Goal: Task Accomplishment & Management: Complete application form

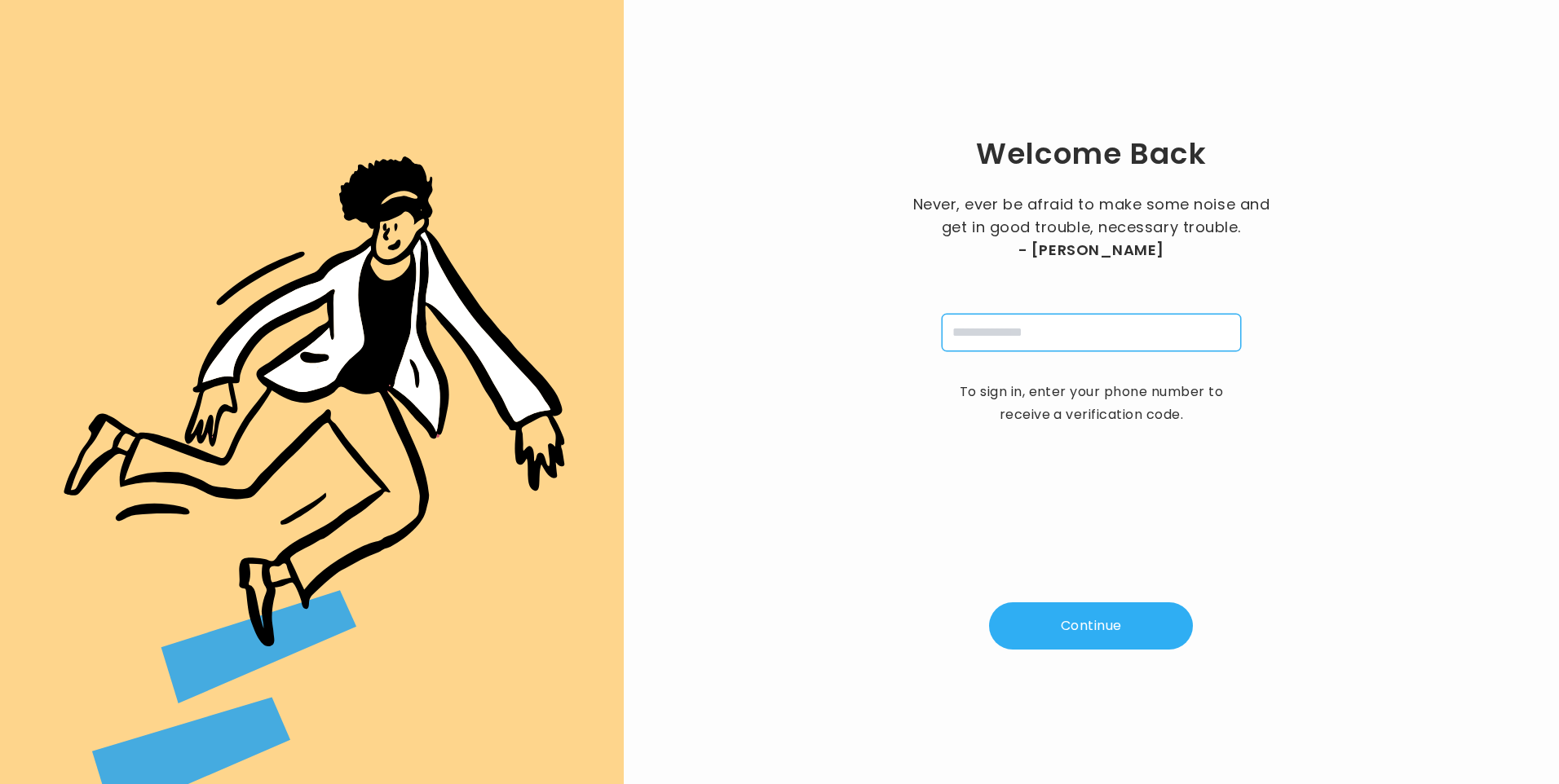
click at [1032, 333] on input "tel" at bounding box center [1091, 332] width 299 height 37
type input "**********"
click at [1093, 636] on button "Continue" at bounding box center [1091, 626] width 204 height 48
type input "*"
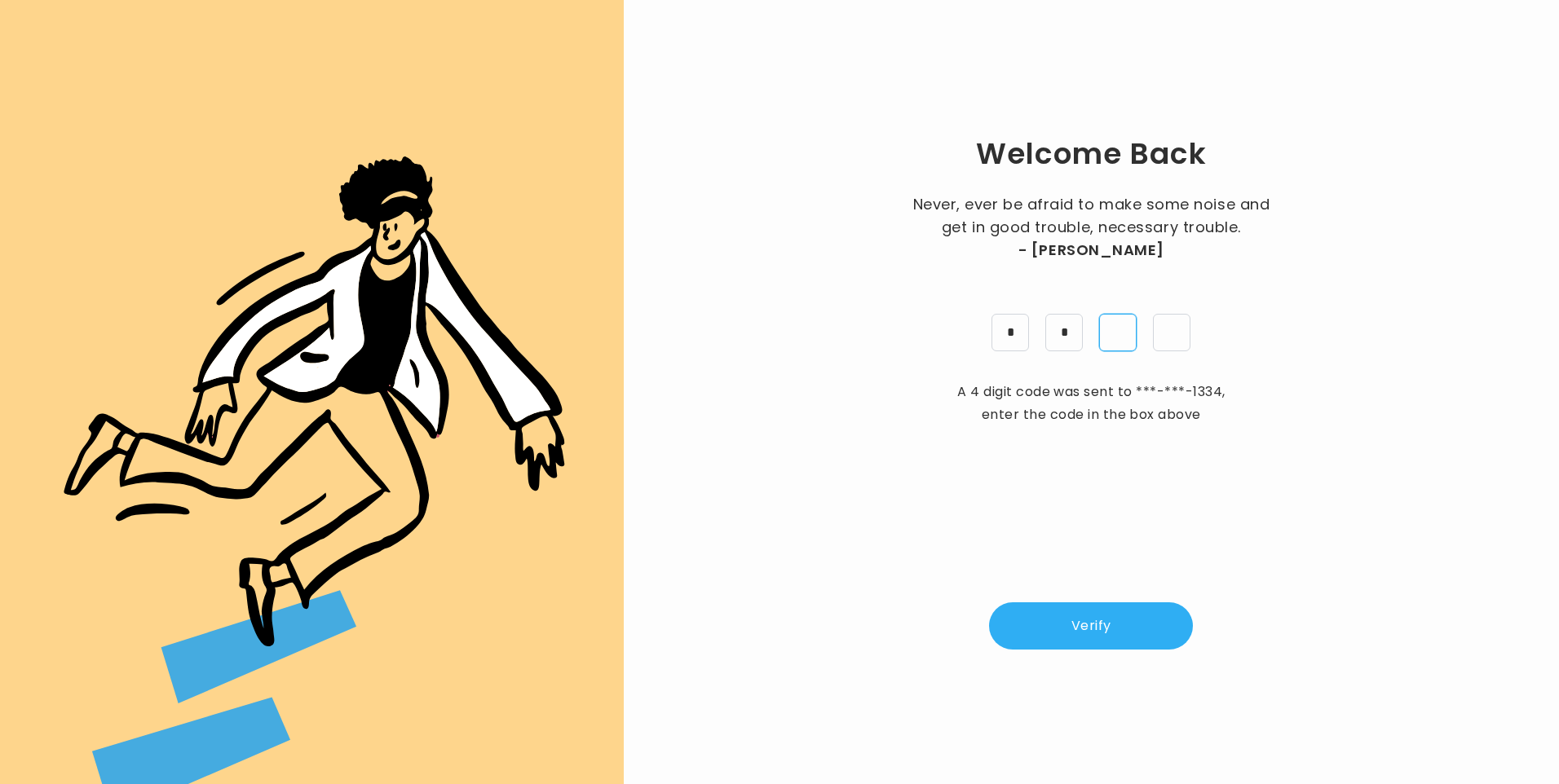
type input "*"
click at [1094, 631] on button "Verify" at bounding box center [1091, 626] width 204 height 48
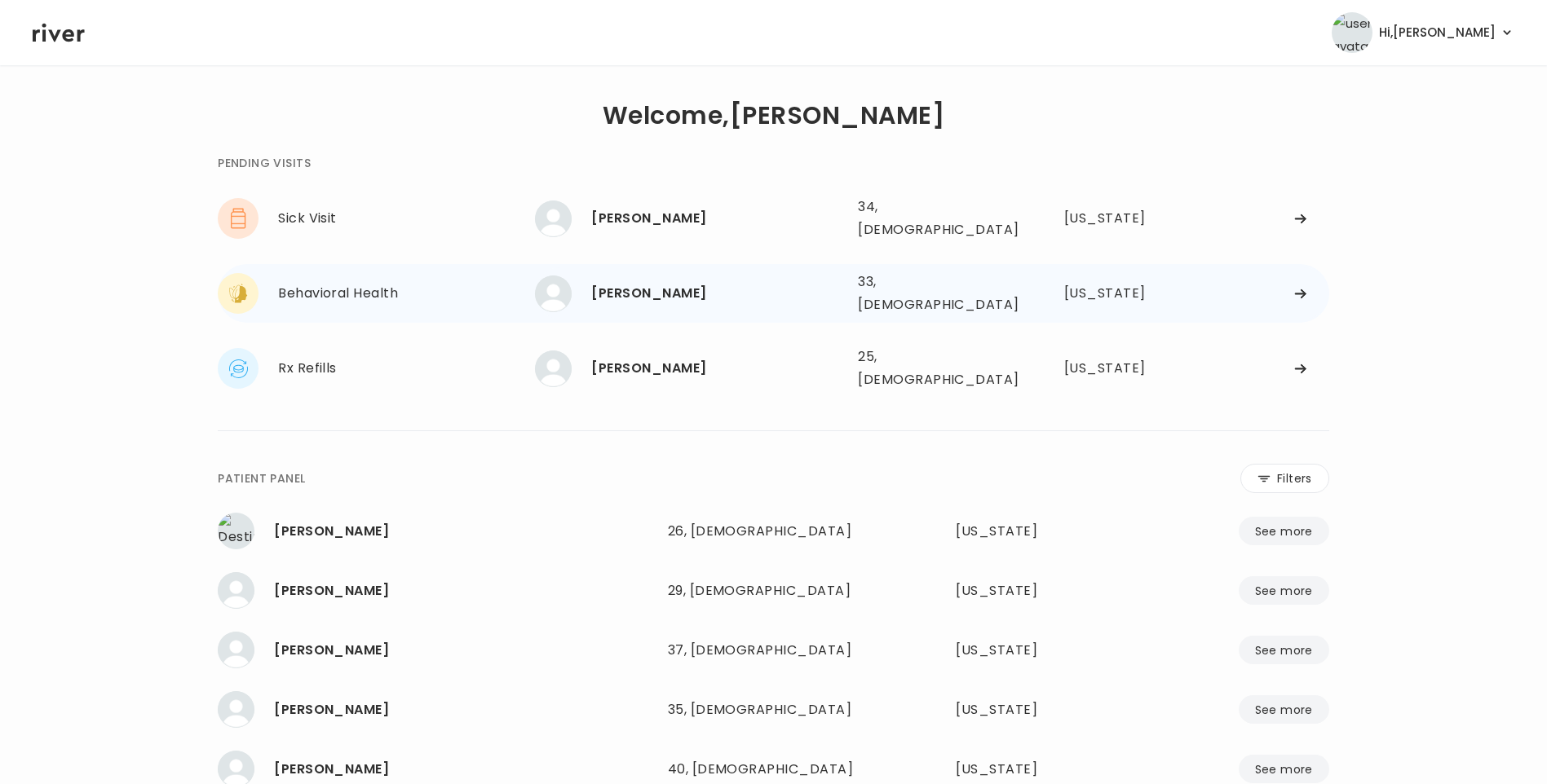
click at [729, 282] on div "[PERSON_NAME]" at bounding box center [718, 293] width 253 height 23
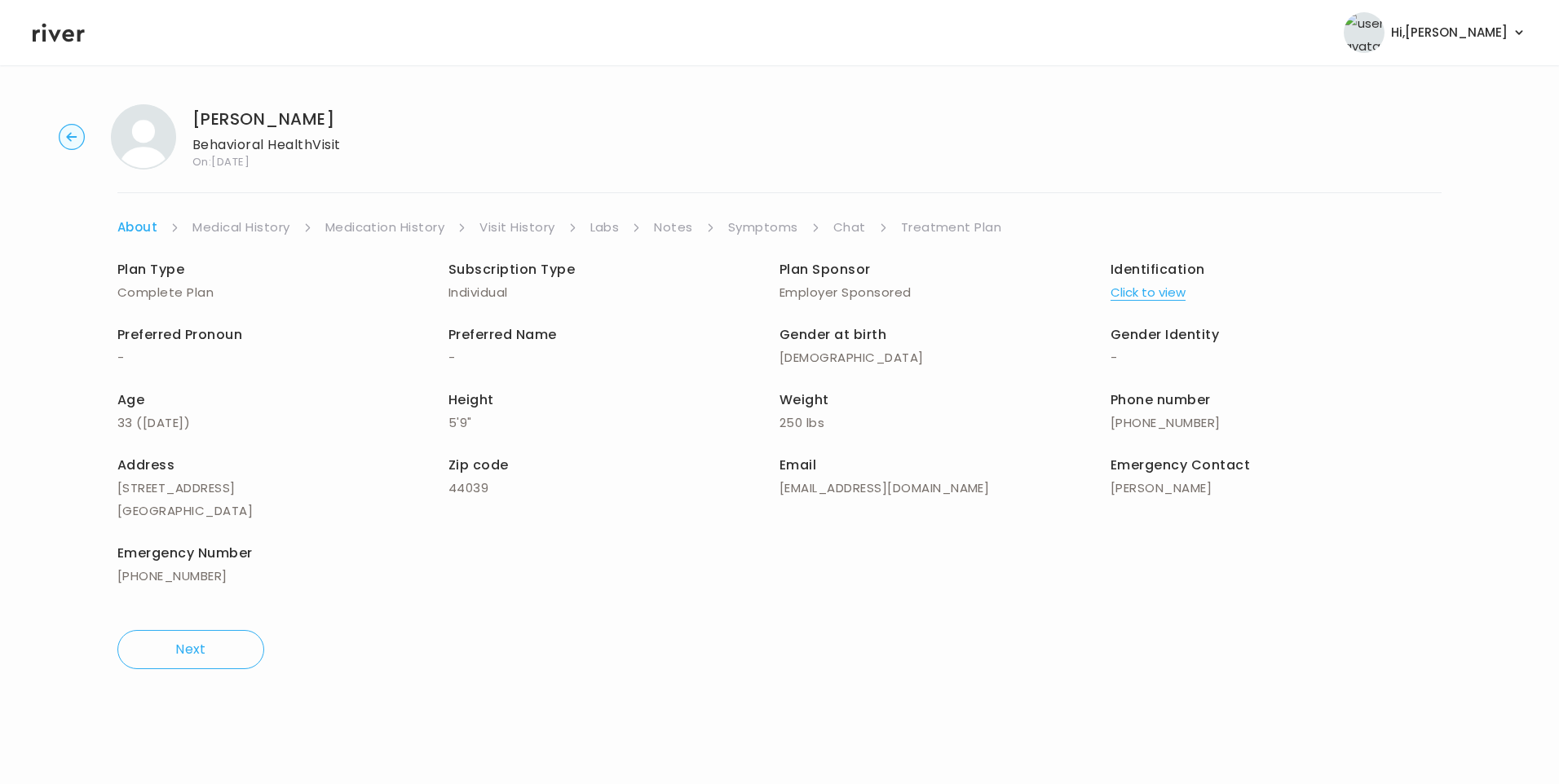
click at [547, 222] on link "Visit History" at bounding box center [517, 227] width 75 height 23
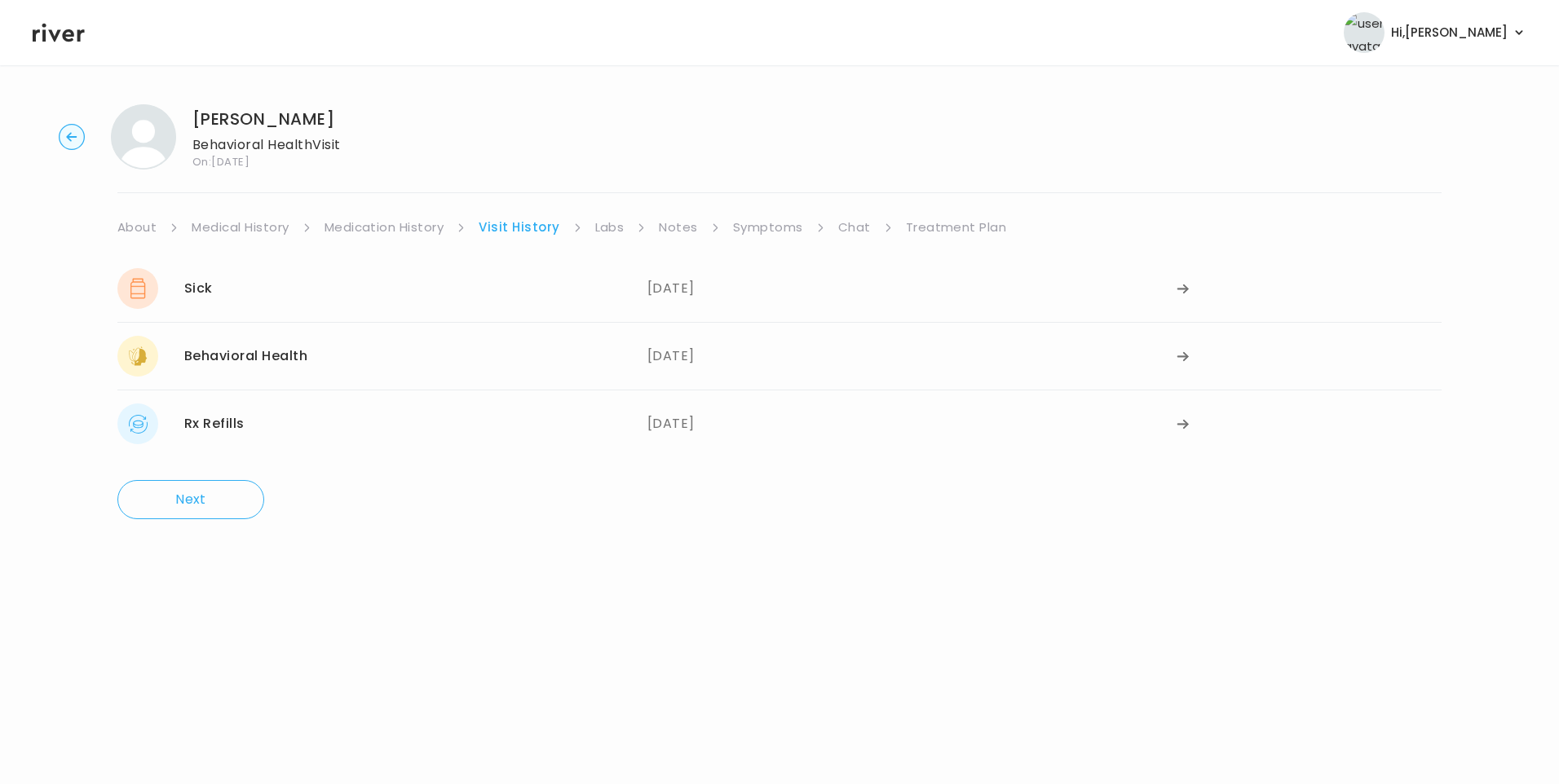
click at [770, 231] on link "Symptoms" at bounding box center [768, 227] width 70 height 23
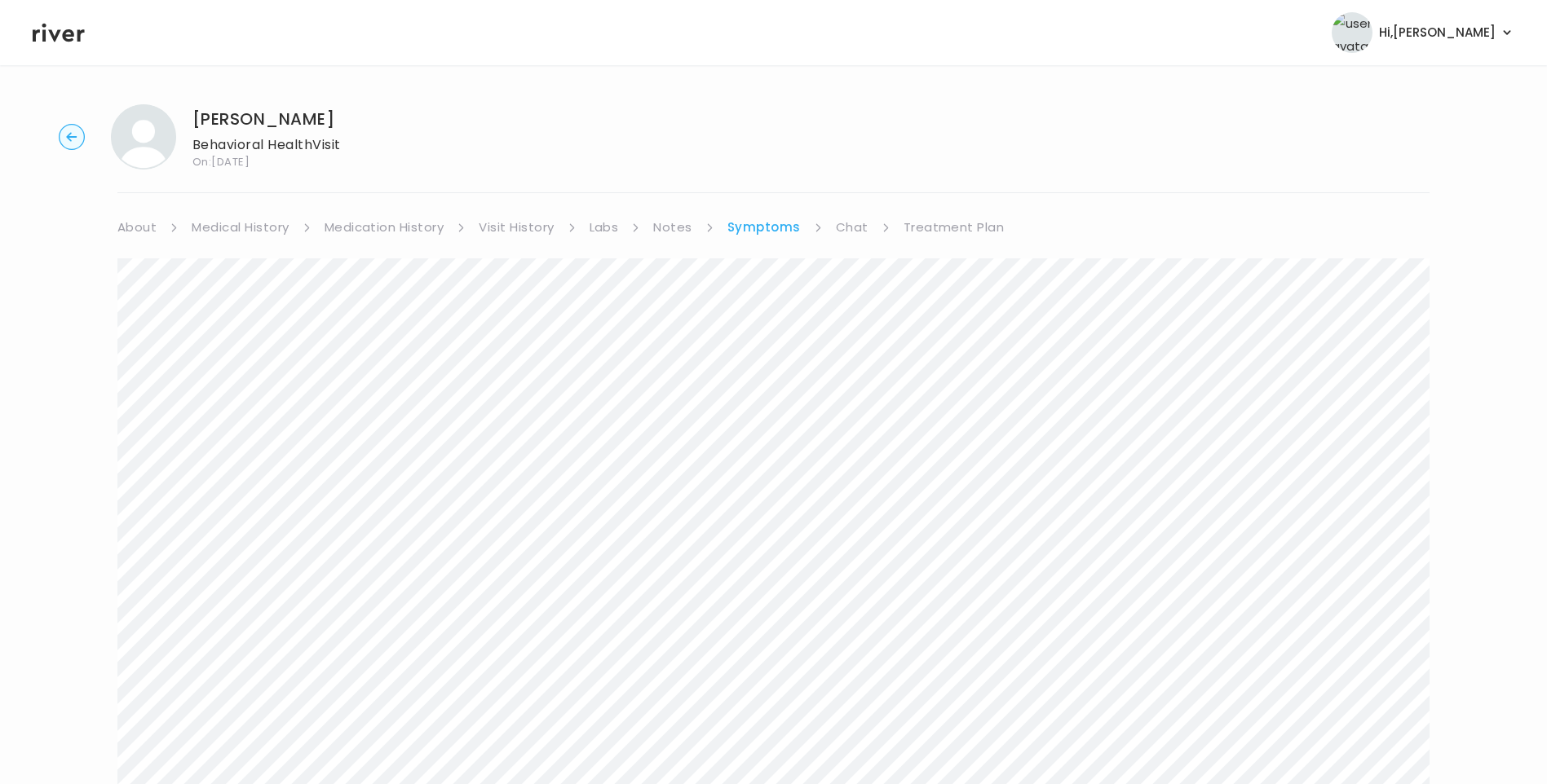
click at [846, 226] on link "Chat" at bounding box center [852, 227] width 33 height 23
click at [134, 219] on link "About" at bounding box center [136, 227] width 39 height 23
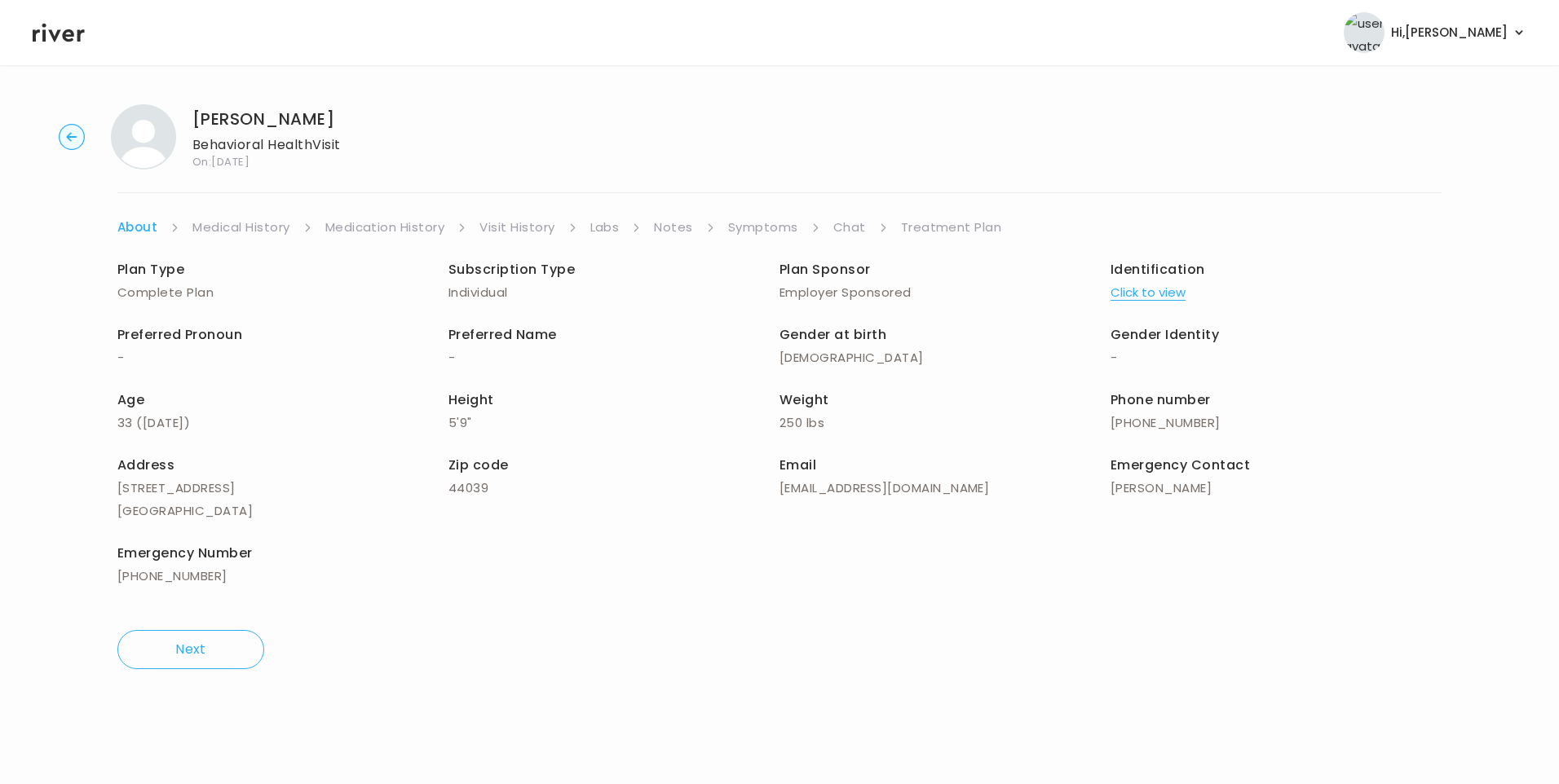
click at [845, 228] on link "Chat" at bounding box center [850, 227] width 33 height 23
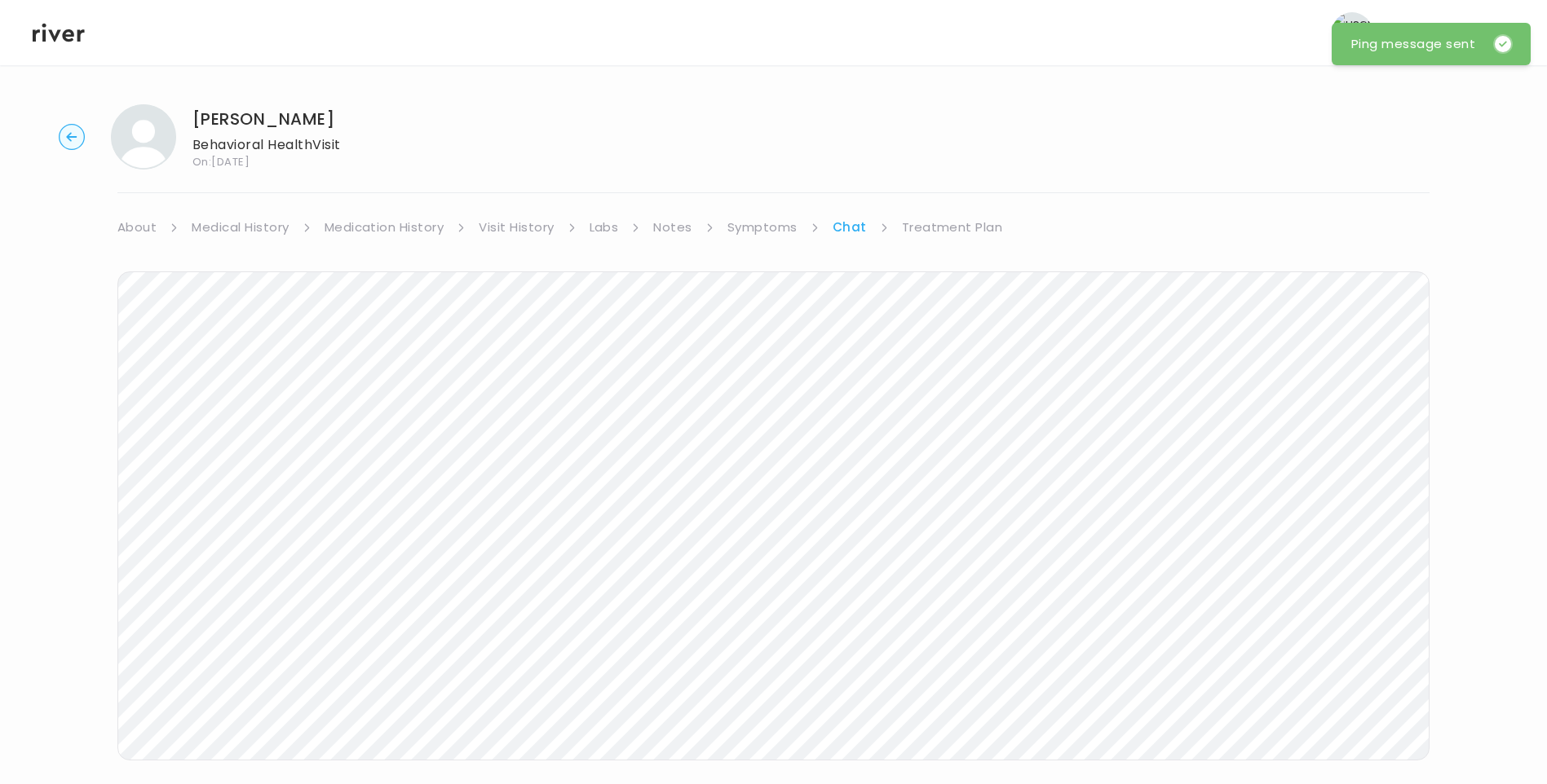
click at [519, 225] on link "Visit History" at bounding box center [516, 227] width 75 height 23
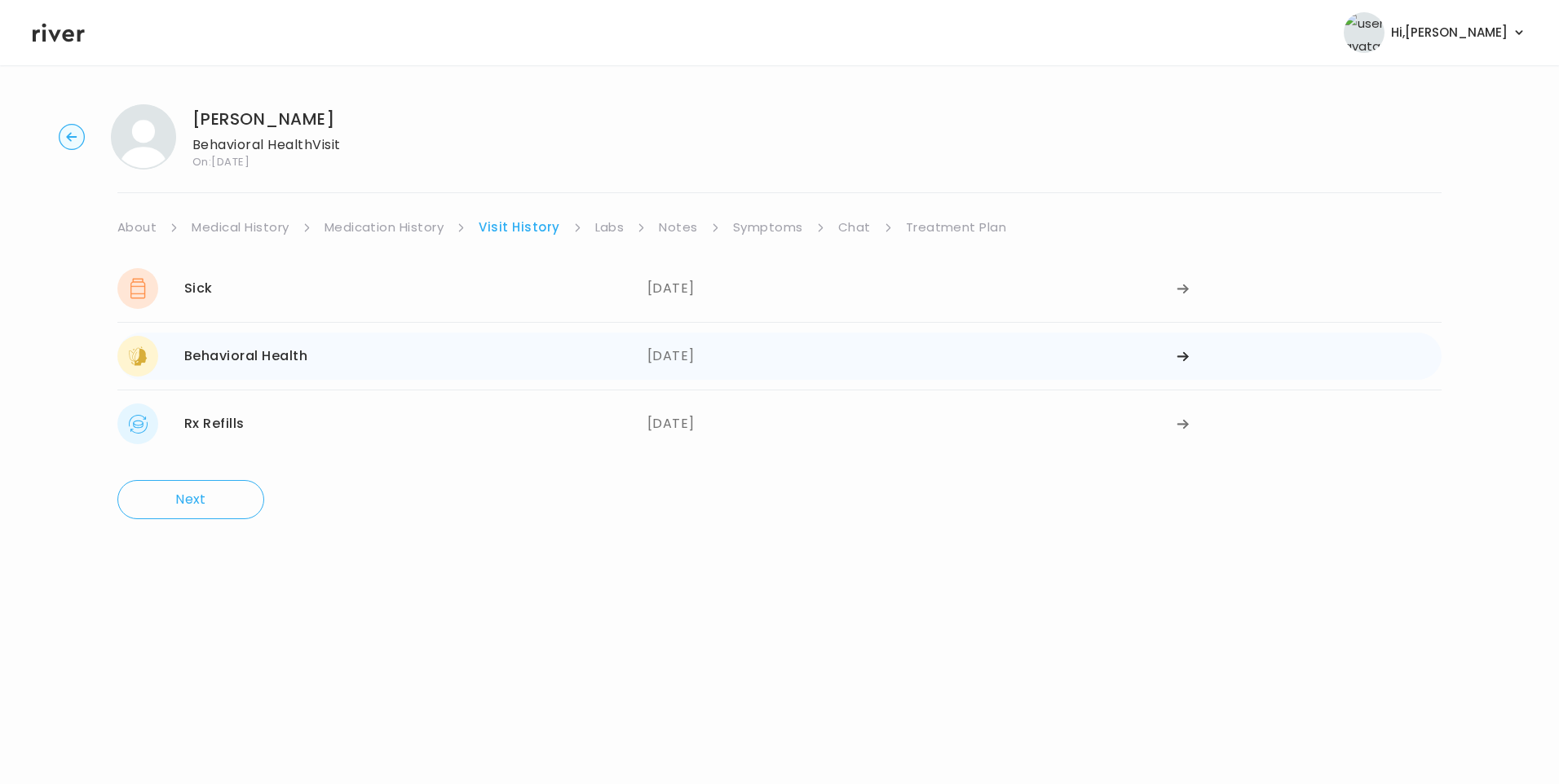
click at [388, 357] on div "Behavioral Health 07/31/2025" at bounding box center [382, 356] width 530 height 41
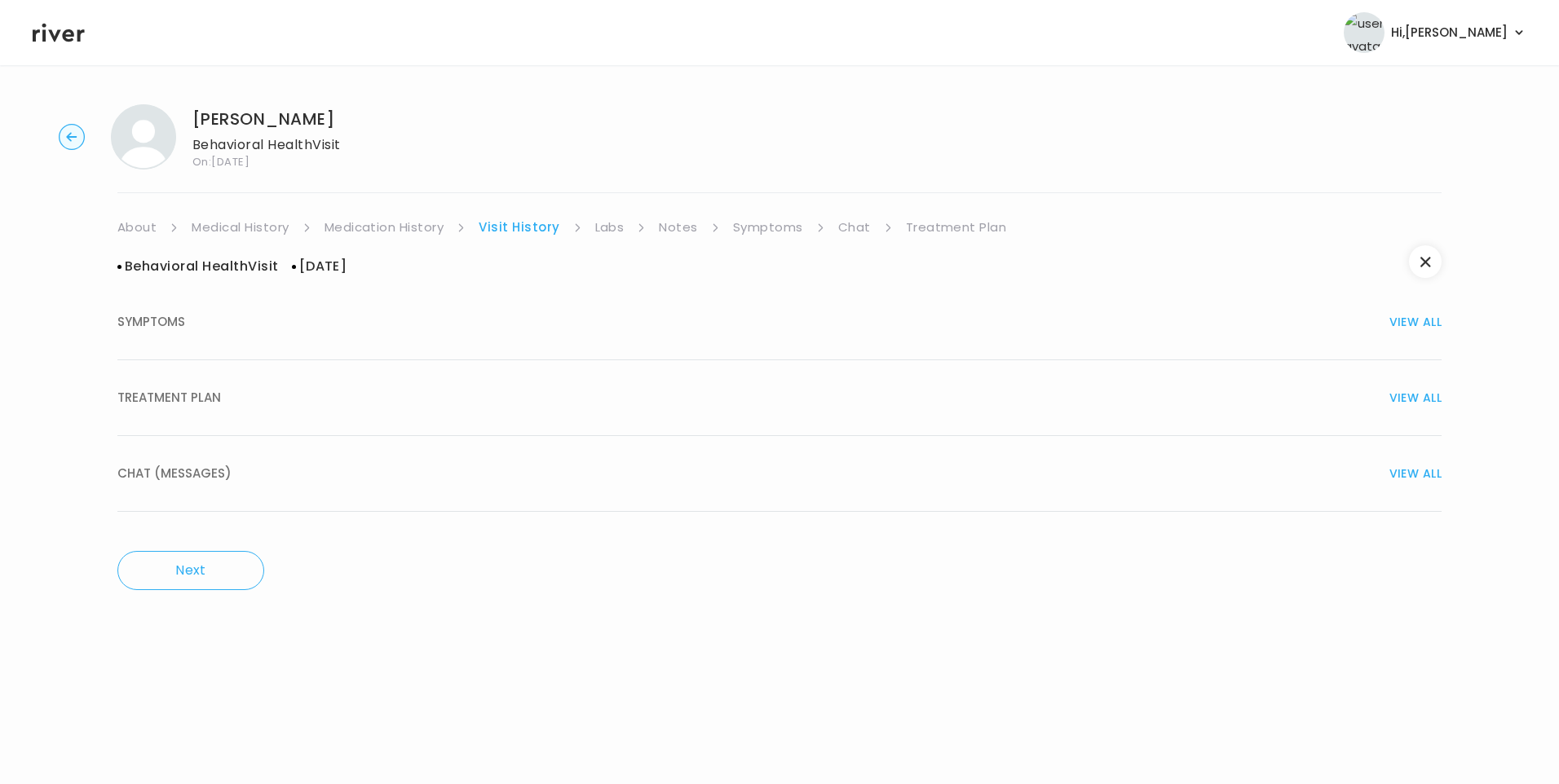
click at [202, 396] on span "TREATMENT PLAN" at bounding box center [168, 398] width 103 height 23
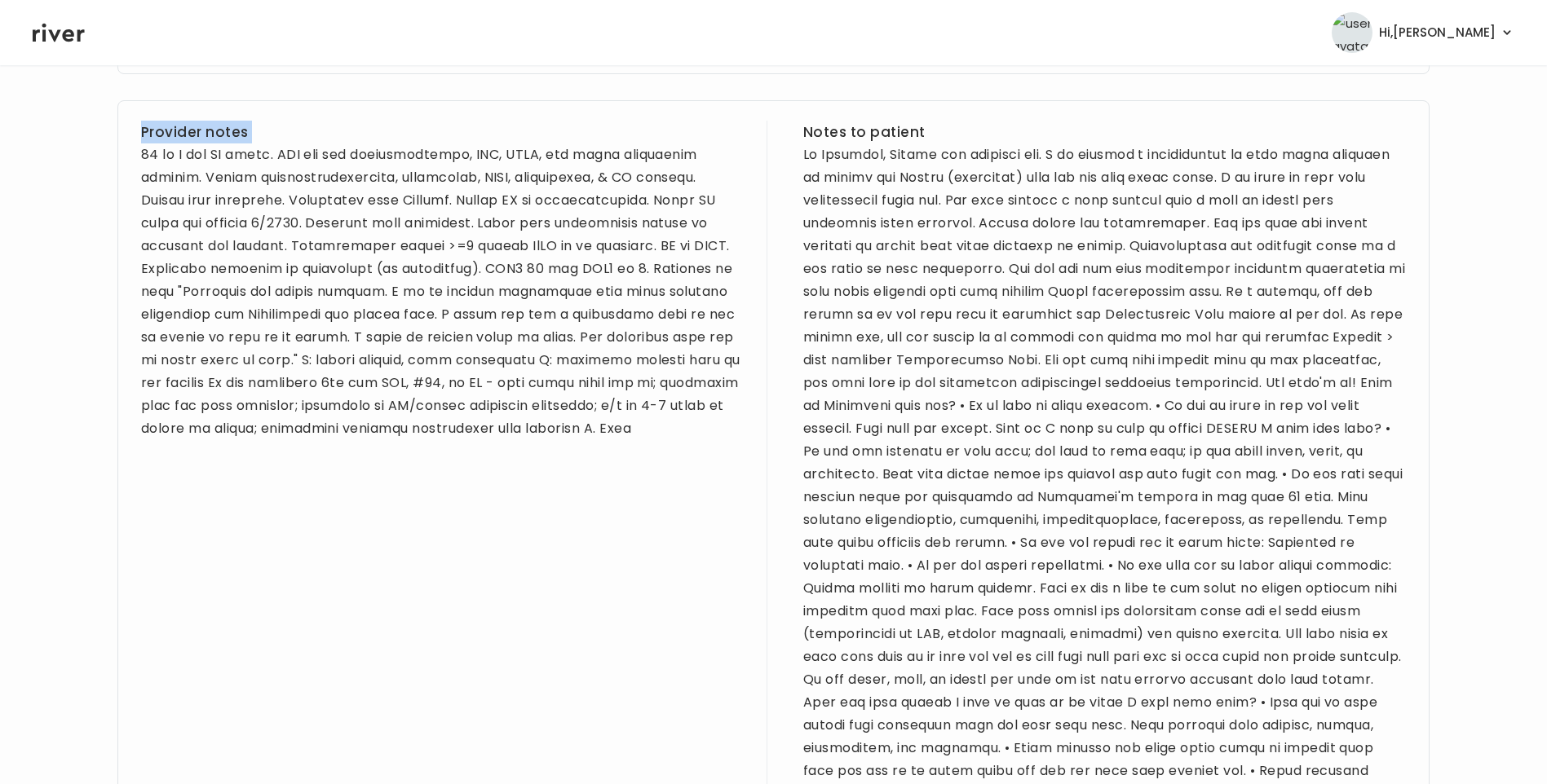
scroll to position [476, 0]
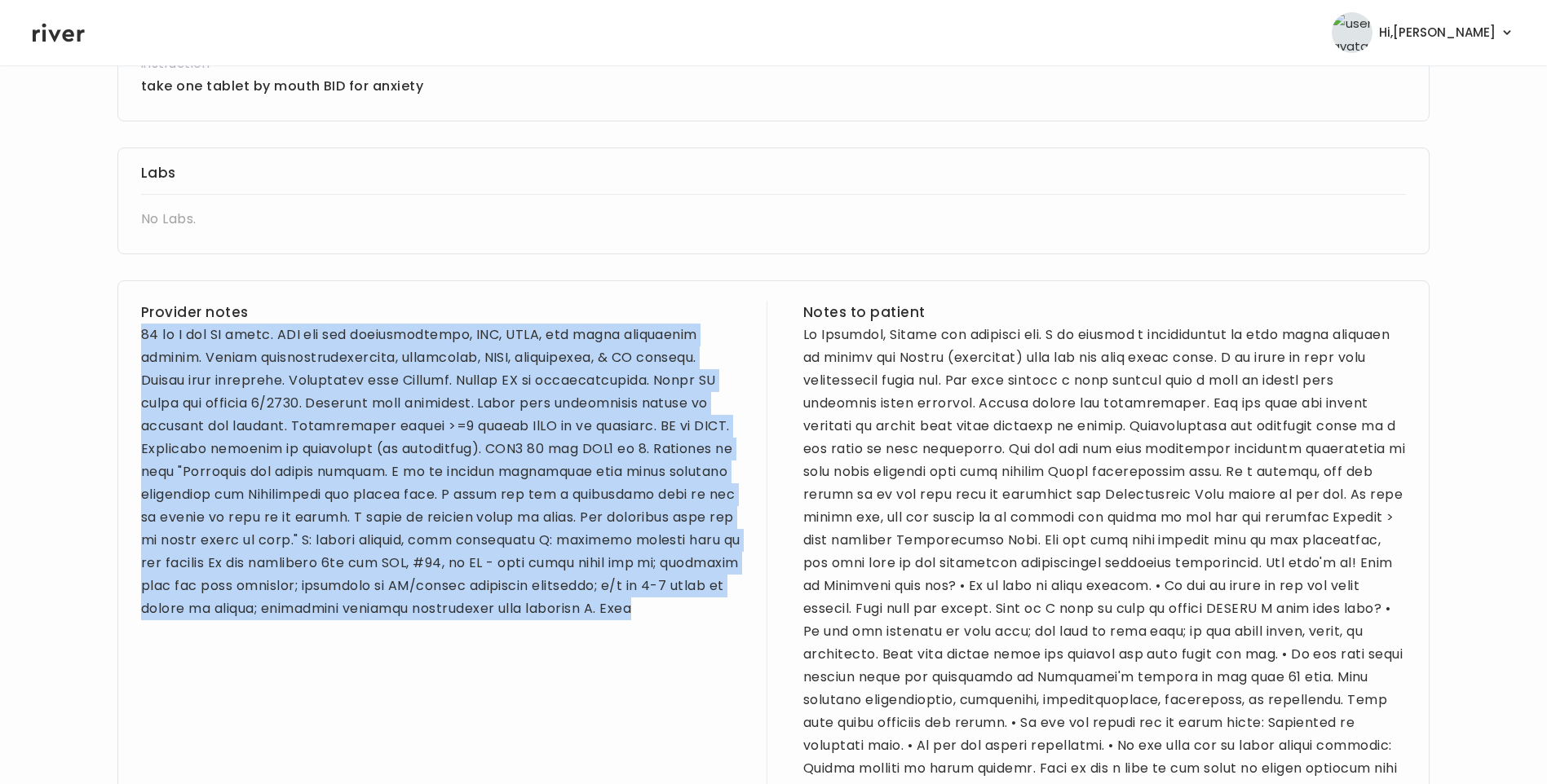
drag, startPoint x: 143, startPoint y: 323, endPoint x: 714, endPoint y: 618, distance: 642.7
click at [714, 618] on div at bounding box center [442, 472] width 603 height 297
copy div "33 yo F for BH visit. PMH sig for hypothyroidism, HTN, PCOS, and prior postpart…"
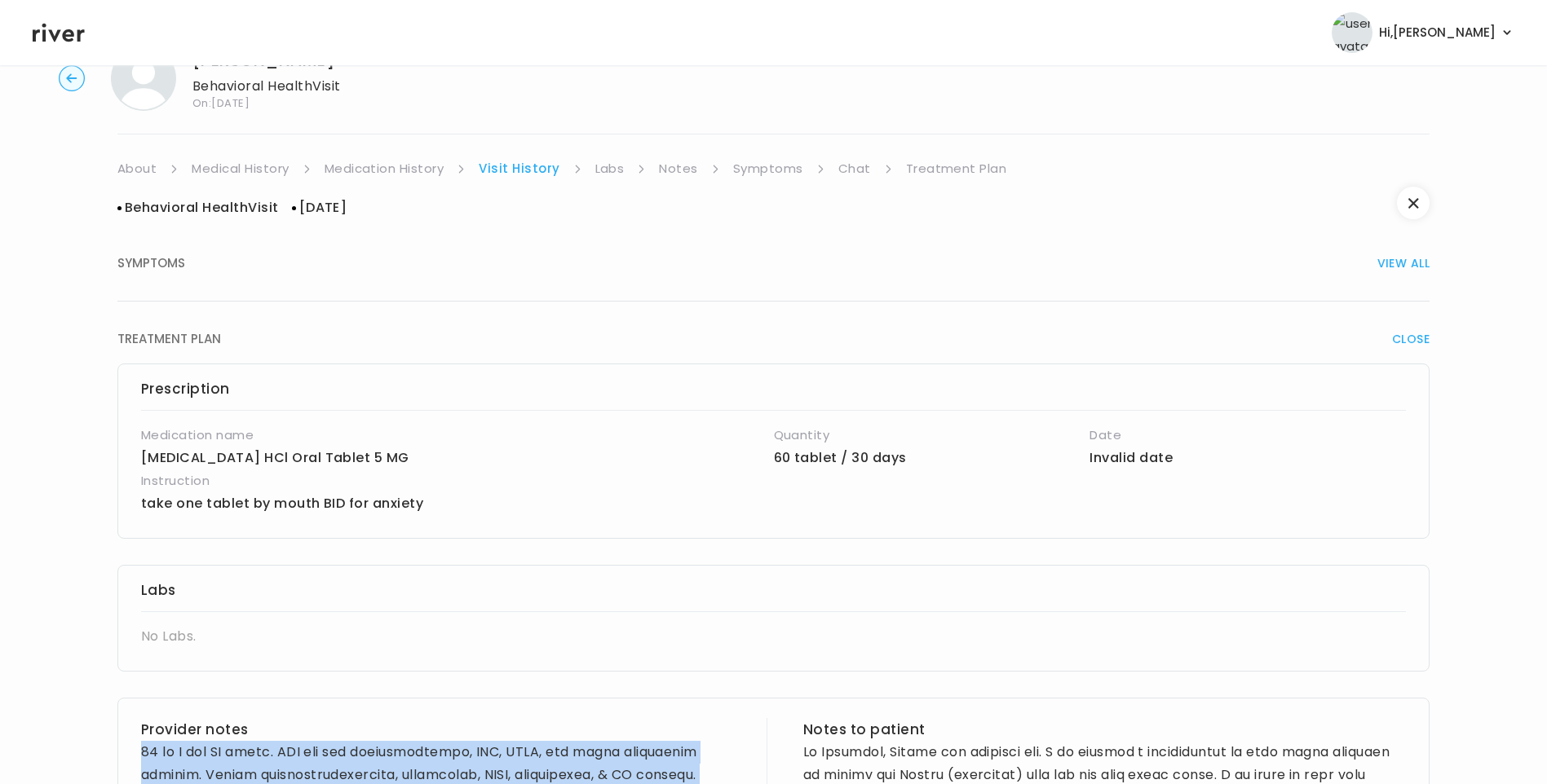
scroll to position [0, 0]
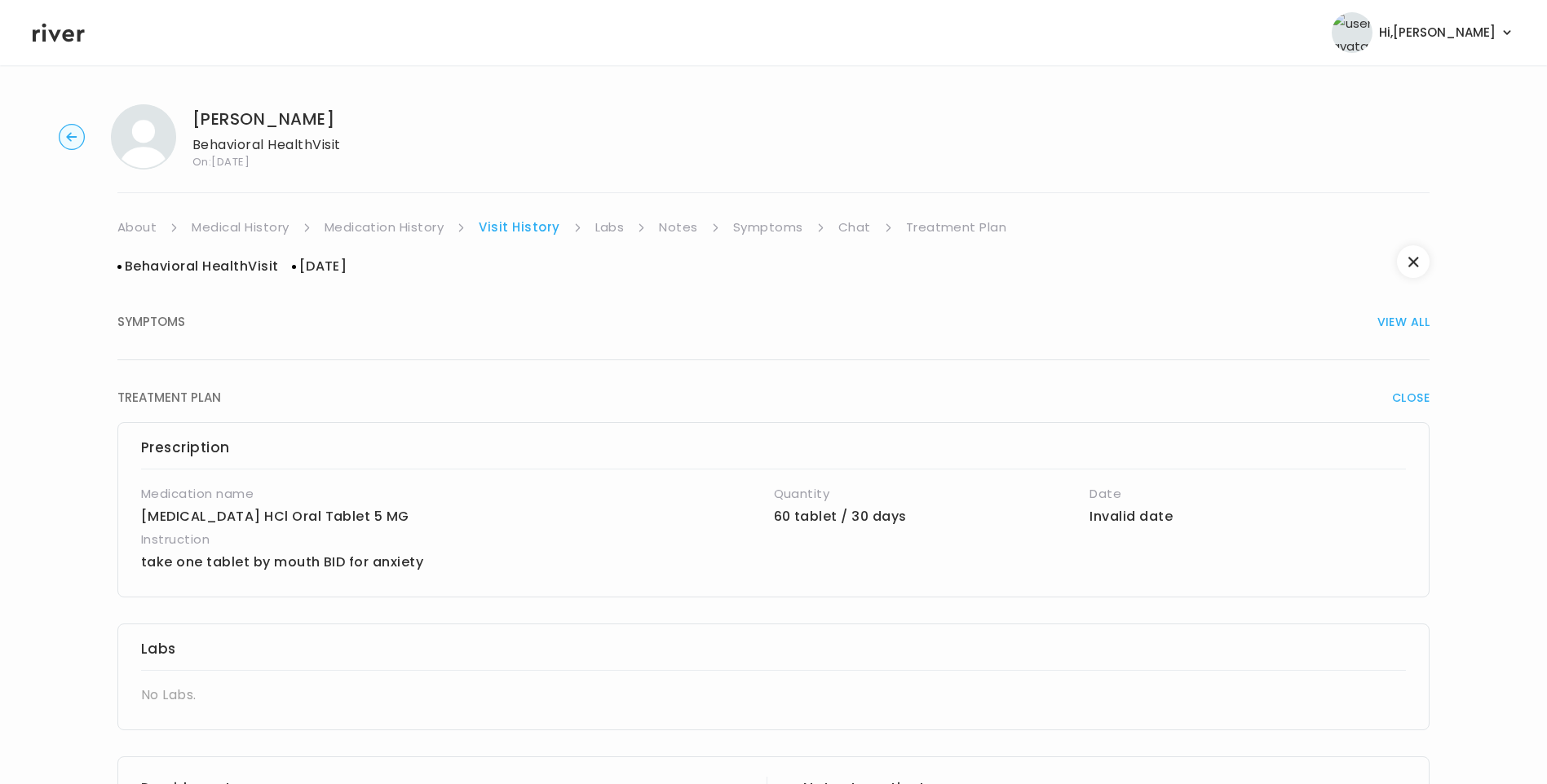
click at [934, 224] on link "Treatment Plan" at bounding box center [956, 227] width 102 height 23
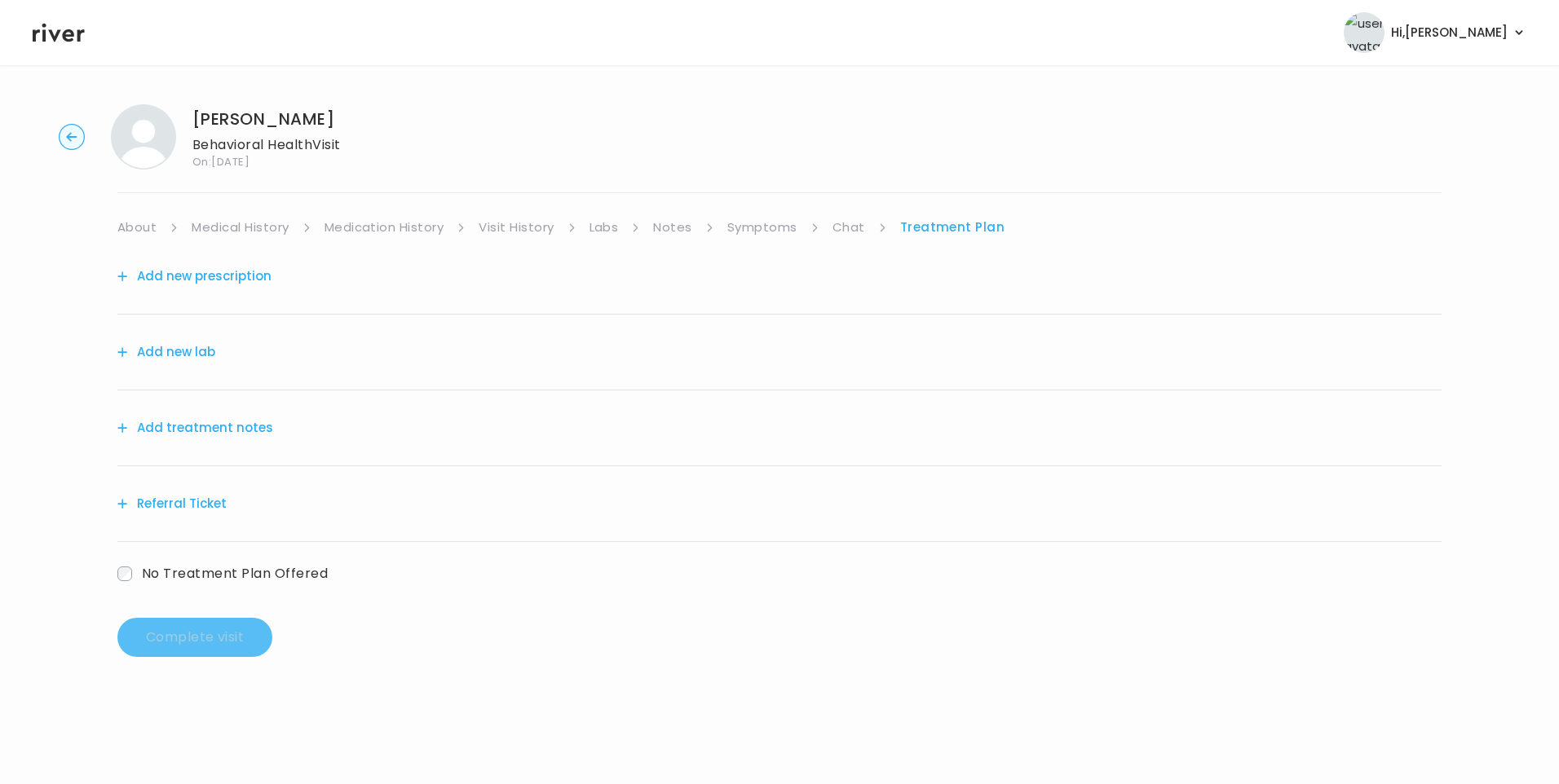
click at [215, 428] on button "Add treatment notes" at bounding box center [195, 428] width 156 height 23
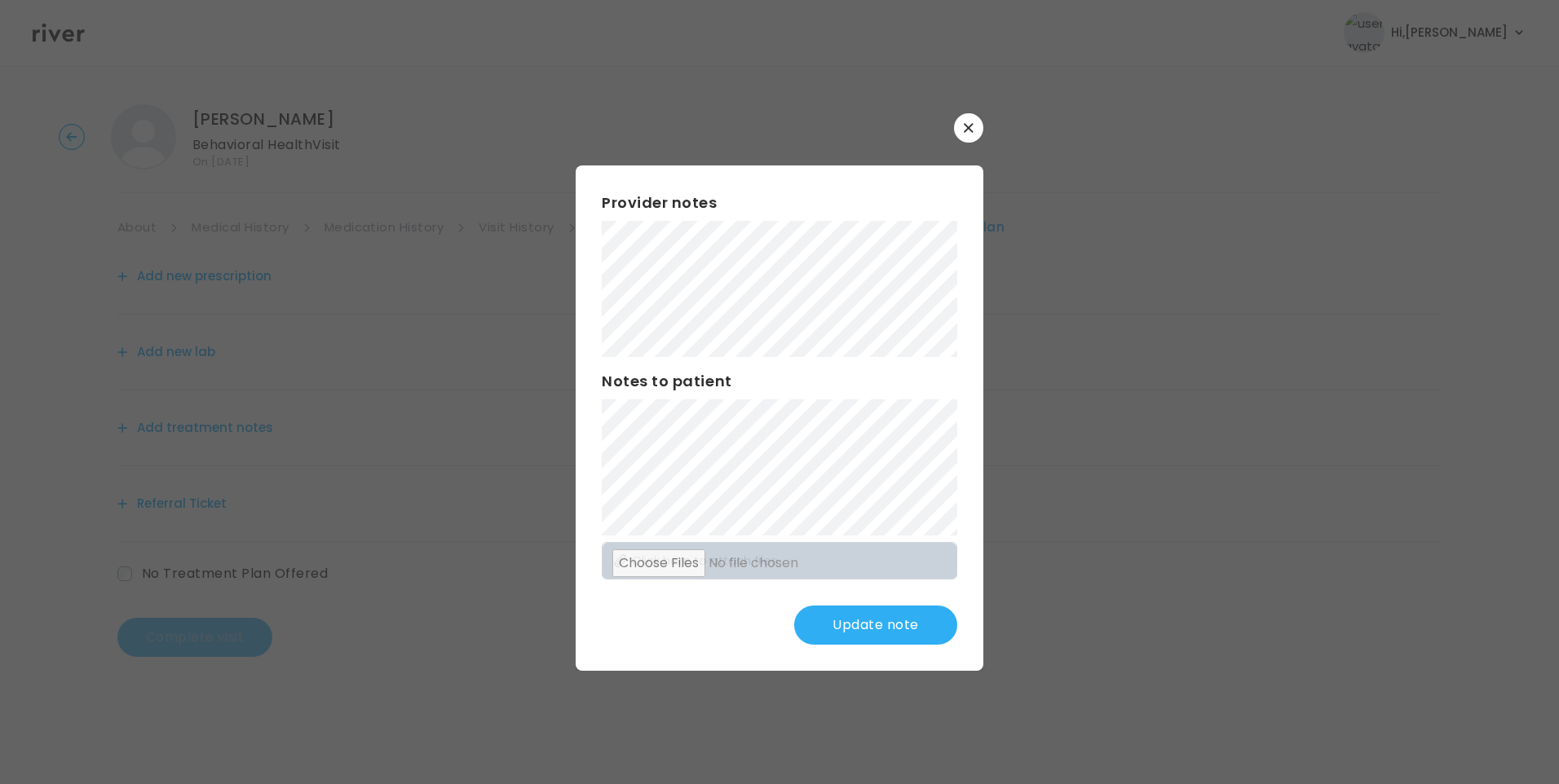
click at [882, 631] on button "Update note" at bounding box center [876, 624] width 163 height 39
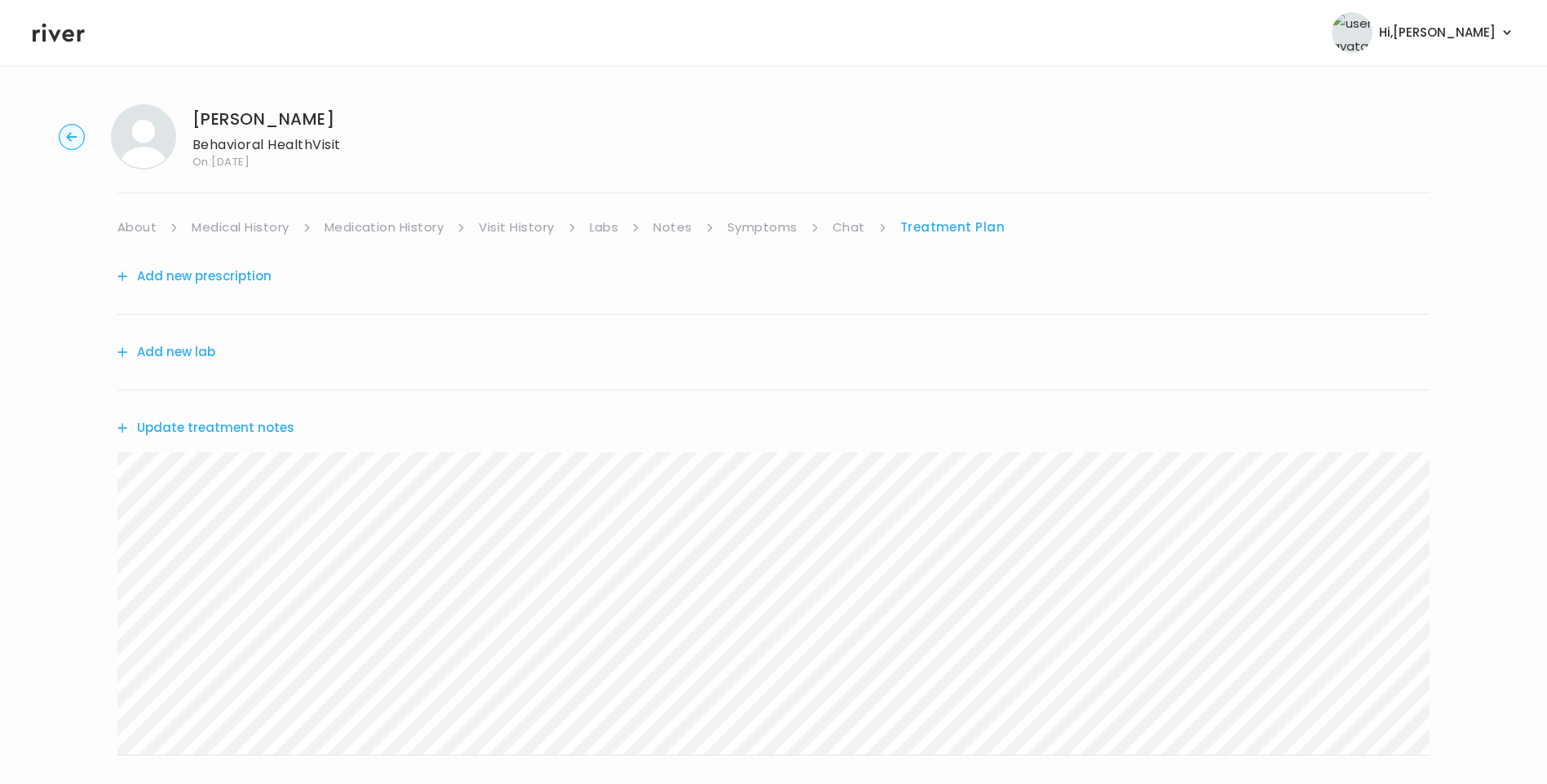
click at [263, 220] on link "Medical History" at bounding box center [240, 227] width 97 height 23
click at [751, 224] on link "Symptoms" at bounding box center [769, 227] width 70 height 23
click at [967, 233] on link "Treatment Plan" at bounding box center [954, 227] width 102 height 23
click at [252, 431] on button "Update treatment notes" at bounding box center [206, 428] width 177 height 23
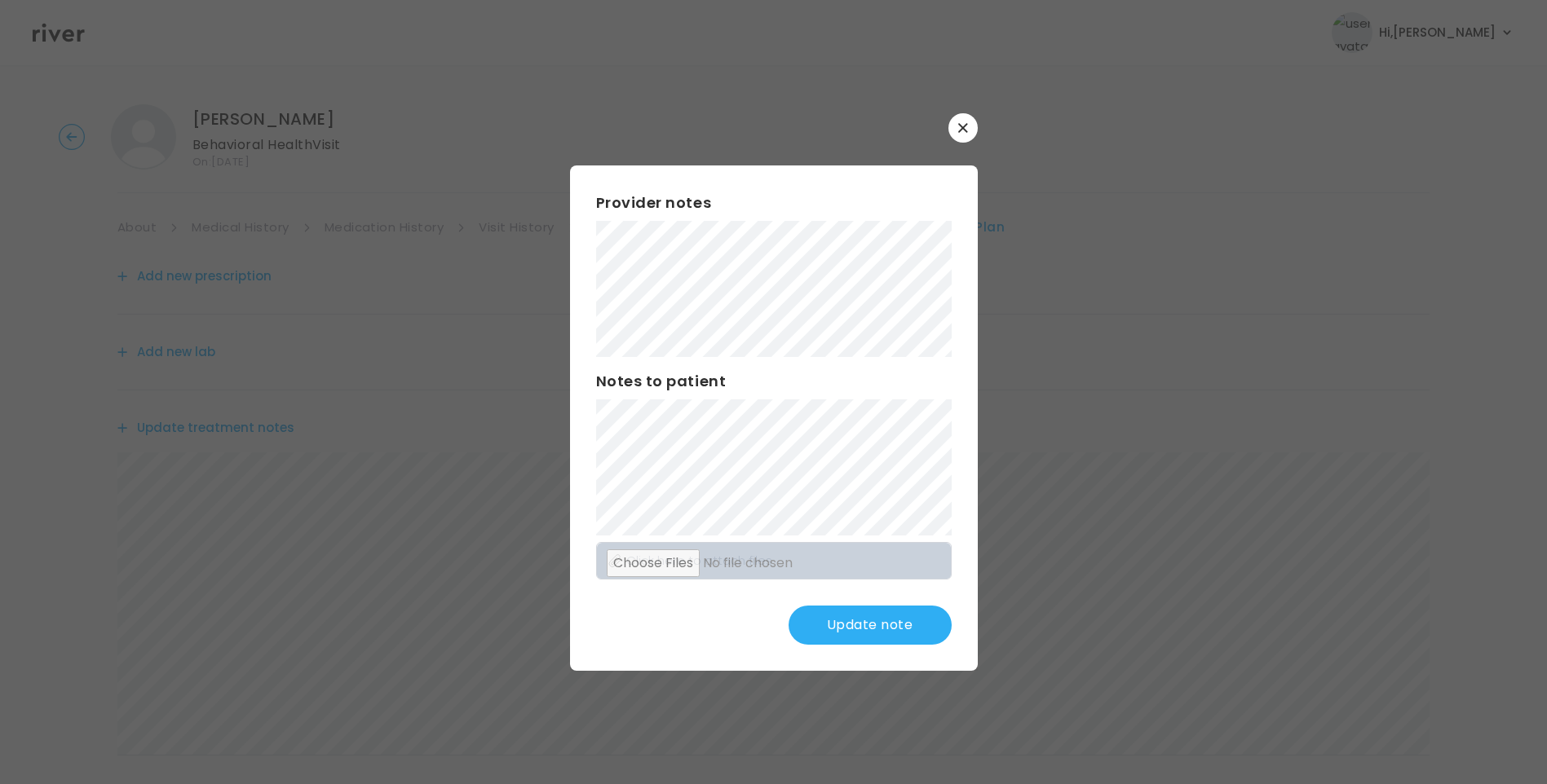
click at [887, 624] on button "Update note" at bounding box center [870, 624] width 163 height 39
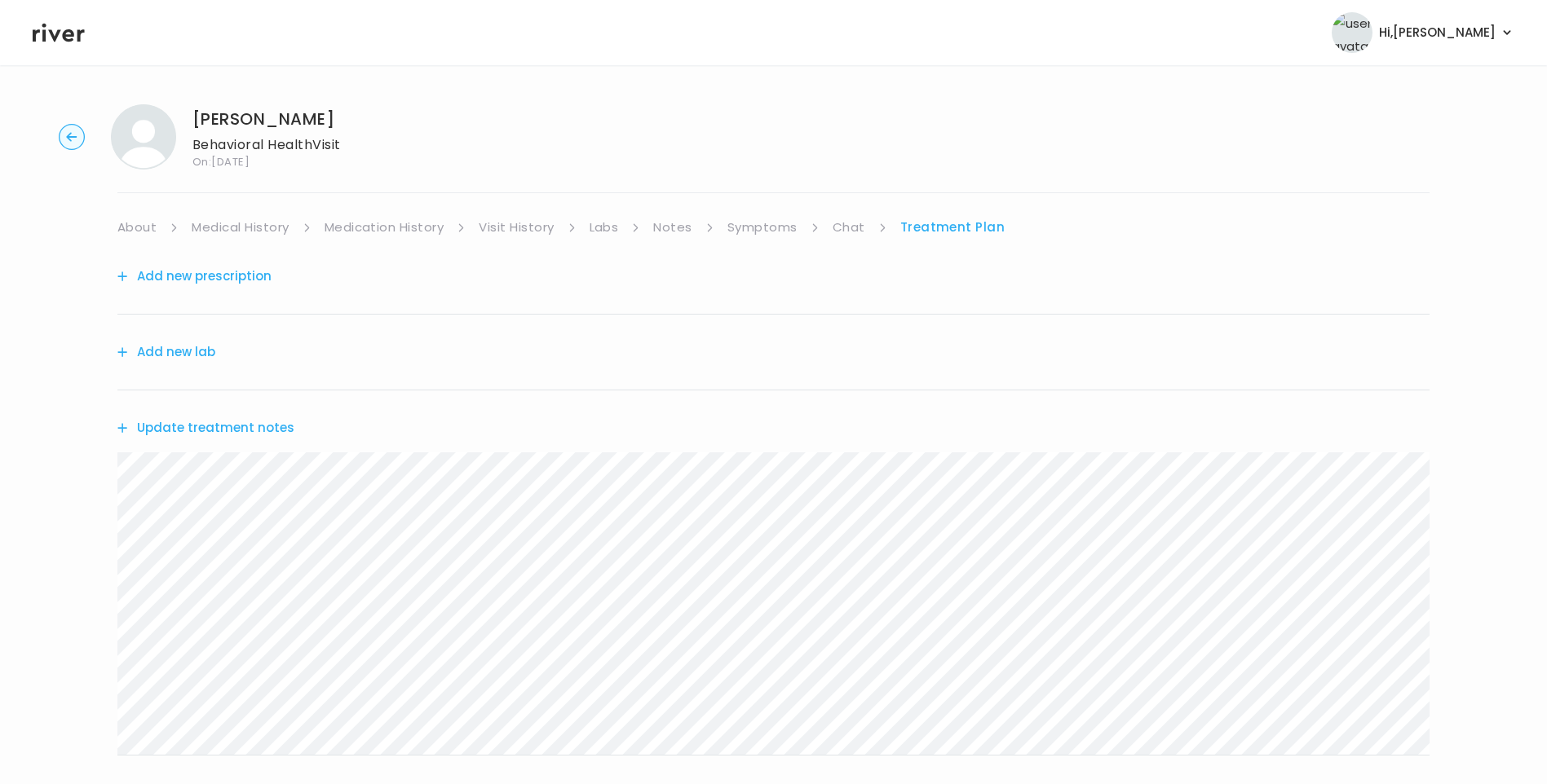
click at [686, 224] on link "Notes" at bounding box center [672, 227] width 38 height 23
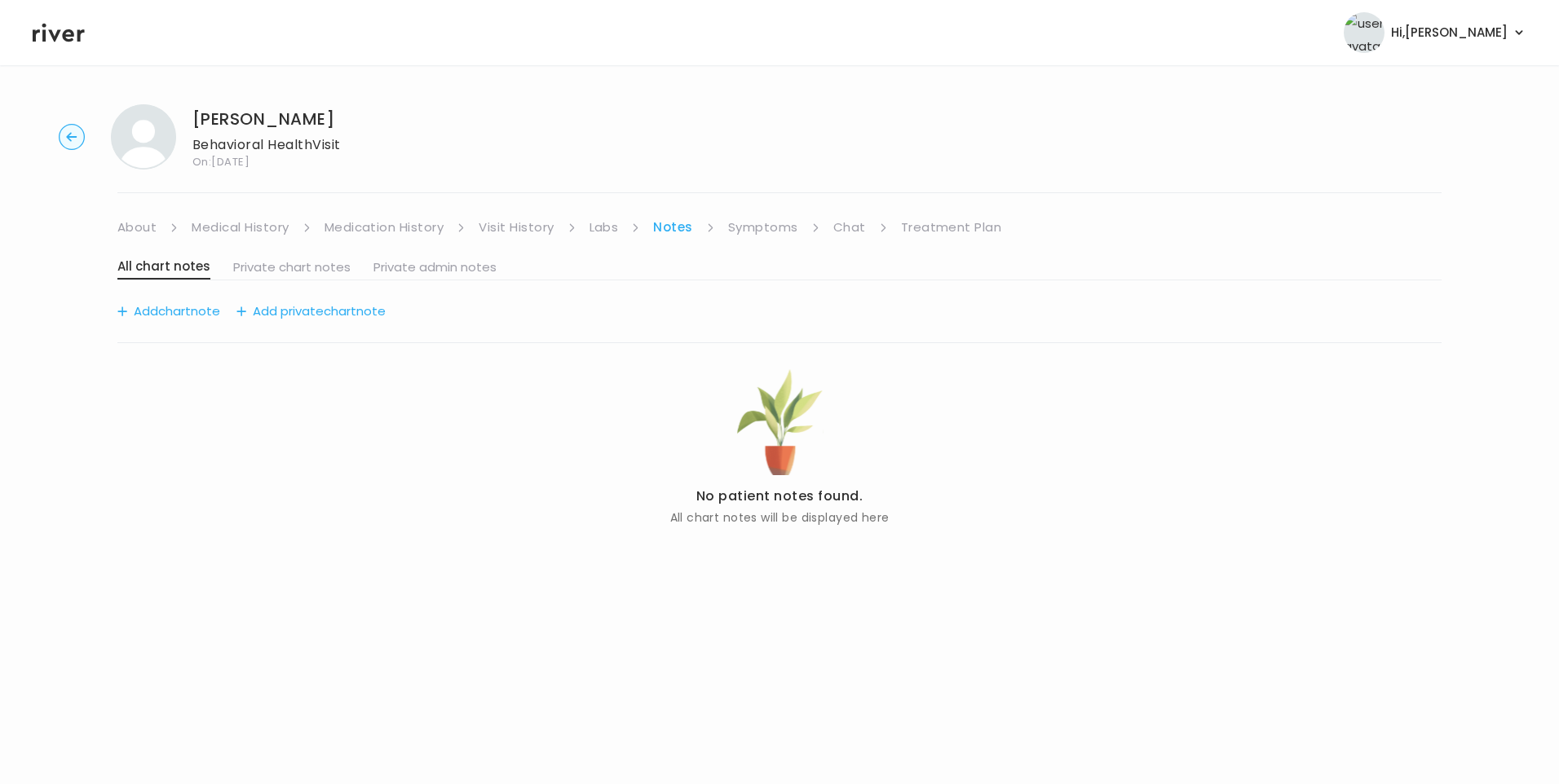
click at [848, 228] on link "Chat" at bounding box center [850, 227] width 33 height 23
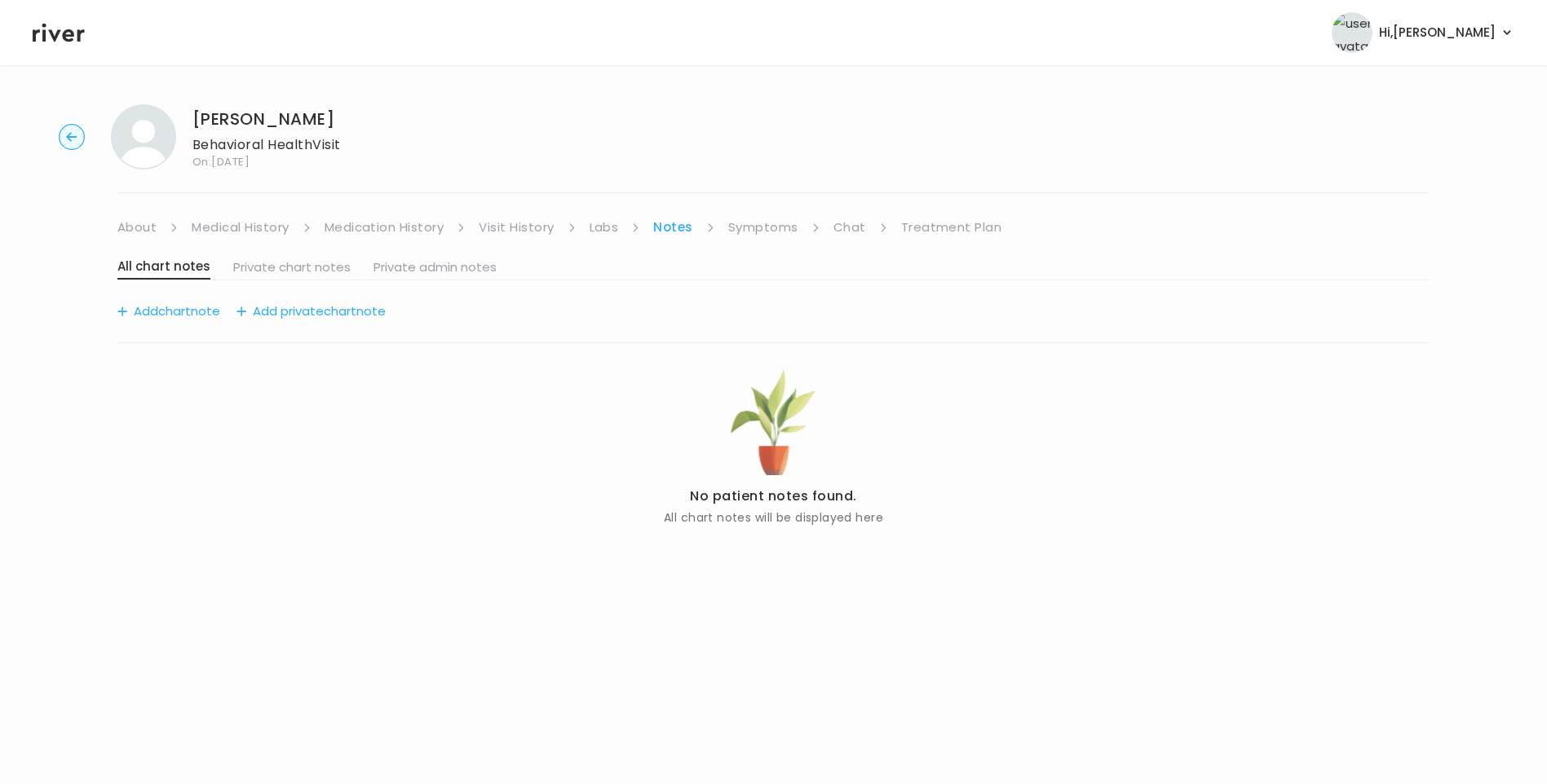
scroll to position [60, 0]
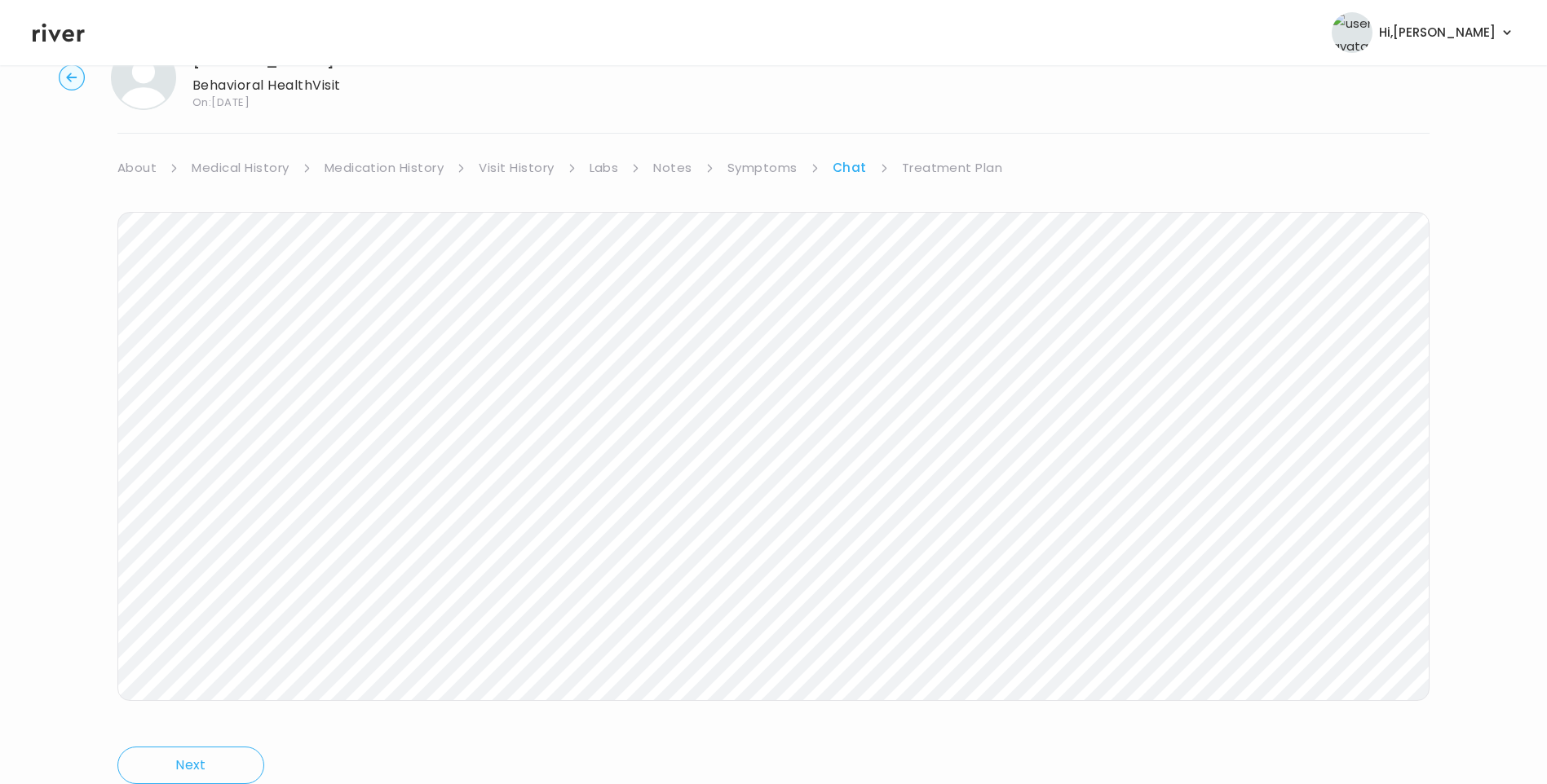
click at [766, 172] on link "Symptoms" at bounding box center [762, 167] width 70 height 23
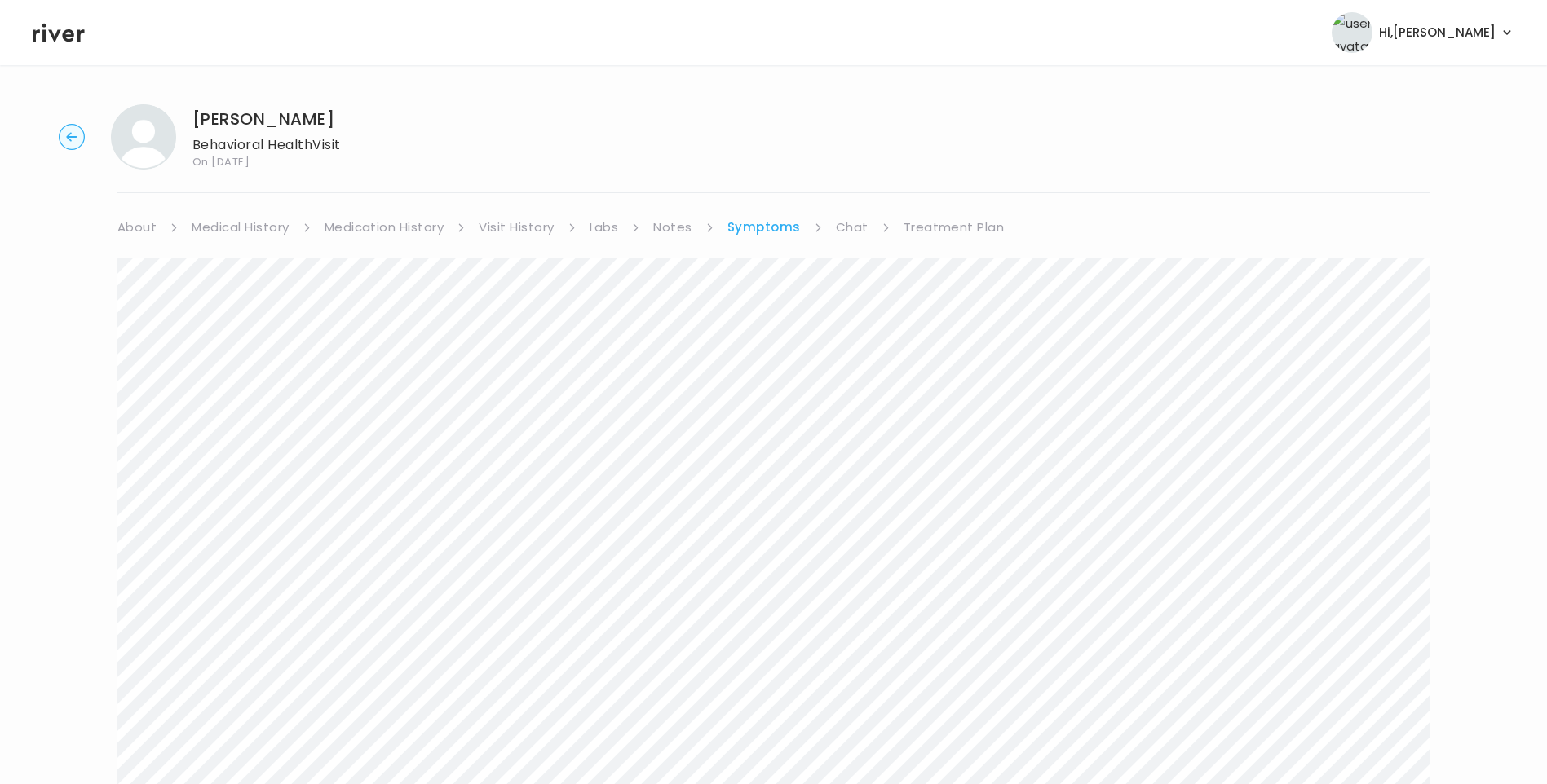
click at [945, 228] on link "Treatment Plan" at bounding box center [954, 227] width 102 height 23
click at [281, 431] on button "Update treatment notes" at bounding box center [206, 428] width 177 height 23
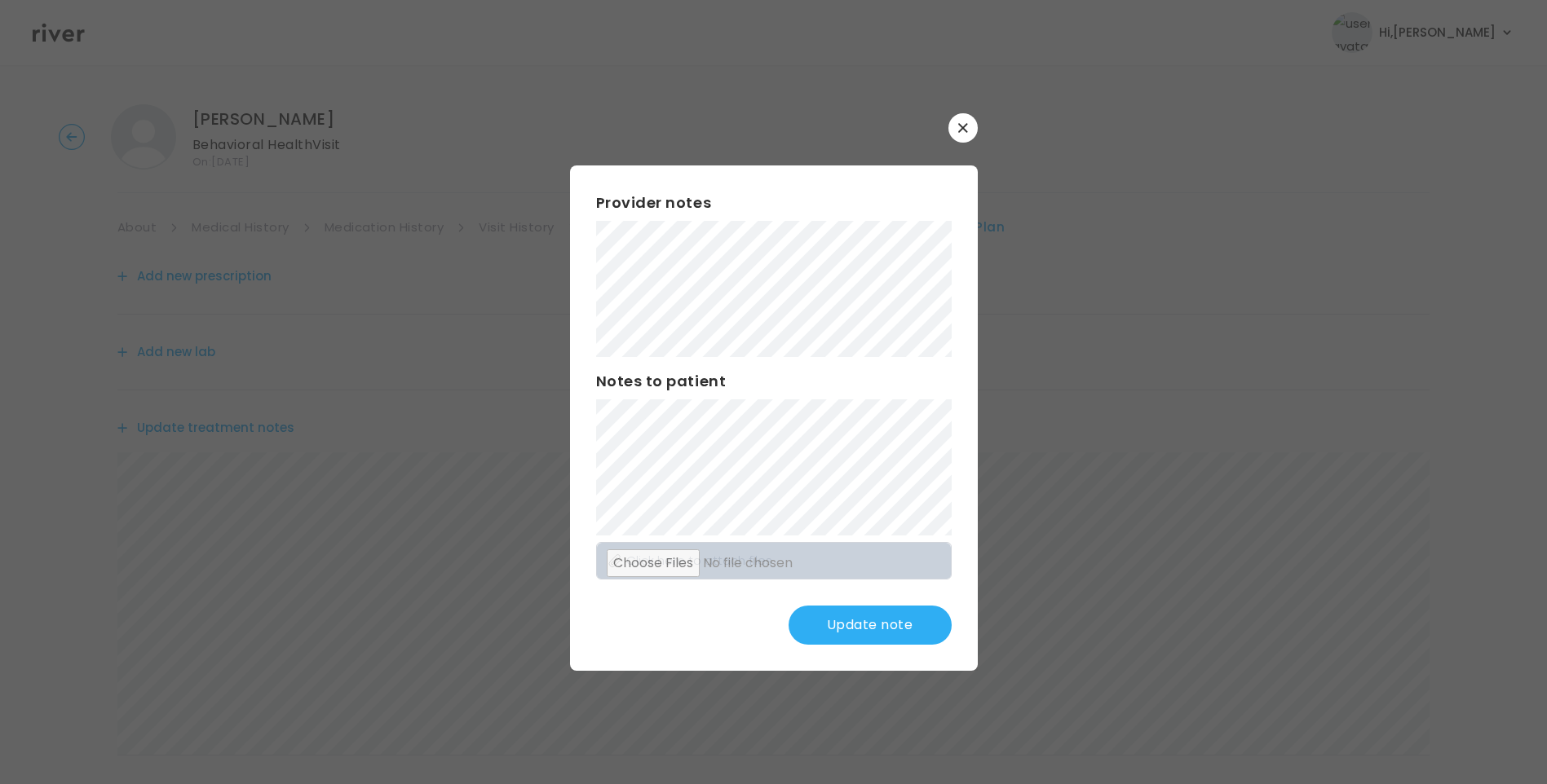
drag, startPoint x: 867, startPoint y: 623, endPoint x: 855, endPoint y: 594, distance: 31.4
click at [867, 621] on button "Update note" at bounding box center [870, 624] width 163 height 39
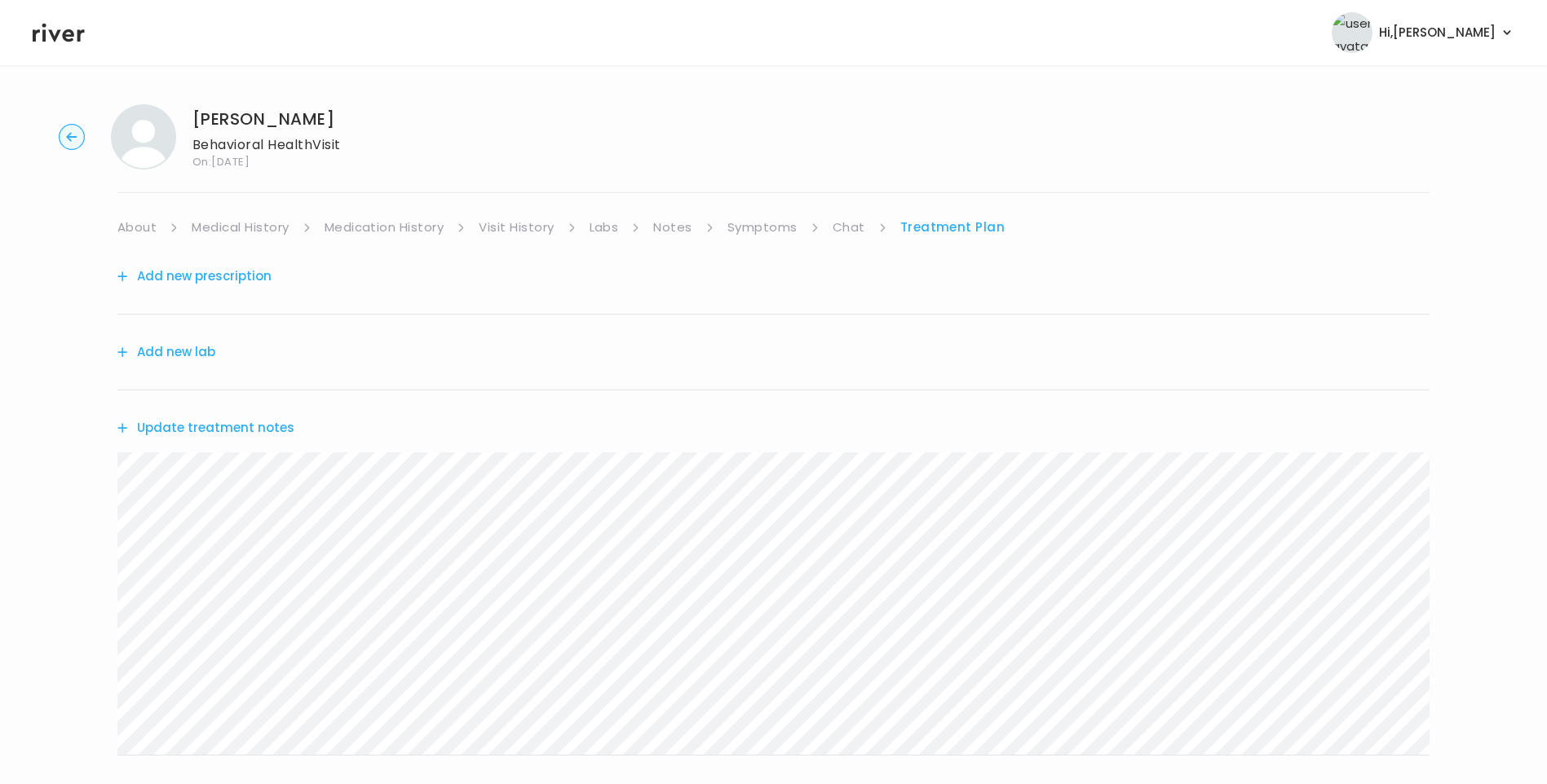
click at [541, 226] on link "Visit History" at bounding box center [516, 227] width 75 height 23
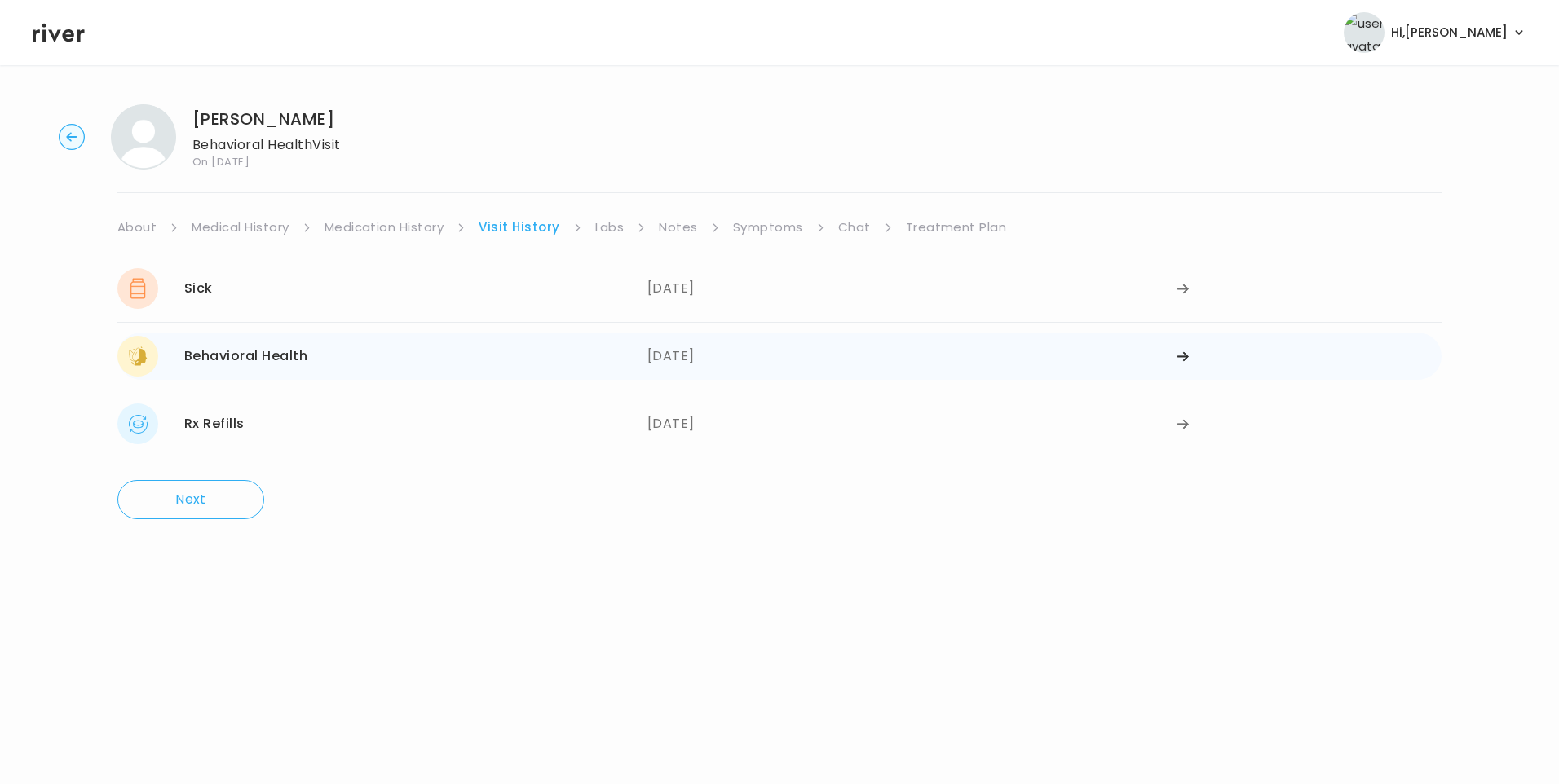
click at [462, 352] on div "Behavioral Health 07/31/2025" at bounding box center [382, 356] width 530 height 41
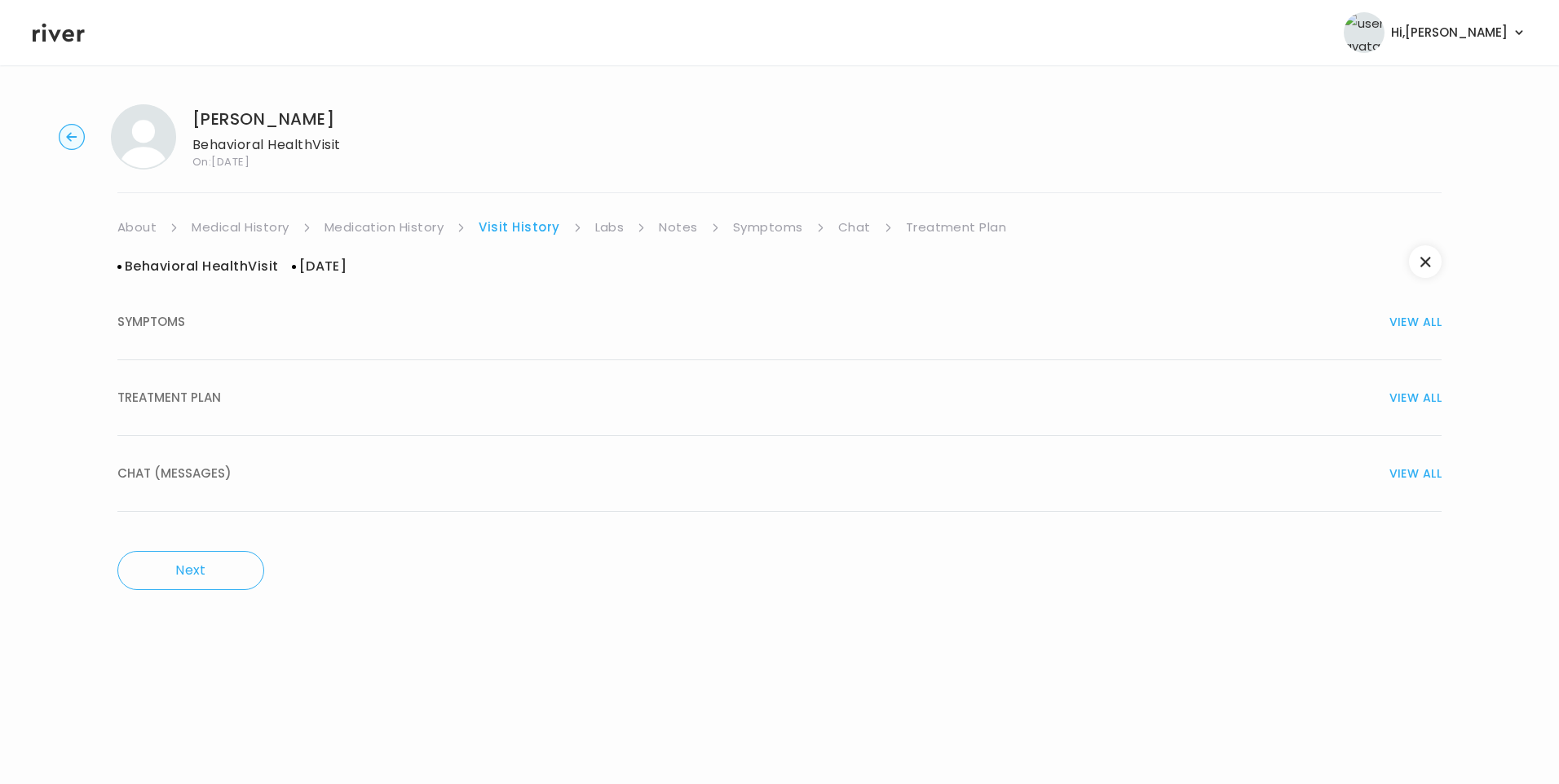
drag, startPoint x: 239, startPoint y: 391, endPoint x: 332, endPoint y: 411, distance: 95.1
click at [247, 392] on div "TREATMENT PLAN VIEW ALL" at bounding box center [779, 398] width 1324 height 23
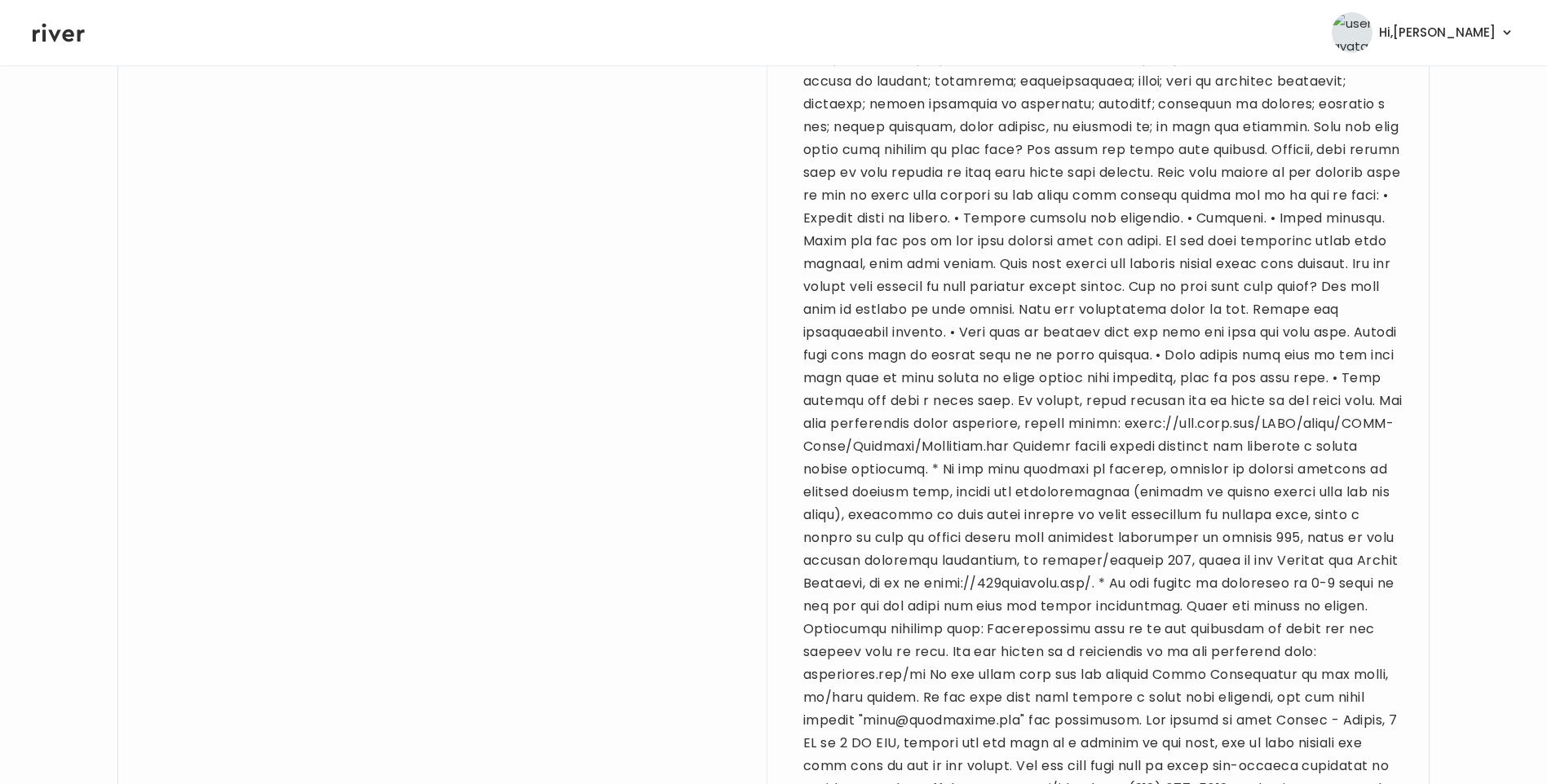
scroll to position [2040, 0]
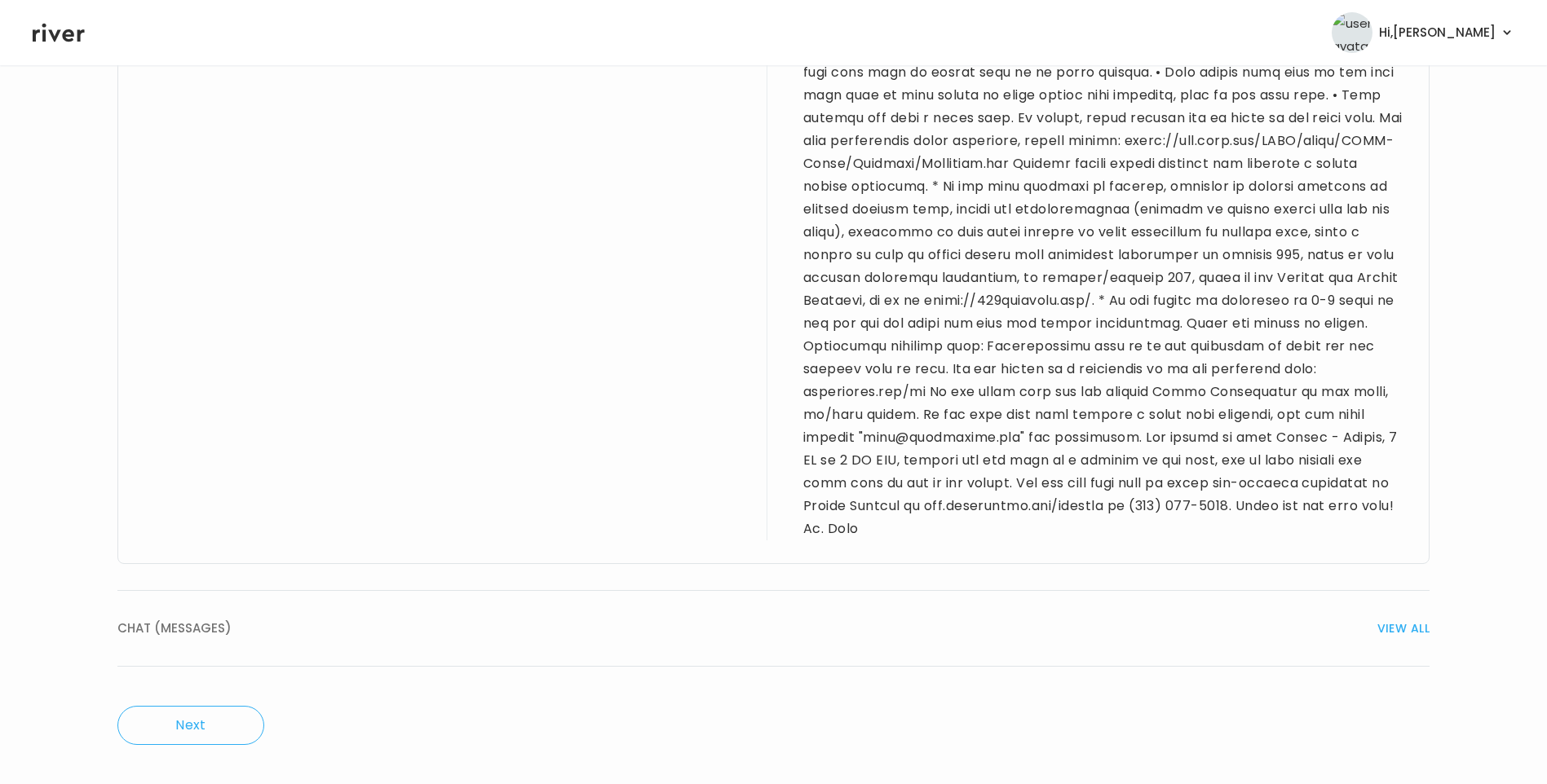
drag, startPoint x: 199, startPoint y: 619, endPoint x: 473, endPoint y: 586, distance: 276.0
click at [202, 619] on span "CHAT (MESSAGES)" at bounding box center [174, 629] width 115 height 23
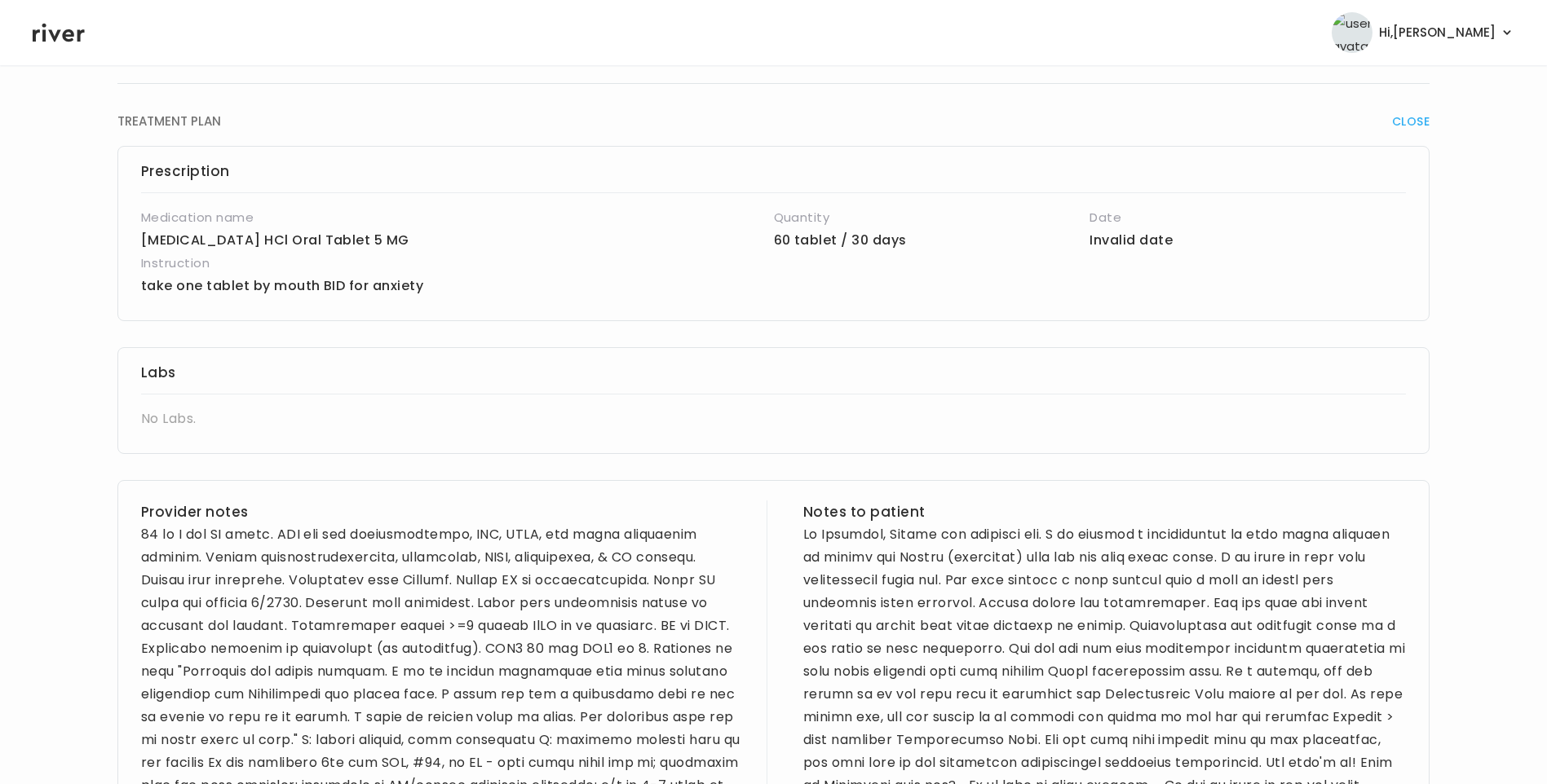
scroll to position [2, 0]
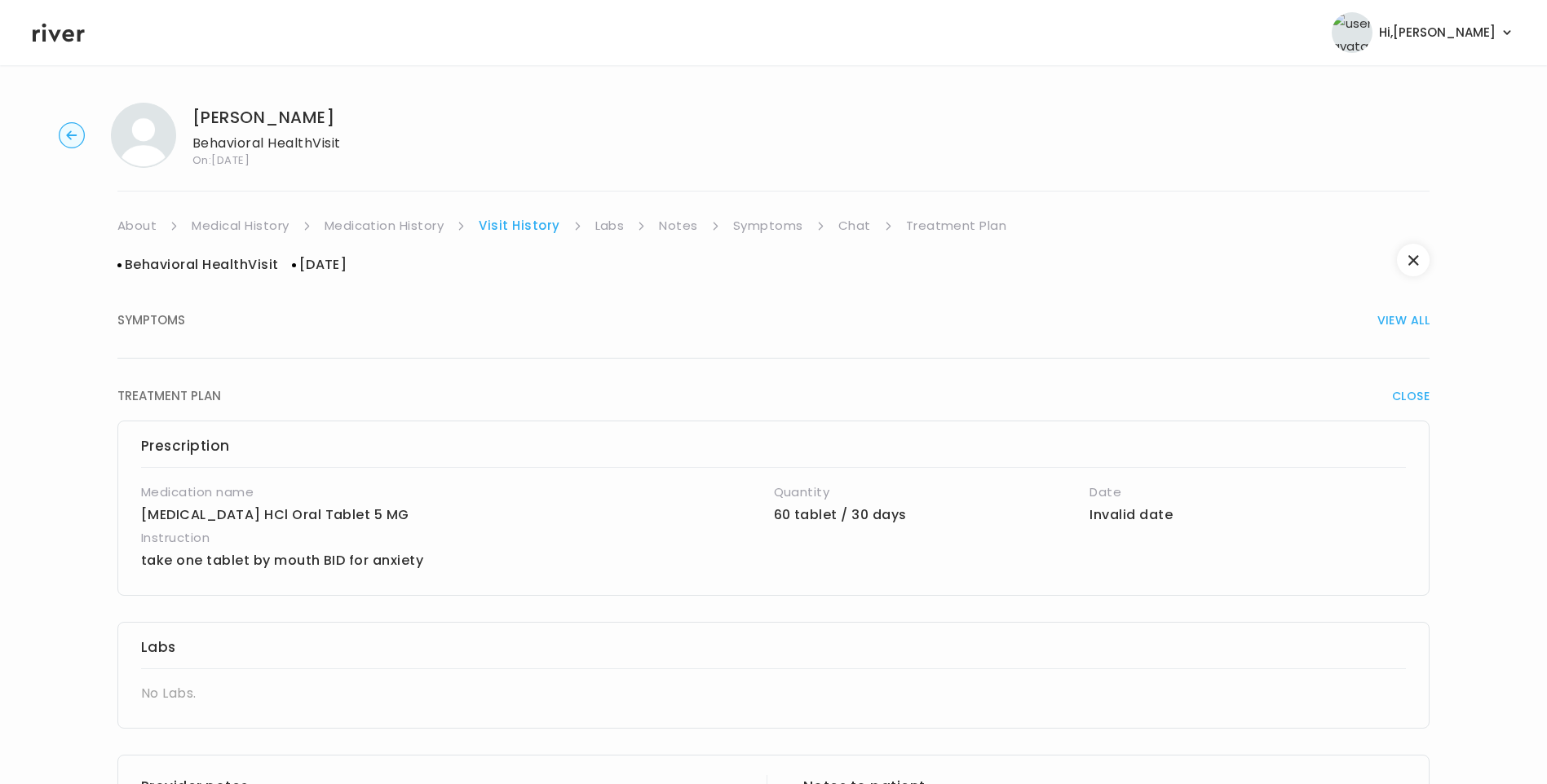
click at [610, 224] on link "Labs" at bounding box center [610, 225] width 29 height 23
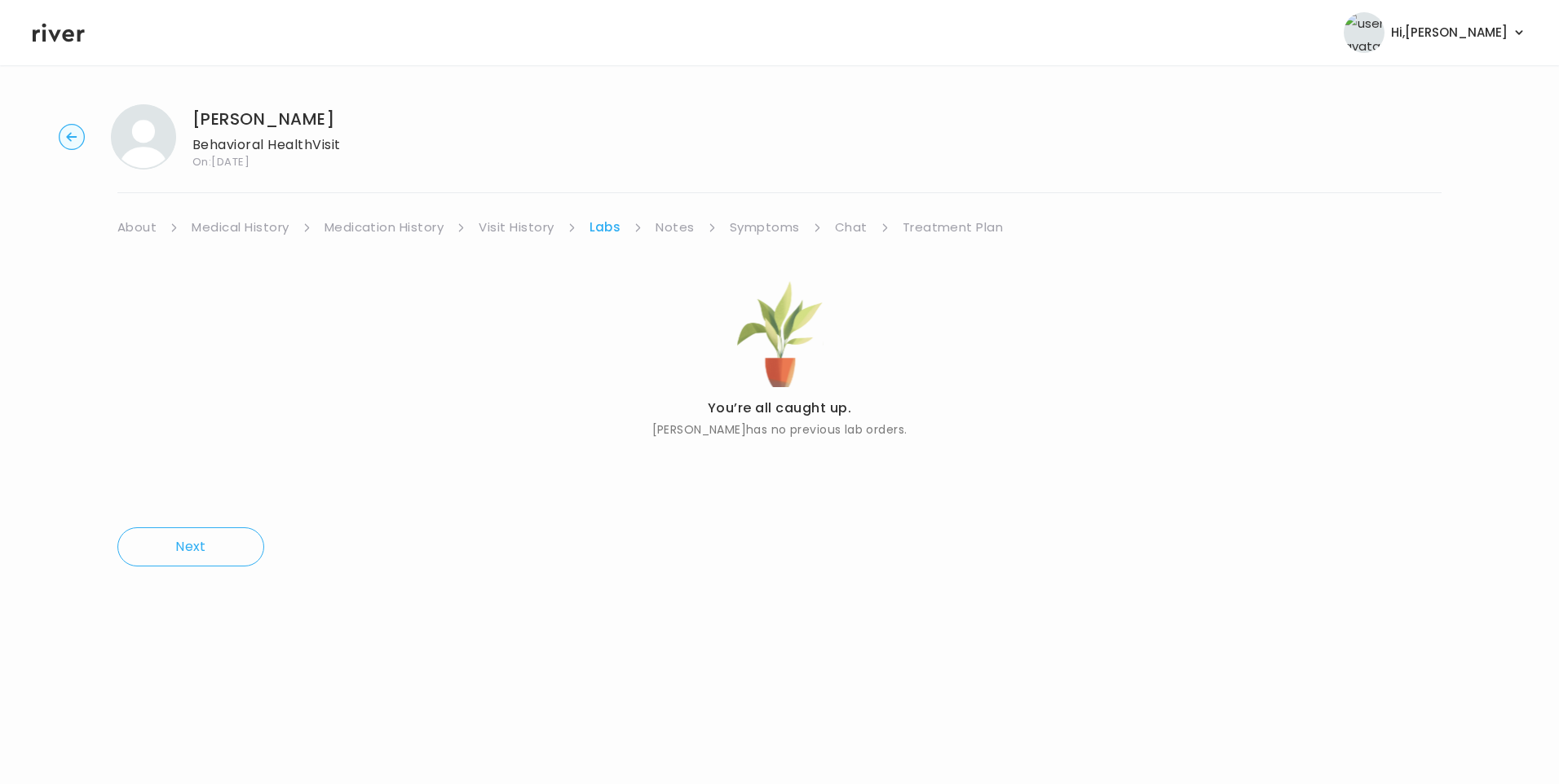
drag, startPoint x: 534, startPoint y: 228, endPoint x: 544, endPoint y: 235, distance: 12.2
click at [535, 228] on link "Visit History" at bounding box center [516, 227] width 75 height 23
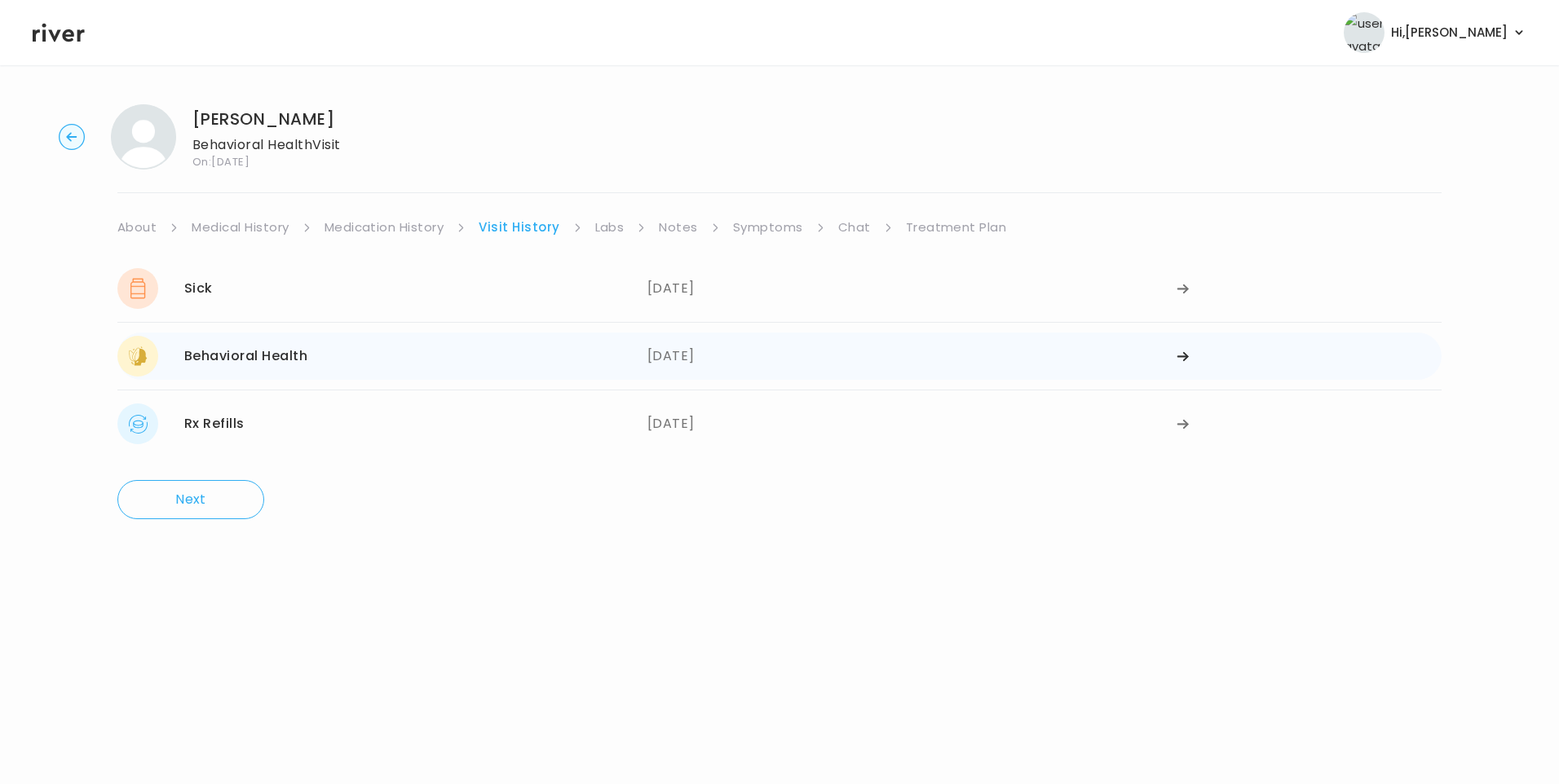
click at [434, 348] on div "Behavioral Health [DATE]" at bounding box center [382, 356] width 530 height 41
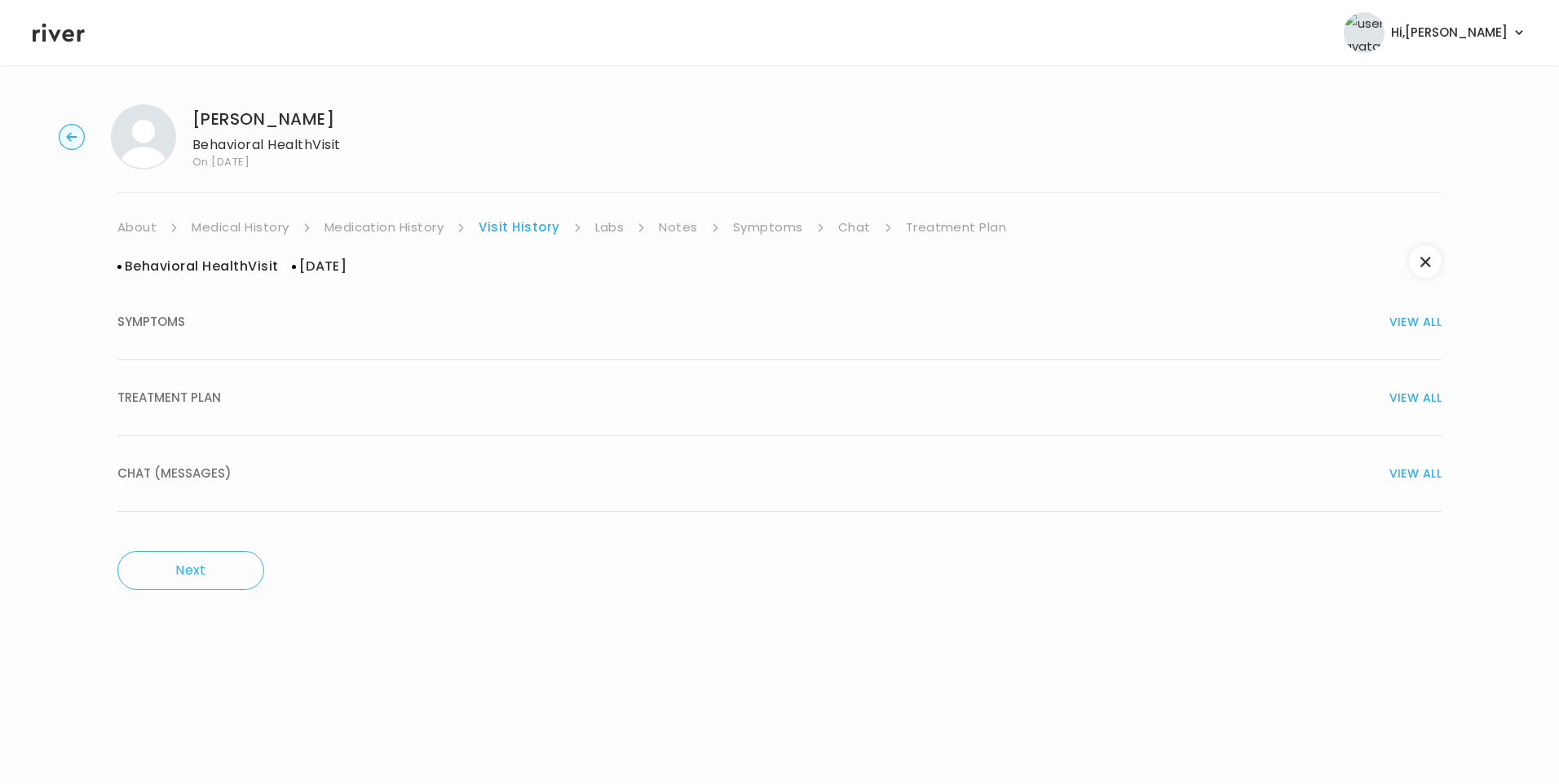
drag, startPoint x: 219, startPoint y: 394, endPoint x: 229, endPoint y: 395, distance: 10.0
click at [222, 395] on div "TREATMENT PLAN VIEW ALL" at bounding box center [779, 398] width 1324 height 23
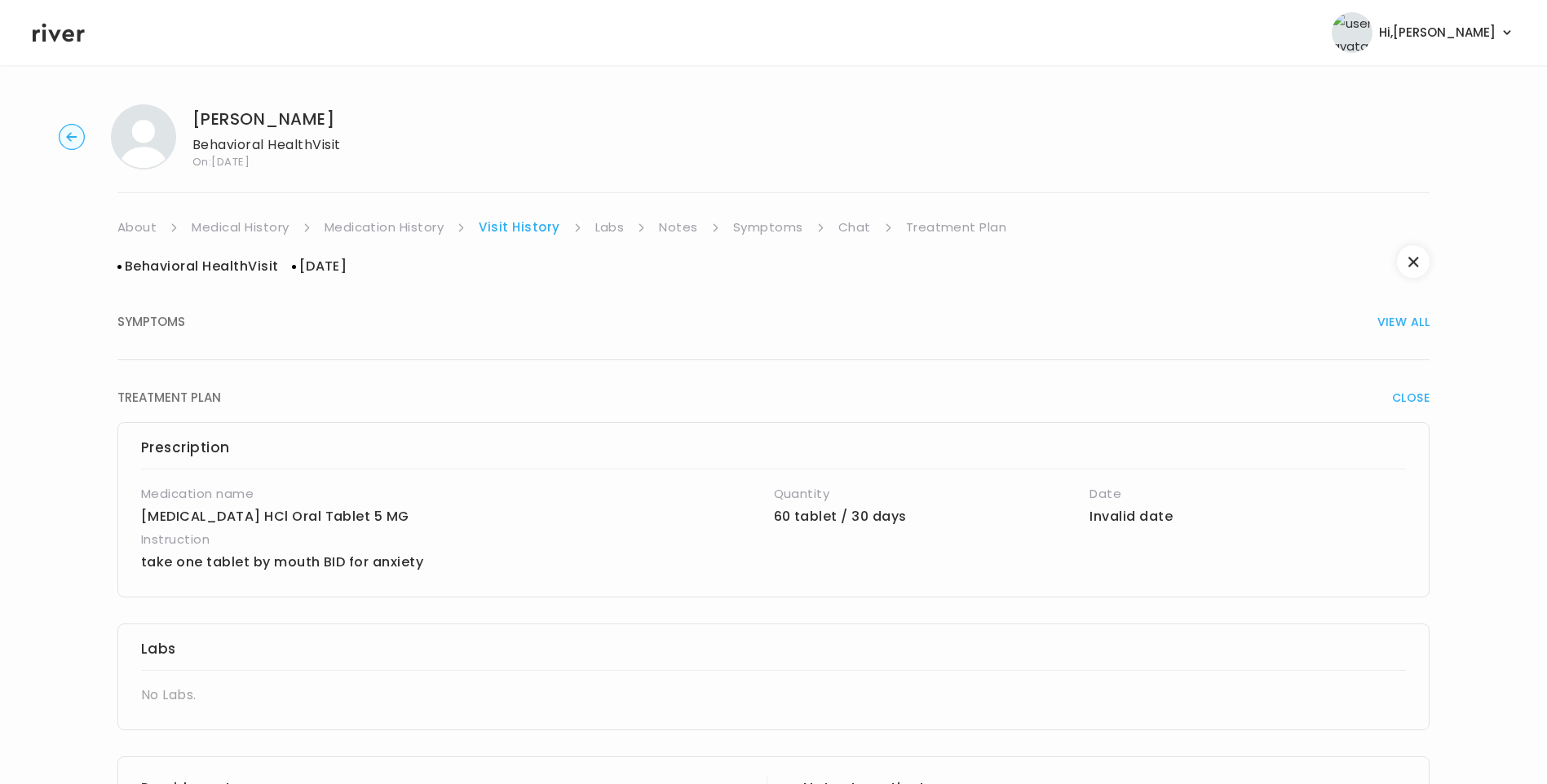
drag, startPoint x: 156, startPoint y: 326, endPoint x: 188, endPoint y: 334, distance: 33.0
click at [160, 329] on span "SYMPTOMS" at bounding box center [151, 322] width 68 height 23
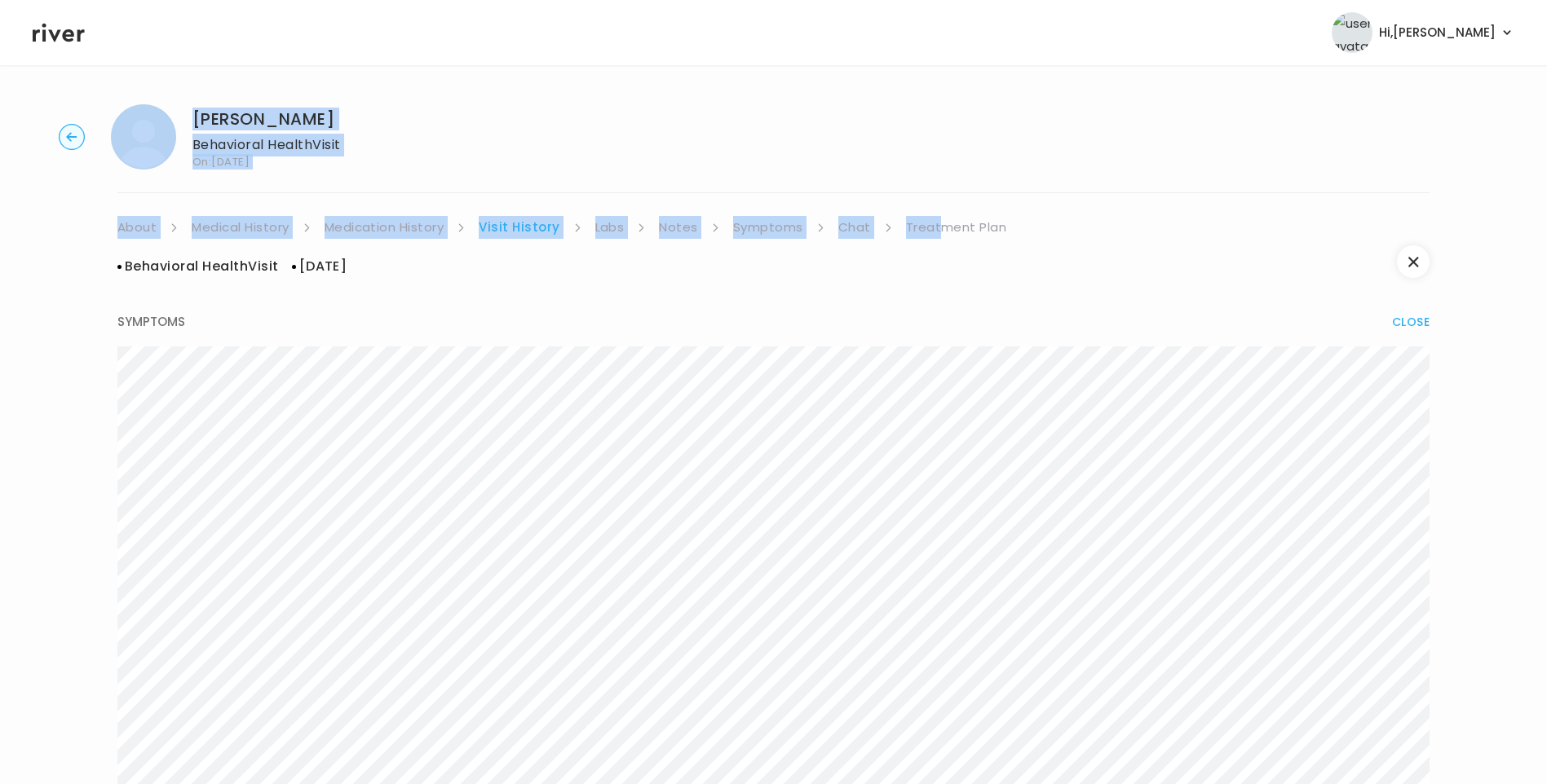
drag, startPoint x: 938, startPoint y: 206, endPoint x: 943, endPoint y: 227, distance: 21.6
click at [943, 227] on link "Treatment Plan" at bounding box center [956, 227] width 102 height 23
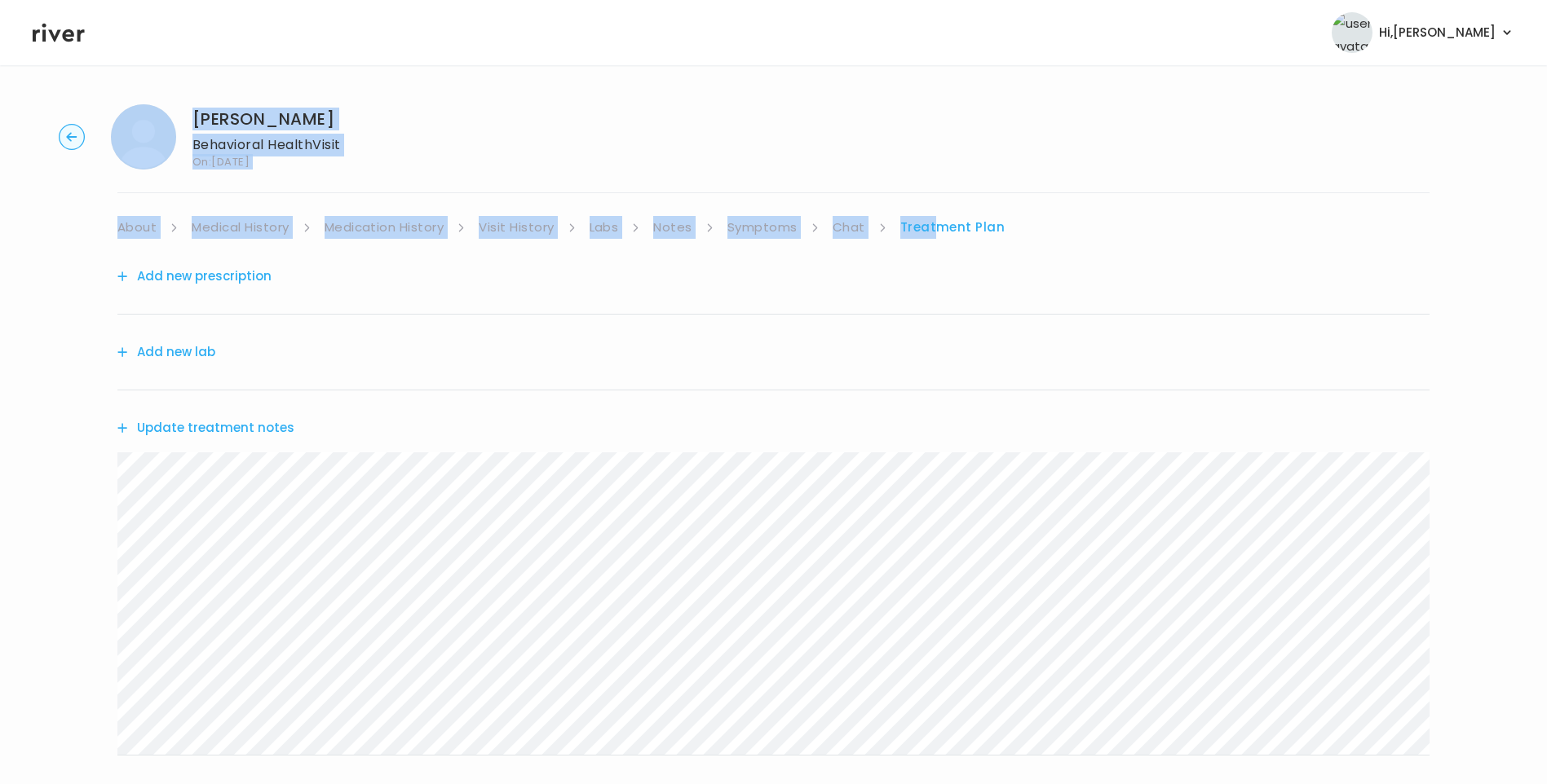
click at [270, 428] on button "Update treatment notes" at bounding box center [206, 428] width 177 height 23
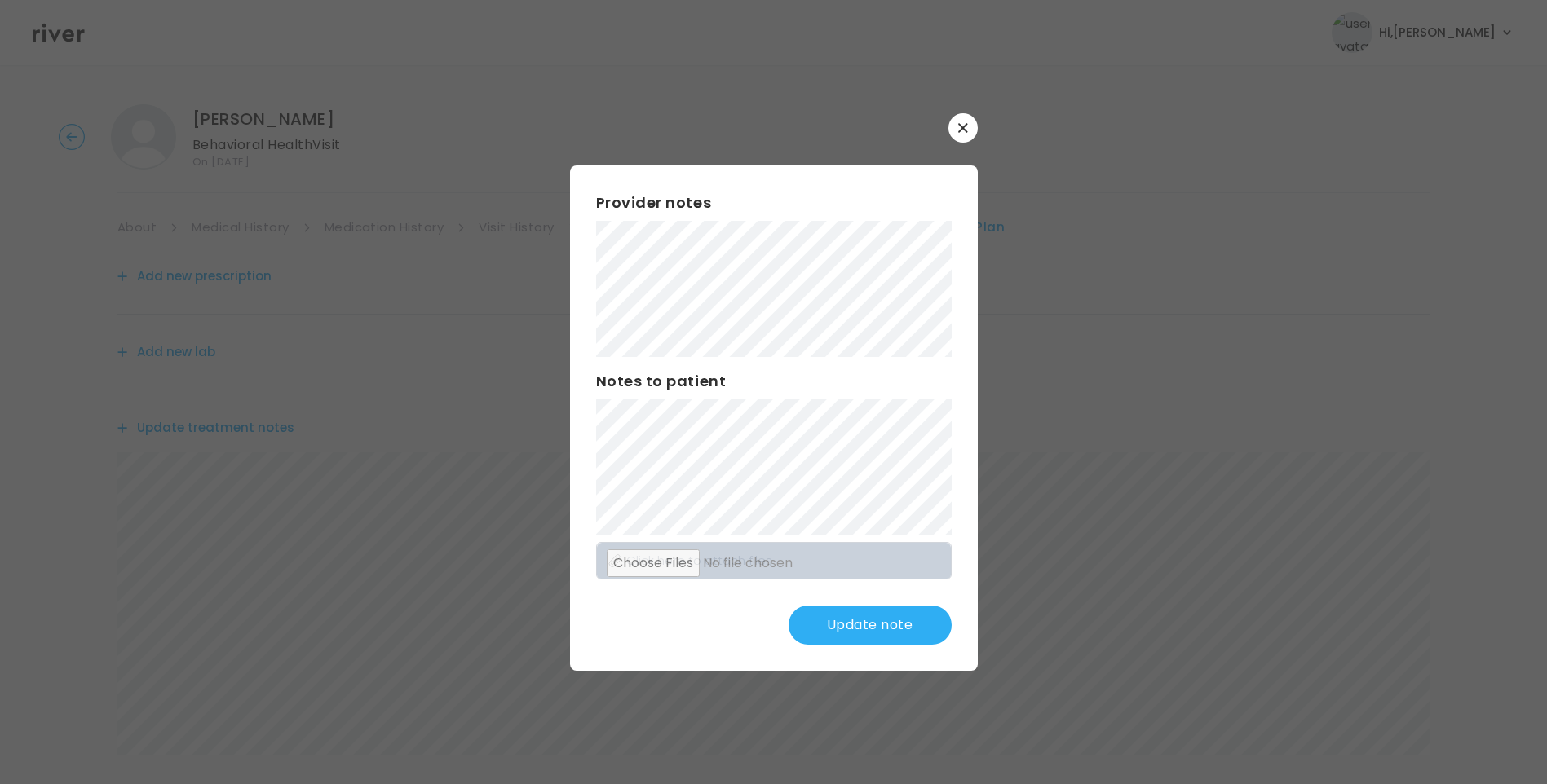
click at [881, 626] on button "Update note" at bounding box center [870, 624] width 163 height 39
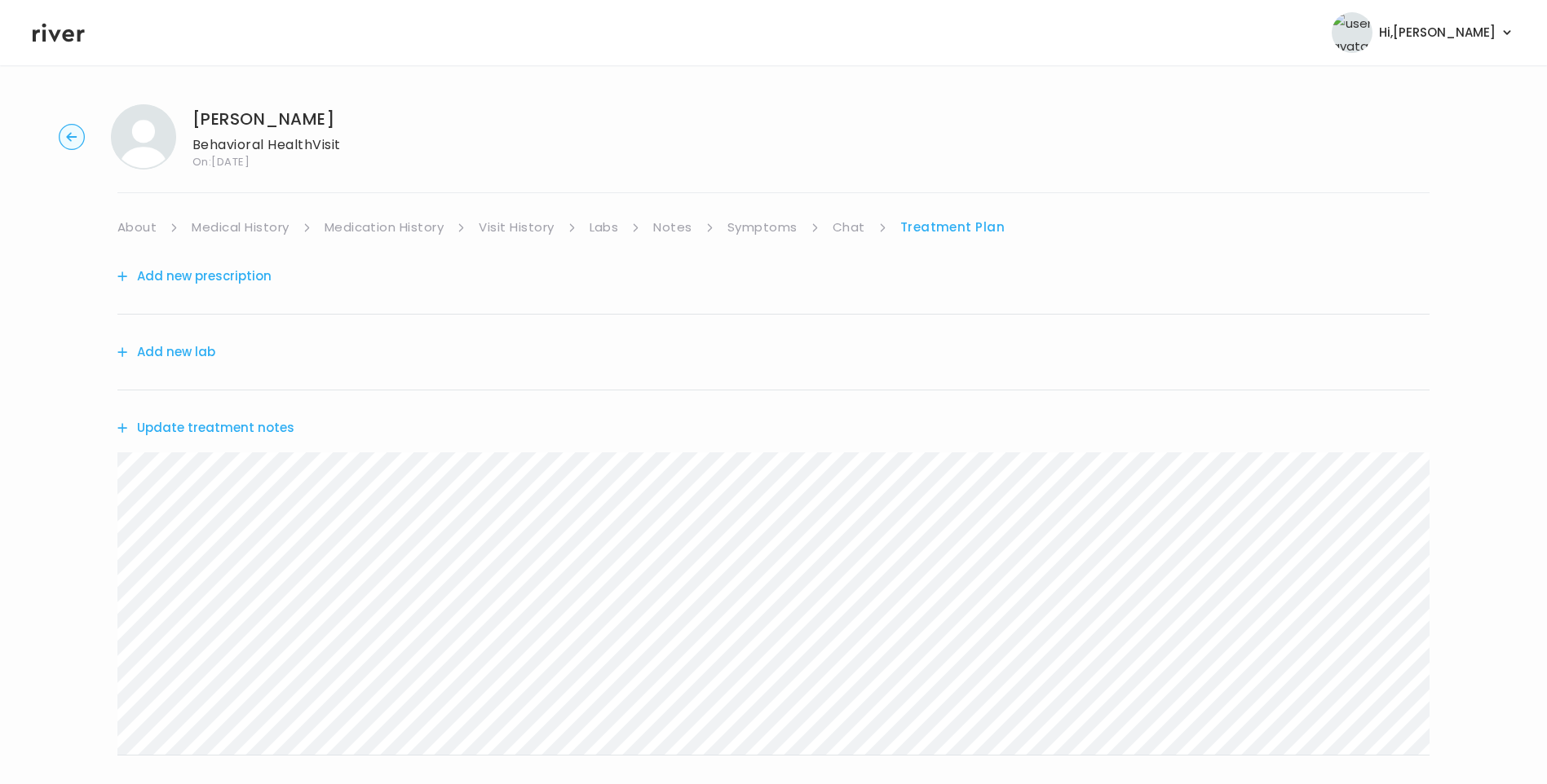
click at [522, 234] on link "Visit History" at bounding box center [516, 227] width 75 height 23
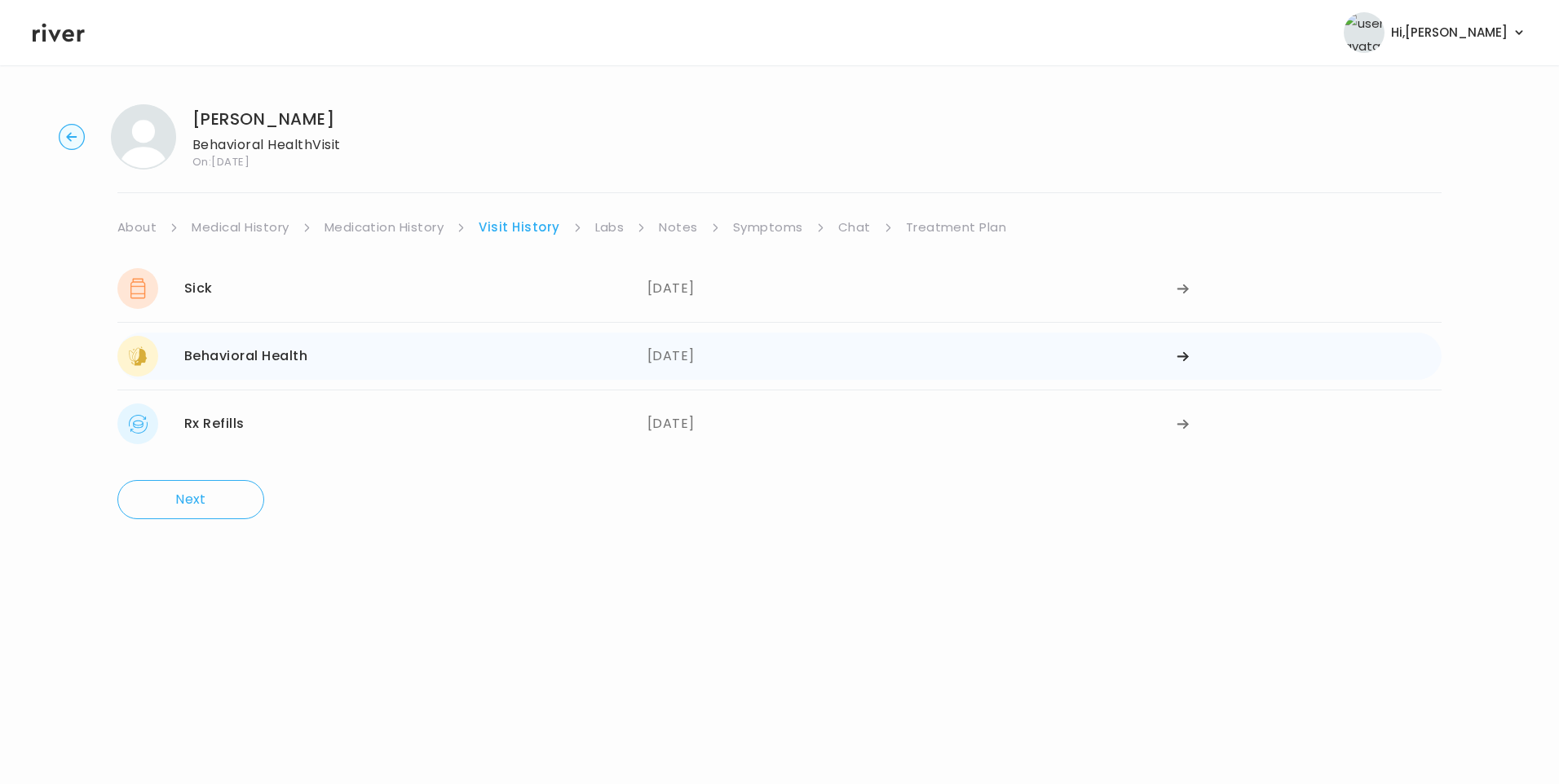
click at [369, 340] on div "Behavioral Health 07/31/2025" at bounding box center [382, 356] width 530 height 41
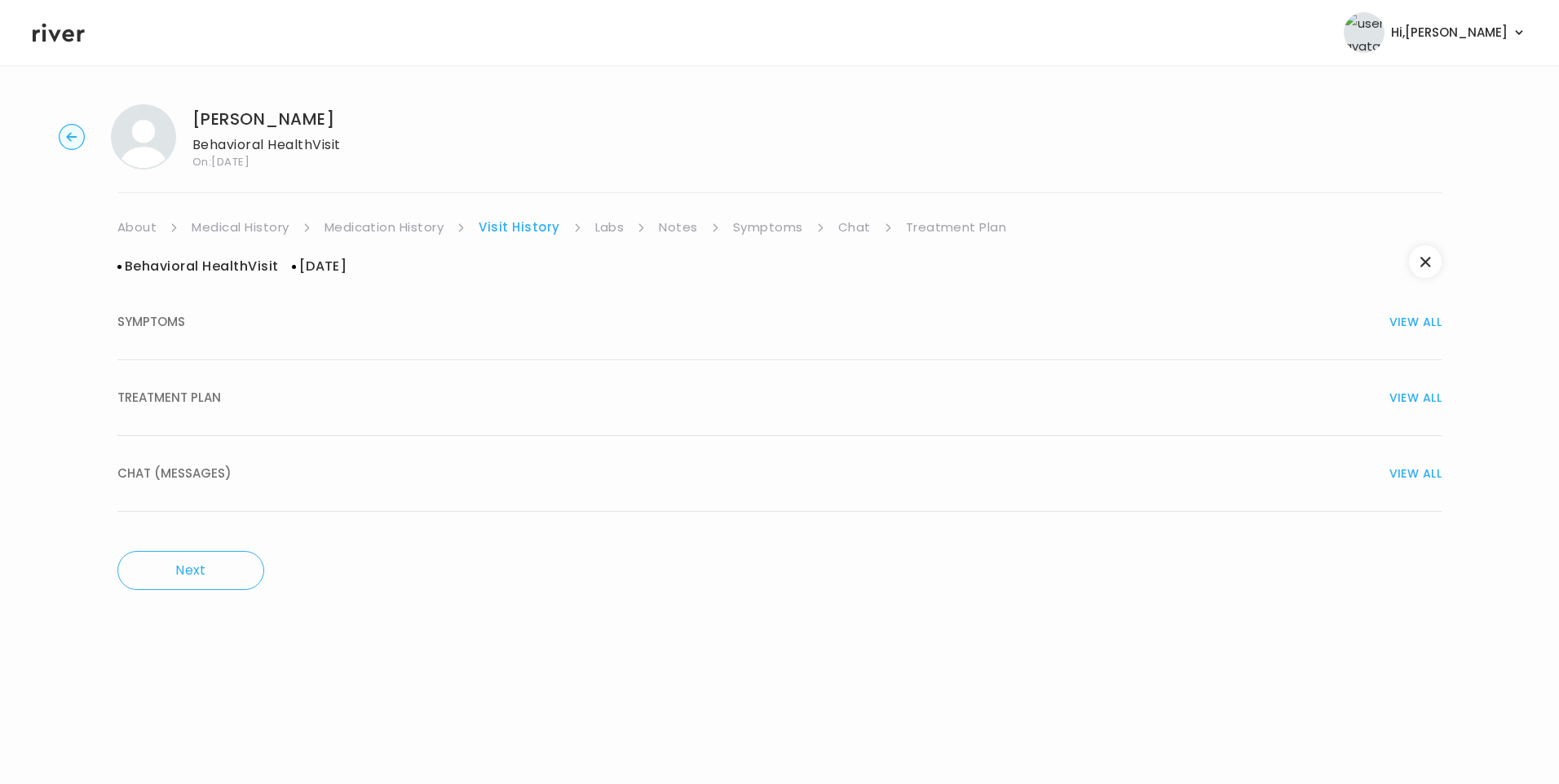
drag, startPoint x: 223, startPoint y: 401, endPoint x: 256, endPoint y: 408, distance: 33.7
click at [229, 402] on div "TREATMENT PLAN VIEW ALL" at bounding box center [779, 398] width 1324 height 23
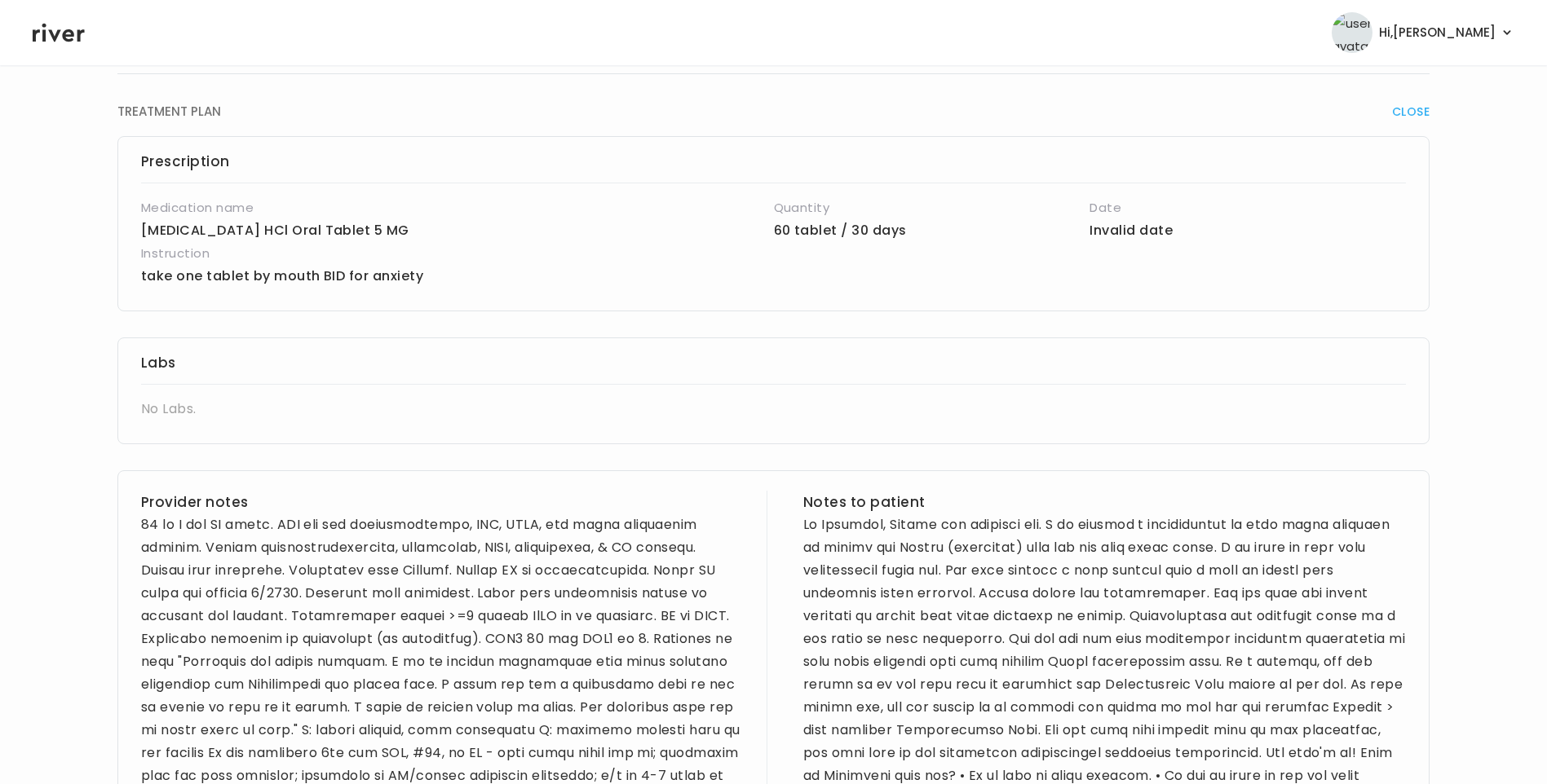
scroll to position [163, 0]
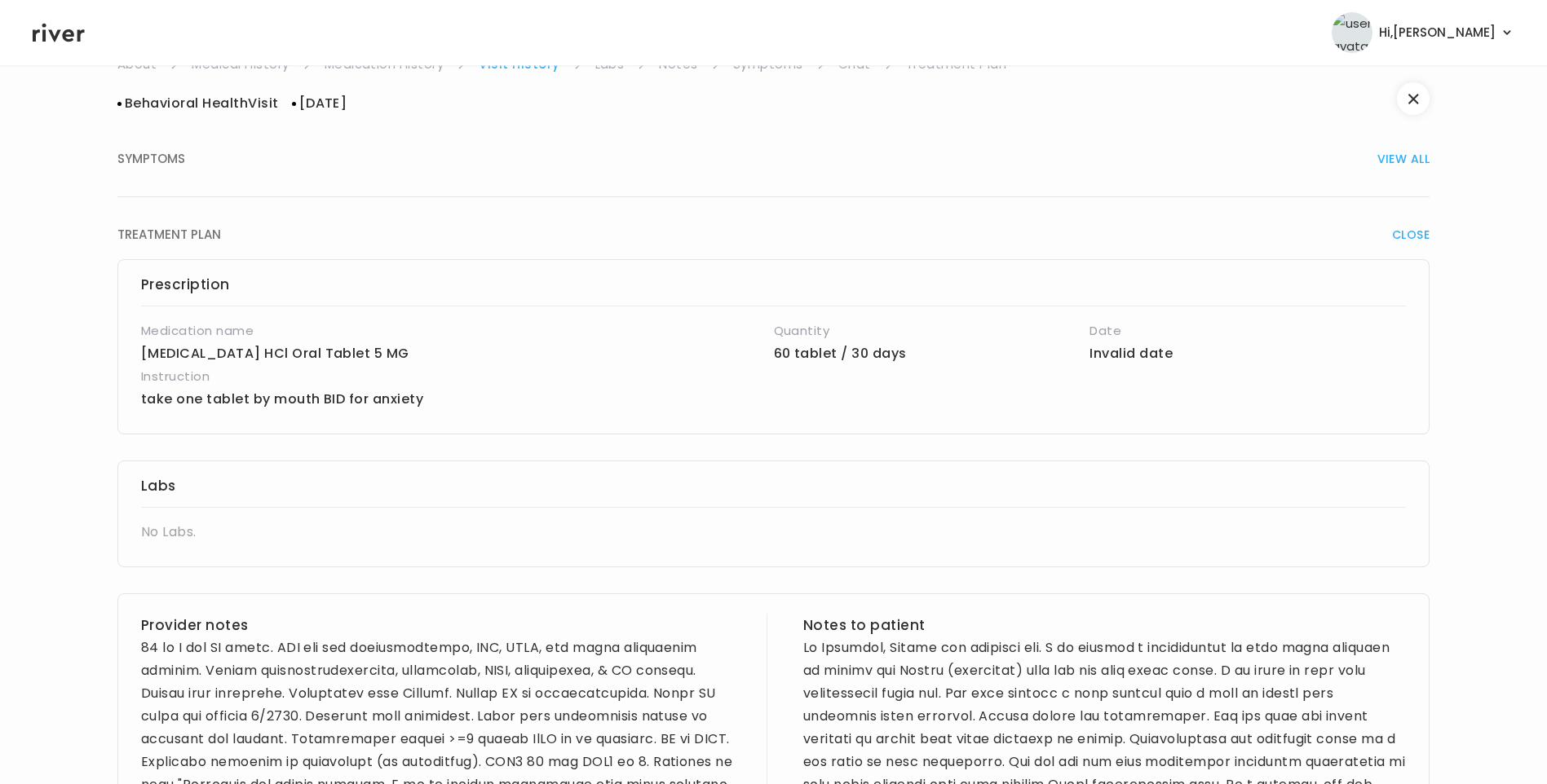
drag, startPoint x: 183, startPoint y: 161, endPoint x: 218, endPoint y: 172, distance: 36.7
click at [187, 165] on div "SYMPTOMS VIEW ALL" at bounding box center [773, 159] width 1312 height 23
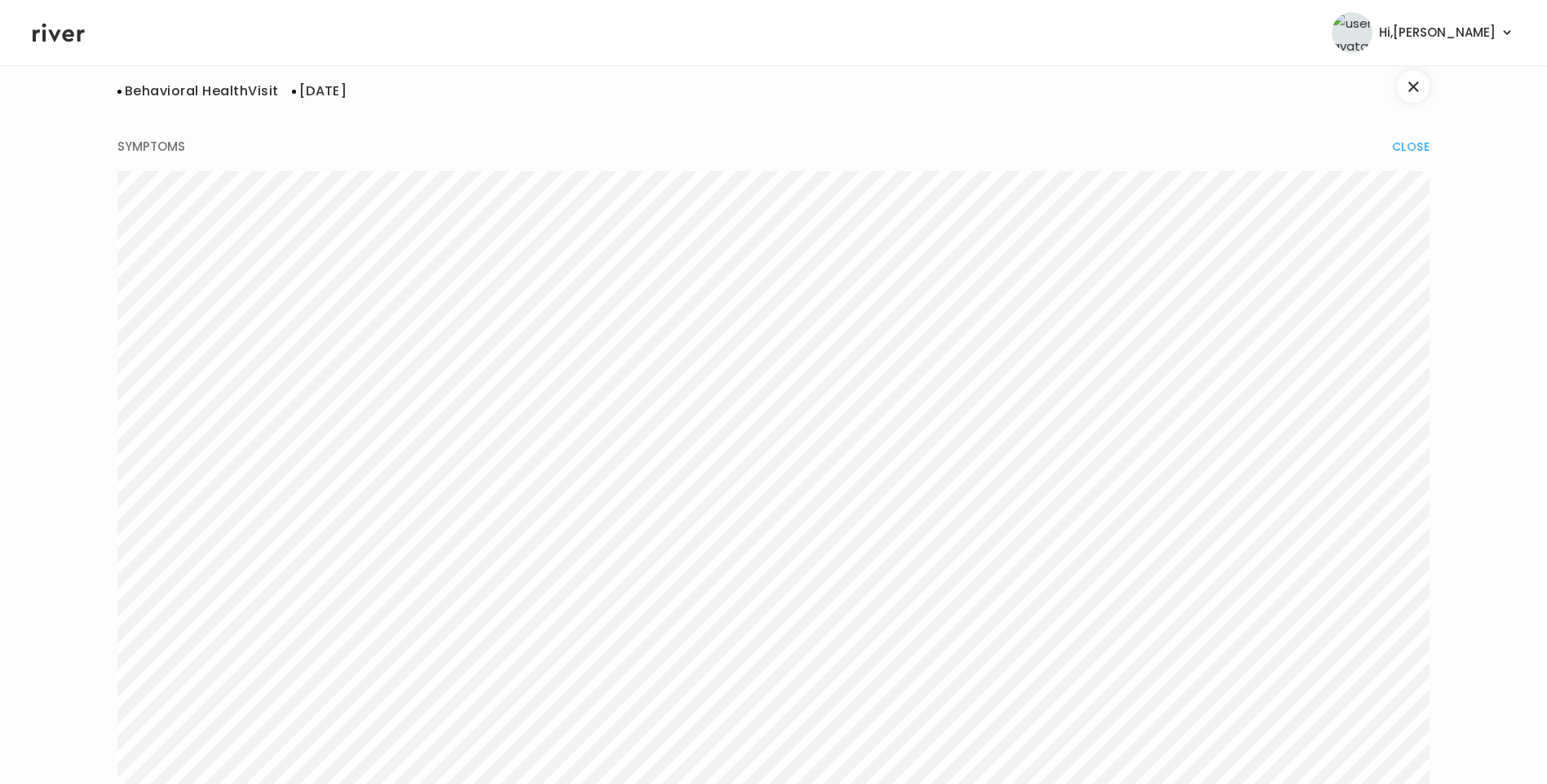
scroll to position [0, 0]
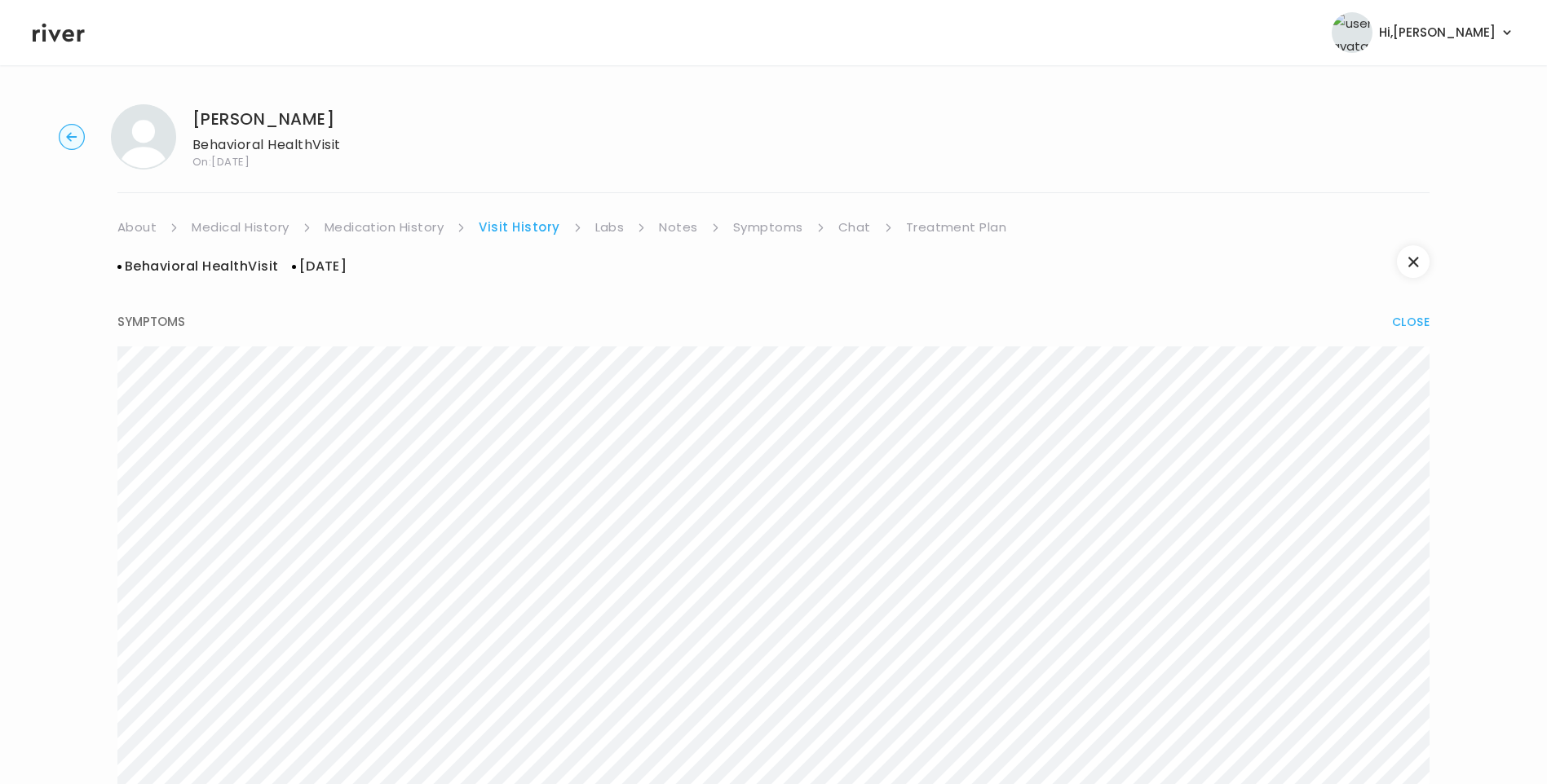
click at [956, 226] on link "Treatment Plan" at bounding box center [956, 227] width 102 height 23
click at [273, 421] on button "Update treatment notes" at bounding box center [206, 428] width 177 height 23
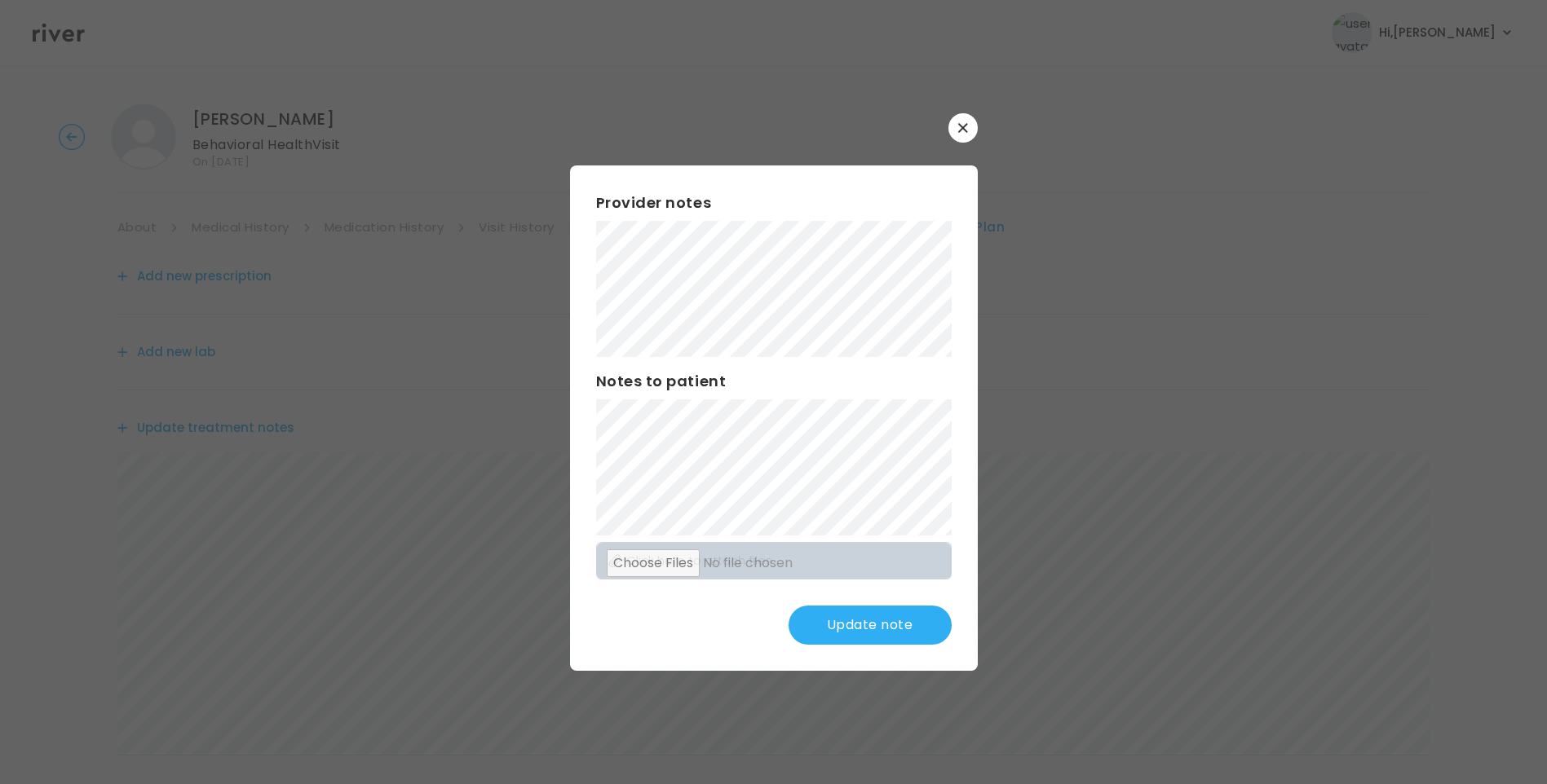
click at [882, 630] on button "Update note" at bounding box center [870, 624] width 163 height 39
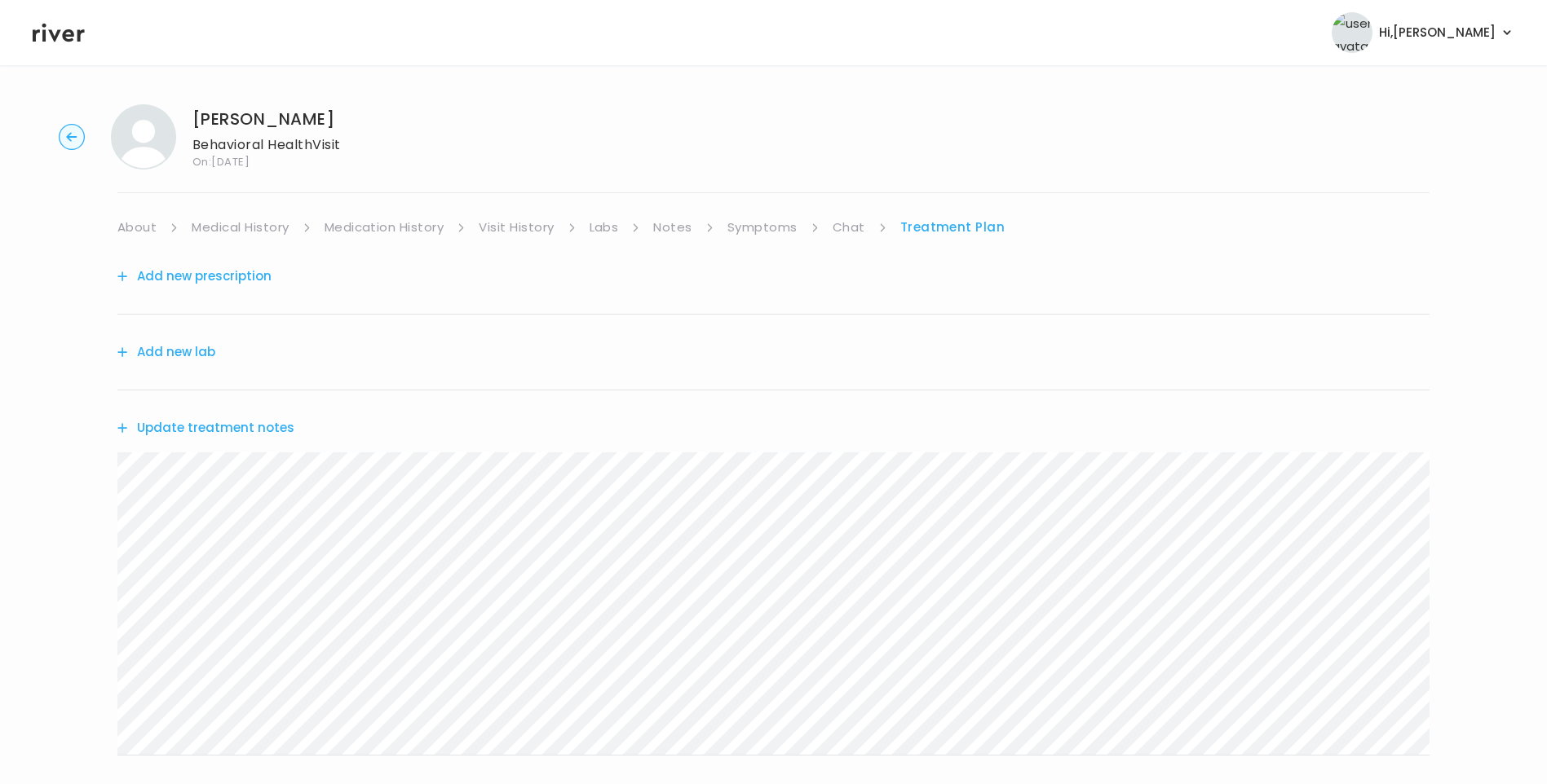
click at [287, 430] on div "Update treatment notes" at bounding box center [773, 428] width 1312 height 75
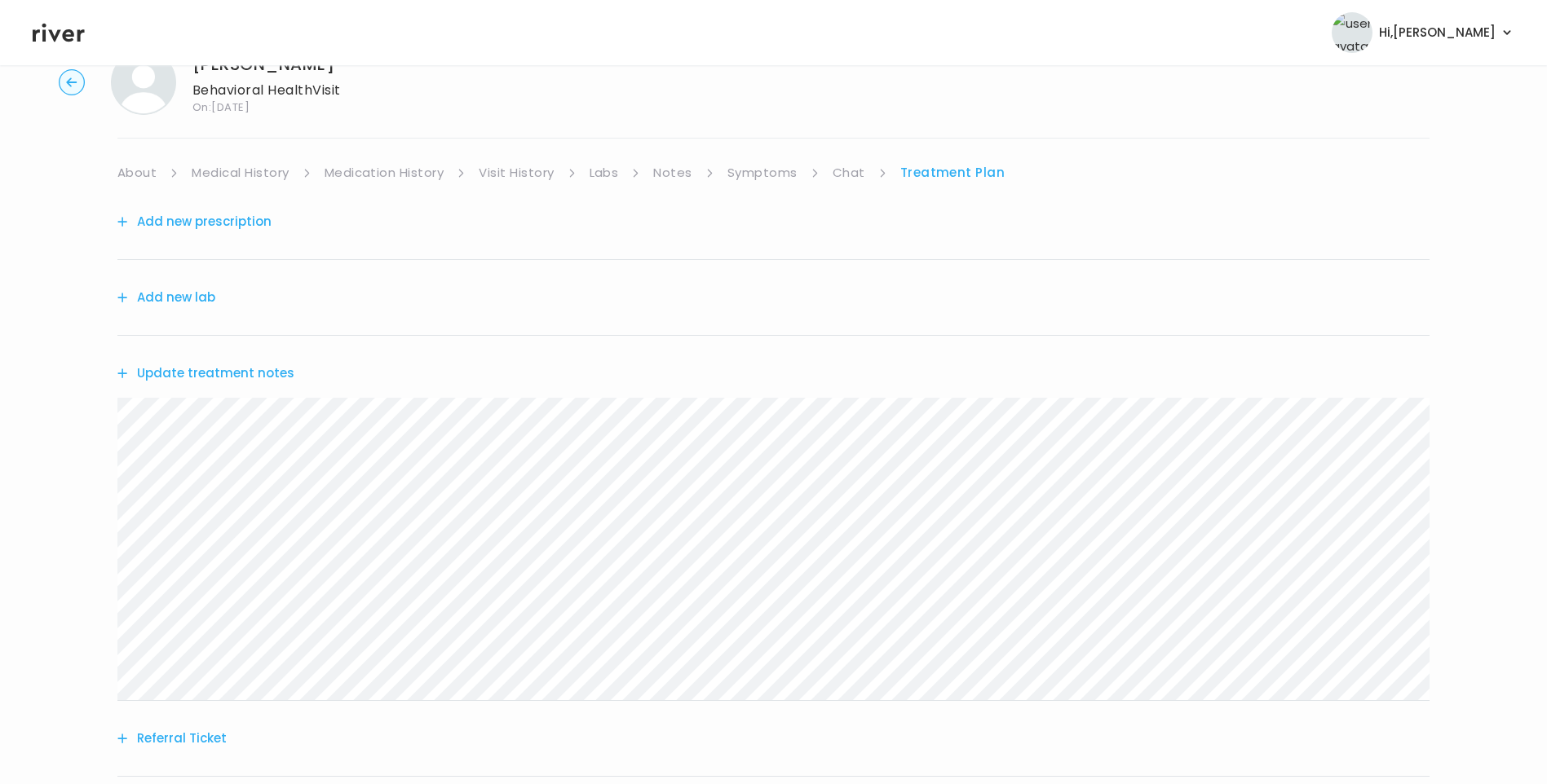
scroll to position [82, 0]
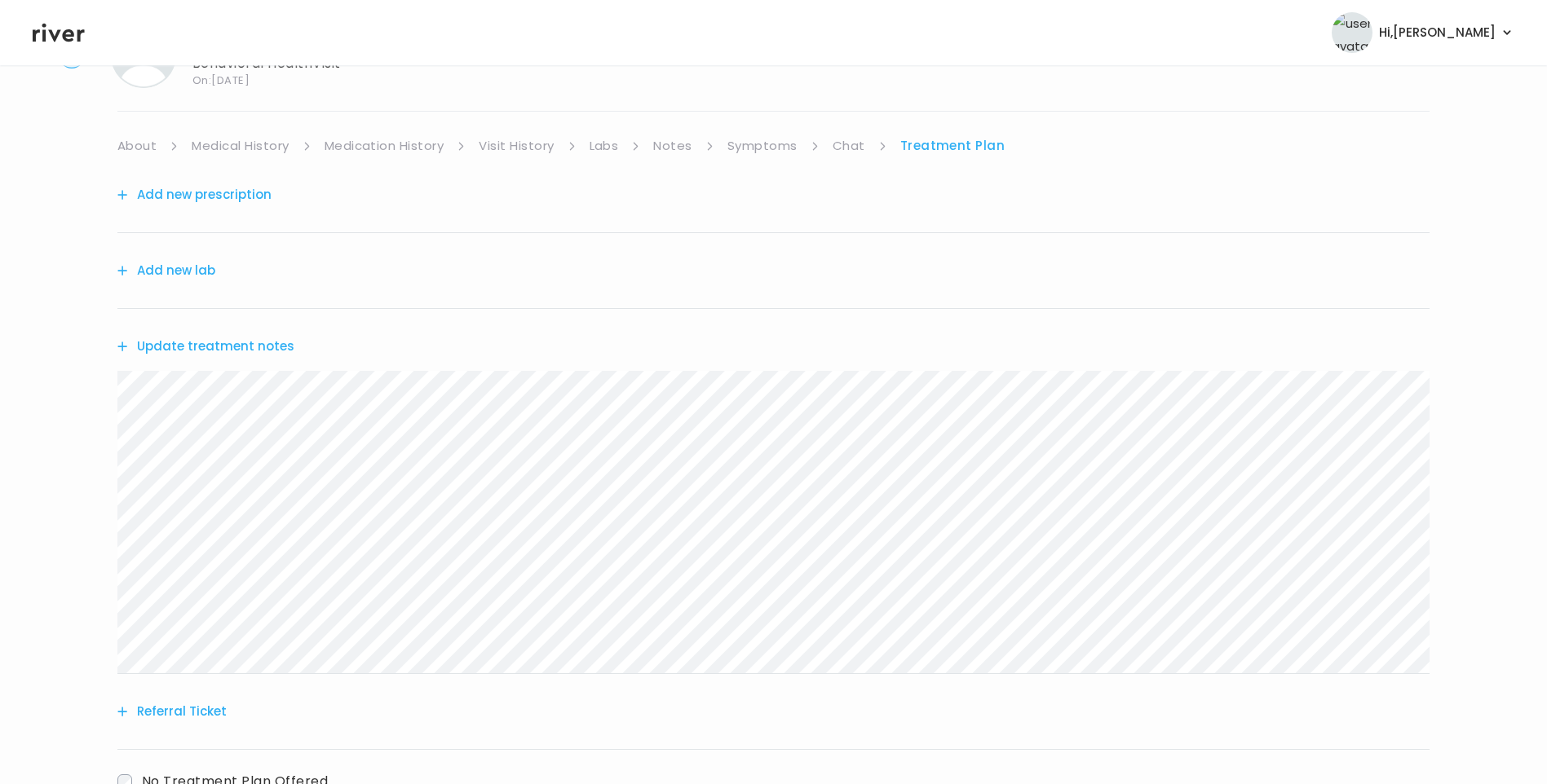
click at [252, 343] on button "Update treatment notes" at bounding box center [206, 346] width 177 height 23
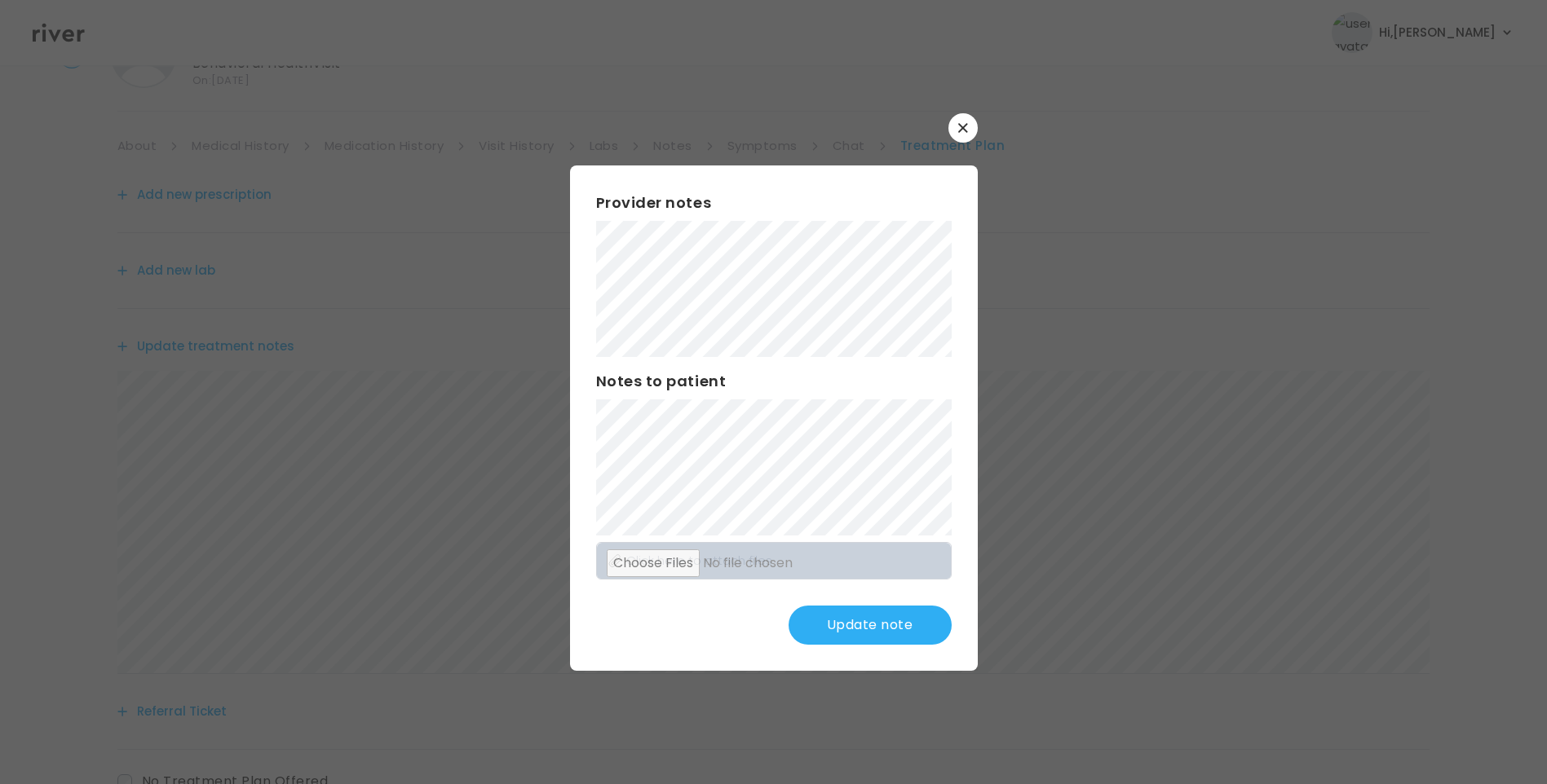
click at [893, 618] on button "Update note" at bounding box center [870, 624] width 163 height 39
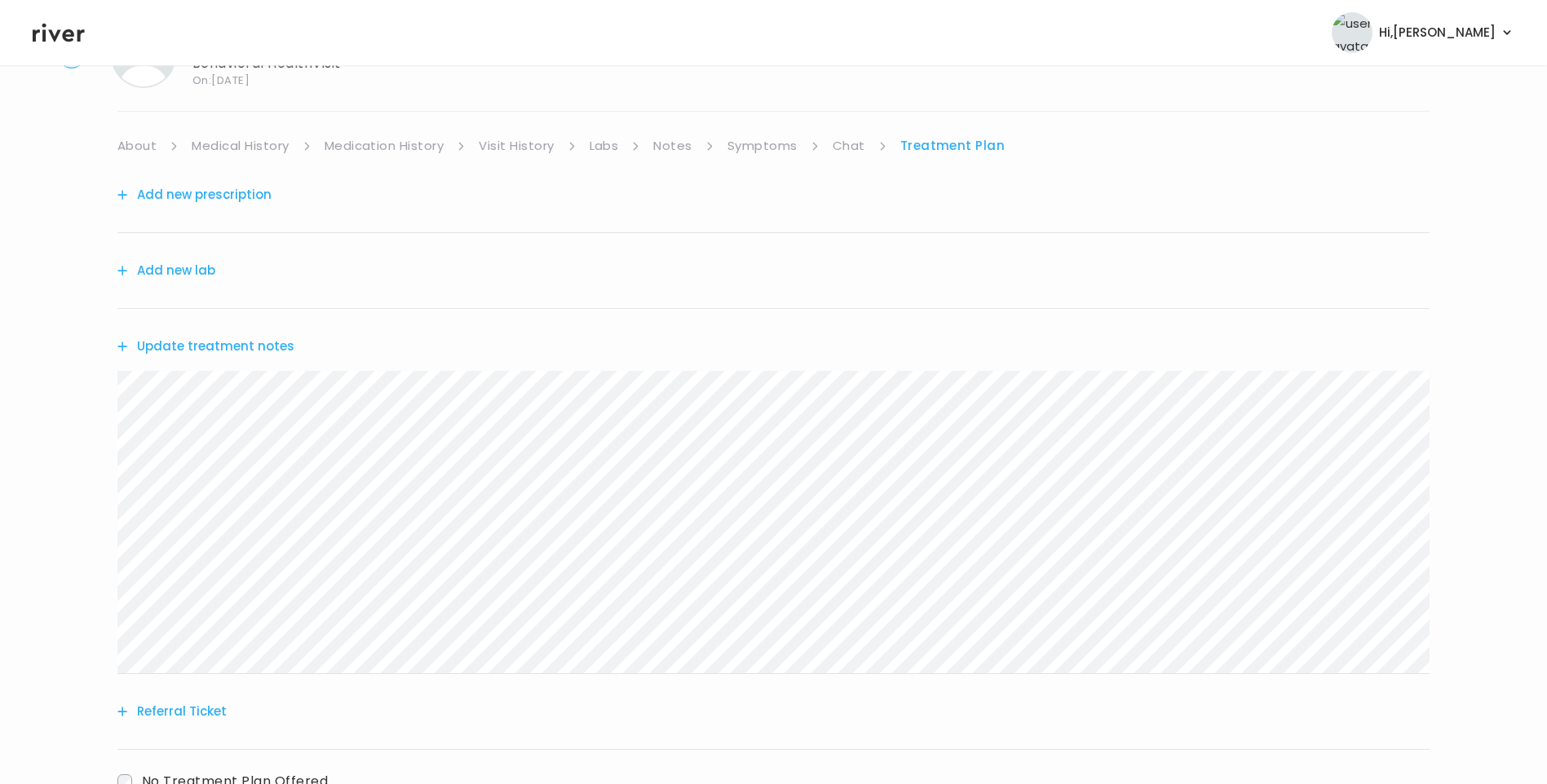
click at [72, 374] on div "Danielle Cabot Behavioral Health Visit On: 05 Sep 2025 About Medical History Me…" at bounding box center [773, 443] width 1547 height 868
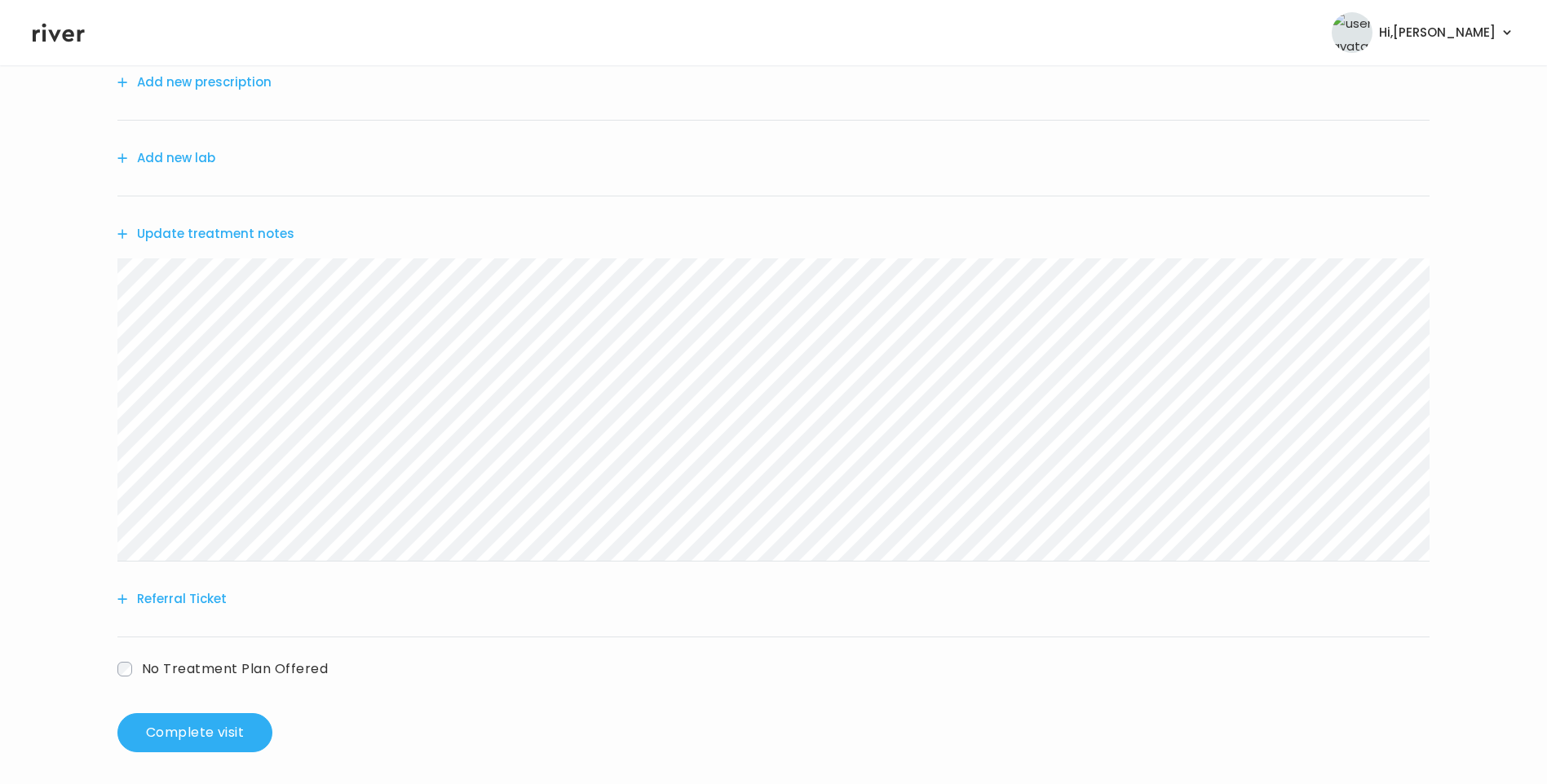
scroll to position [201, 0]
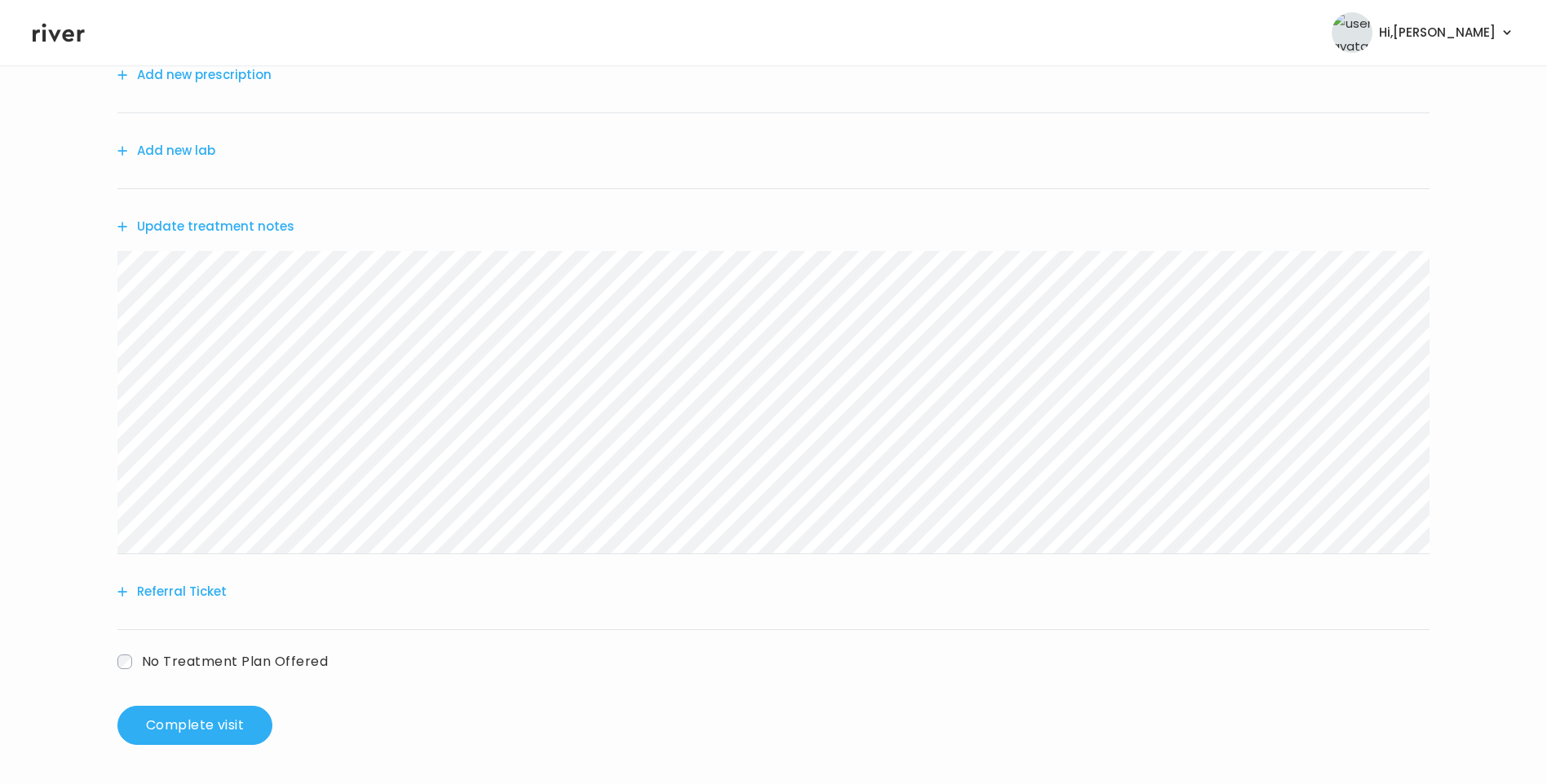
click at [200, 590] on button "Referral Ticket" at bounding box center [172, 591] width 109 height 23
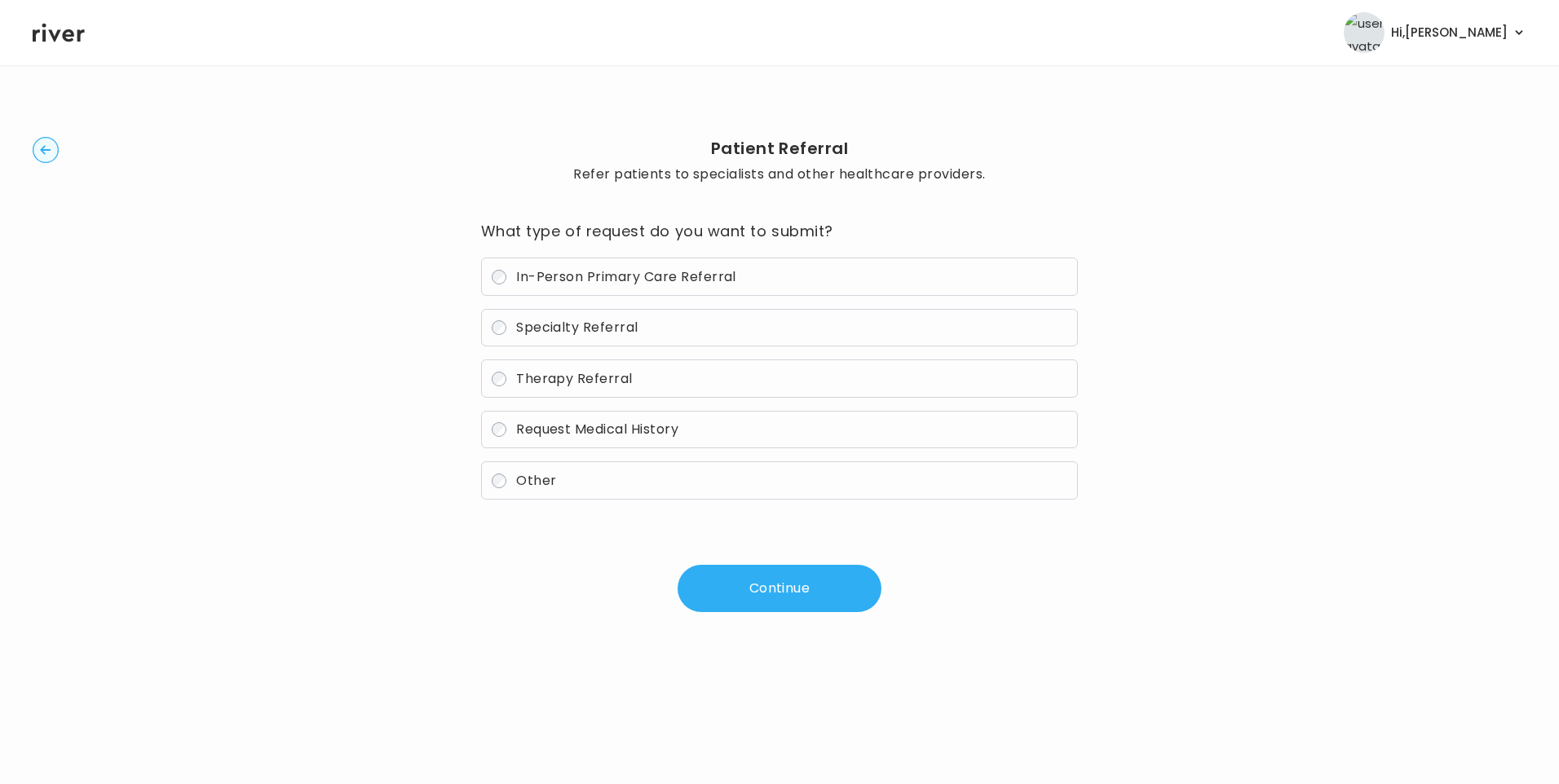
click at [555, 379] on span "Therapy Referral" at bounding box center [574, 379] width 116 height 19
click at [786, 592] on button "Continue" at bounding box center [779, 588] width 204 height 48
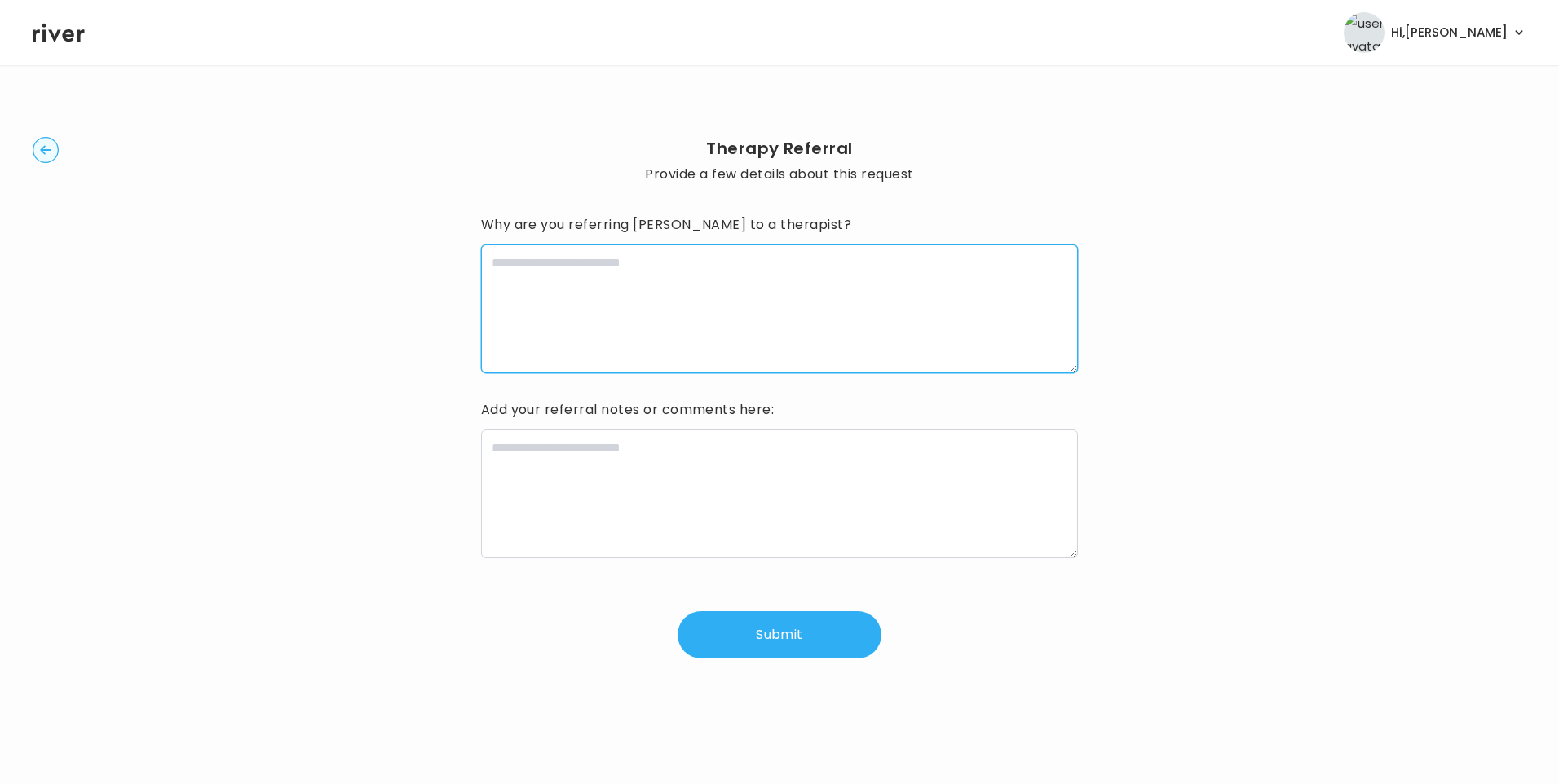
click at [576, 295] on textarea at bounding box center [780, 309] width 598 height 129
type textarea "*******"
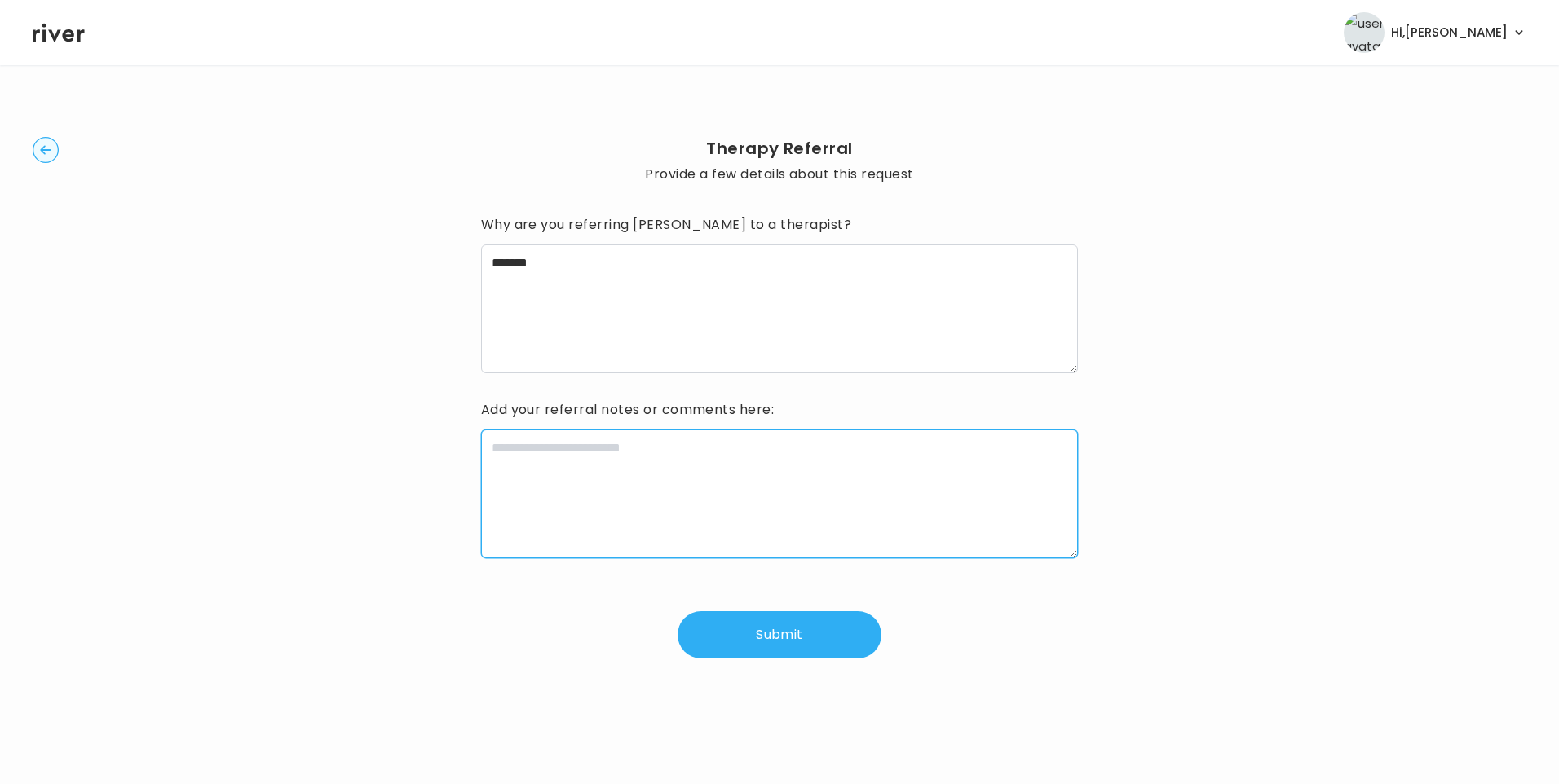
click at [670, 483] on textarea at bounding box center [780, 493] width 598 height 129
paste textarea "**********"
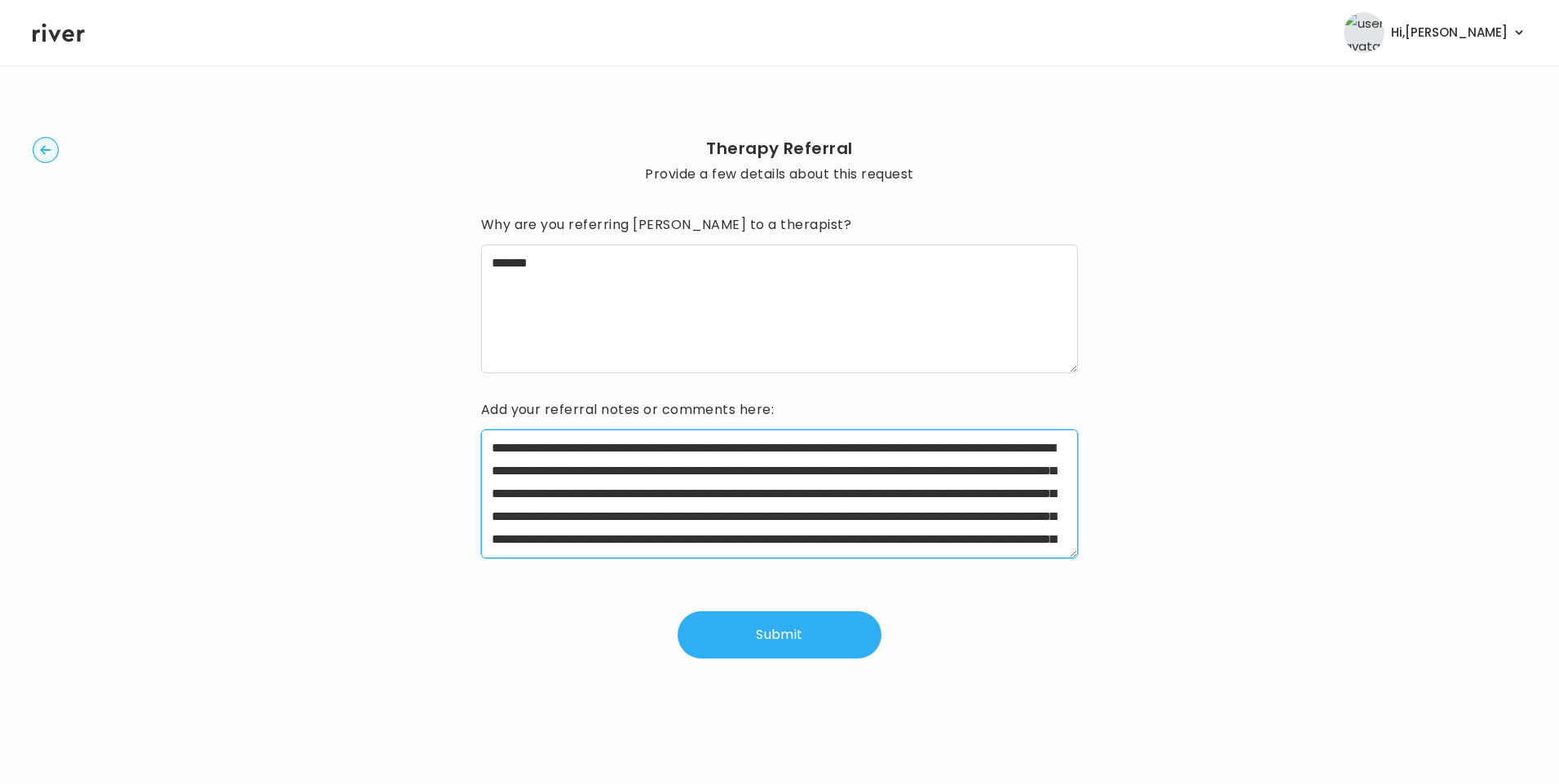
drag, startPoint x: 544, startPoint y: 449, endPoint x: 622, endPoint y: 448, distance: 78.0
click at [622, 448] on textarea "**********" at bounding box center [780, 493] width 598 height 129
click at [586, 494] on textarea "**********" at bounding box center [780, 493] width 598 height 129
click at [871, 517] on textarea "**********" at bounding box center [780, 493] width 598 height 129
drag, startPoint x: 732, startPoint y: 494, endPoint x: 616, endPoint y: 519, distance: 118.7
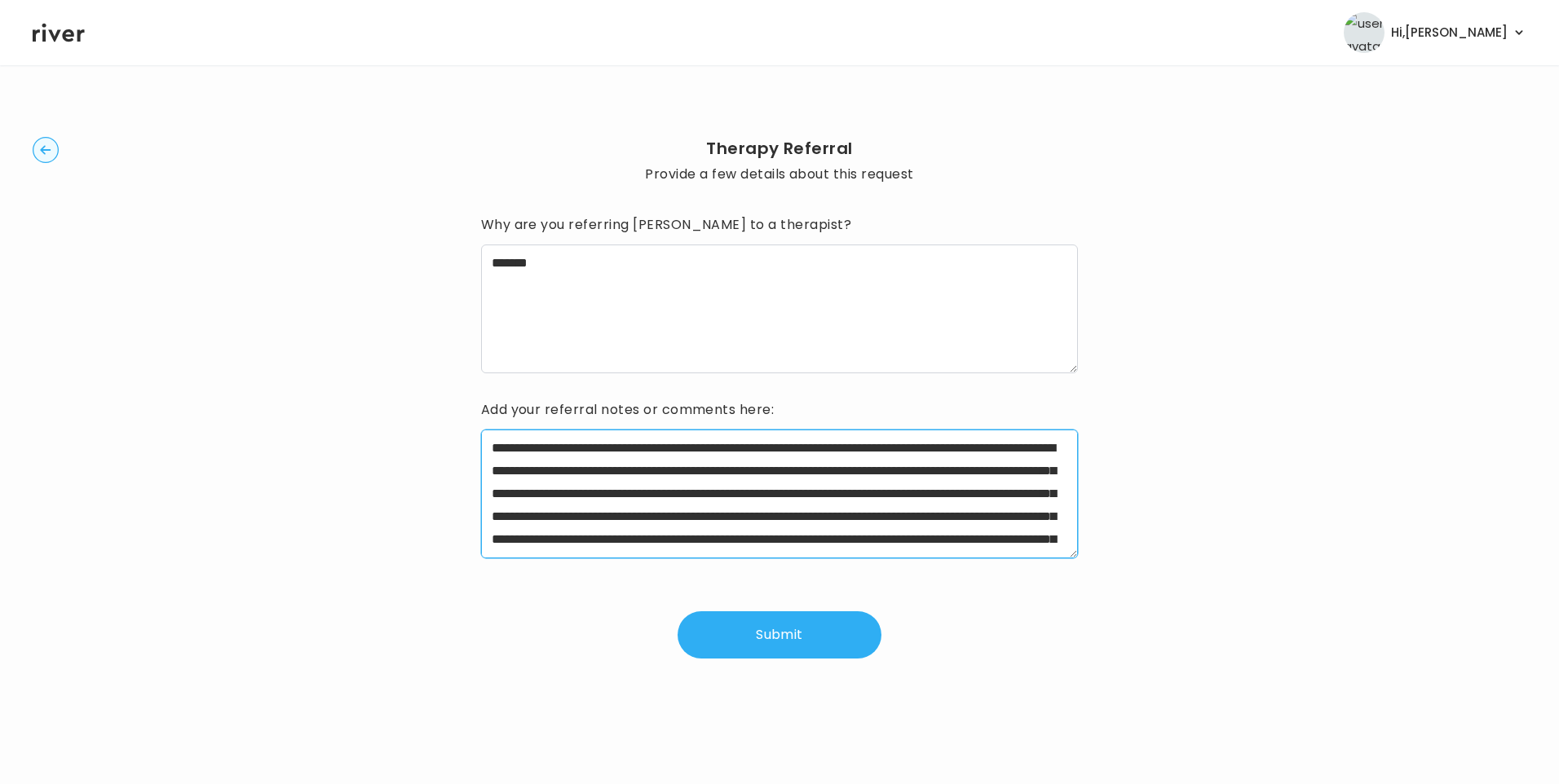
click at [616, 519] on textarea at bounding box center [780, 493] width 598 height 129
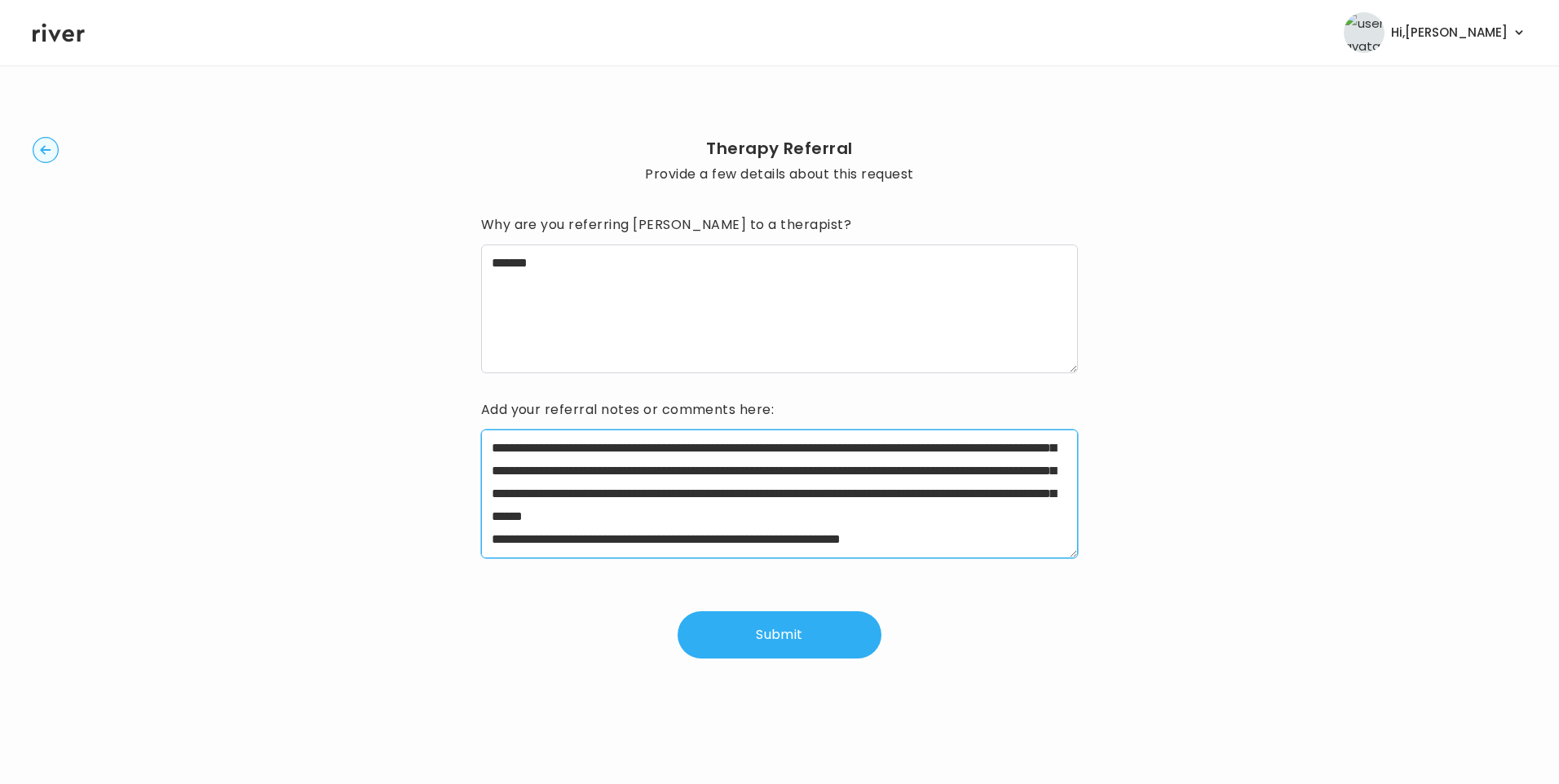
scroll to position [82, 0]
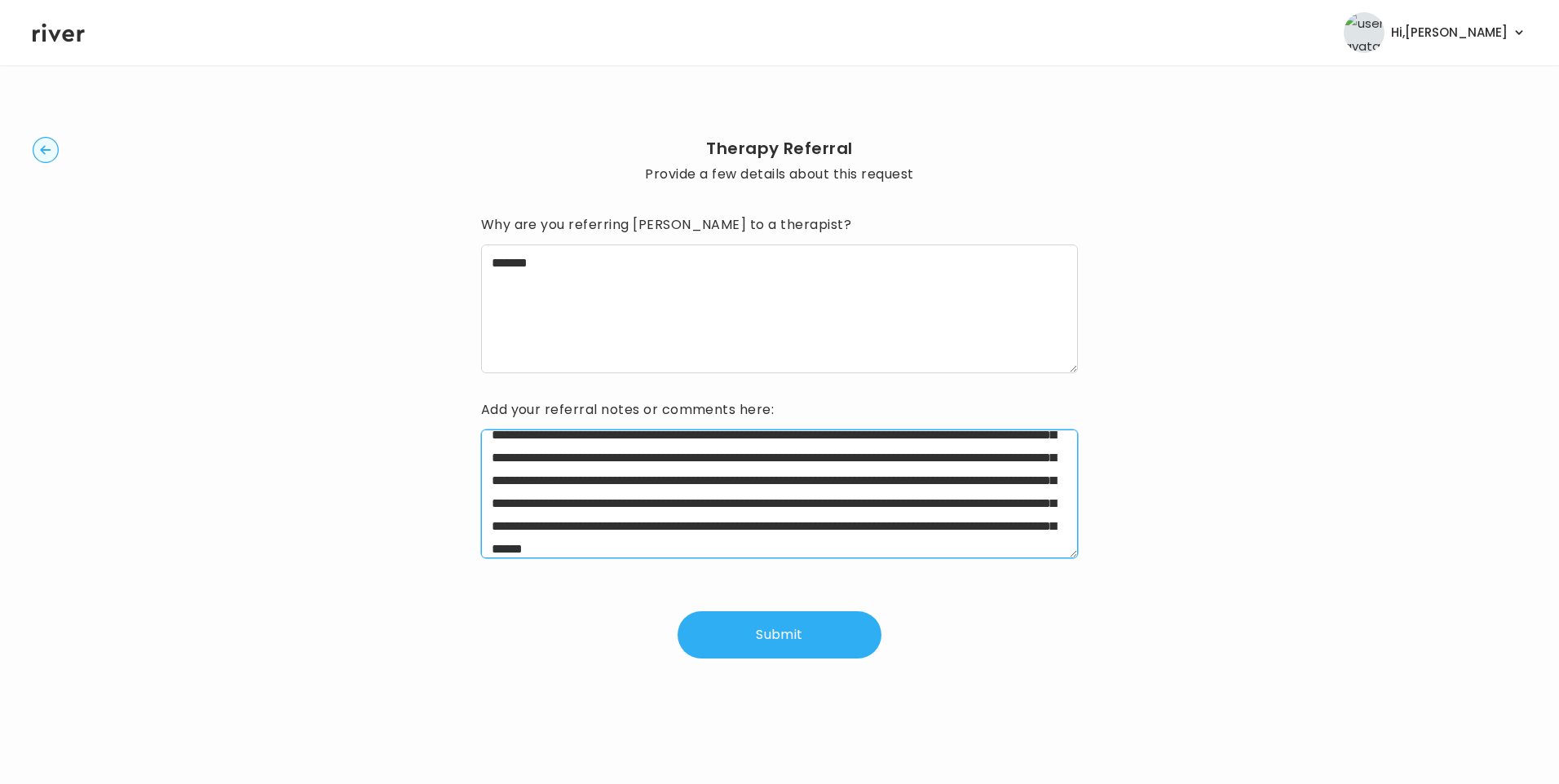
drag, startPoint x: 973, startPoint y: 503, endPoint x: 1051, endPoint y: 532, distance: 83.2
click at [1051, 532] on textarea "**********" at bounding box center [780, 493] width 598 height 129
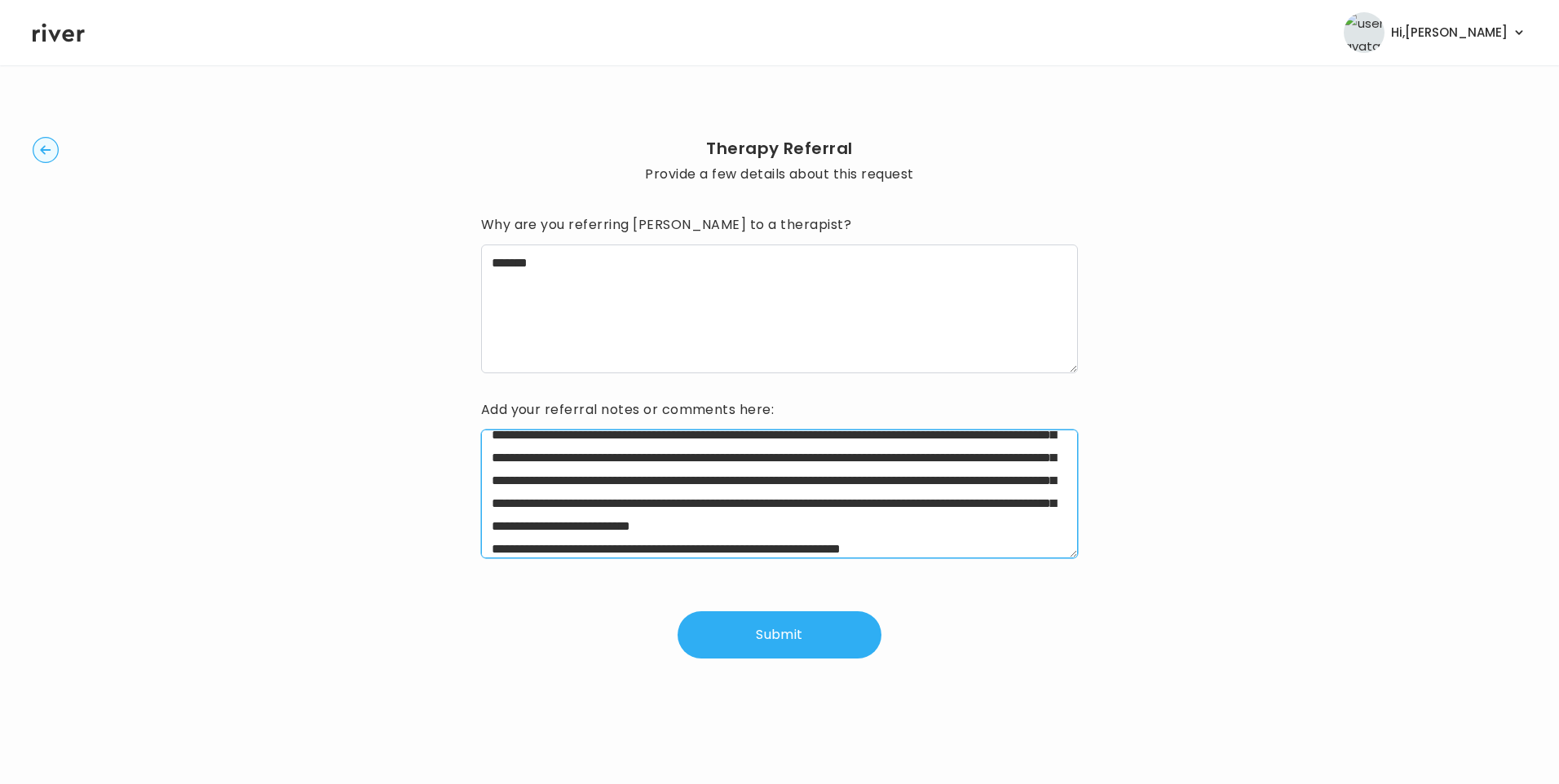
drag, startPoint x: 972, startPoint y: 506, endPoint x: 1038, endPoint y: 530, distance: 70.2
click at [1038, 530] on textarea "**********" at bounding box center [780, 493] width 598 height 129
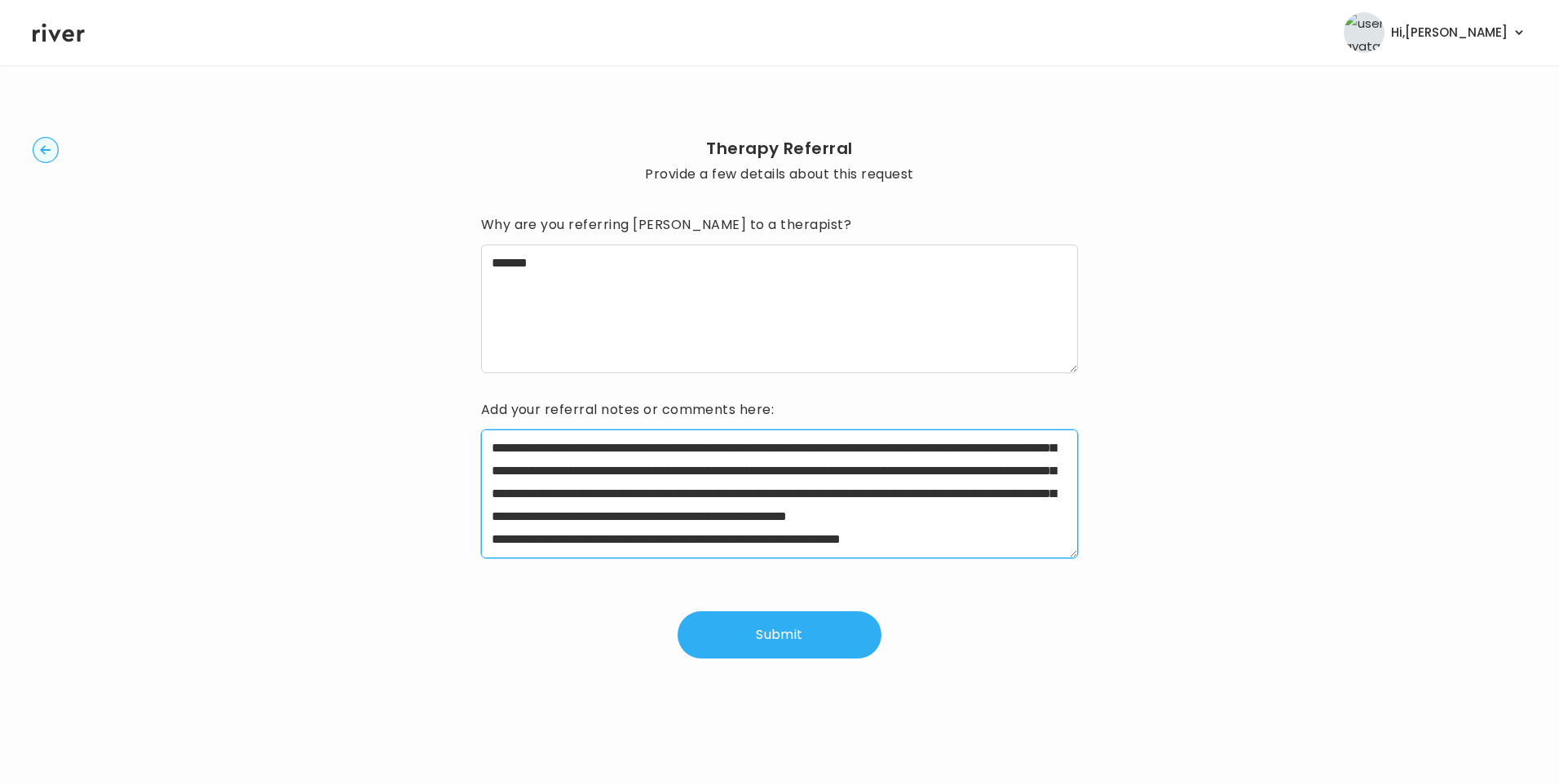
drag, startPoint x: 973, startPoint y: 506, endPoint x: 1032, endPoint y: 530, distance: 63.7
click at [1032, 530] on textarea "**********" at bounding box center [780, 493] width 598 height 129
drag, startPoint x: 973, startPoint y: 506, endPoint x: 762, endPoint y: 522, distance: 211.6
click at [762, 522] on textarea "**********" at bounding box center [780, 493] width 598 height 129
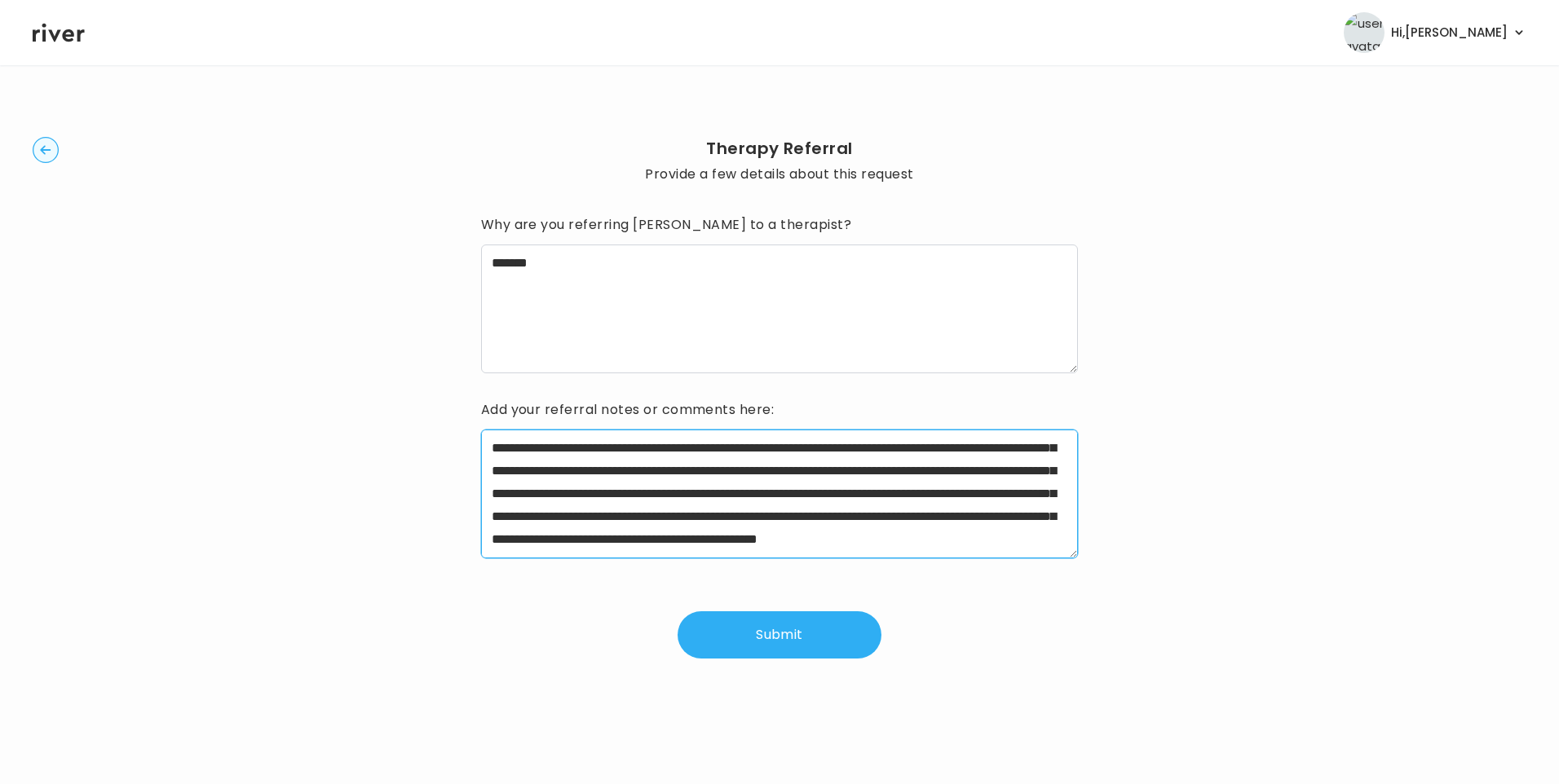
scroll to position [69, 0]
click at [941, 544] on textarea "**********" at bounding box center [780, 493] width 598 height 129
type textarea "**********"
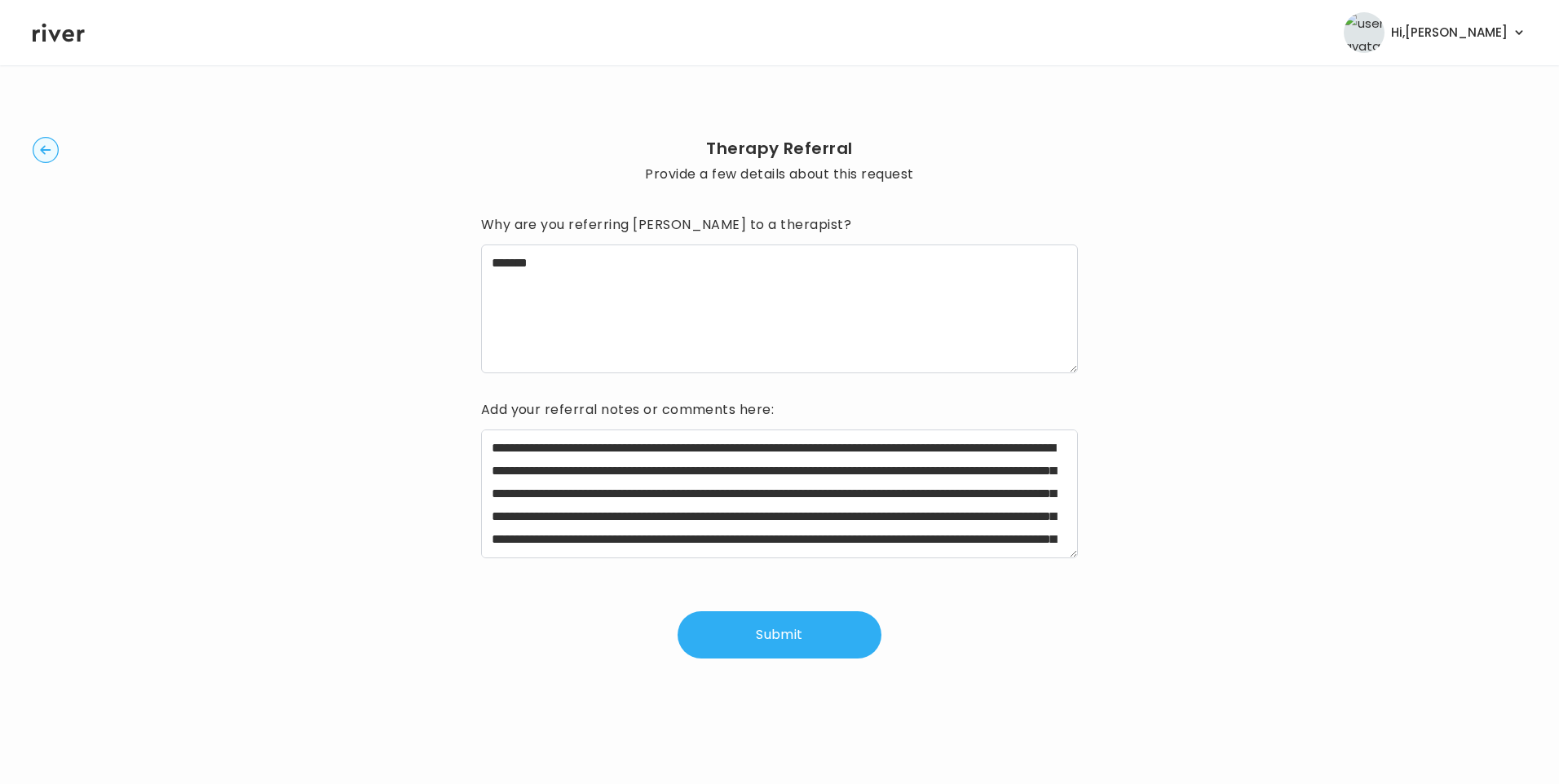
click at [742, 632] on button "Submit" at bounding box center [779, 635] width 204 height 48
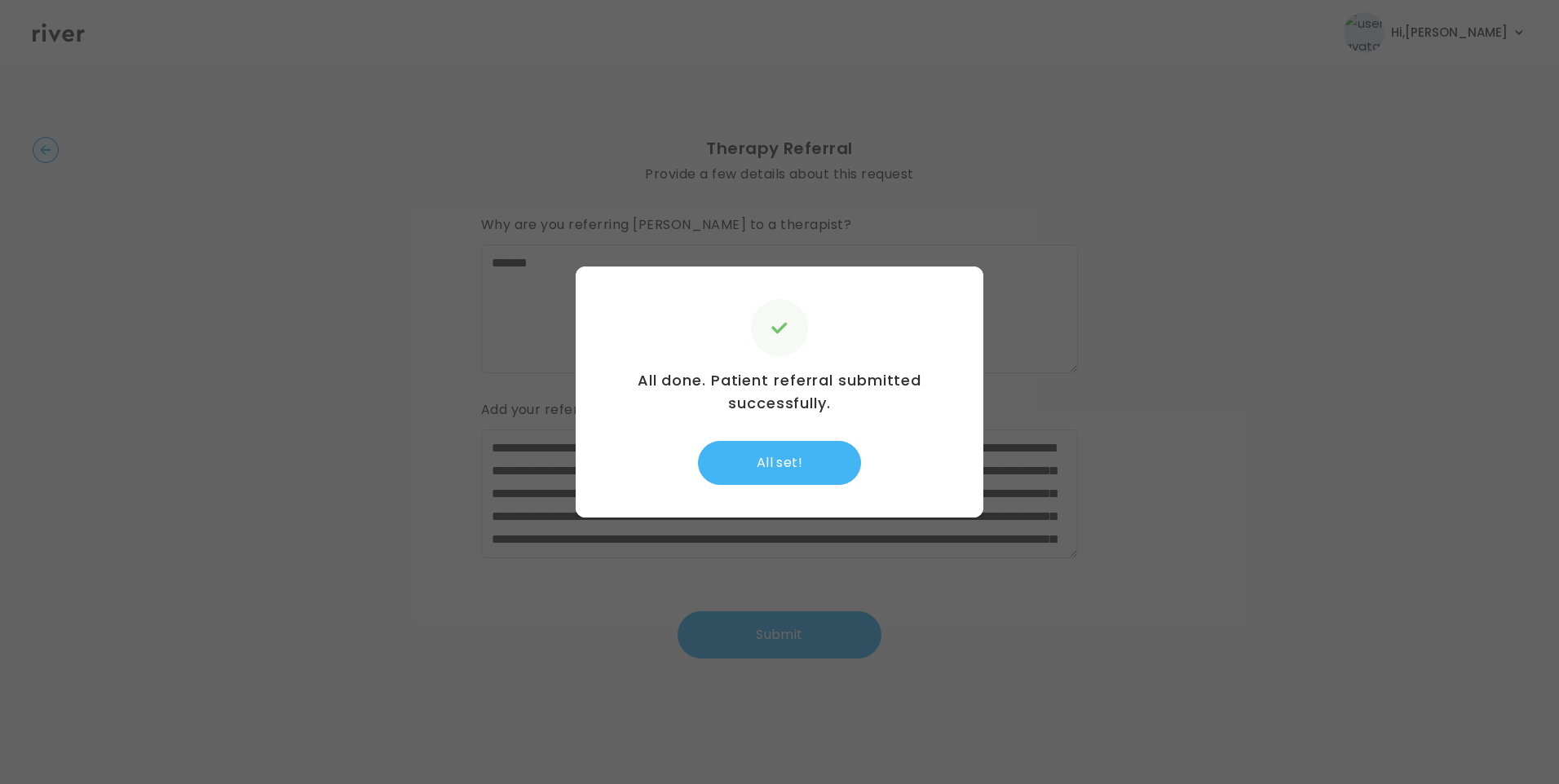
click at [765, 463] on button "All set!" at bounding box center [780, 463] width 163 height 44
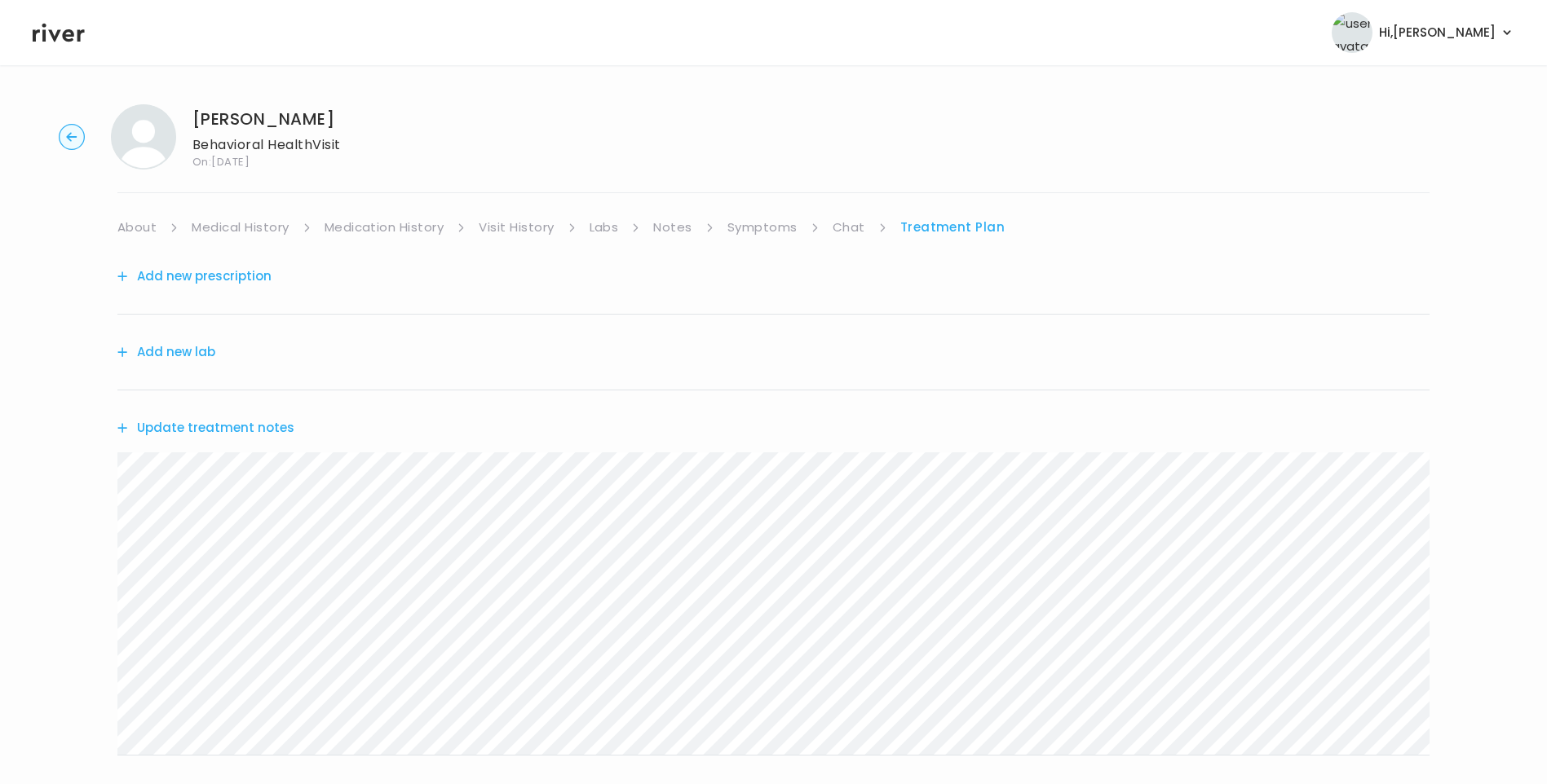
click at [64, 36] on icon at bounding box center [59, 33] width 52 height 19
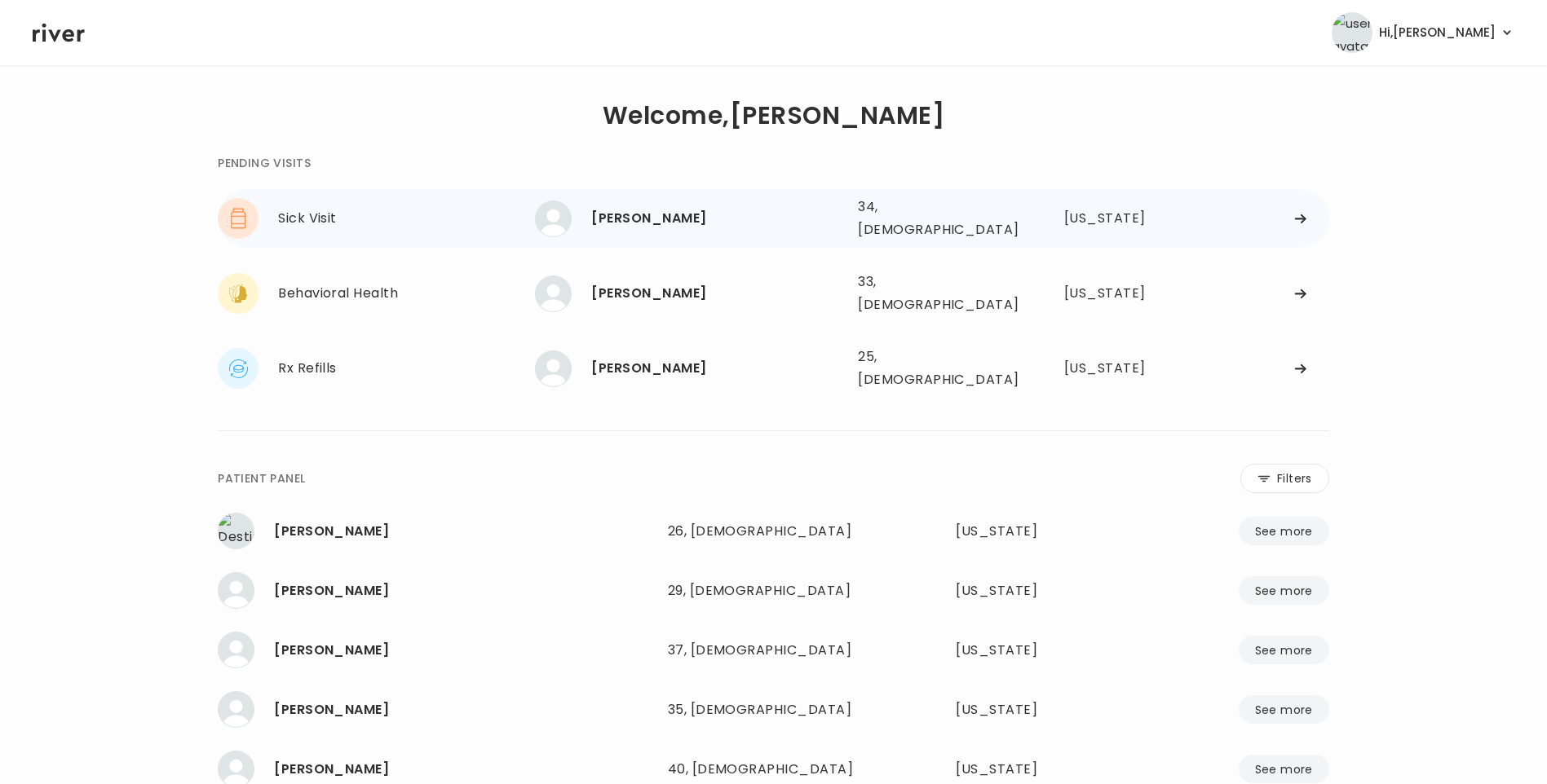
click at [692, 213] on div "[PERSON_NAME]" at bounding box center [718, 219] width 253 height 23
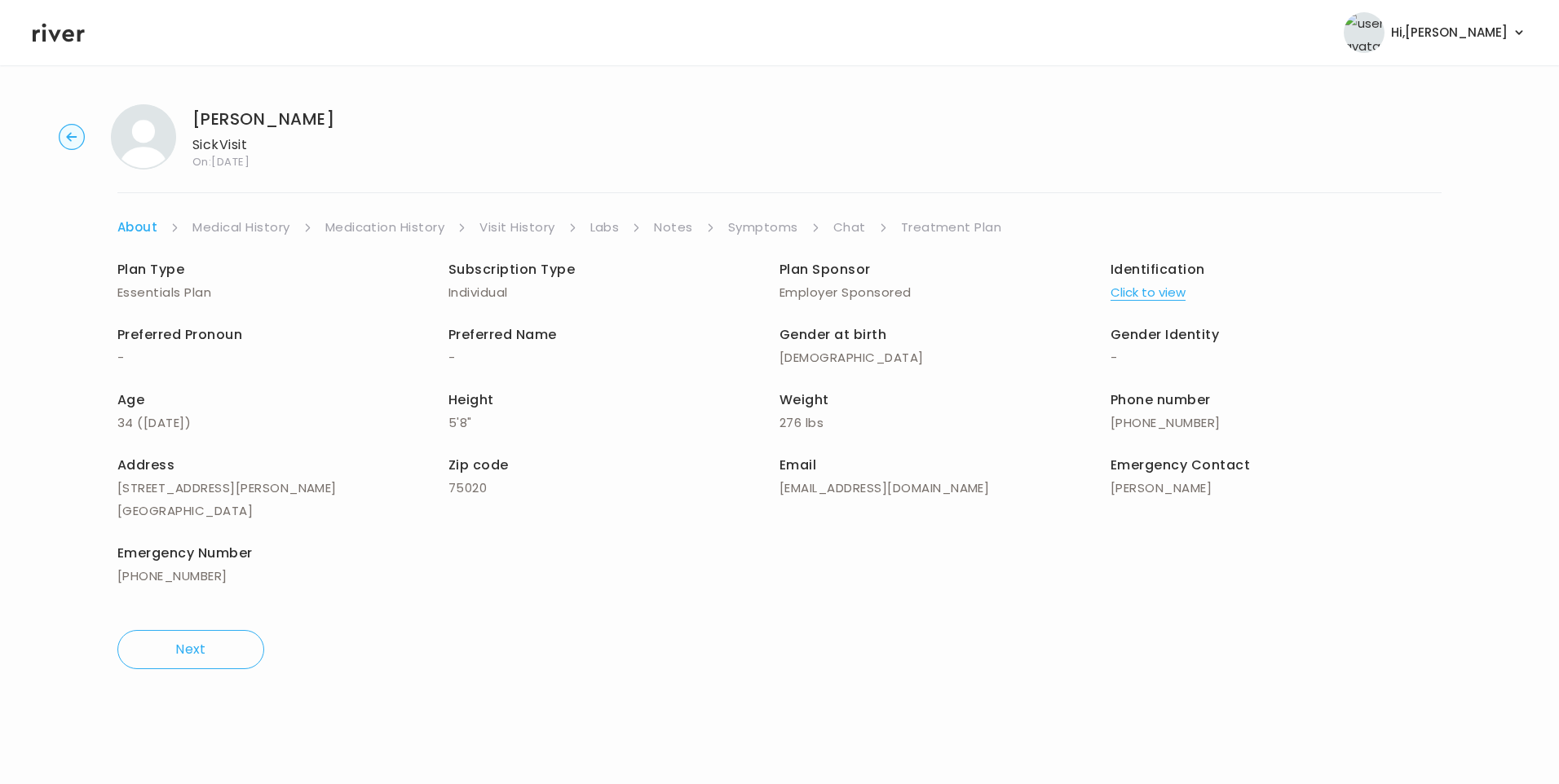
click at [503, 232] on link "Visit History" at bounding box center [517, 227] width 75 height 23
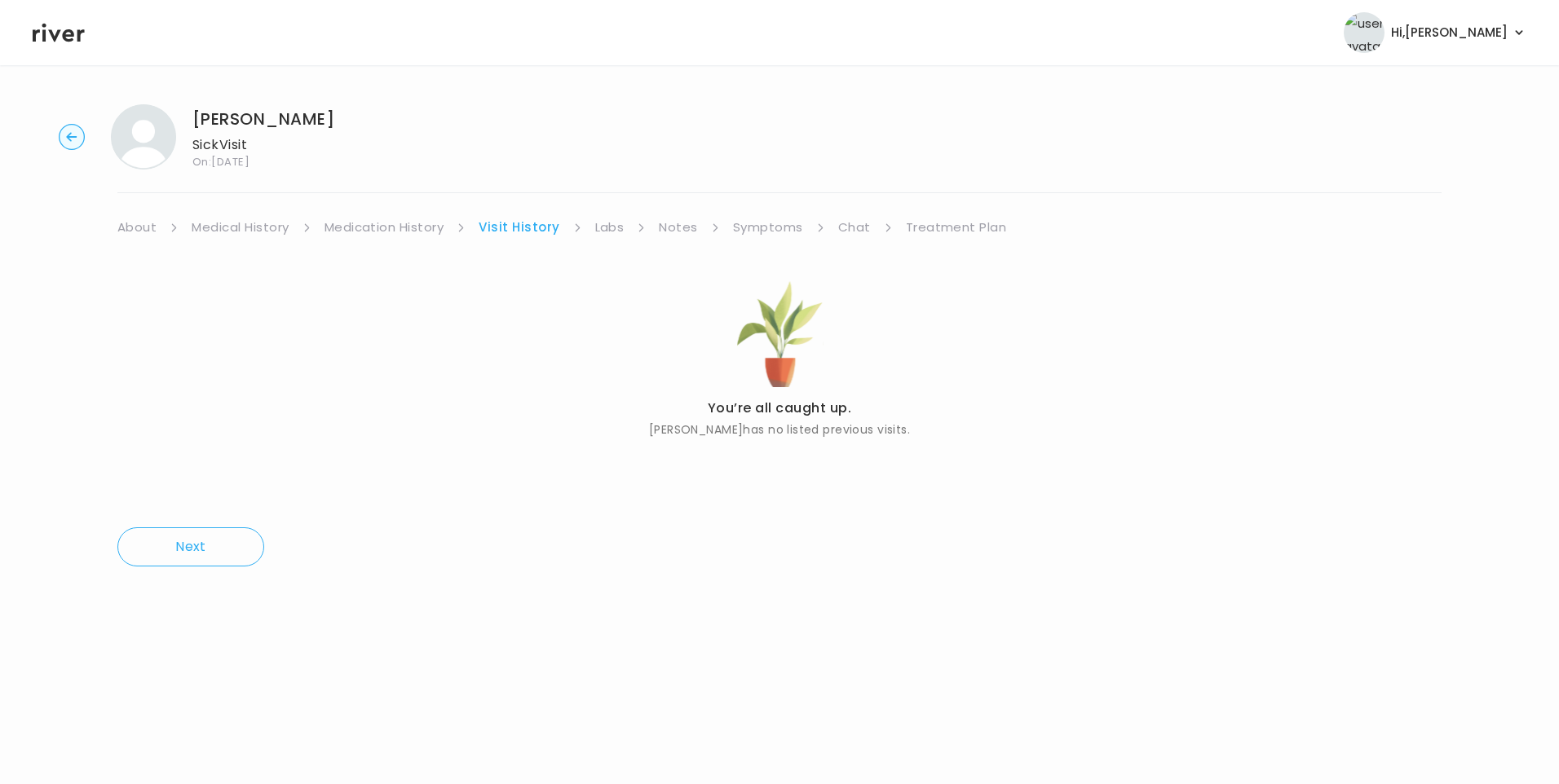
click at [141, 229] on link "About" at bounding box center [136, 227] width 39 height 23
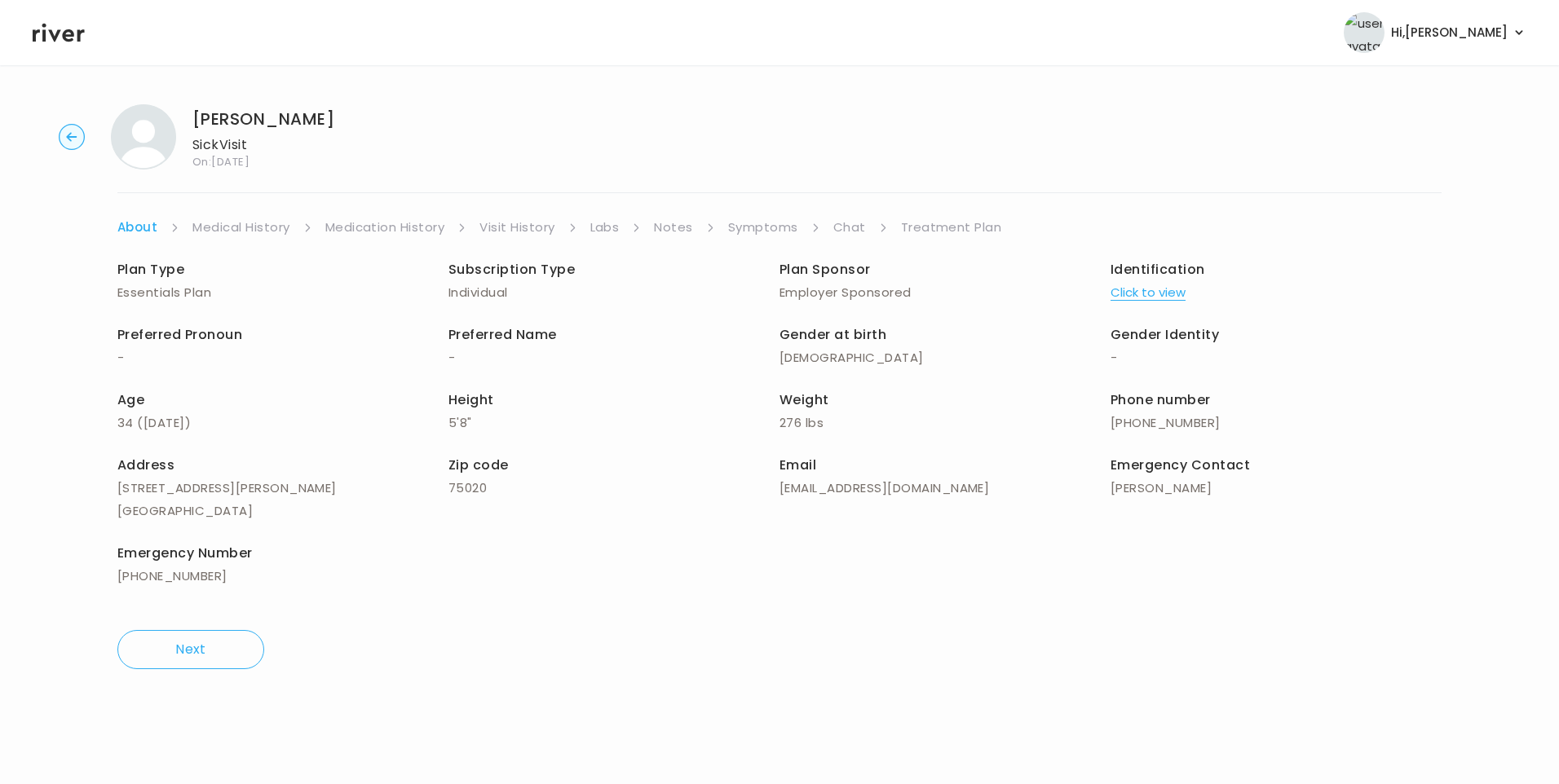
click at [1162, 291] on button "Click to view" at bounding box center [1148, 292] width 75 height 23
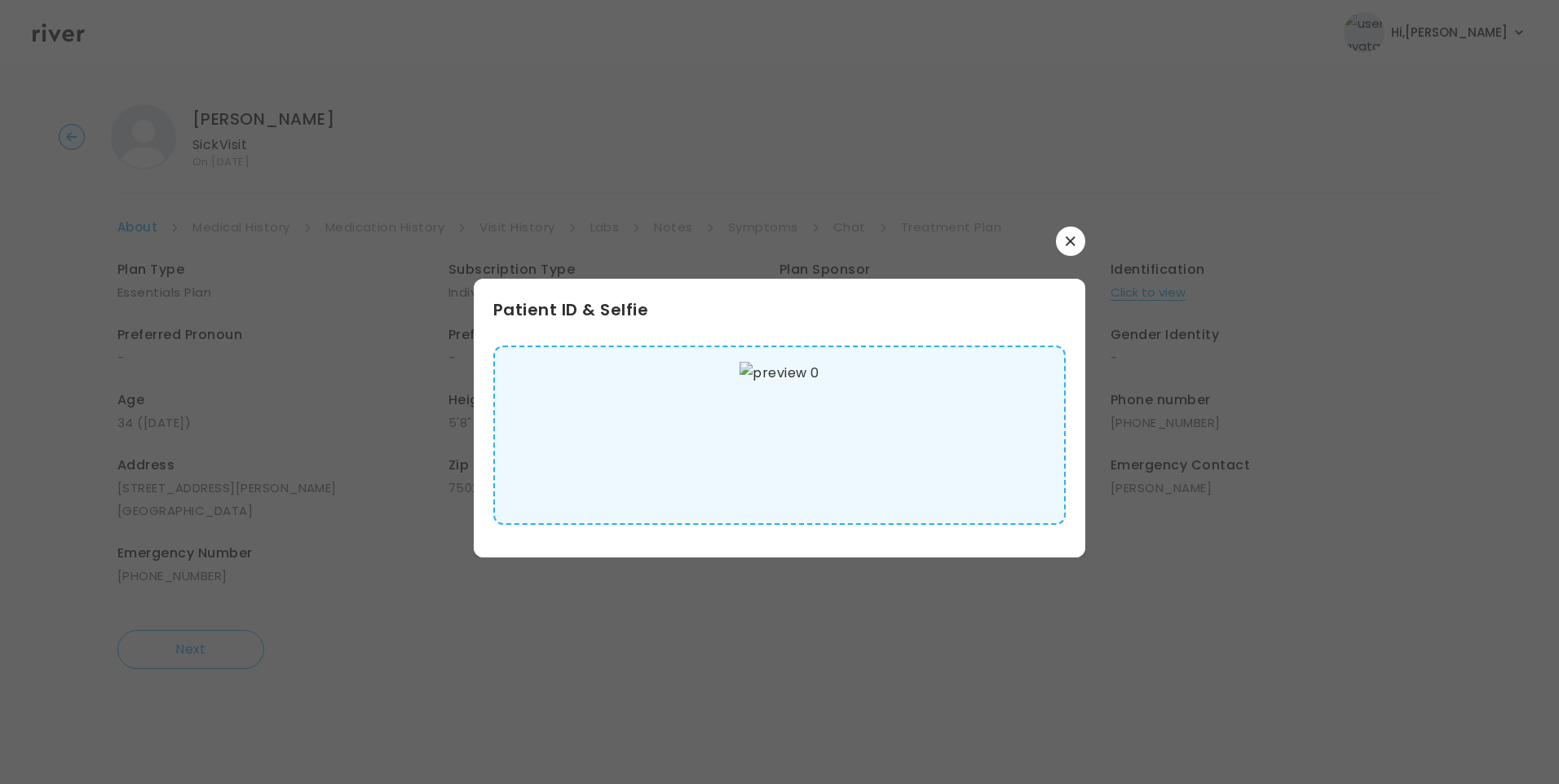
click at [784, 444] on img at bounding box center [779, 434] width 79 height 147
click at [1074, 239] on icon "button" at bounding box center [1071, 241] width 10 height 10
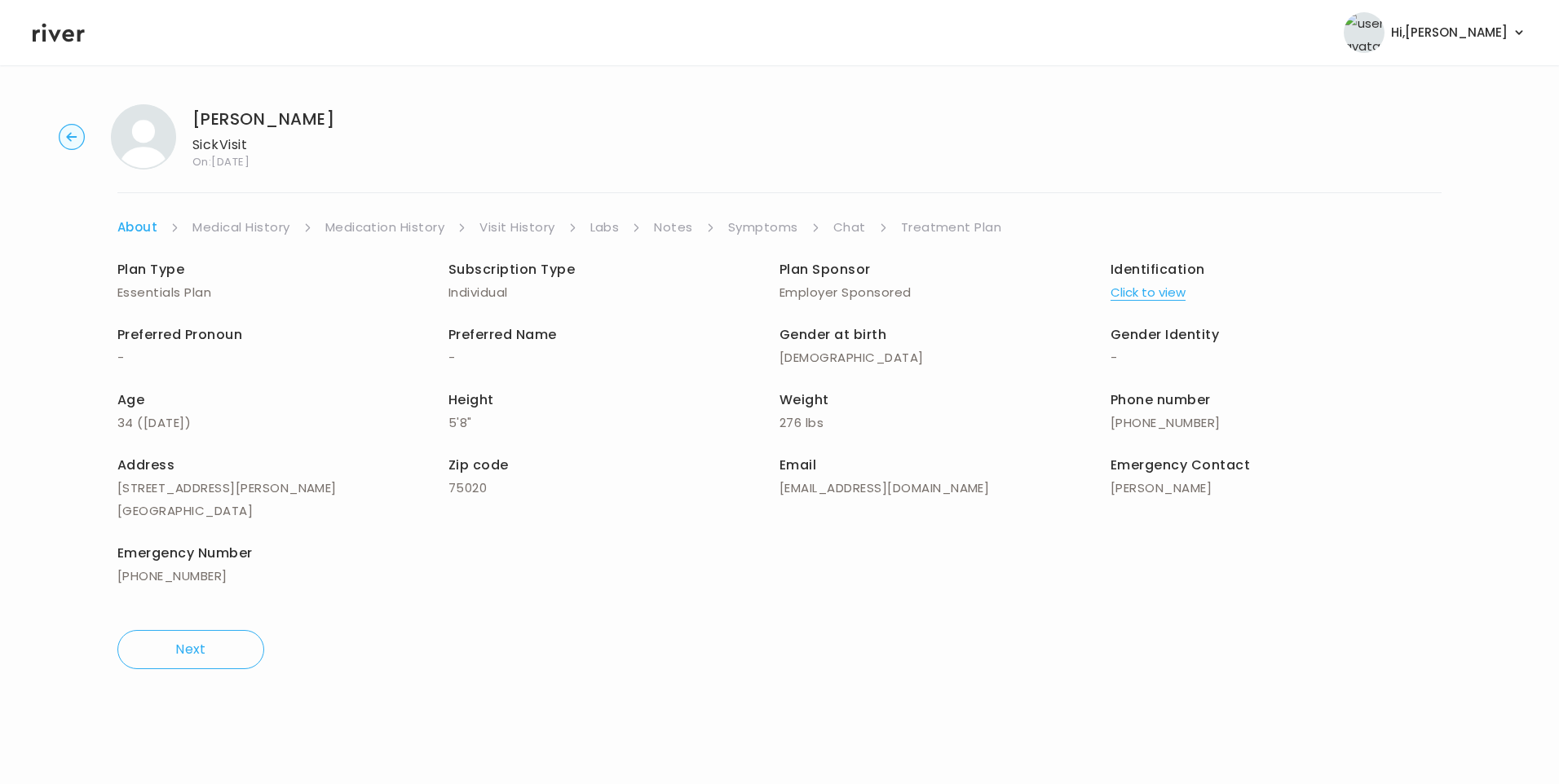
click at [268, 230] on link "Medical History" at bounding box center [241, 227] width 97 height 23
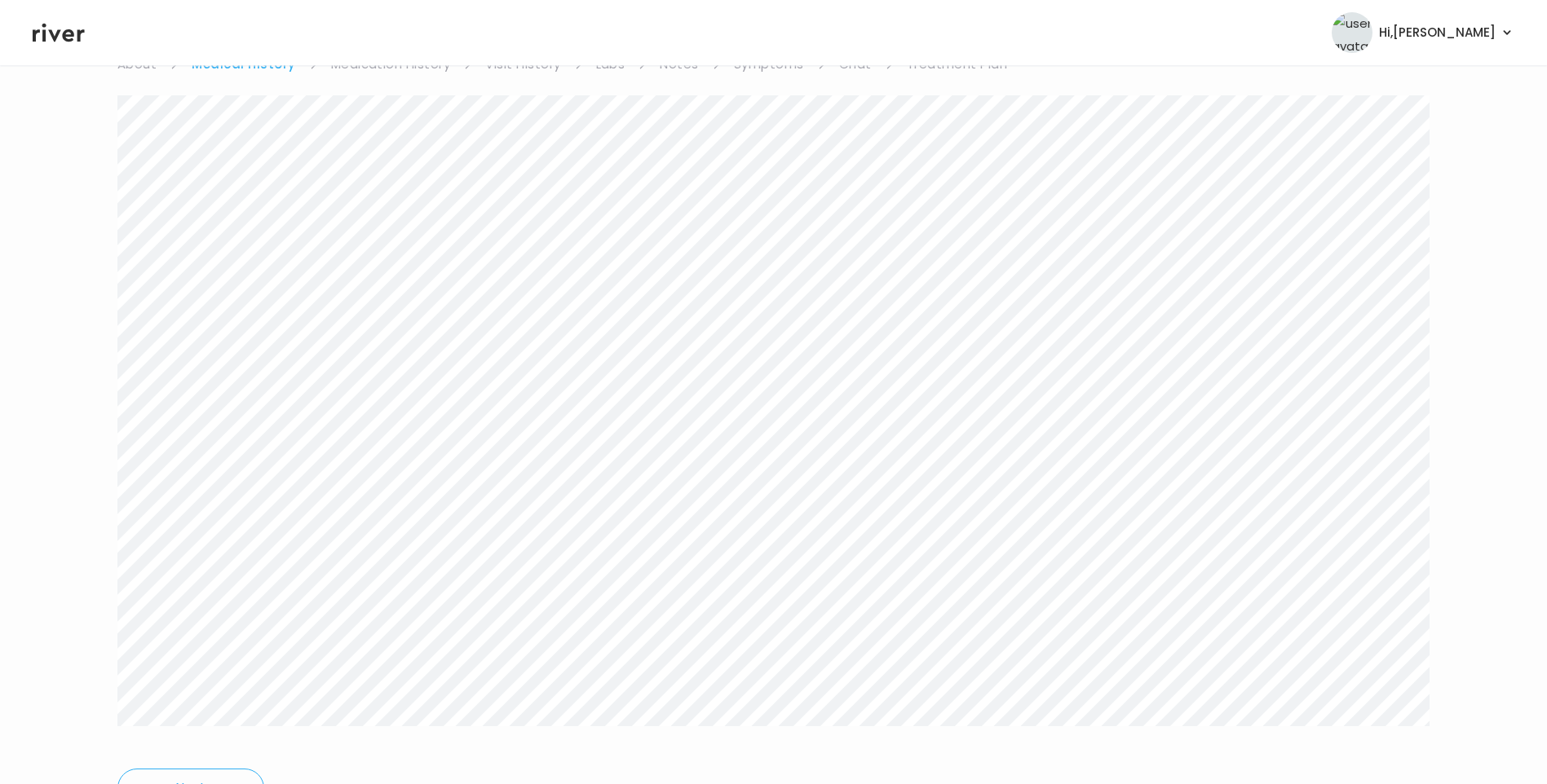
scroll to position [82, 0]
click at [750, 141] on link "Symptoms" at bounding box center [769, 146] width 70 height 23
click at [855, 235] on link "Chat" at bounding box center [852, 227] width 33 height 23
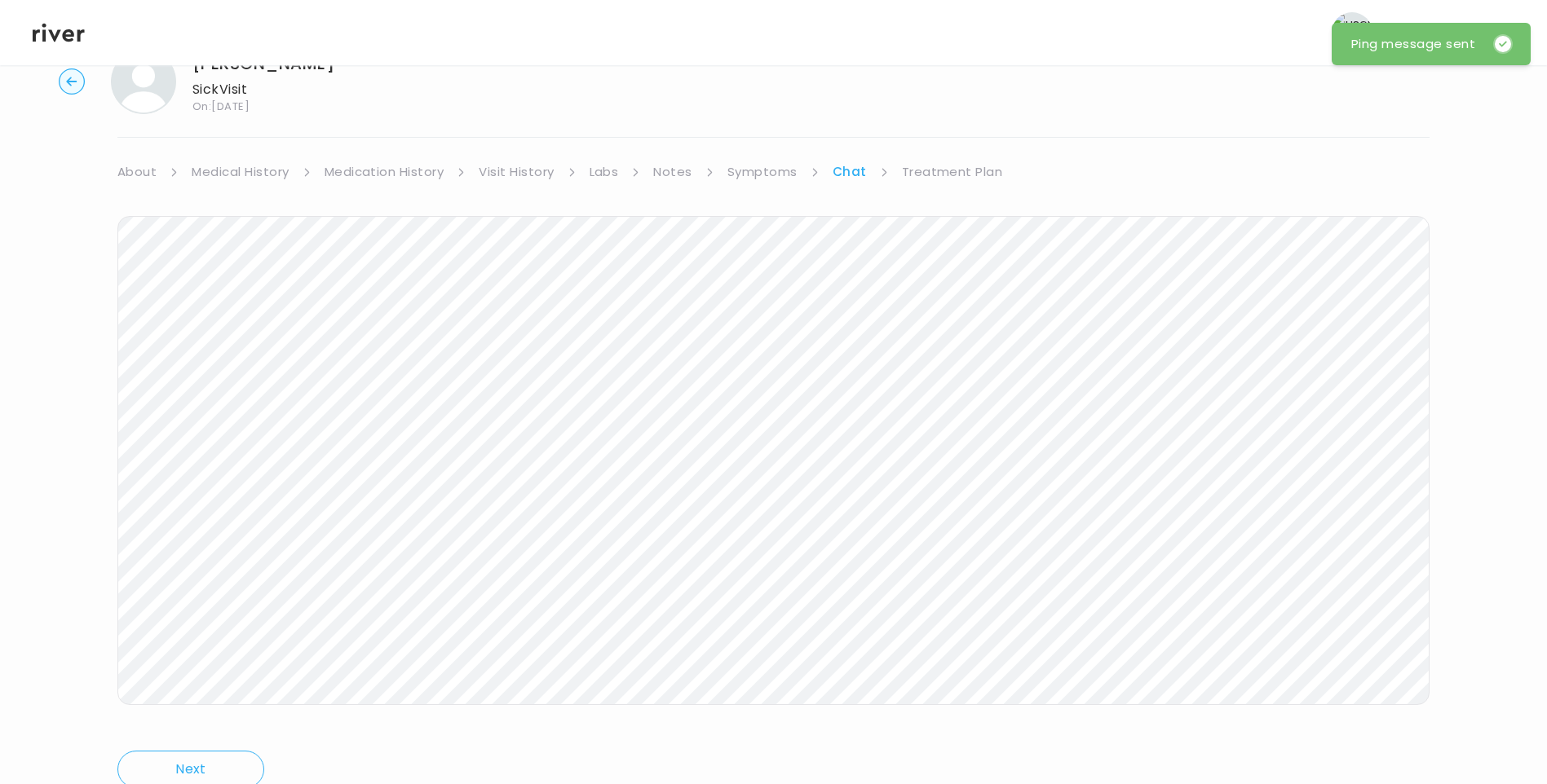
drag, startPoint x: 966, startPoint y: 168, endPoint x: 975, endPoint y: 178, distance: 13.5
click at [966, 169] on link "Treatment Plan" at bounding box center [953, 172] width 102 height 23
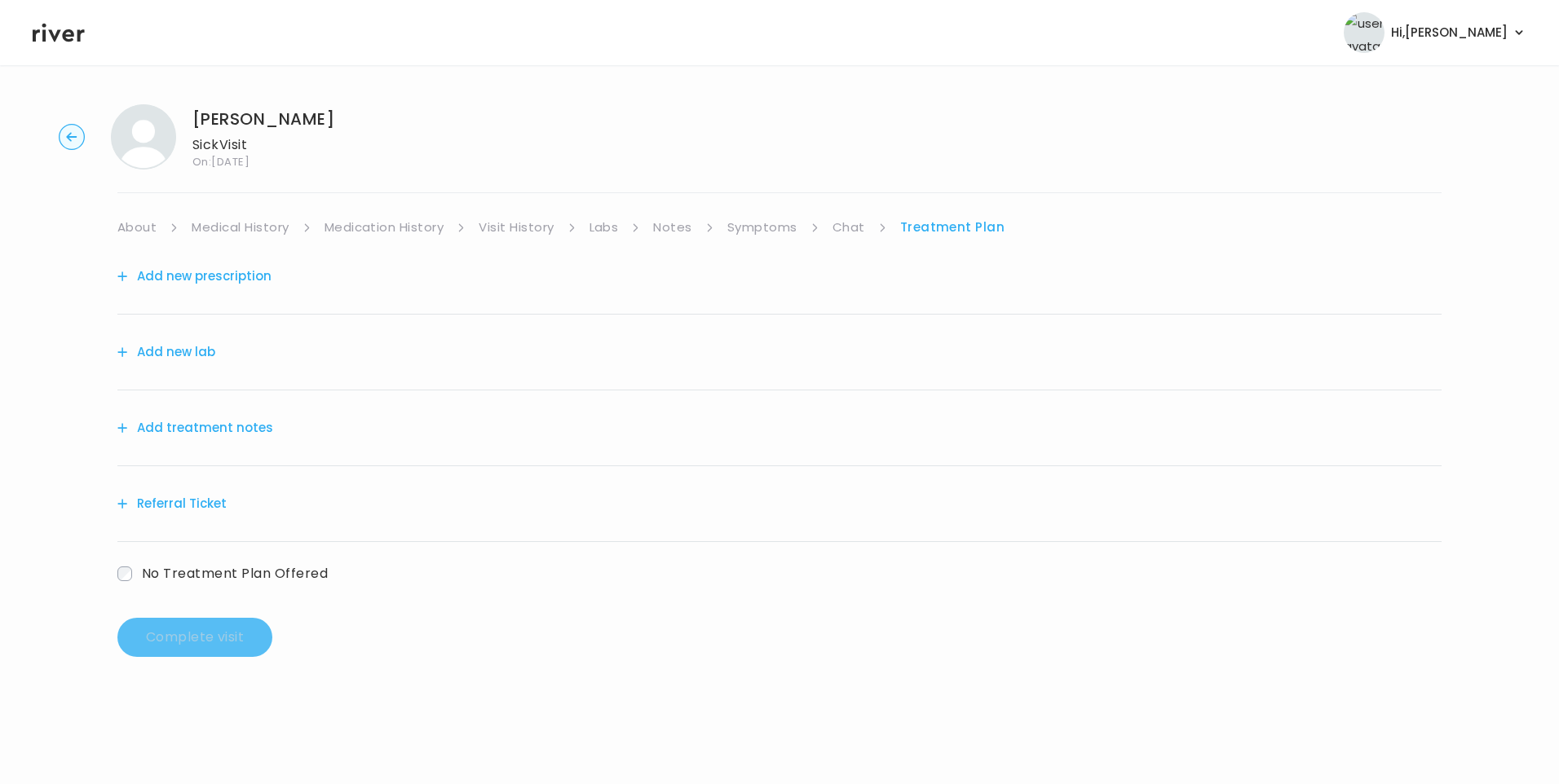
click at [236, 428] on button "Add treatment notes" at bounding box center [195, 428] width 156 height 23
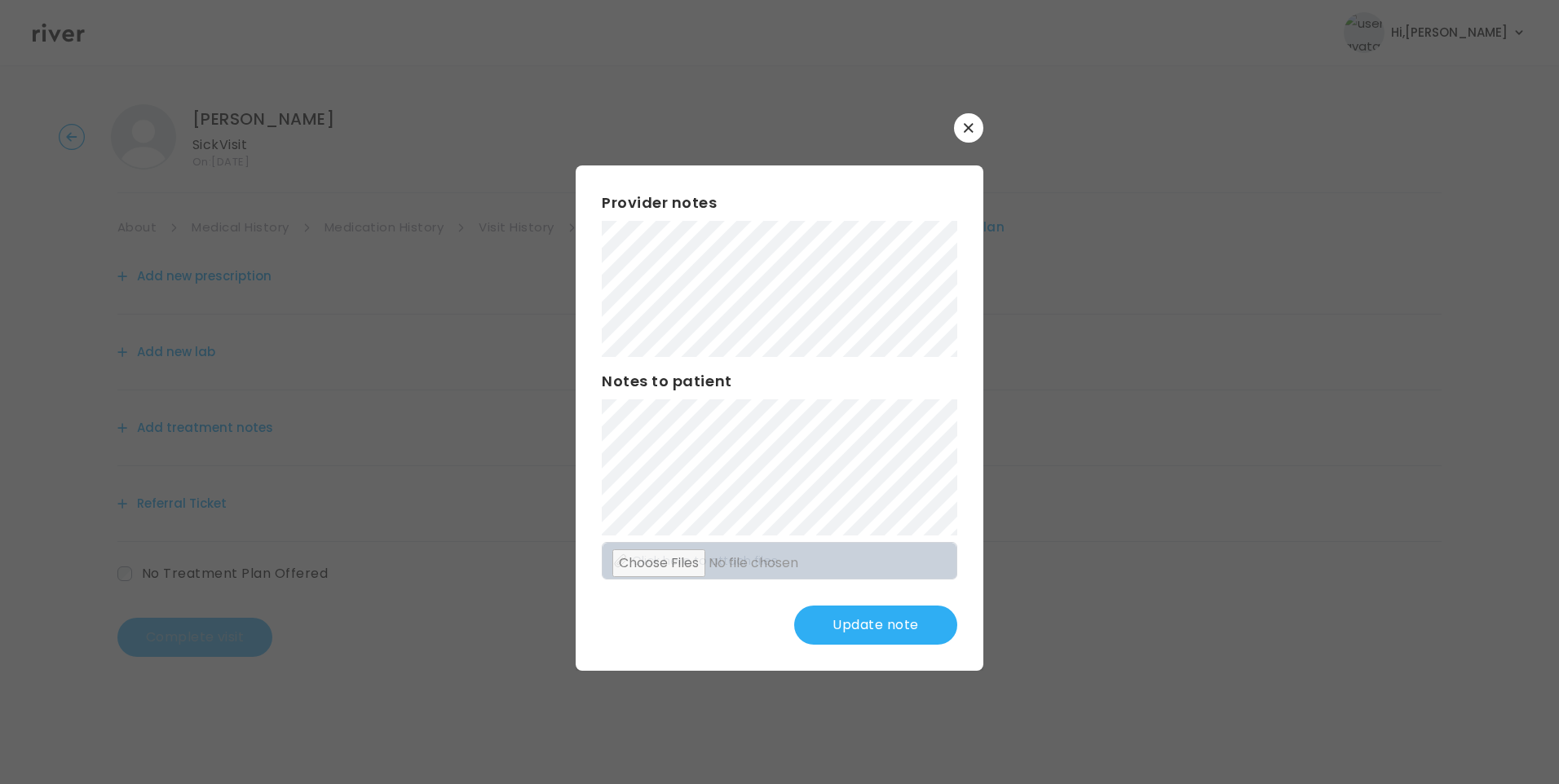
click at [880, 630] on button "Update note" at bounding box center [876, 624] width 163 height 39
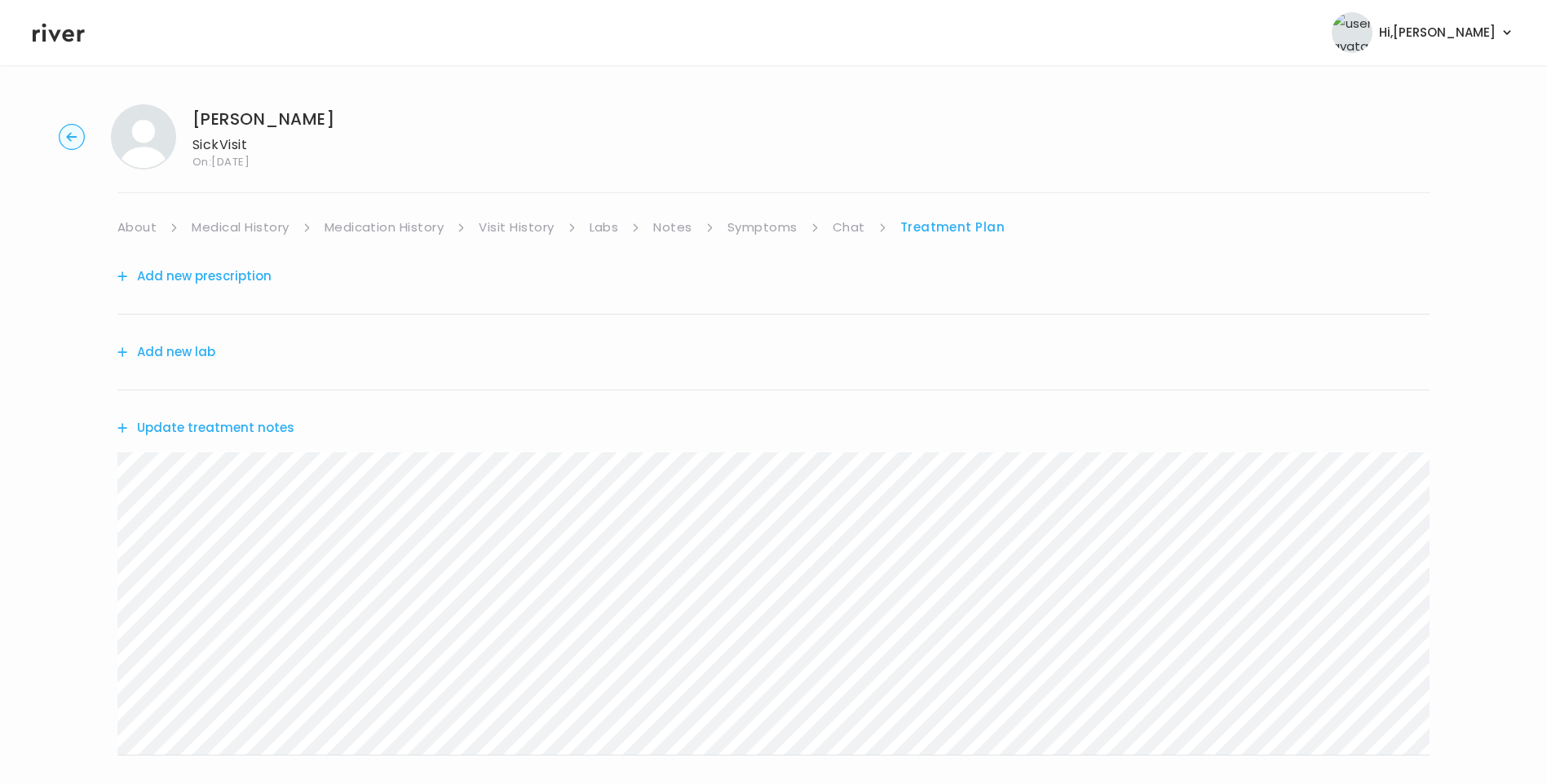
click at [842, 232] on link "Chat" at bounding box center [849, 227] width 33 height 23
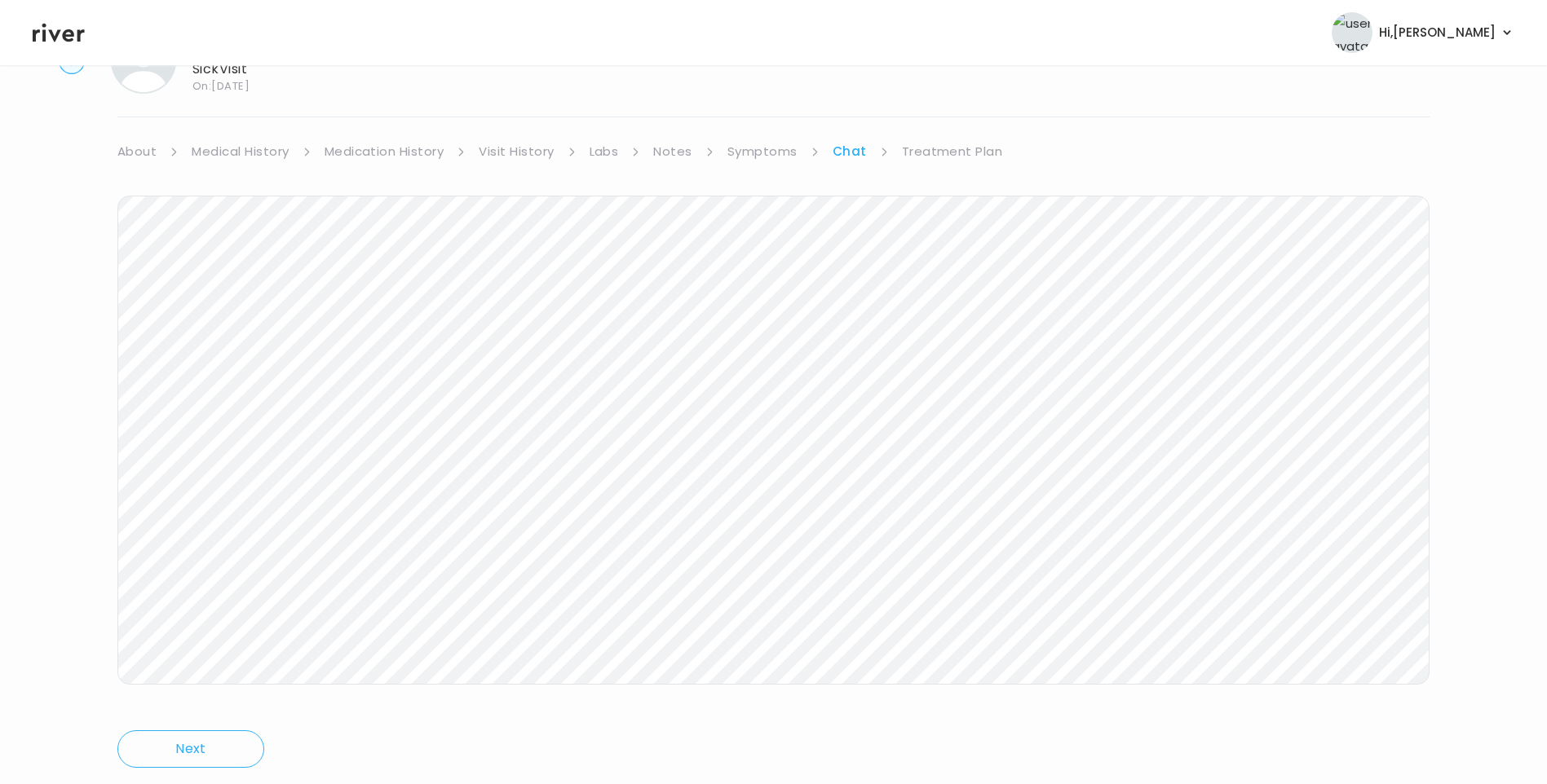
scroll to position [121, 0]
drag, startPoint x: 970, startPoint y: 107, endPoint x: 974, endPoint y: 115, distance: 8.9
click at [970, 108] on link "Treatment Plan" at bounding box center [953, 106] width 102 height 23
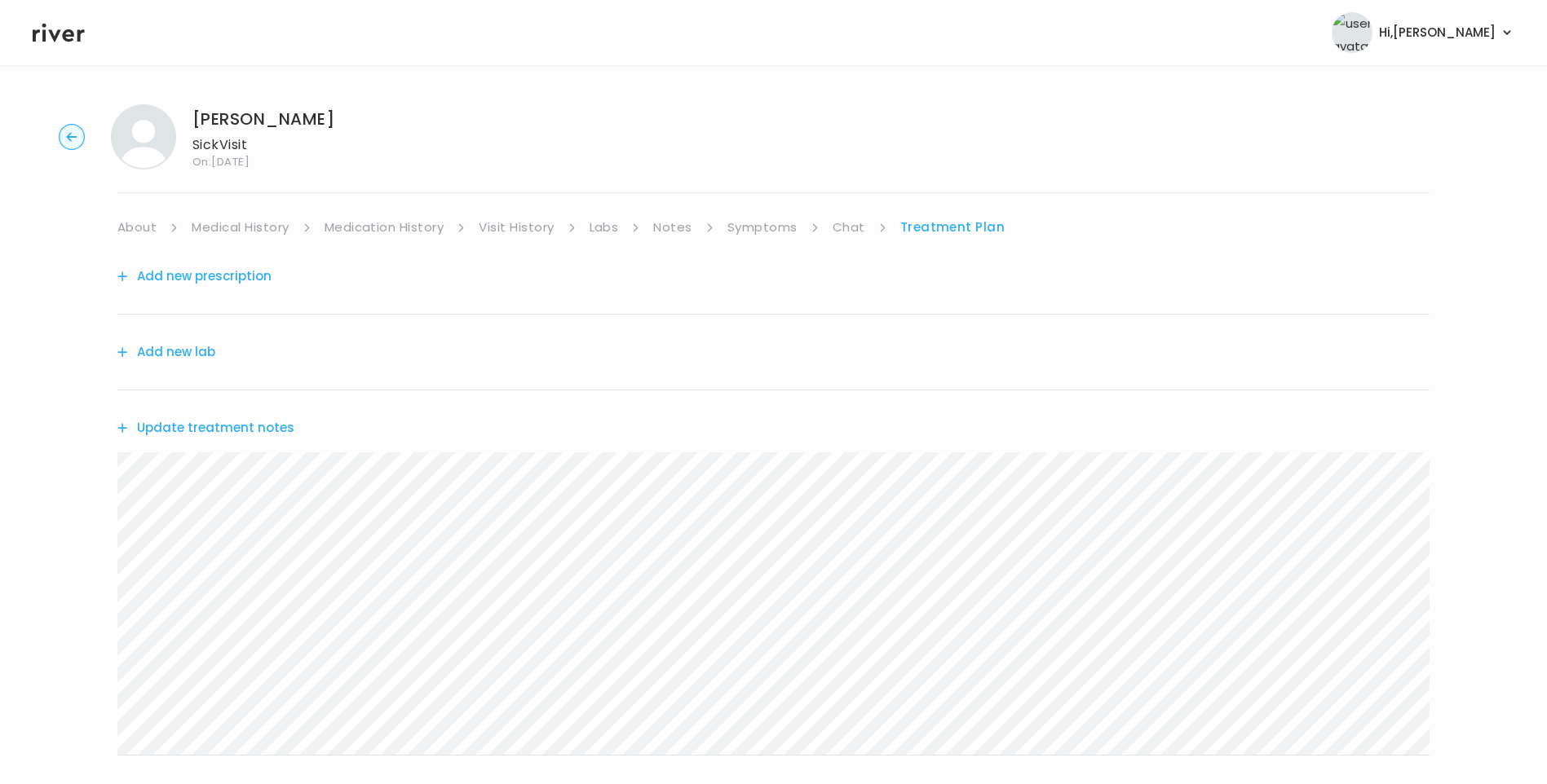
click at [849, 234] on link "Chat" at bounding box center [849, 227] width 33 height 23
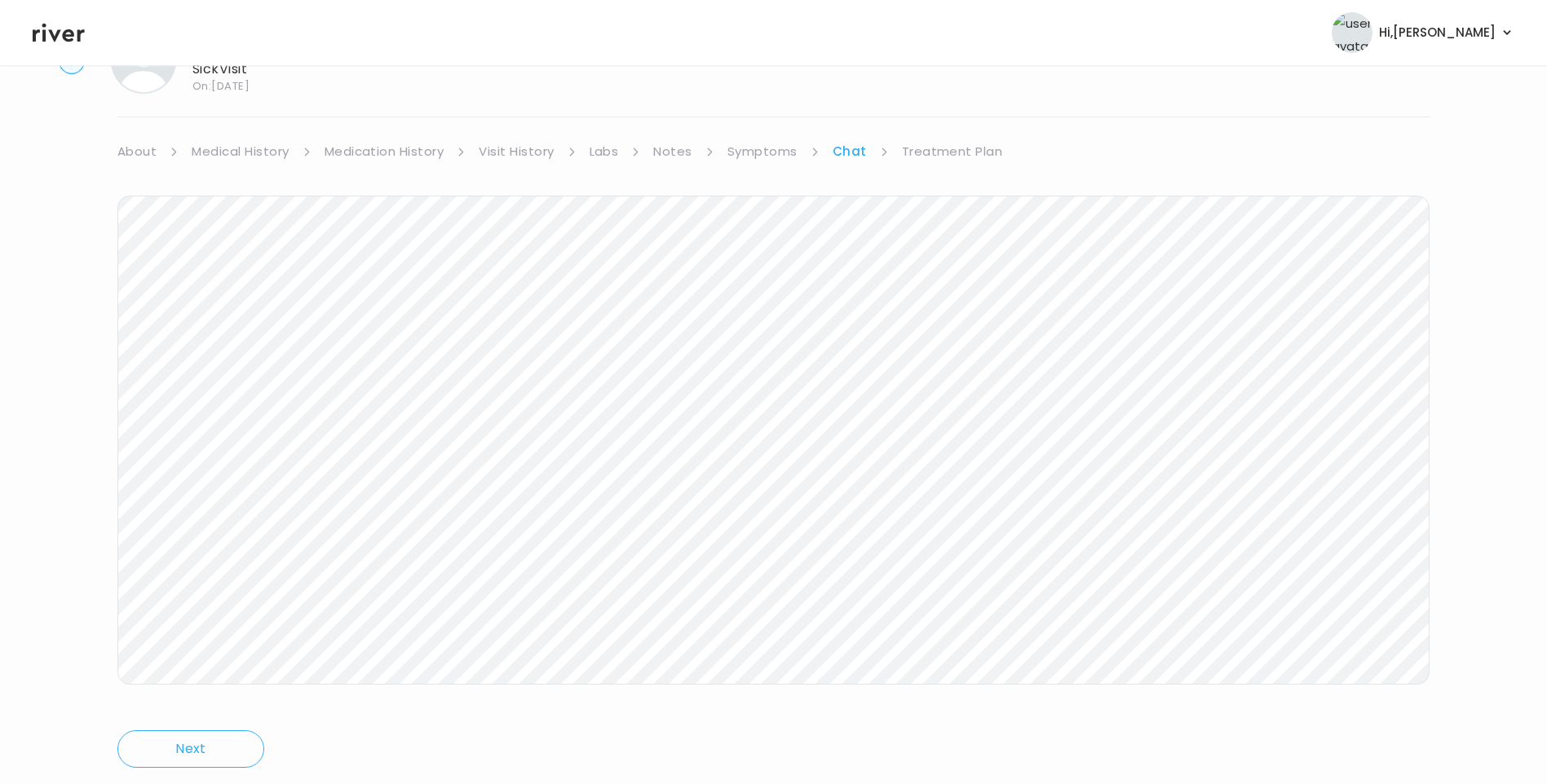
scroll to position [121, 0]
click at [938, 111] on link "Treatment Plan" at bounding box center [953, 106] width 102 height 23
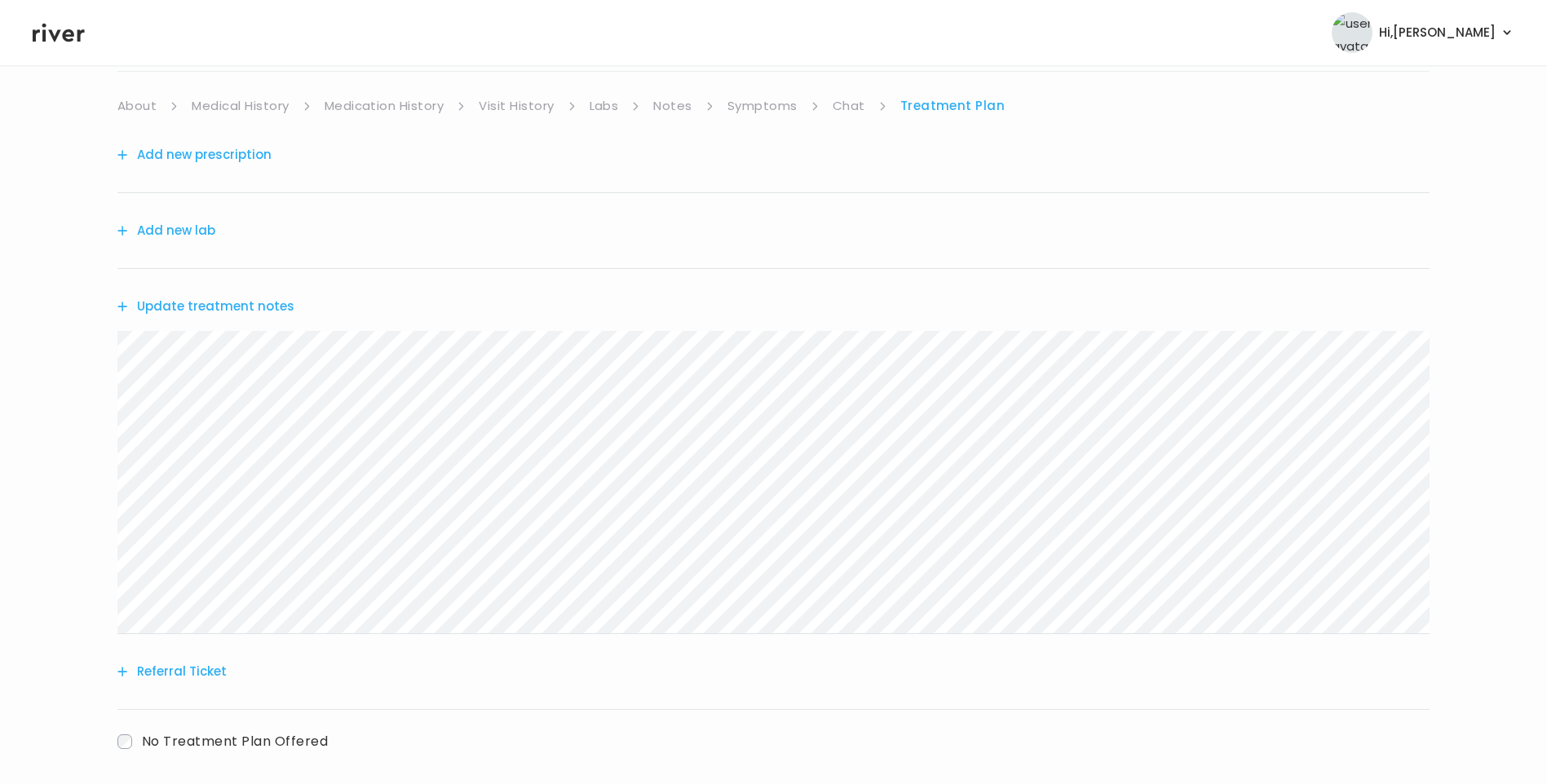
click at [259, 317] on button "Update treatment notes" at bounding box center [206, 306] width 177 height 23
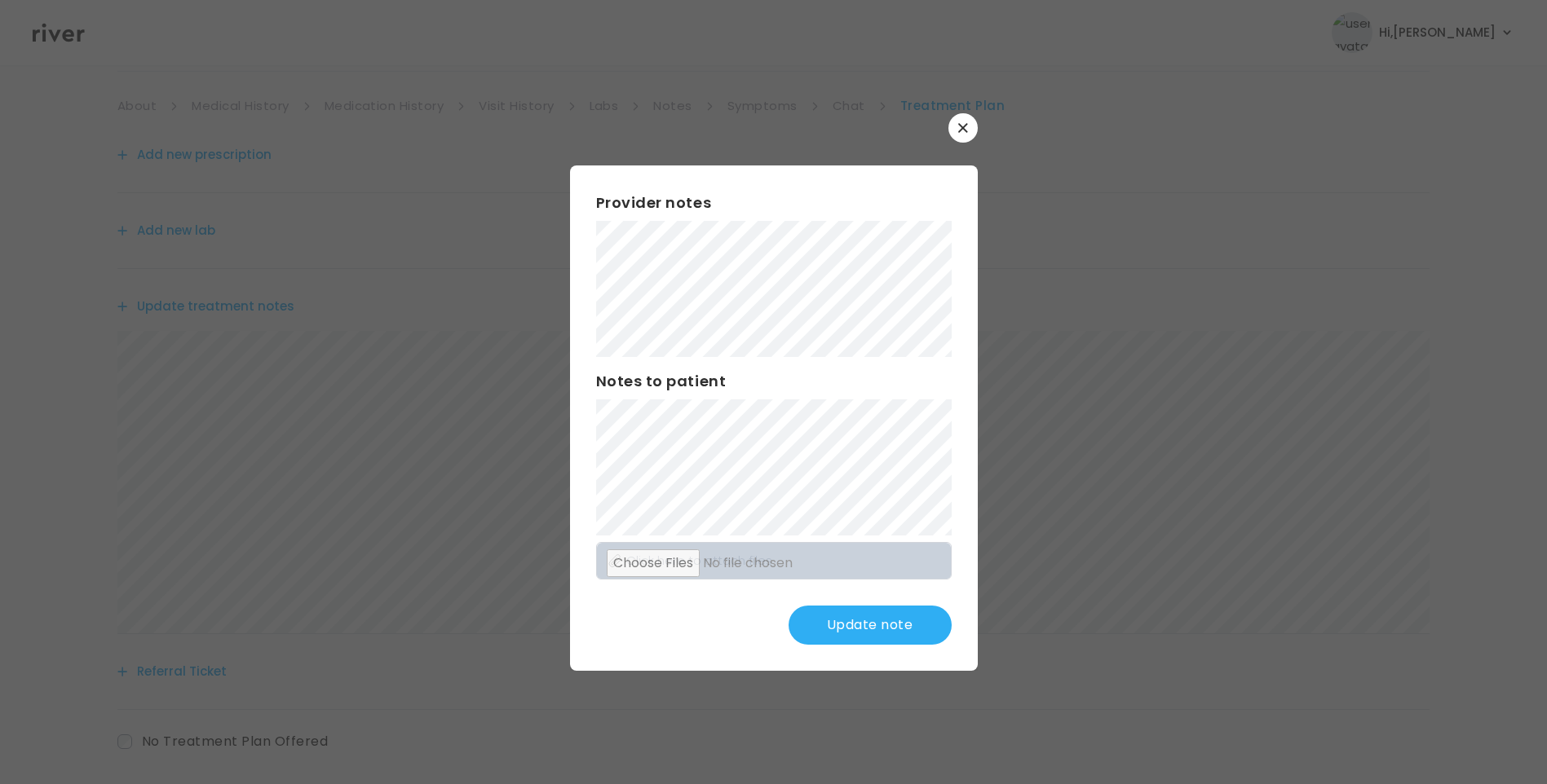
click at [878, 624] on button "Update note" at bounding box center [870, 624] width 163 height 39
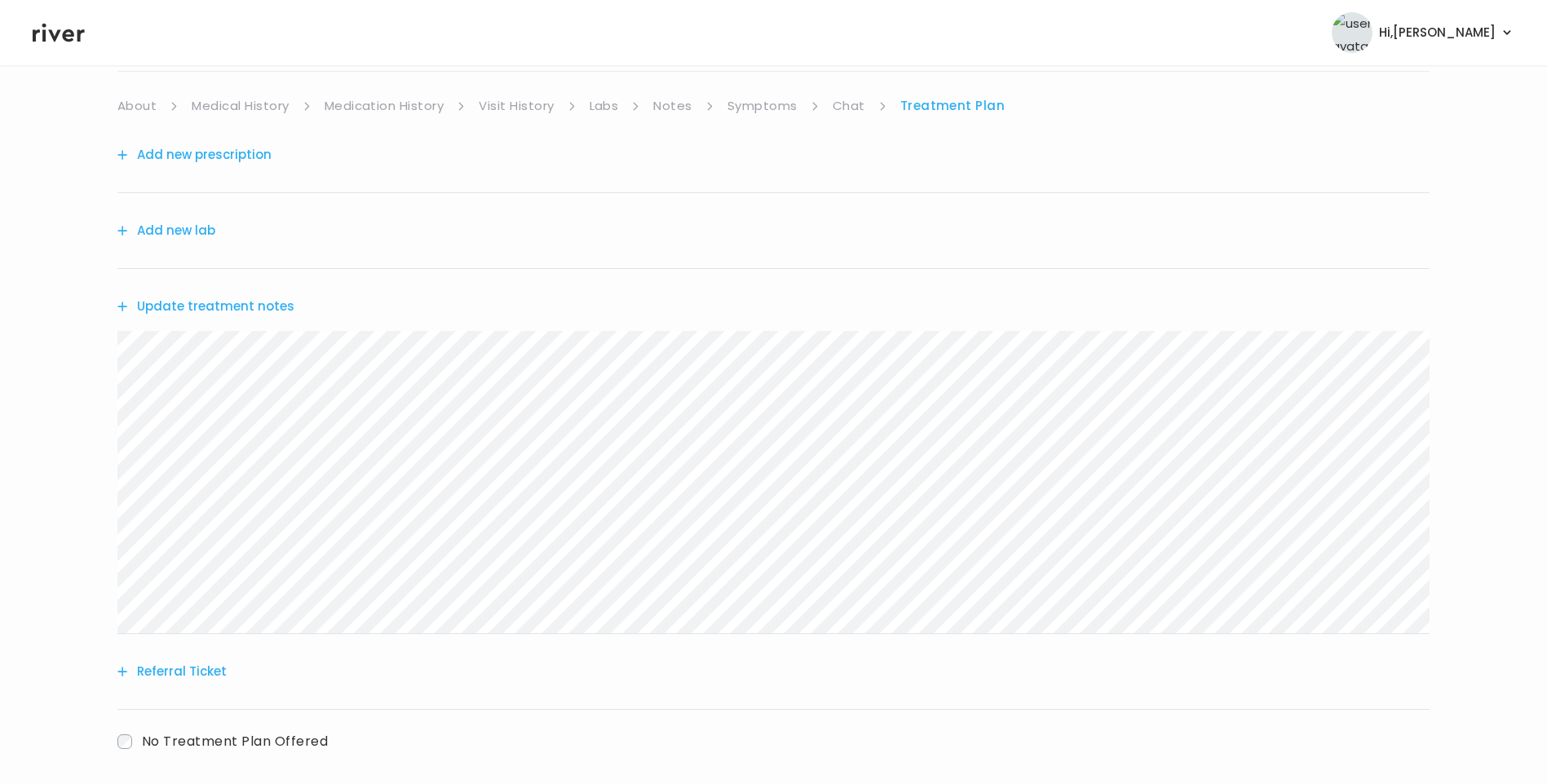
drag, startPoint x: 857, startPoint y: 101, endPoint x: 866, endPoint y: 106, distance: 10.3
click at [857, 101] on link "Chat" at bounding box center [849, 106] width 33 height 23
click at [97, 555] on div "Viktoria Moore Sick Visit On: 05 Sep 2025 About Medical History Medication Hist…" at bounding box center [773, 363] width 1547 height 788
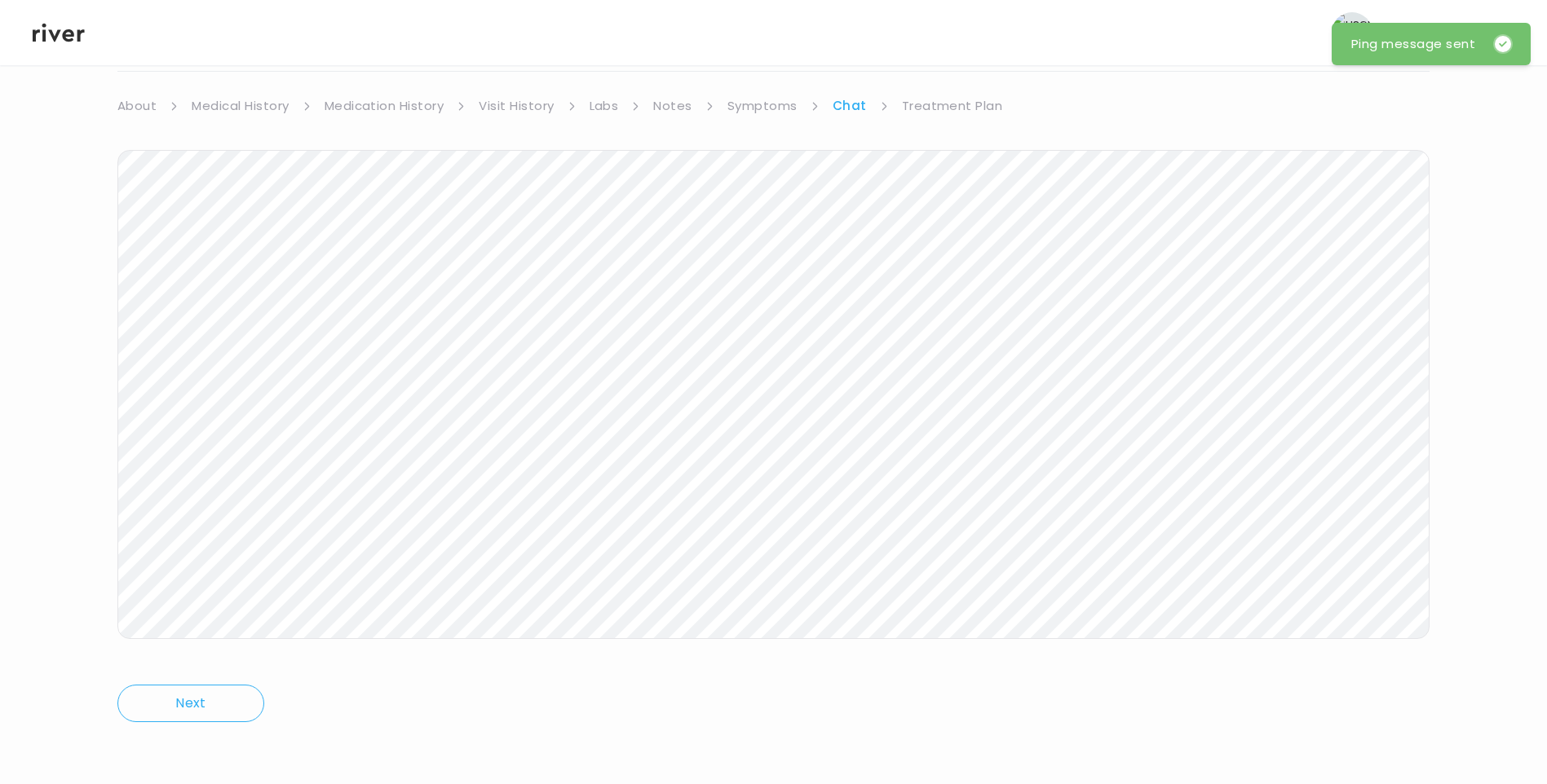
click at [953, 99] on link "Treatment Plan" at bounding box center [953, 106] width 102 height 23
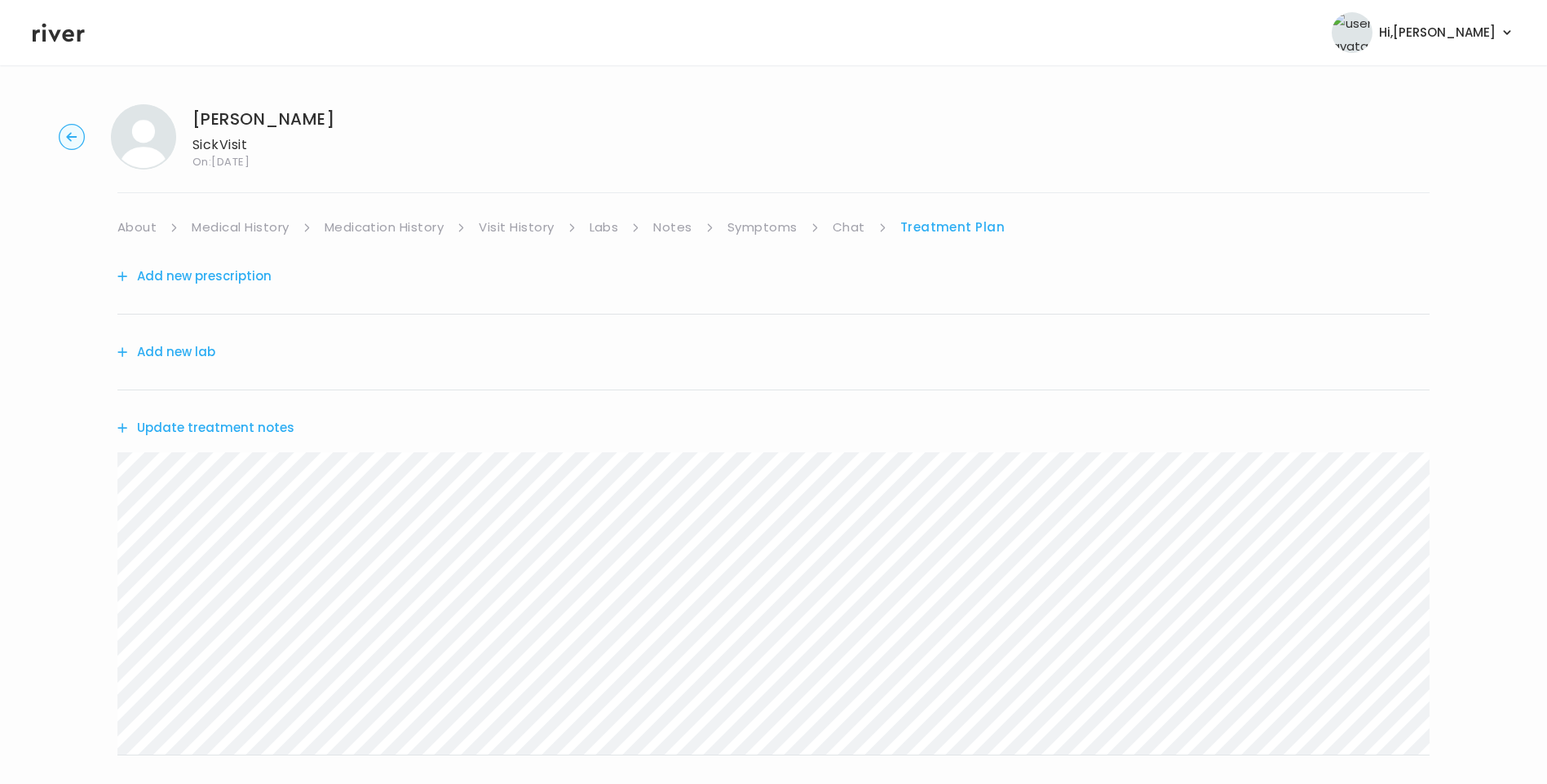
click at [229, 431] on button "Update treatment notes" at bounding box center [206, 428] width 177 height 23
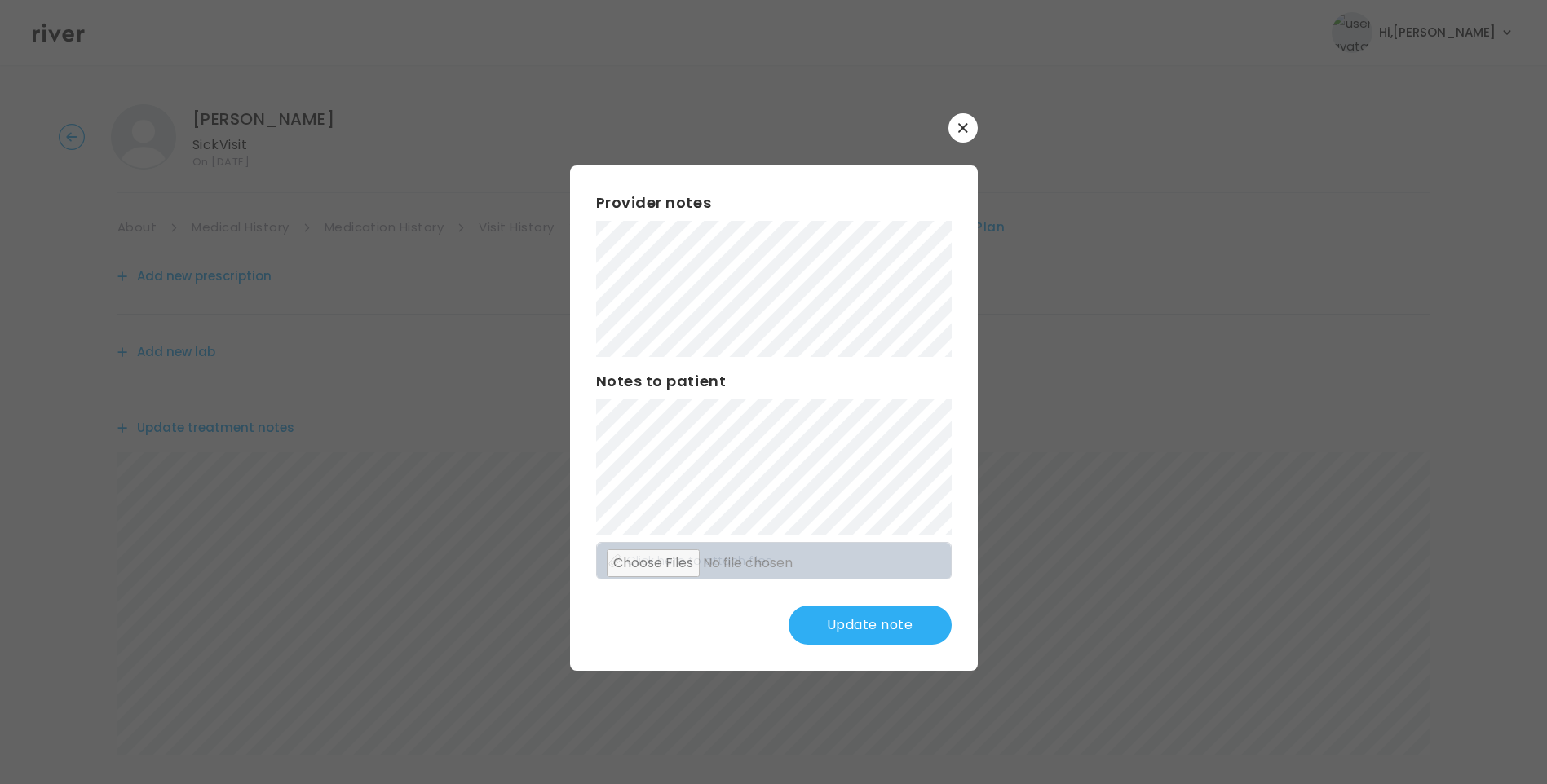
click at [877, 622] on button "Update note" at bounding box center [870, 624] width 163 height 39
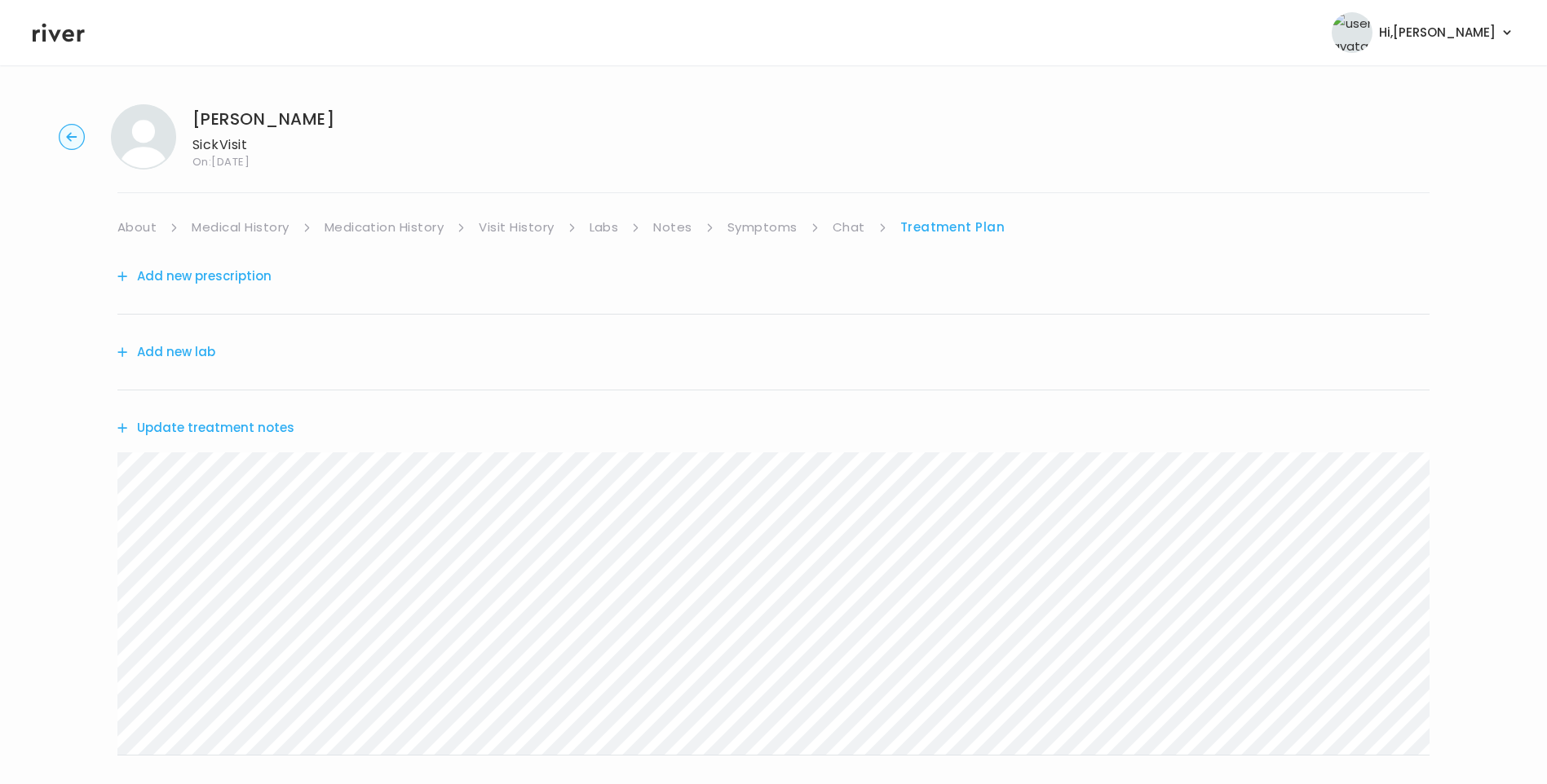
click at [849, 221] on link "Chat" at bounding box center [849, 227] width 33 height 23
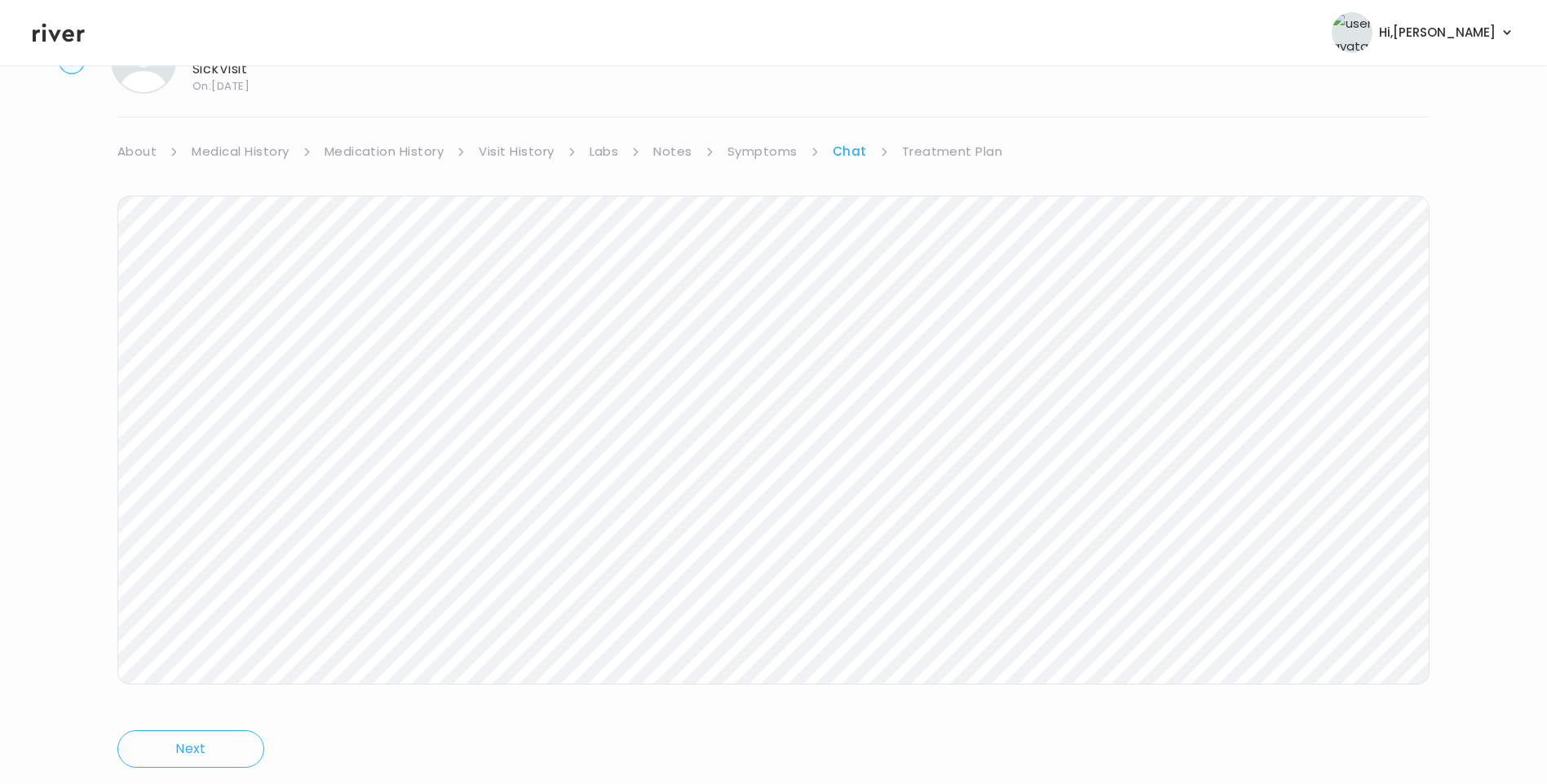
scroll to position [121, 0]
click at [945, 101] on link "Treatment Plan" at bounding box center [953, 106] width 102 height 23
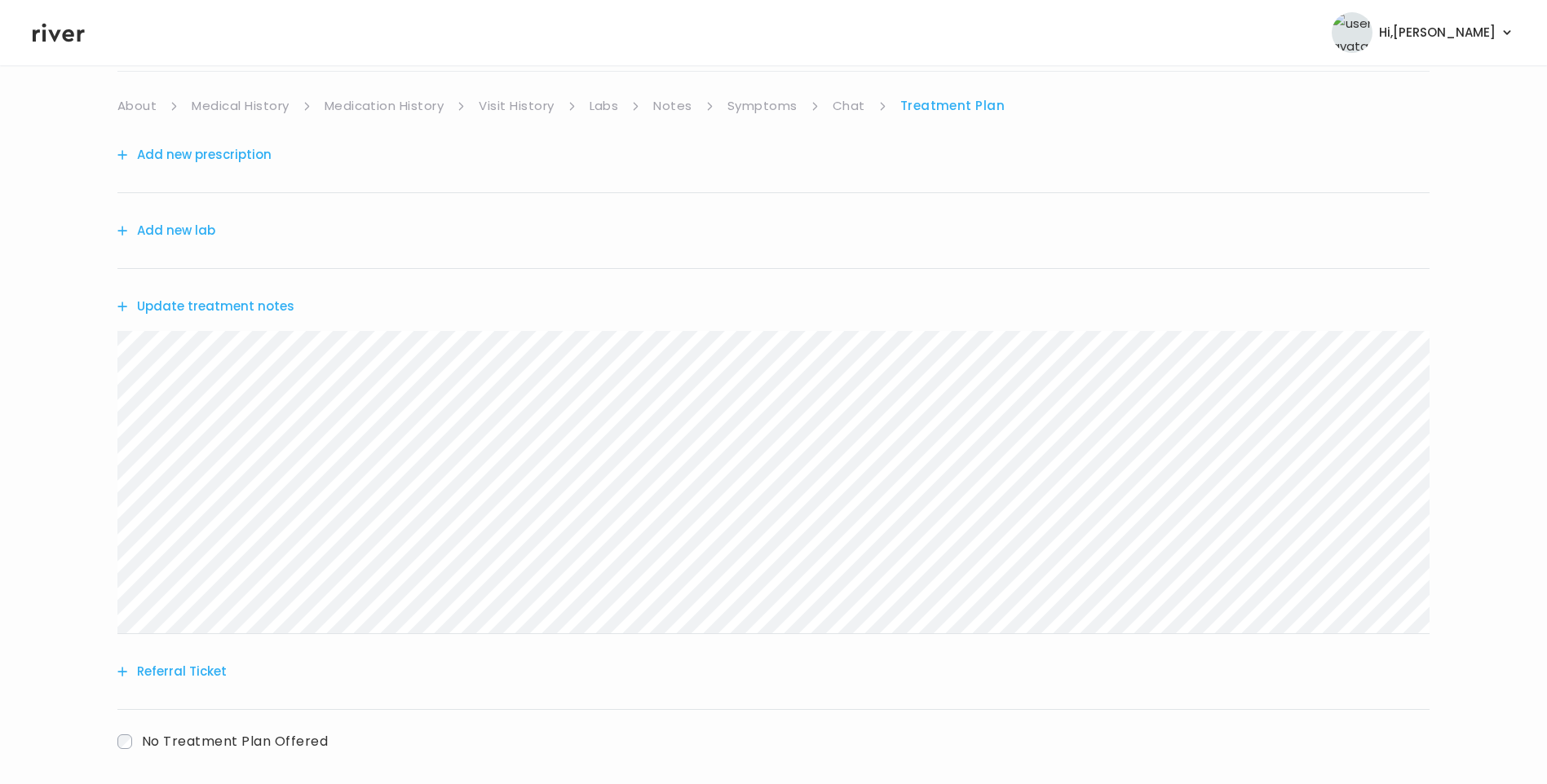
click at [217, 311] on button "Update treatment notes" at bounding box center [206, 306] width 177 height 23
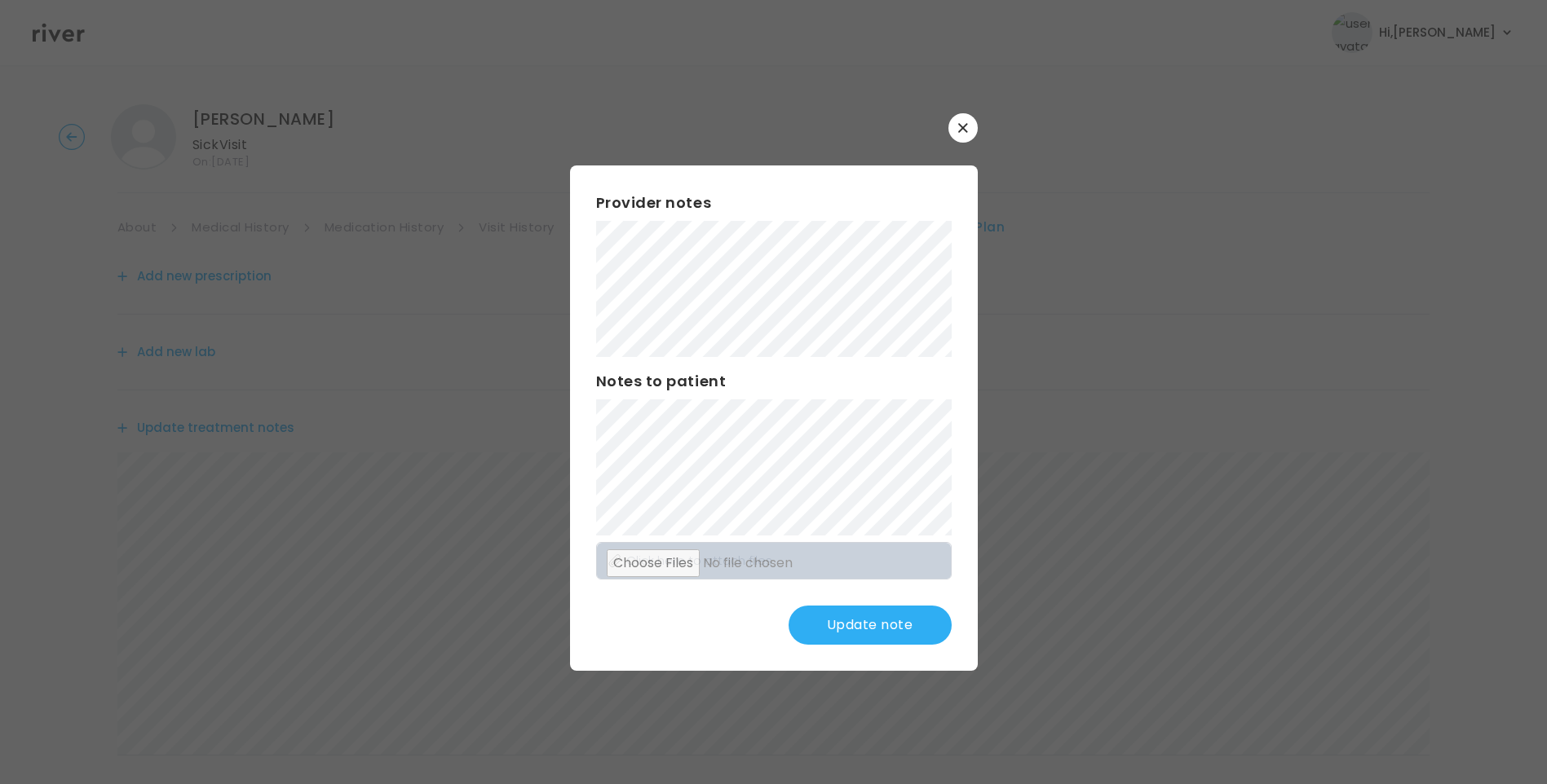
click at [883, 624] on button "Update note" at bounding box center [870, 624] width 163 height 39
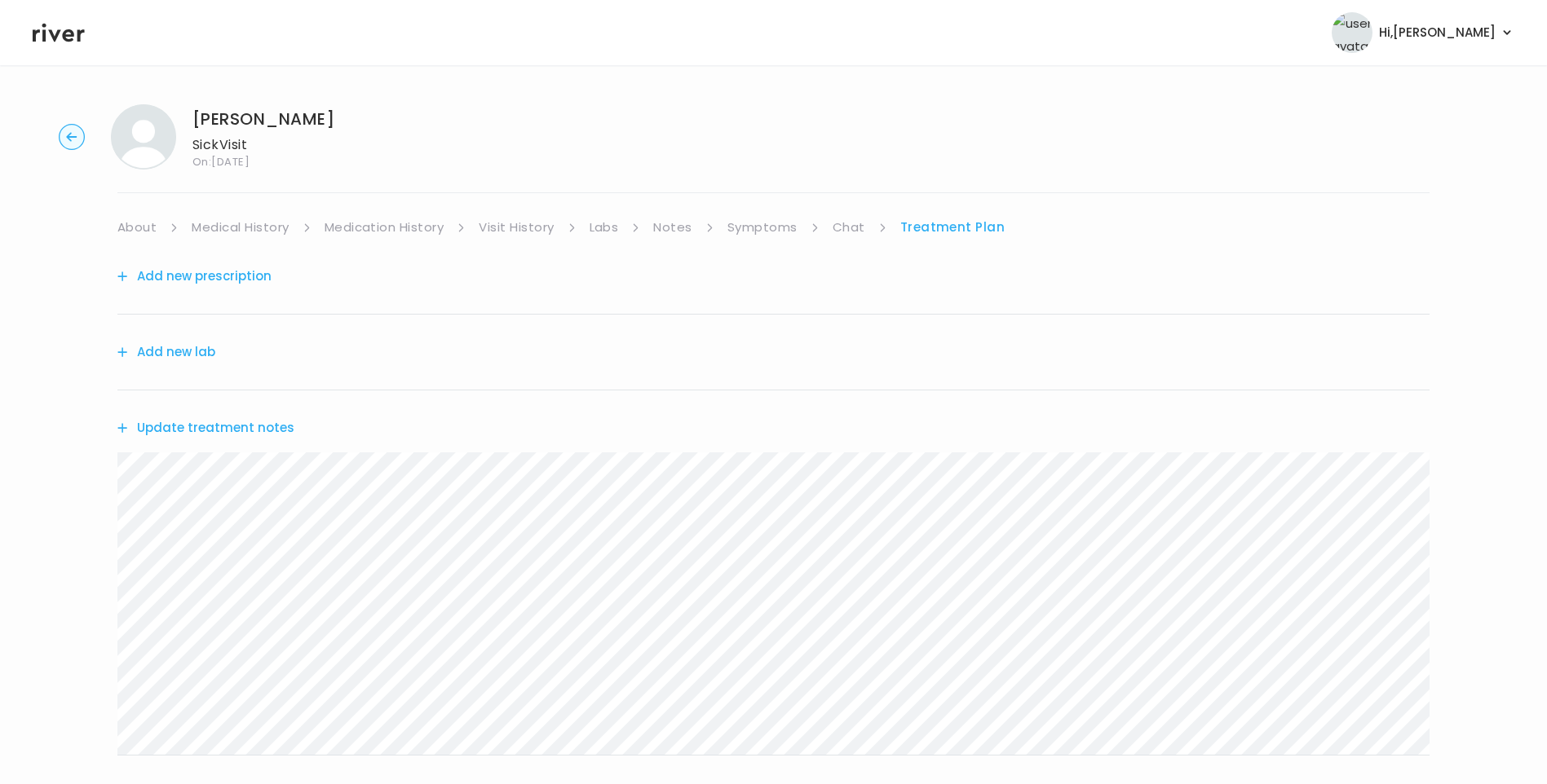
click at [846, 230] on link "Chat" at bounding box center [849, 227] width 33 height 23
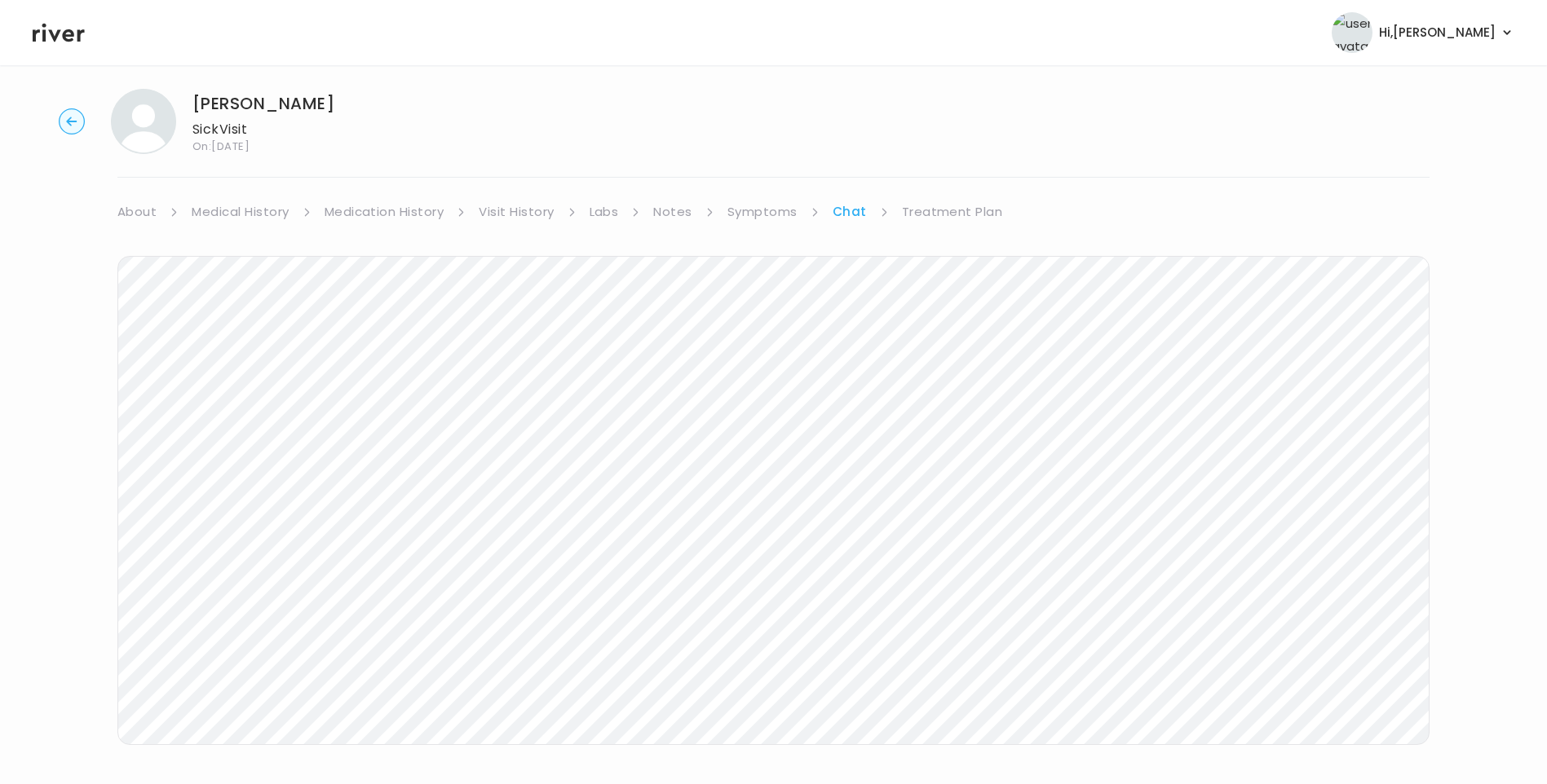
scroll to position [121, 0]
click at [960, 102] on link "Treatment Plan" at bounding box center [953, 106] width 102 height 23
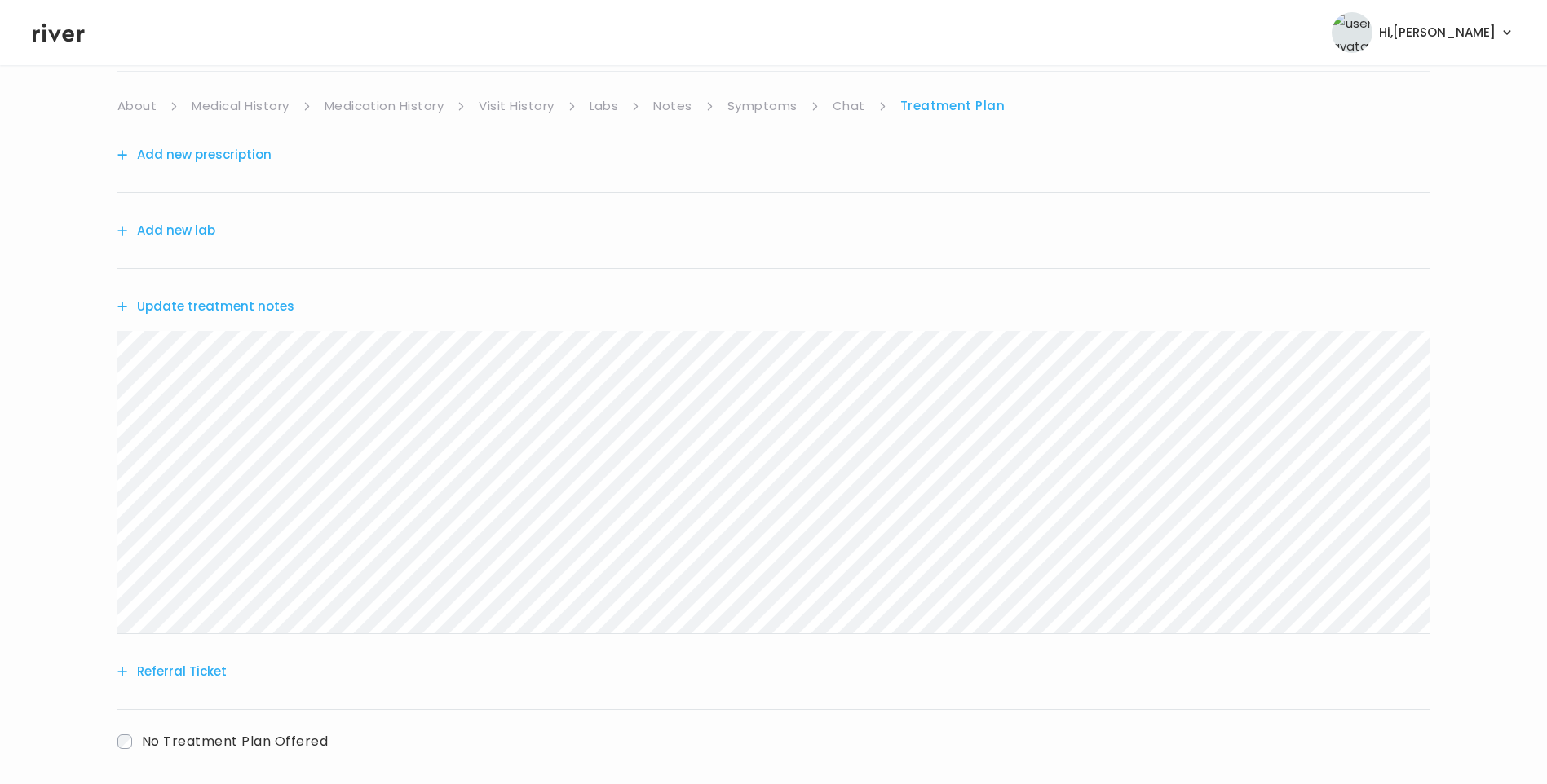
click at [238, 149] on button "Add new prescription" at bounding box center [194, 154] width 154 height 23
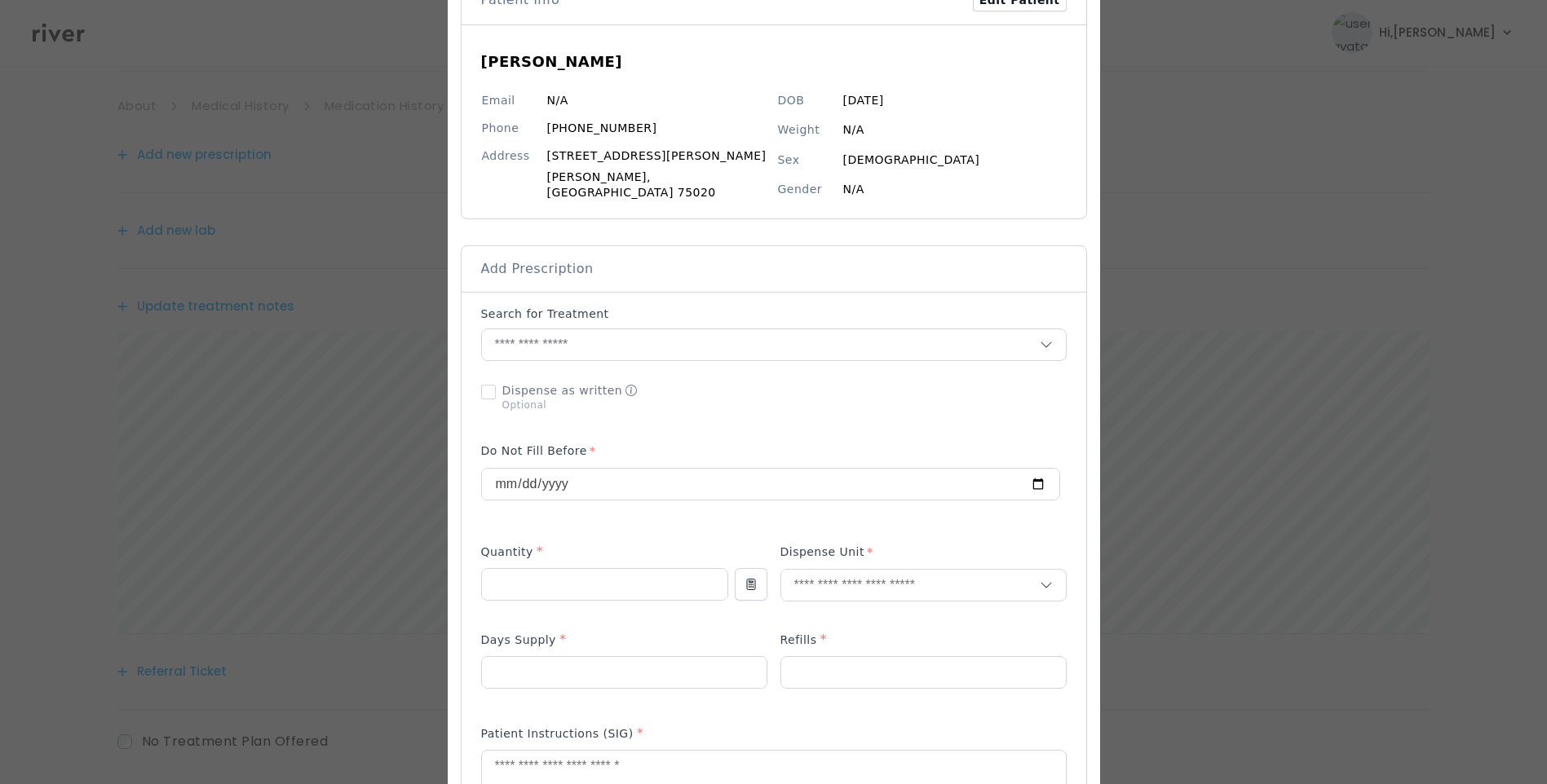
scroll to position [163, 0]
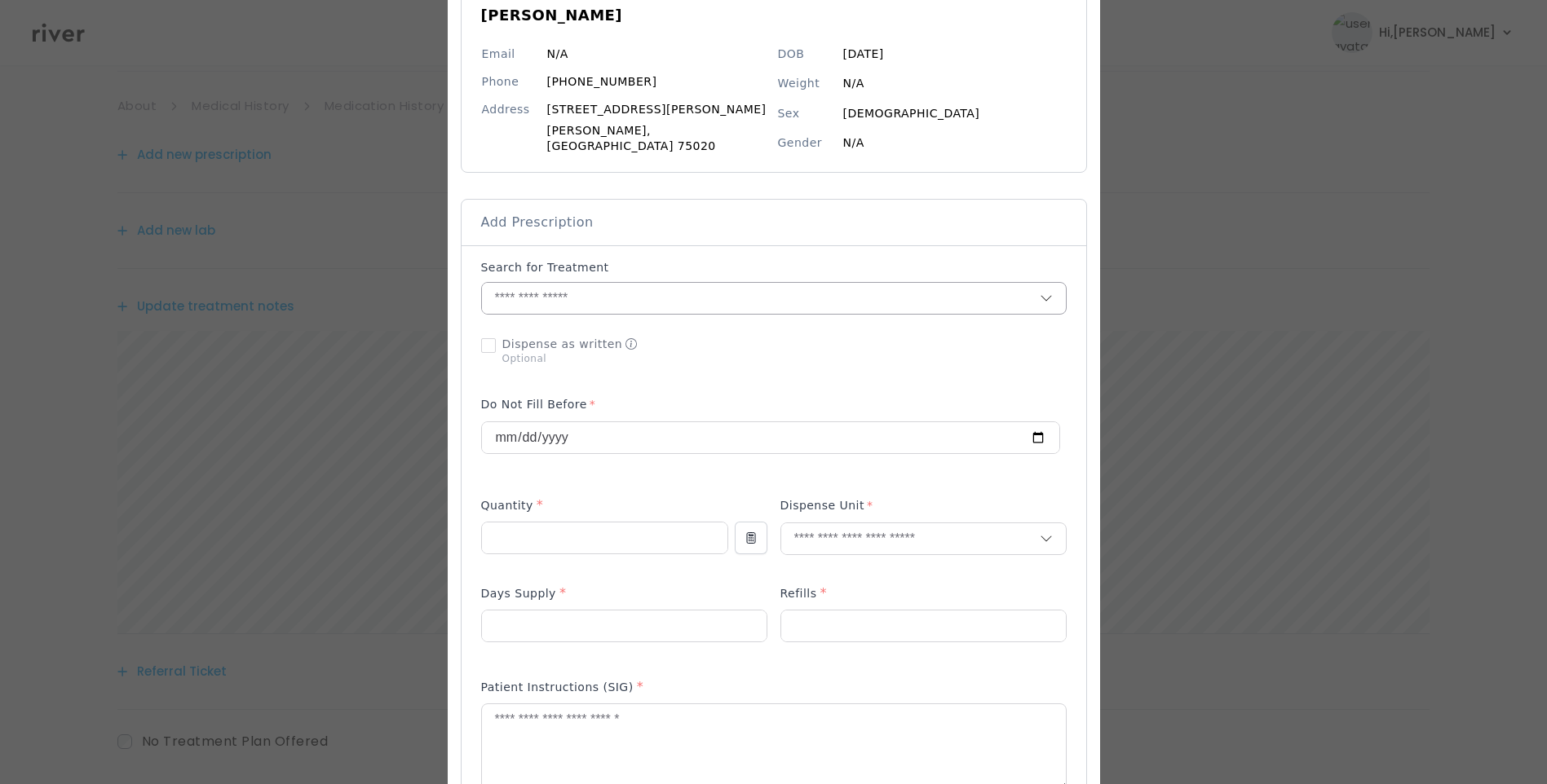
click at [547, 298] on input "text" at bounding box center [761, 298] width 558 height 31
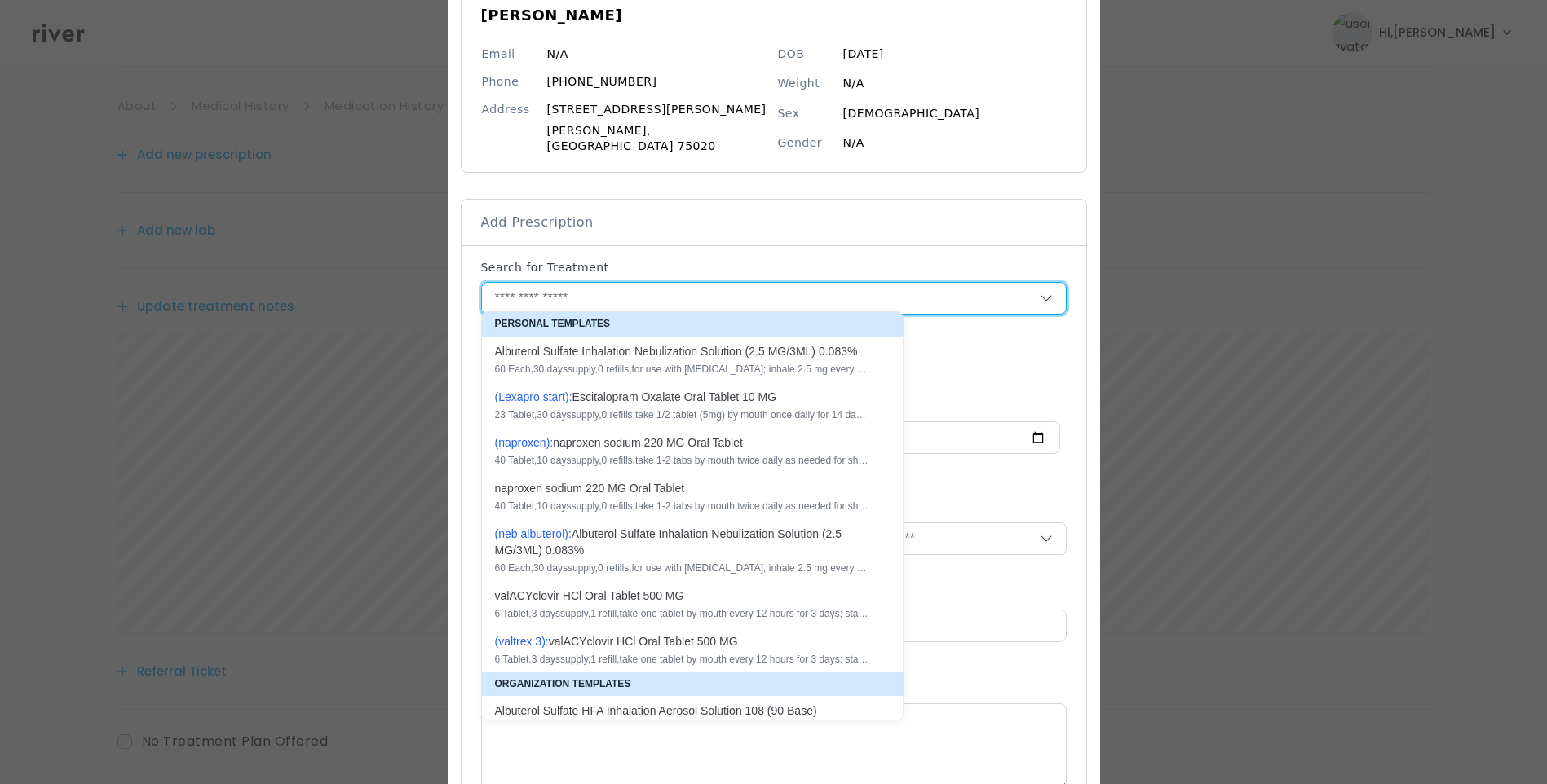
type input "*"
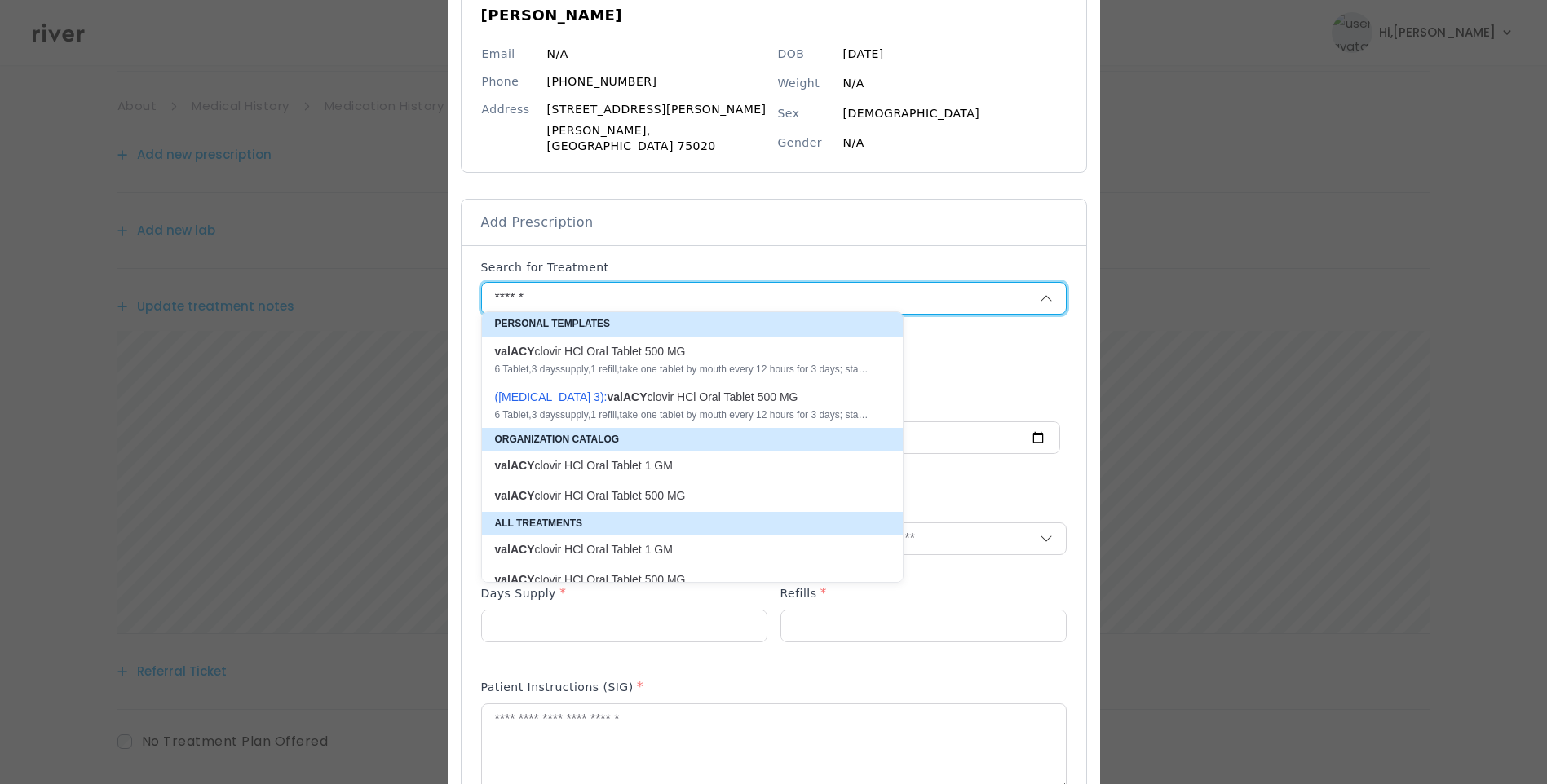
click at [697, 356] on div "valACY clovir HCl Oral Tablet 500 MG" at bounding box center [683, 351] width 375 height 16
type input "**********"
type input "*"
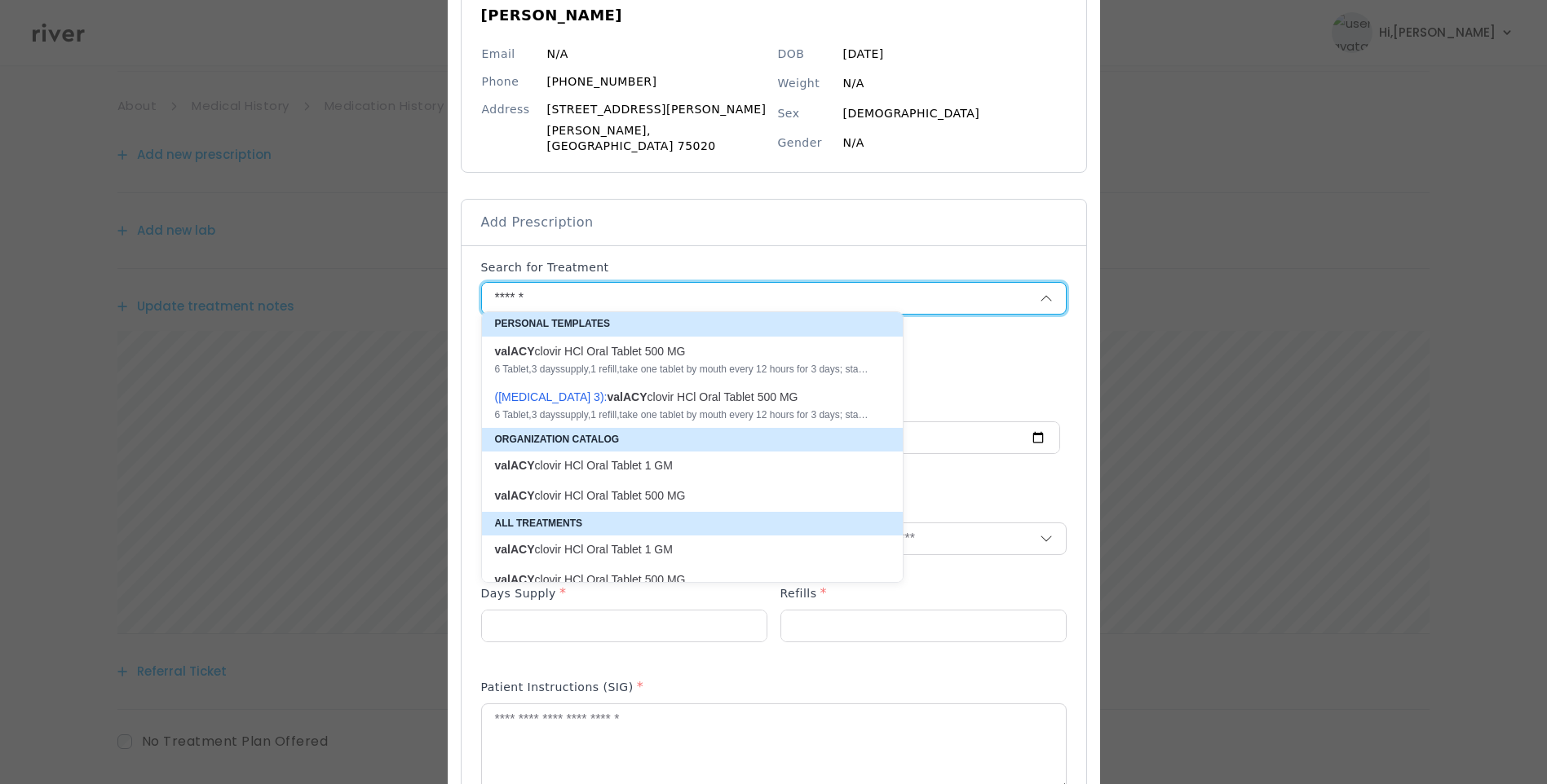
type textarea "**********"
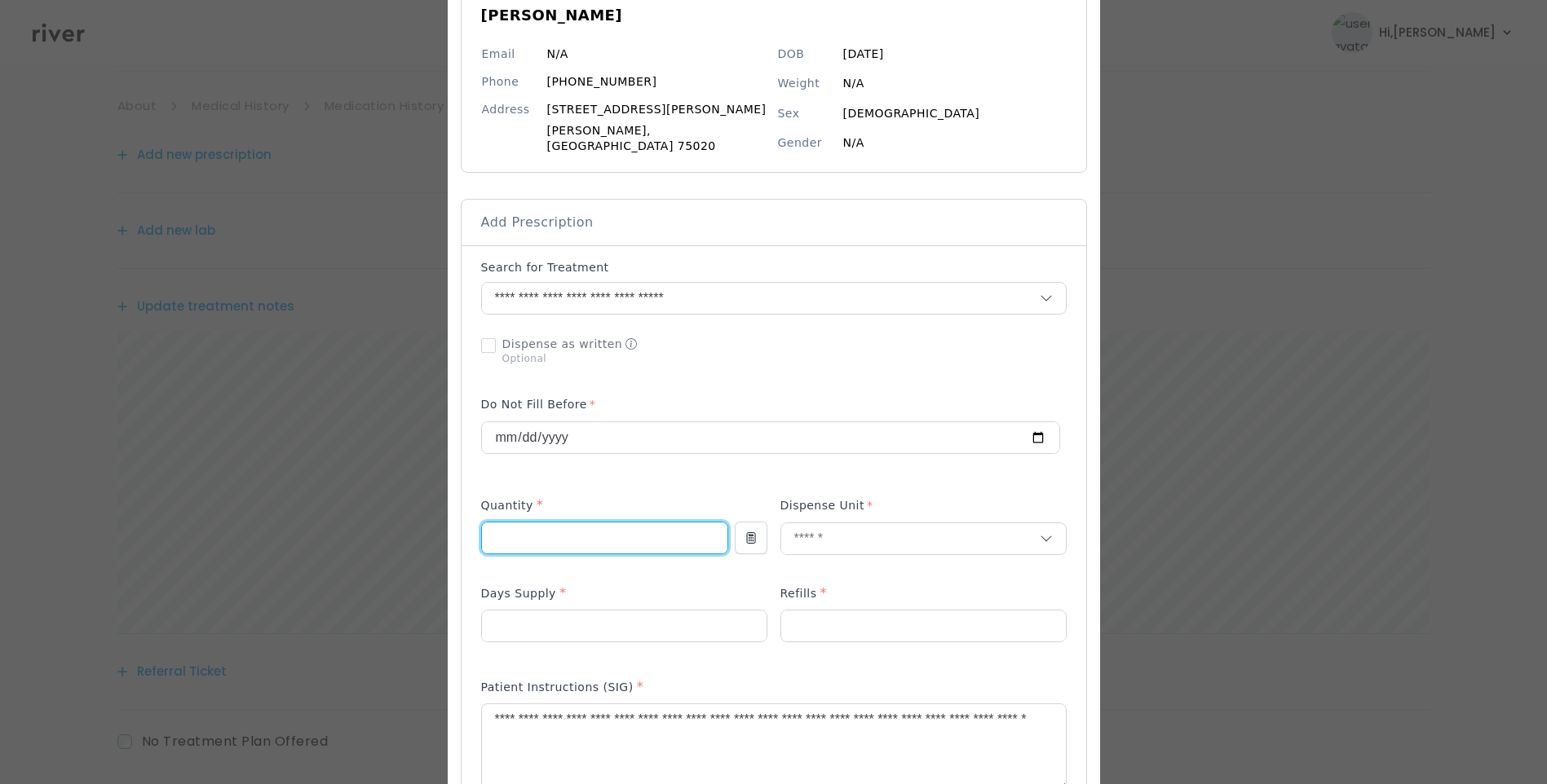
drag, startPoint x: 538, startPoint y: 529, endPoint x: 450, endPoint y: 536, distance: 88.3
click at [450, 535] on div "​" at bounding box center [773, 689] width 1547 height 1705
type input "**"
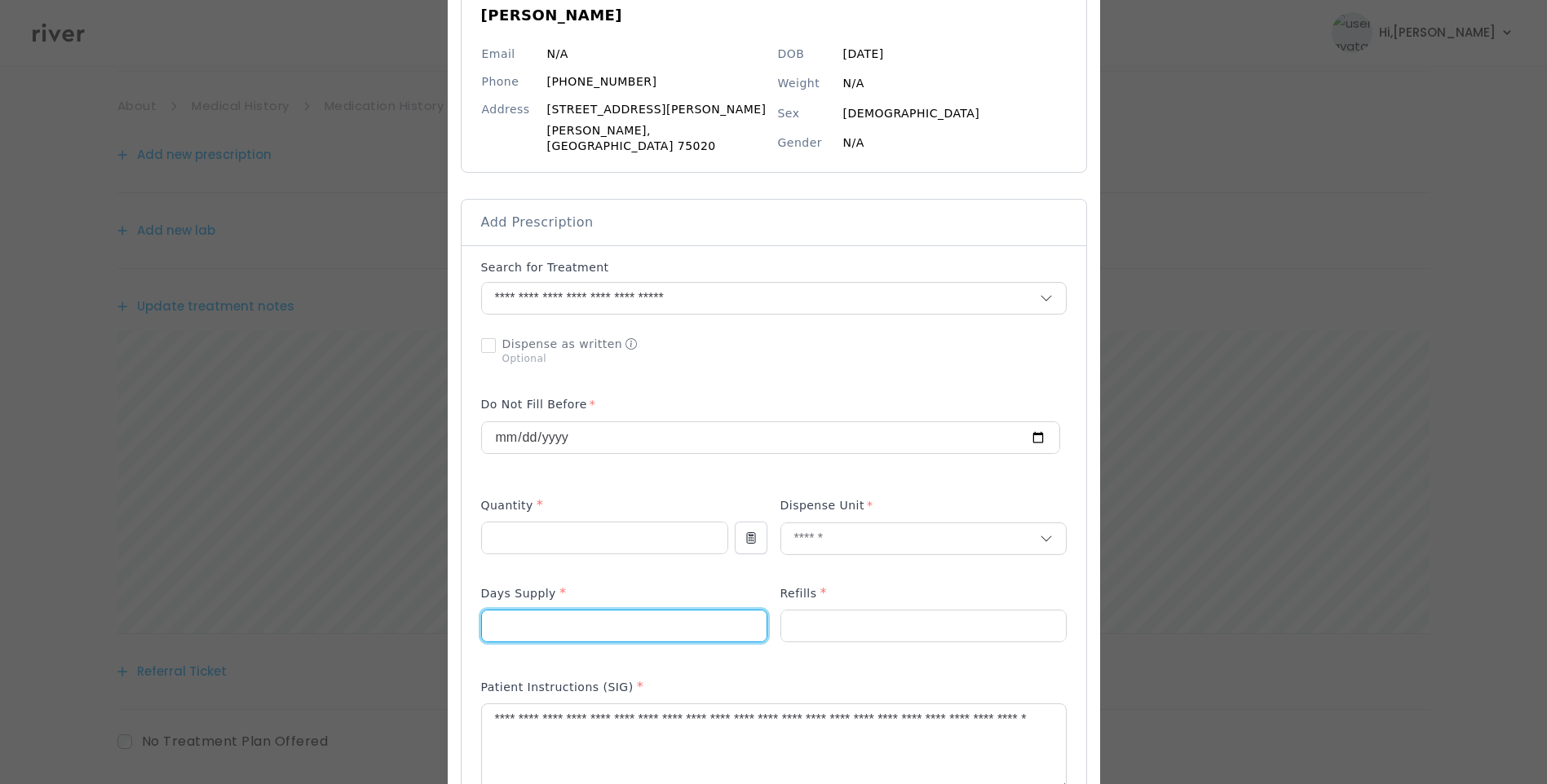
drag, startPoint x: 529, startPoint y: 617, endPoint x: 500, endPoint y: 617, distance: 29.0
click at [500, 617] on input "*" at bounding box center [625, 626] width 285 height 31
type input "**"
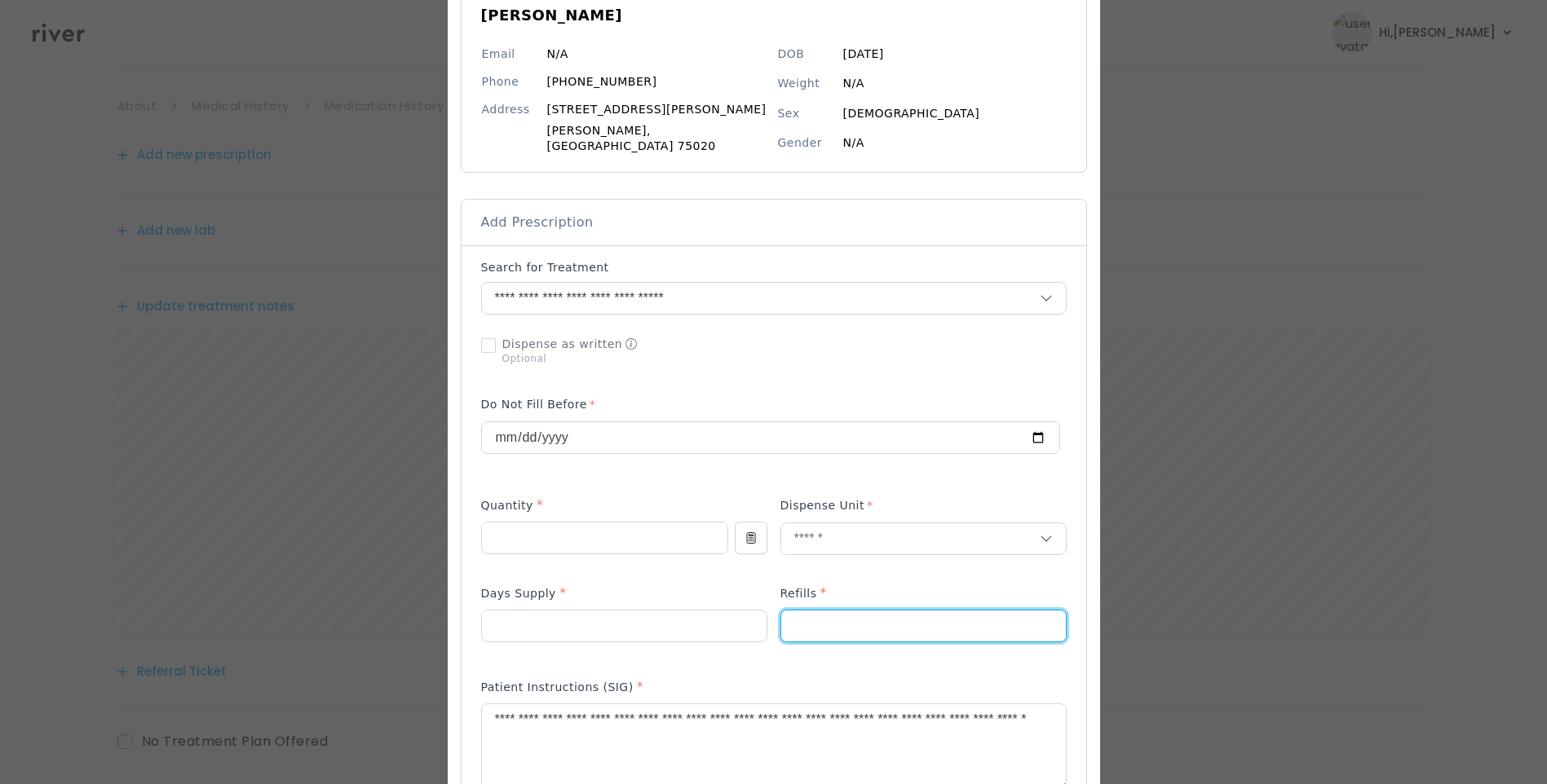
click at [770, 614] on div at bounding box center [774, 622] width 586 height 77
type input "*"
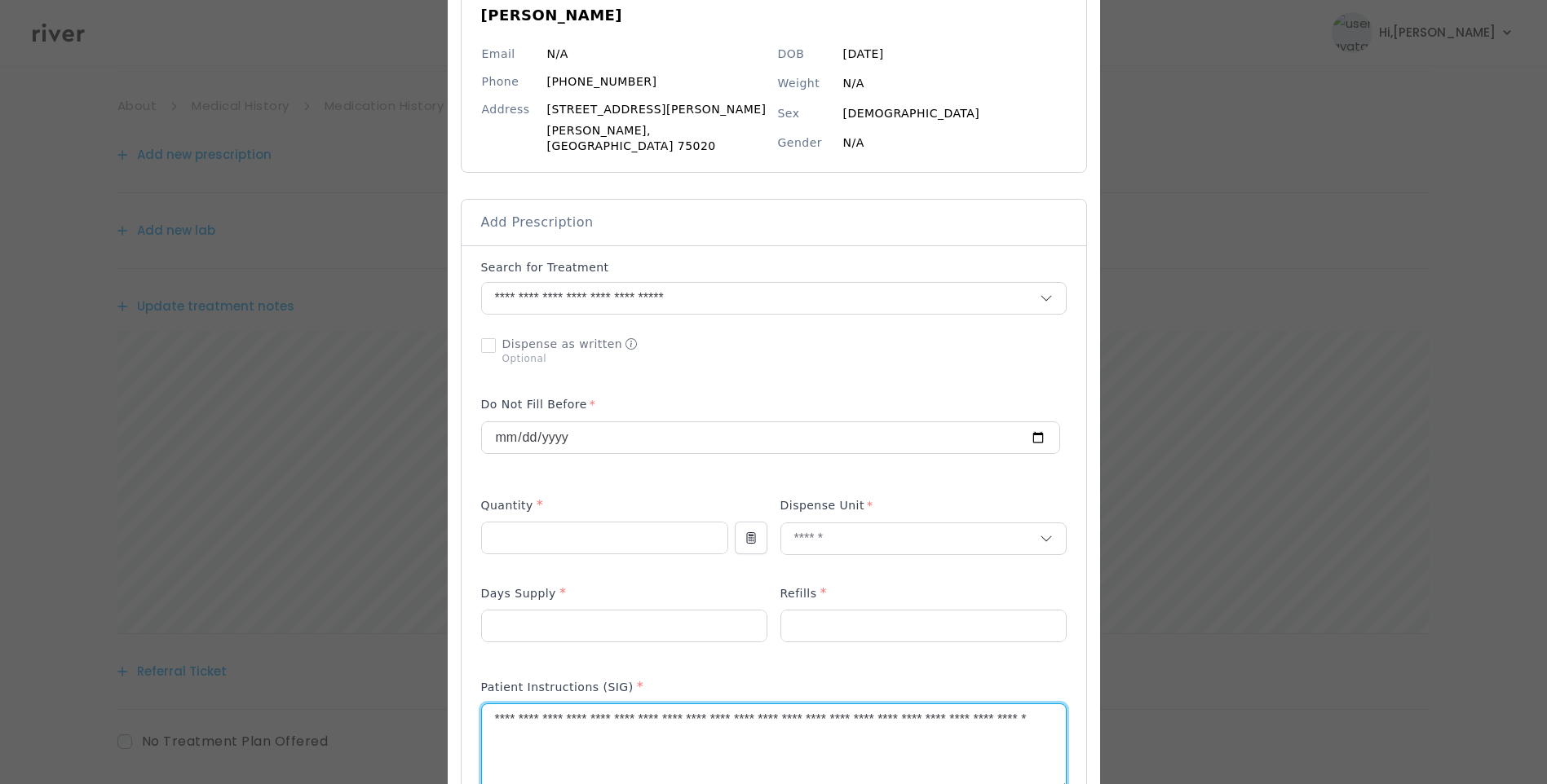
drag, startPoint x: 806, startPoint y: 713, endPoint x: 815, endPoint y: 742, distance: 30.4
click at [815, 742] on textarea "**********" at bounding box center [774, 748] width 584 height 87
click at [670, 730] on textarea "**********" at bounding box center [774, 748] width 584 height 87
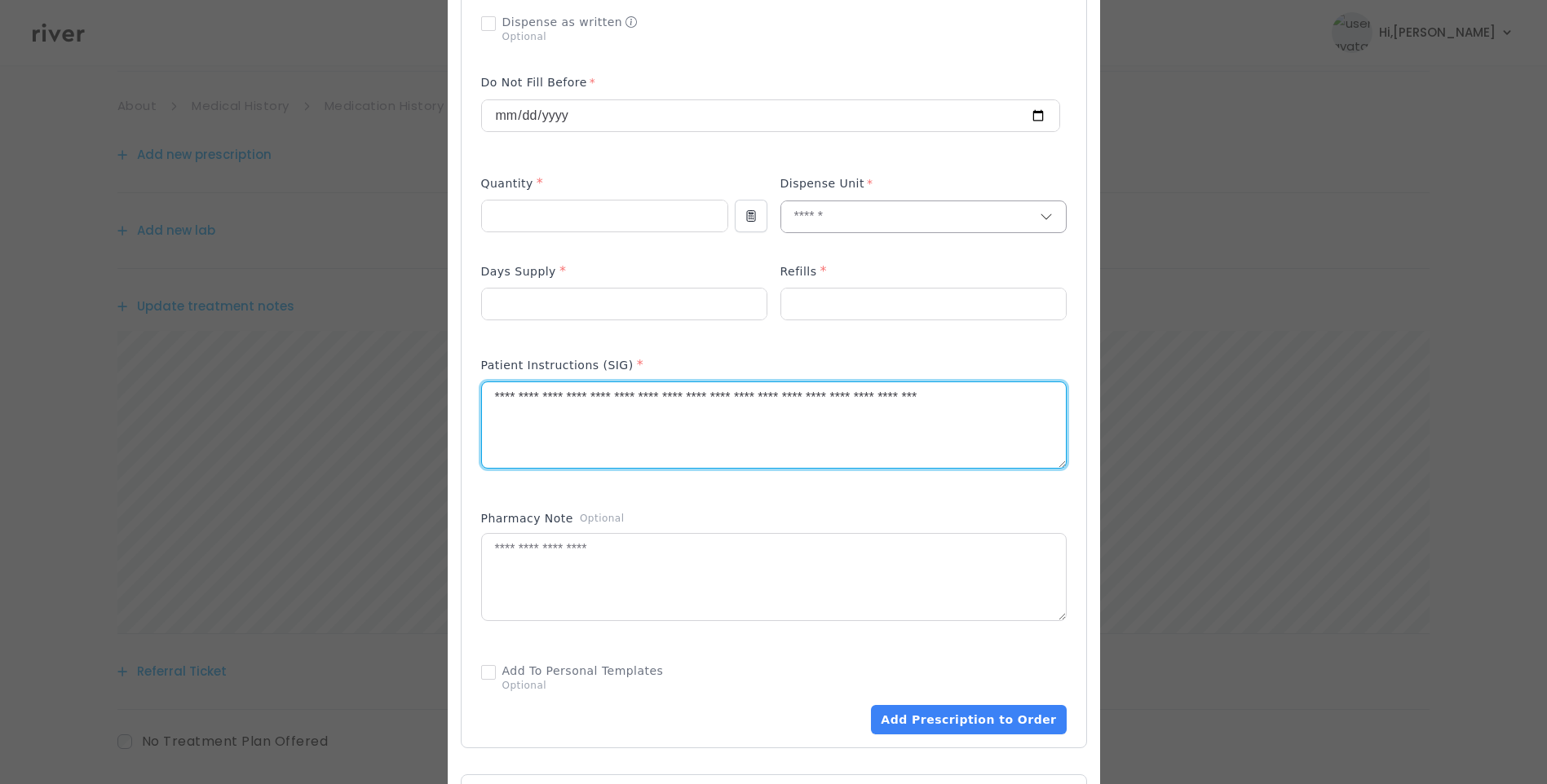
scroll to position [489, 0]
click at [895, 387] on textarea "**********" at bounding box center [774, 421] width 584 height 87
type textarea "**********"
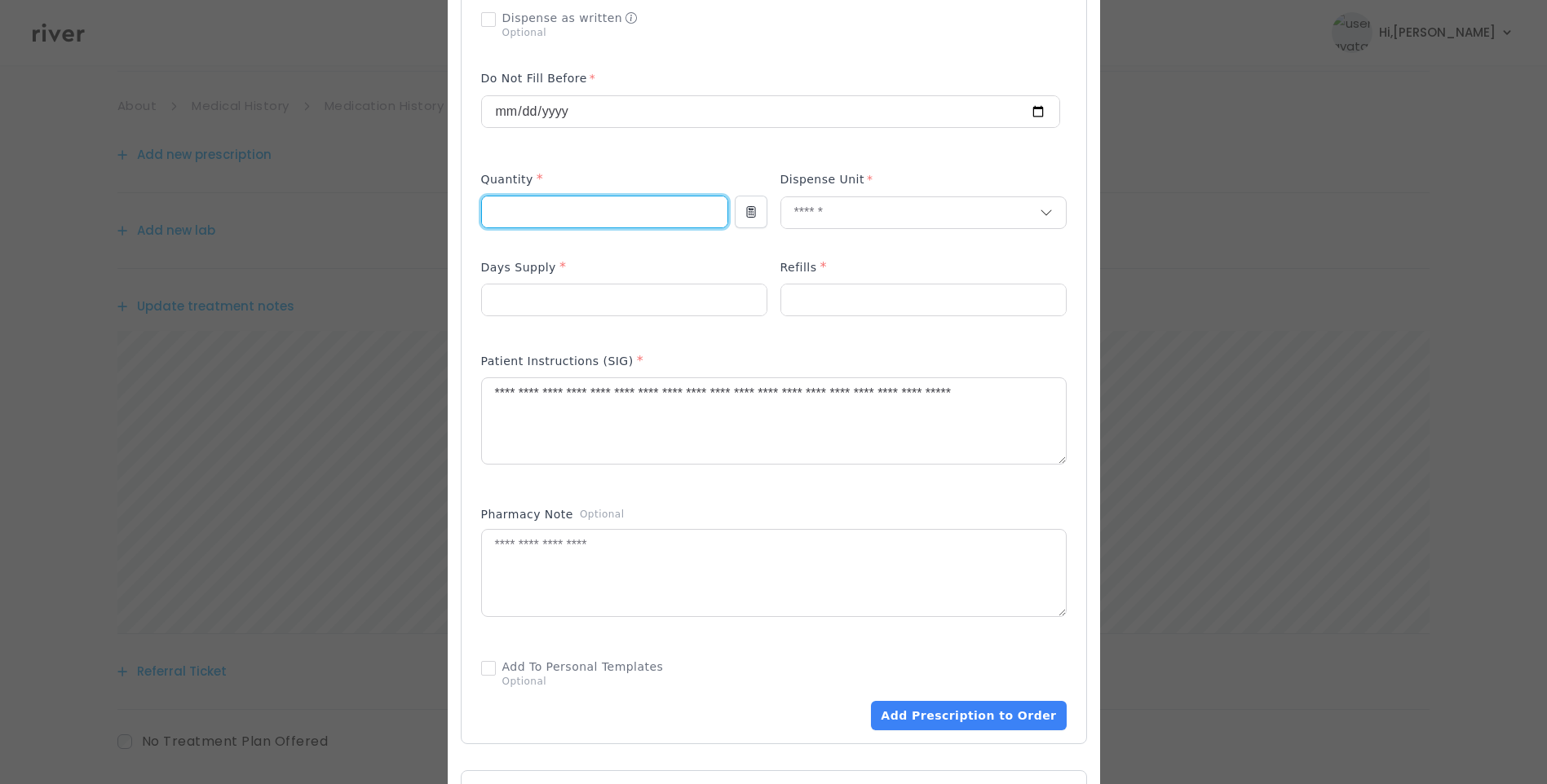
drag, startPoint x: 553, startPoint y: 207, endPoint x: 453, endPoint y: 206, distance: 100.0
click at [453, 206] on div "​" at bounding box center [773, 363] width 1547 height 1705
type input "**"
click at [708, 258] on div "Days Supply *" at bounding box center [625, 271] width 286 height 26
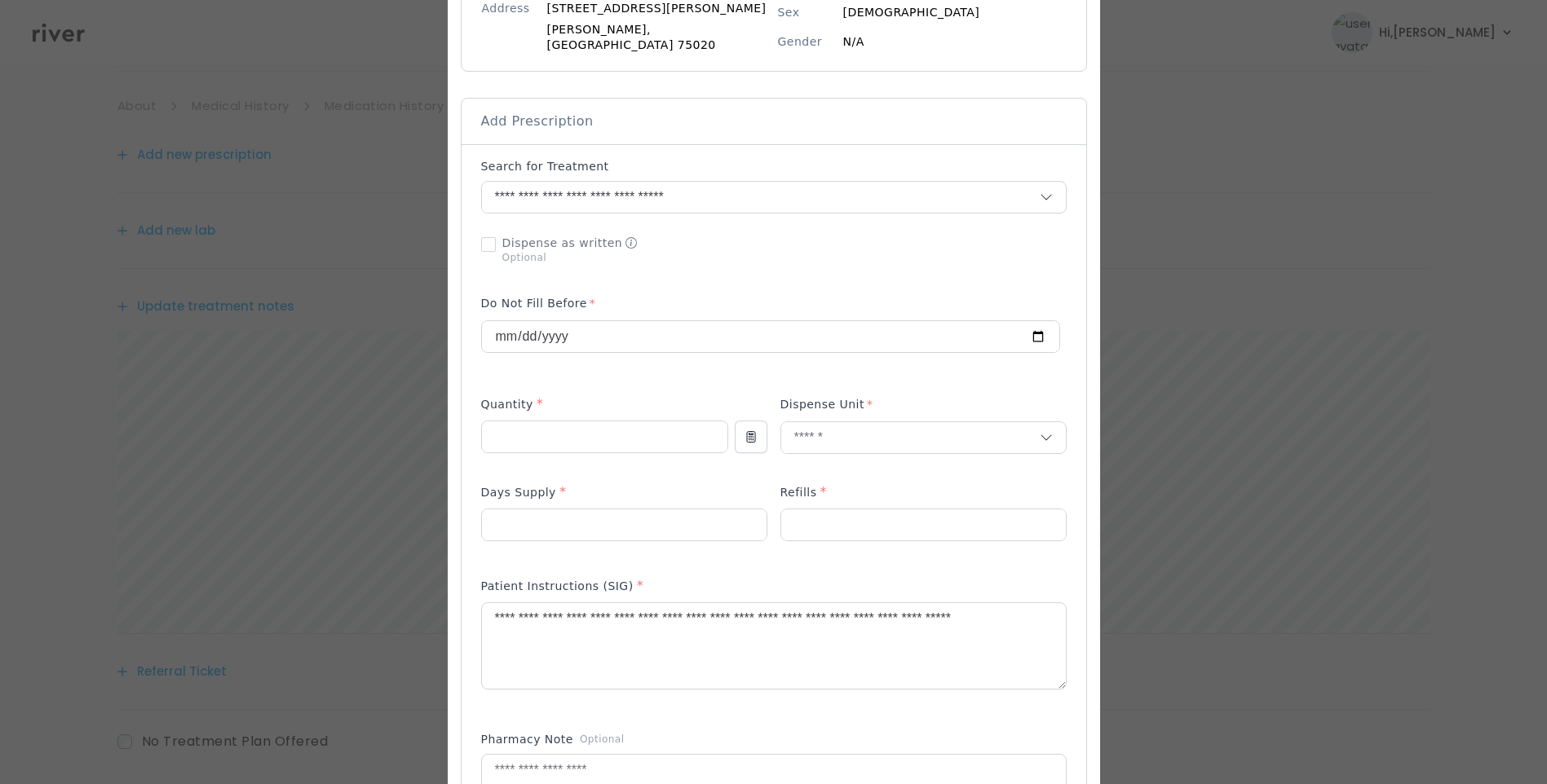
scroll to position [245, 0]
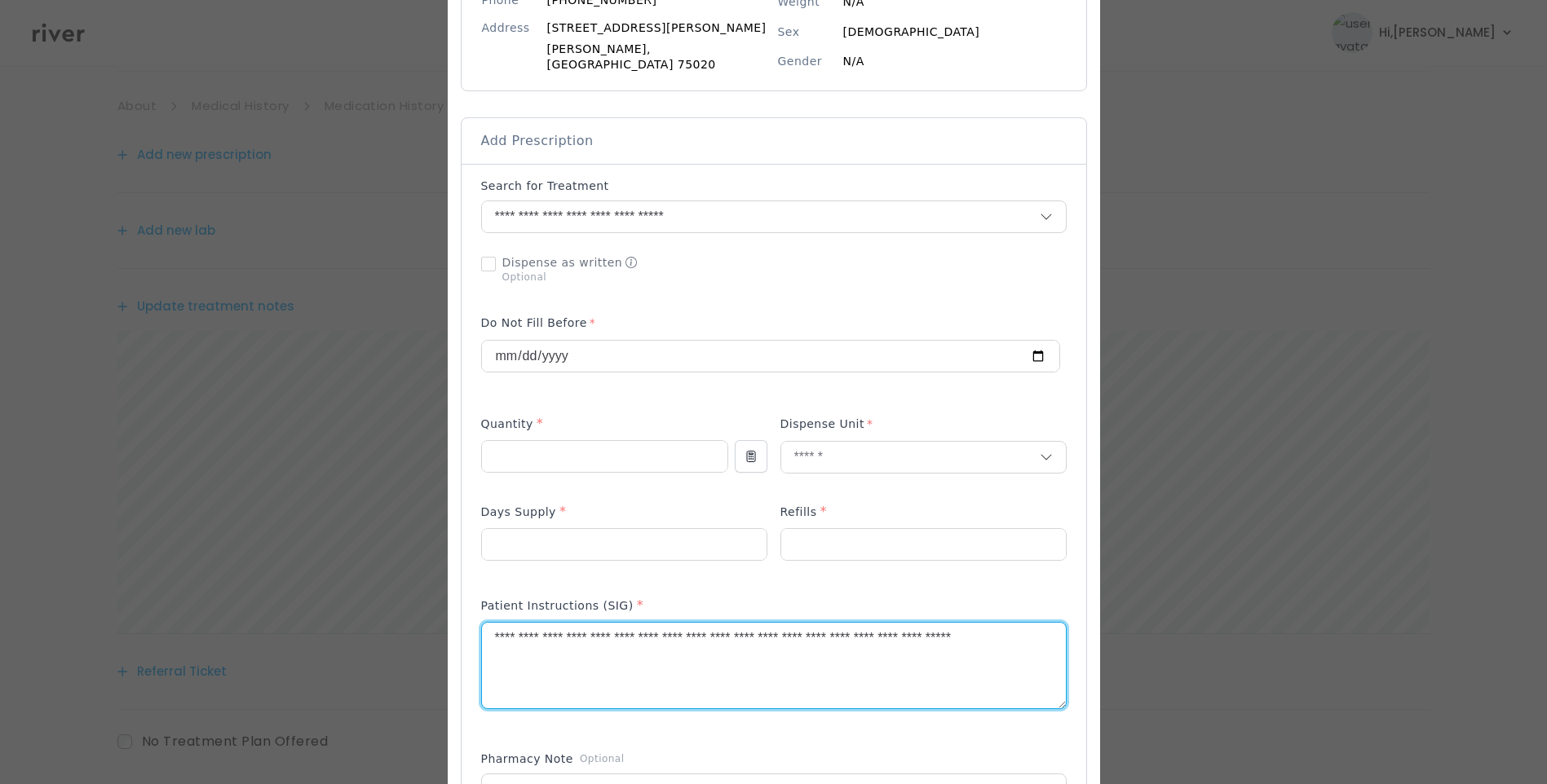
drag, startPoint x: 985, startPoint y: 632, endPoint x: 1000, endPoint y: 660, distance: 31.8
click at [1000, 660] on textarea "**********" at bounding box center [774, 666] width 584 height 87
click at [681, 653] on textarea "**********" at bounding box center [774, 666] width 584 height 87
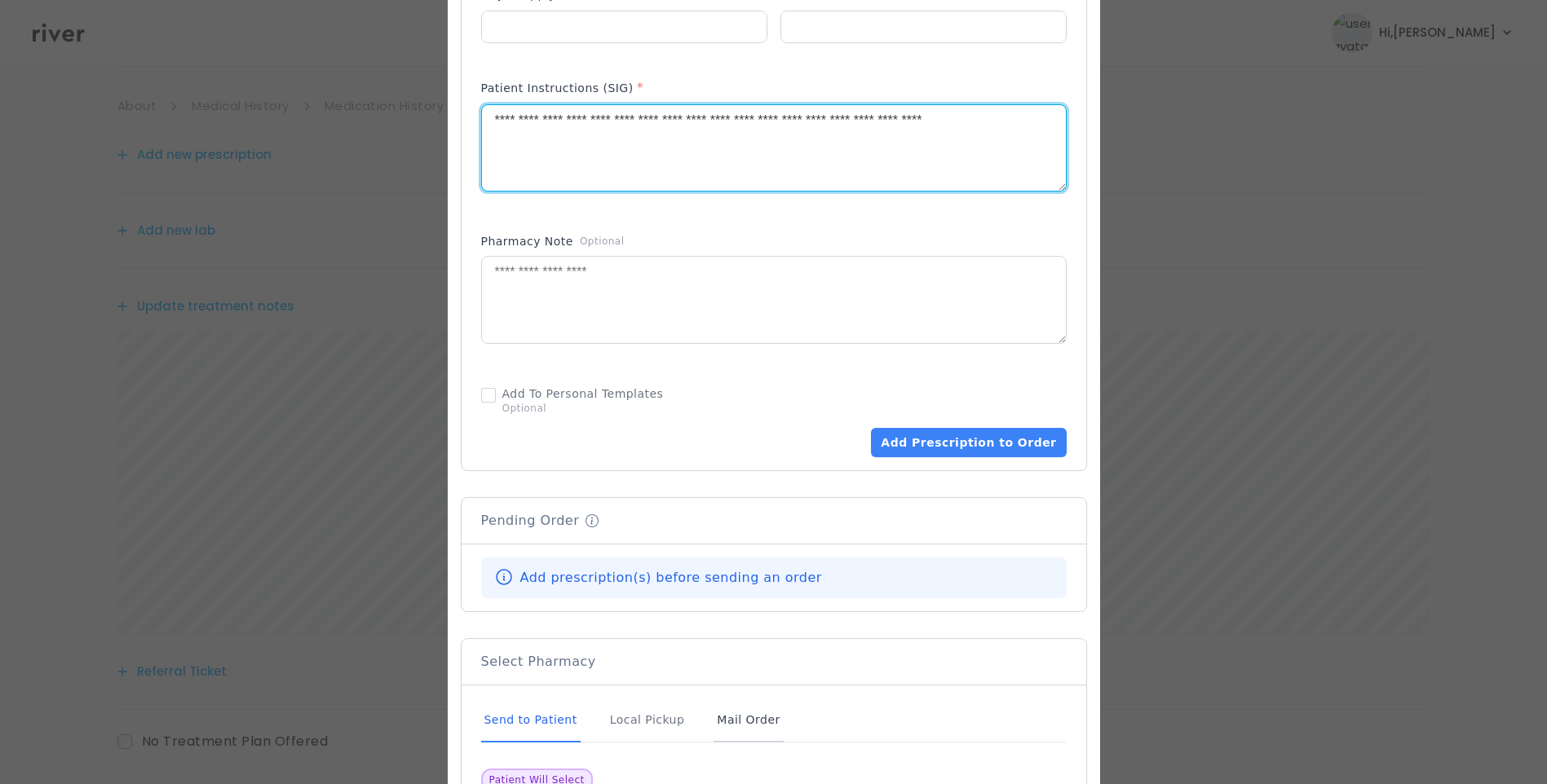
scroll to position [815, 0]
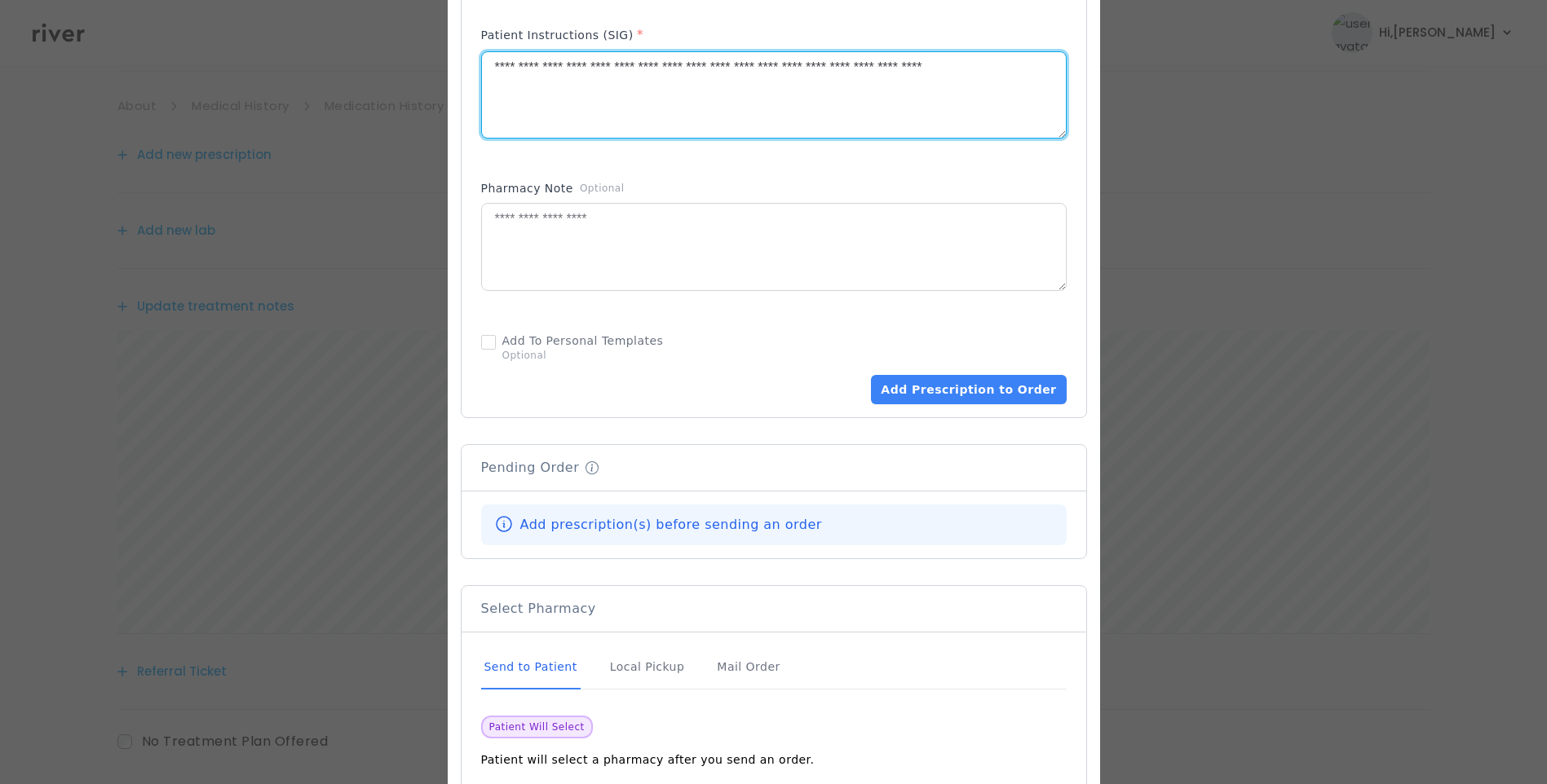
type textarea "**********"
click at [570, 658] on div "Send to Patient" at bounding box center [531, 667] width 100 height 44
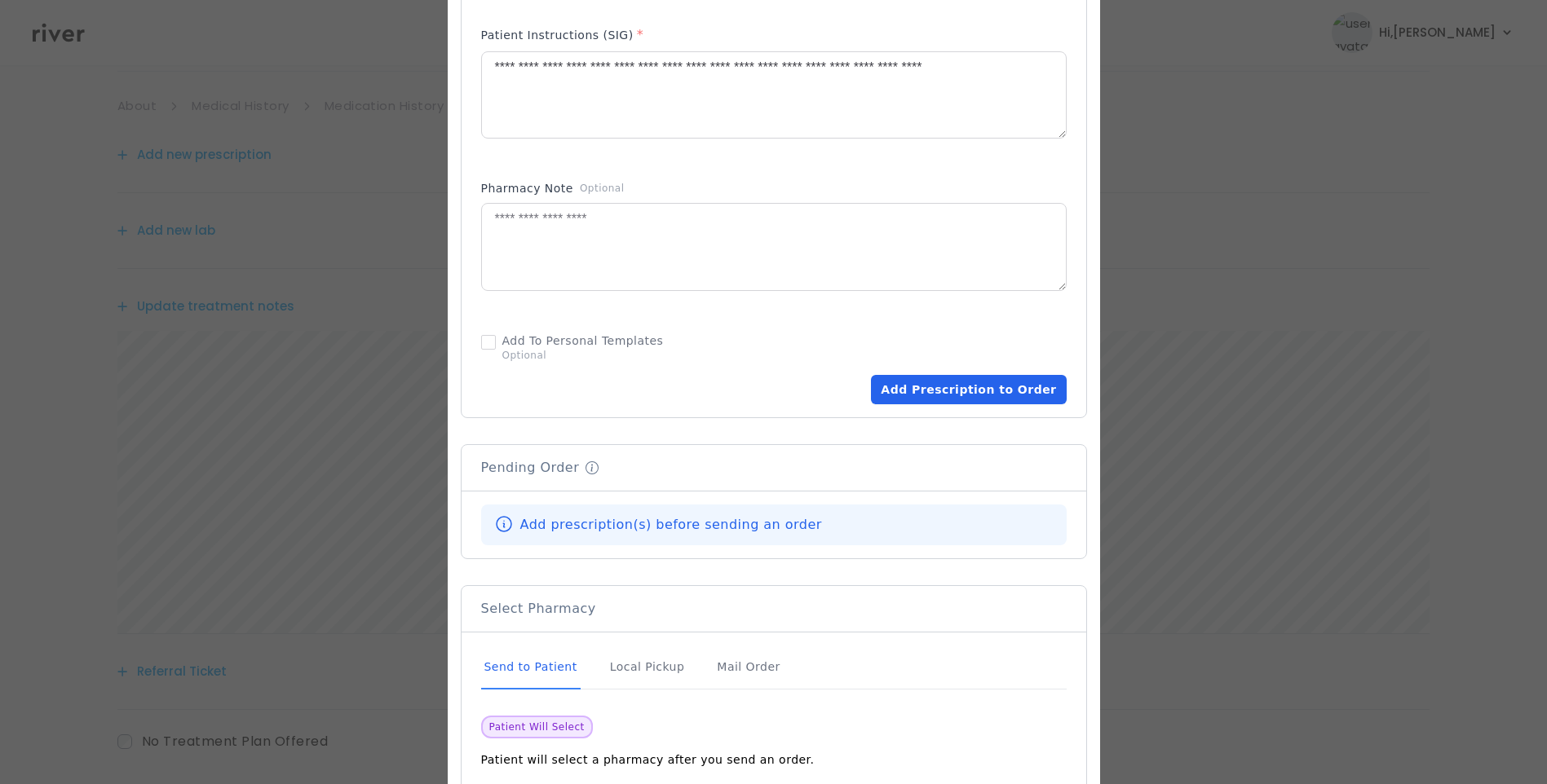
click at [923, 382] on button "Add Prescription to Order" at bounding box center [968, 389] width 195 height 29
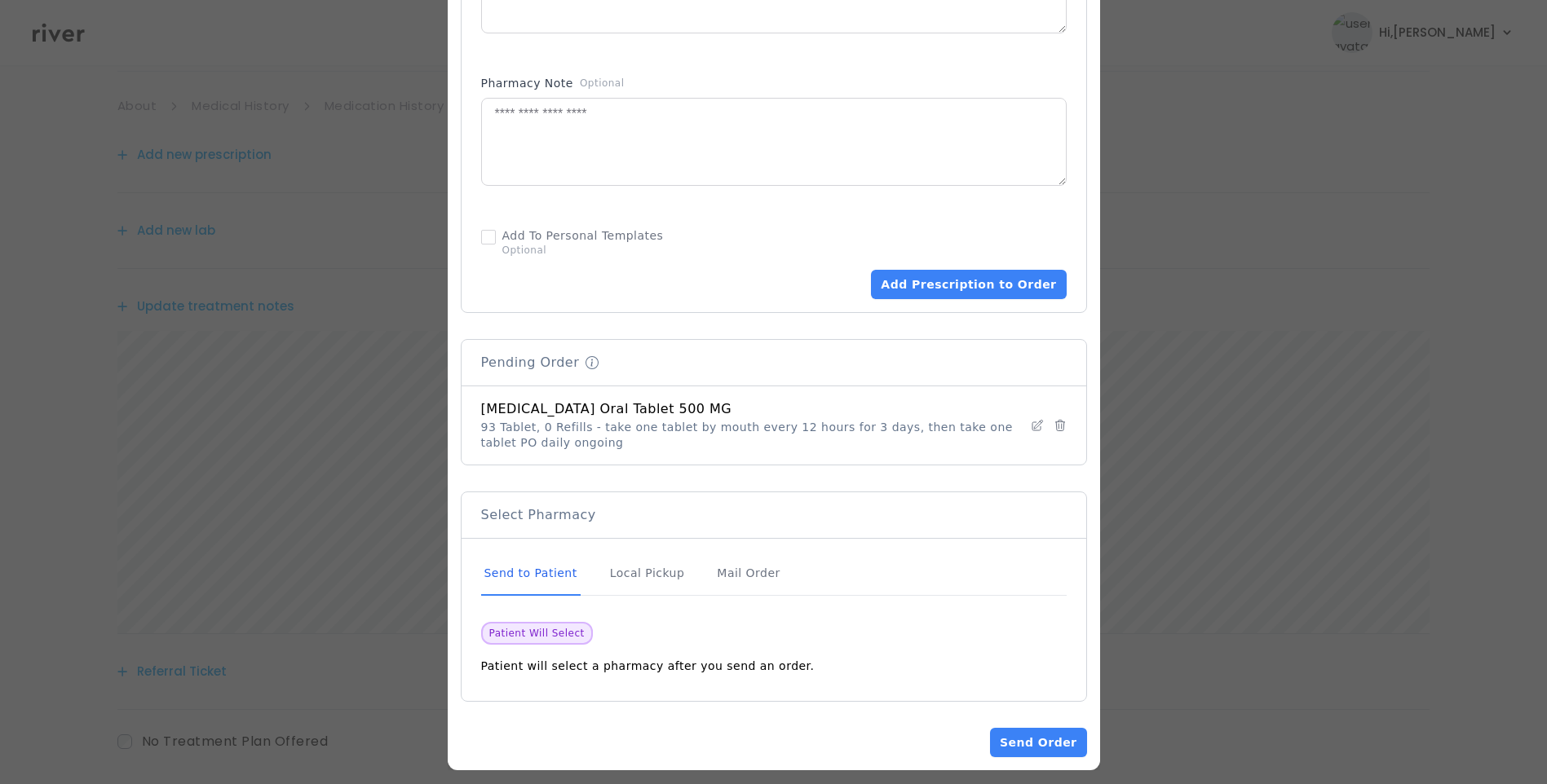
scroll to position [925, 0]
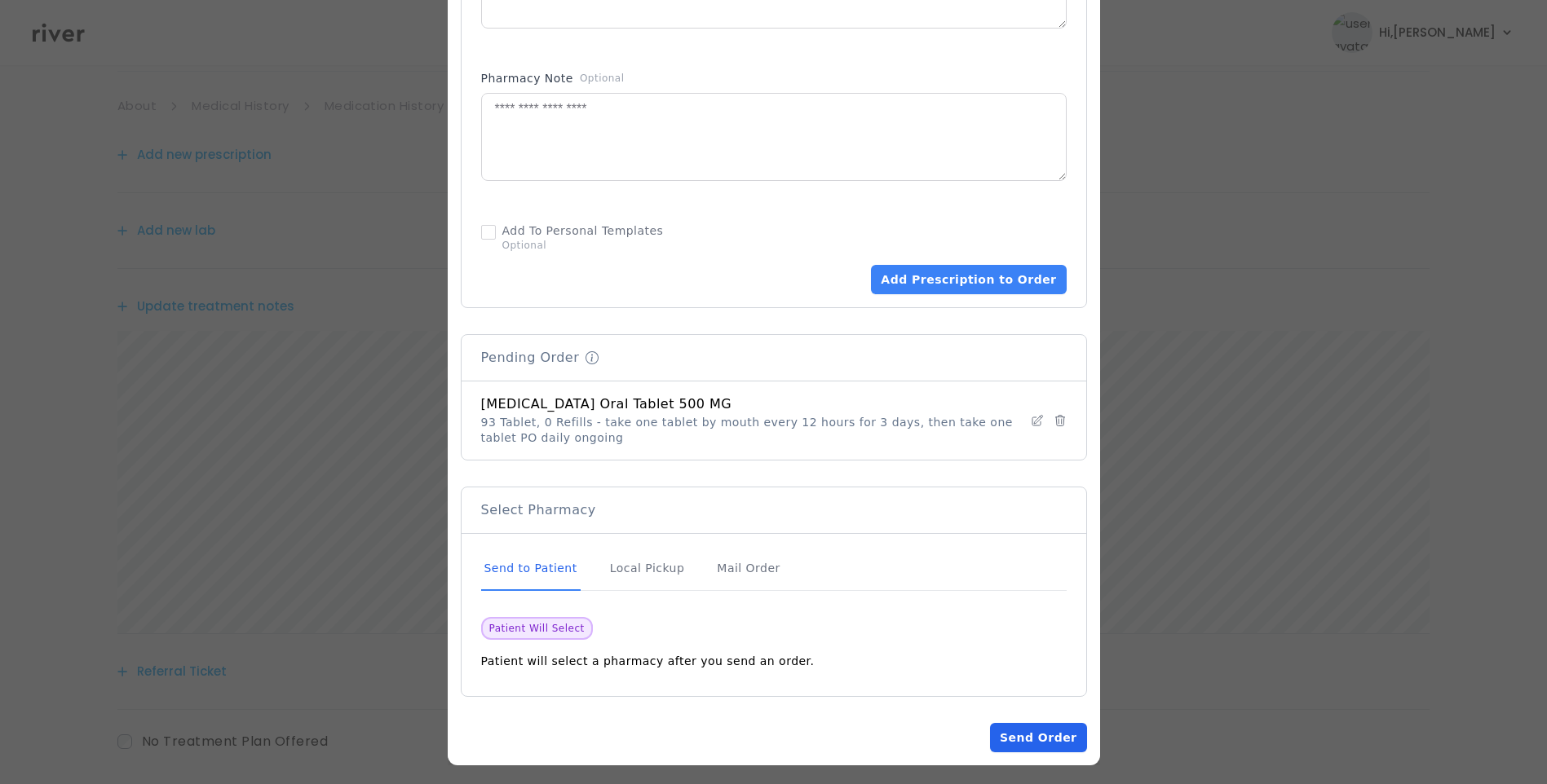
click at [1040, 732] on button "Send Order" at bounding box center [1038, 738] width 96 height 29
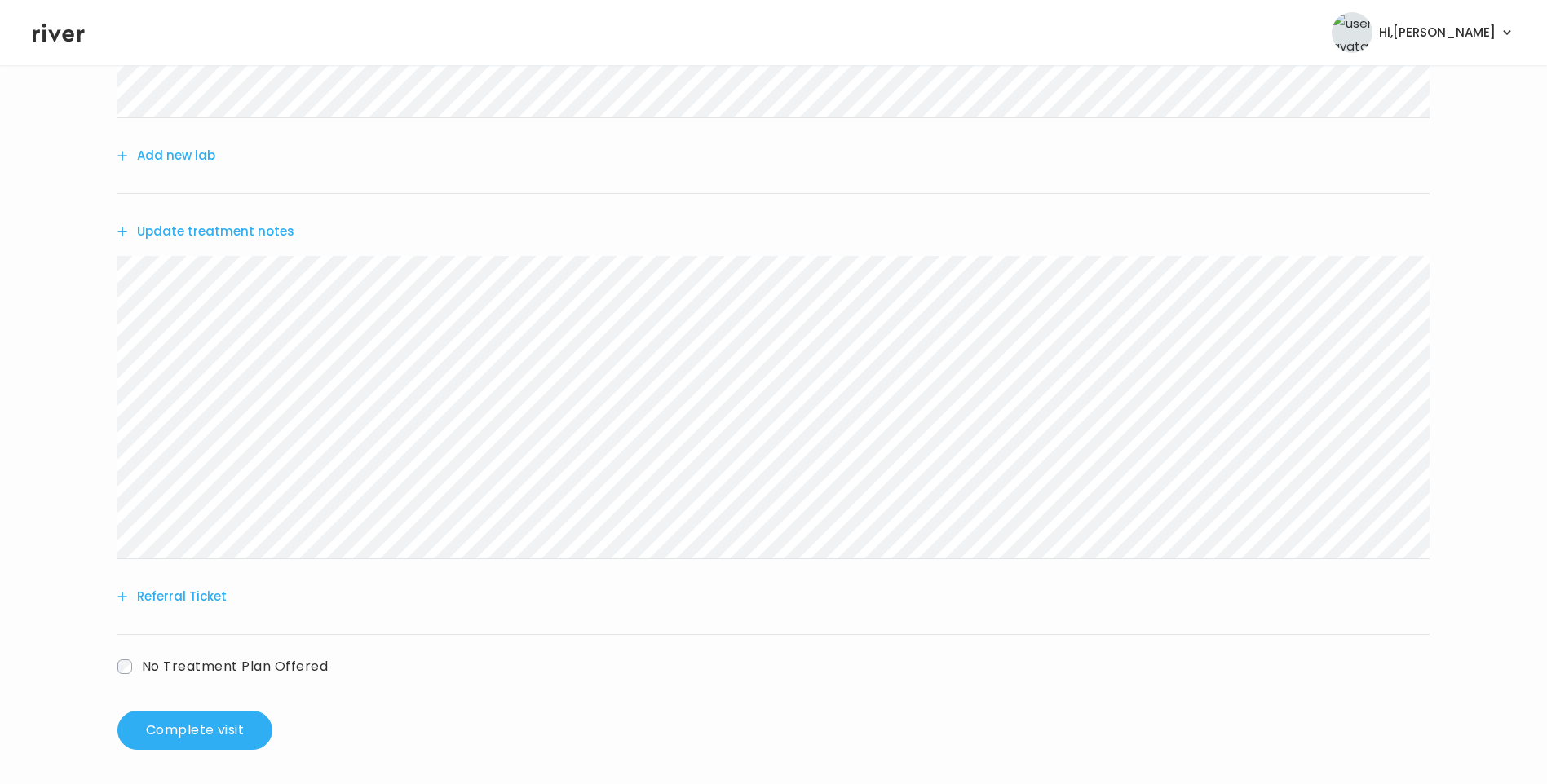
scroll to position [368, 0]
click at [272, 225] on button "Update treatment notes" at bounding box center [206, 226] width 177 height 23
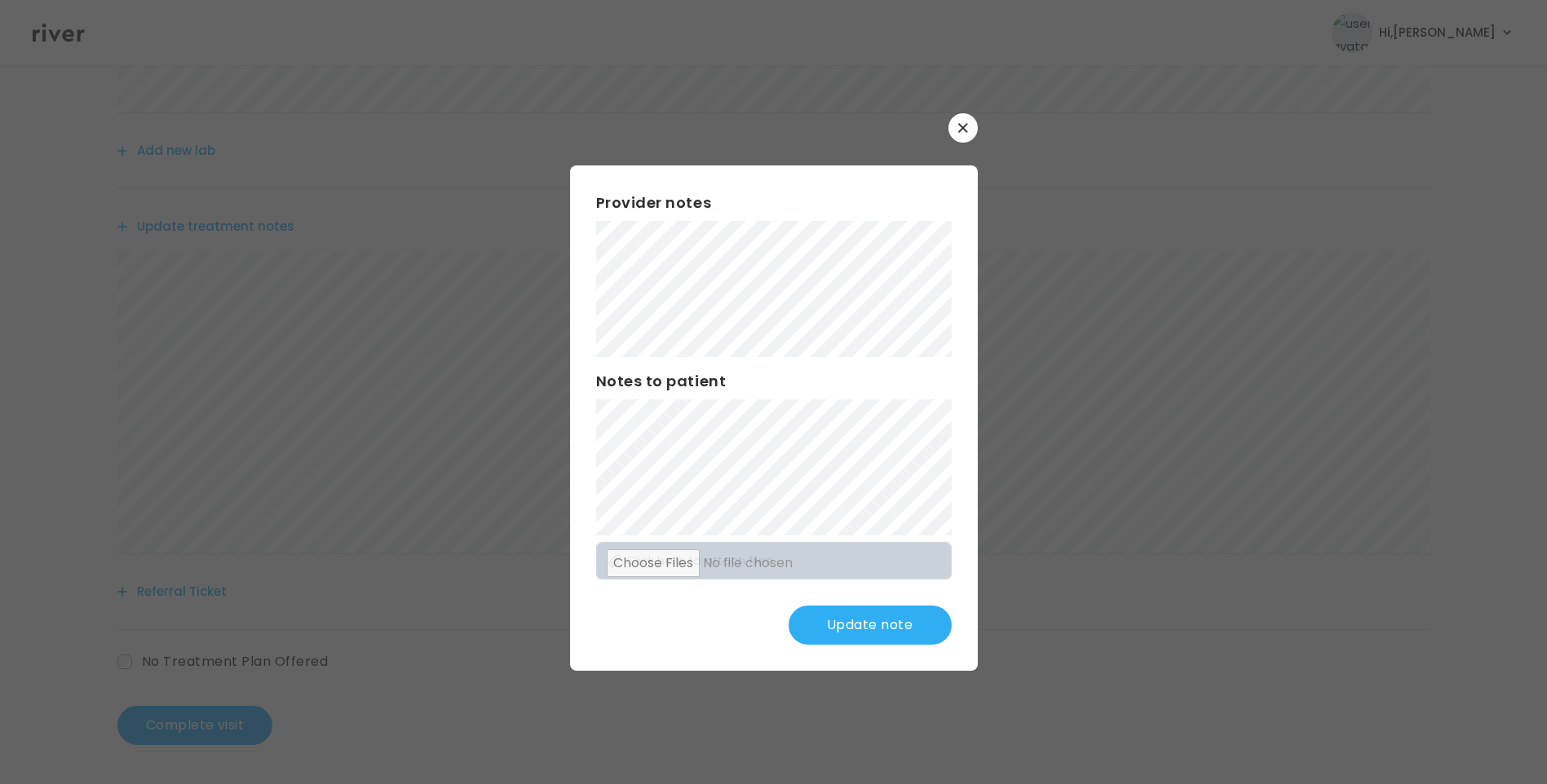
click at [870, 624] on button "Update note" at bounding box center [870, 624] width 163 height 39
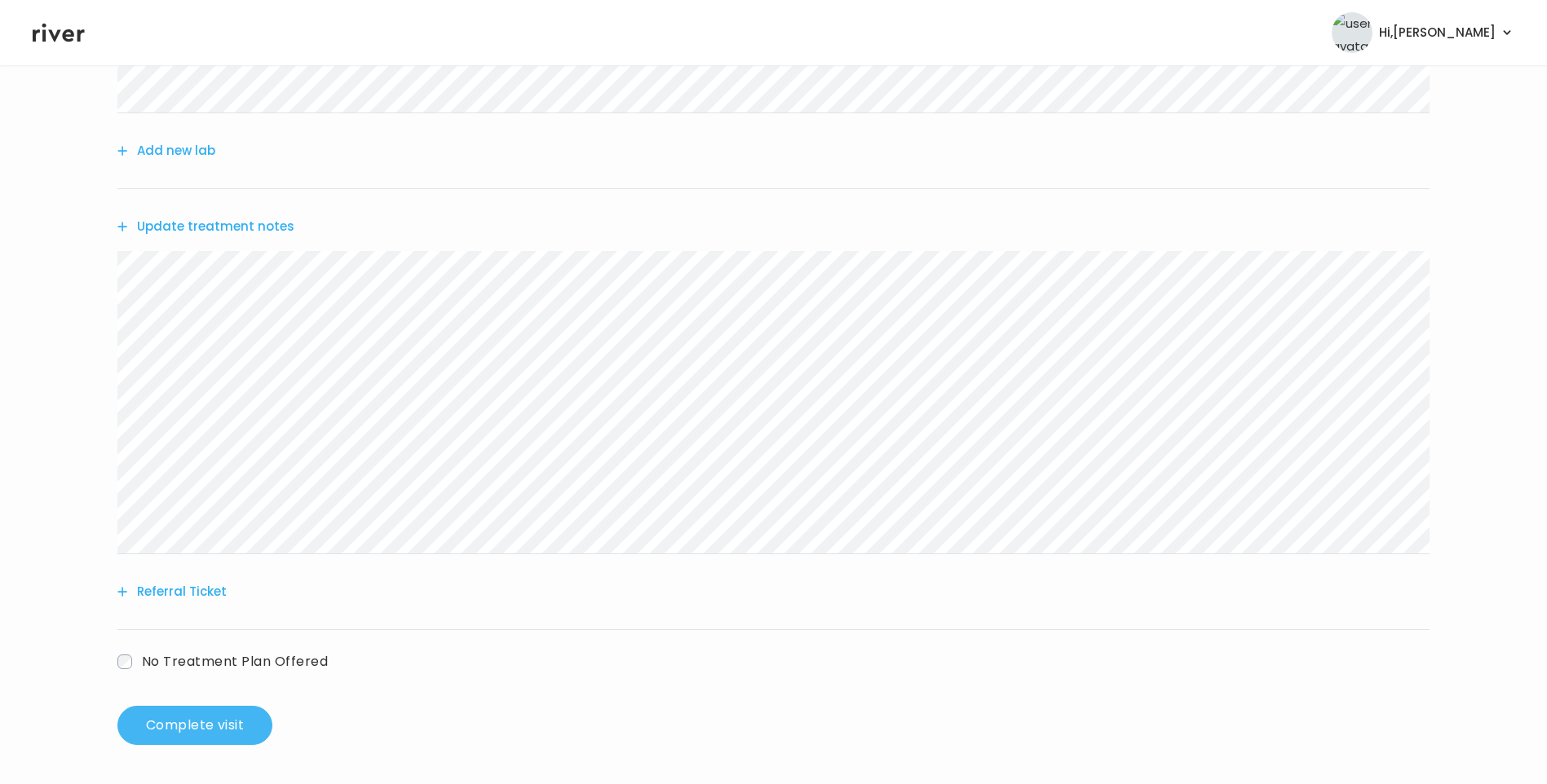
click at [199, 724] on button "Complete visit" at bounding box center [194, 725] width 155 height 39
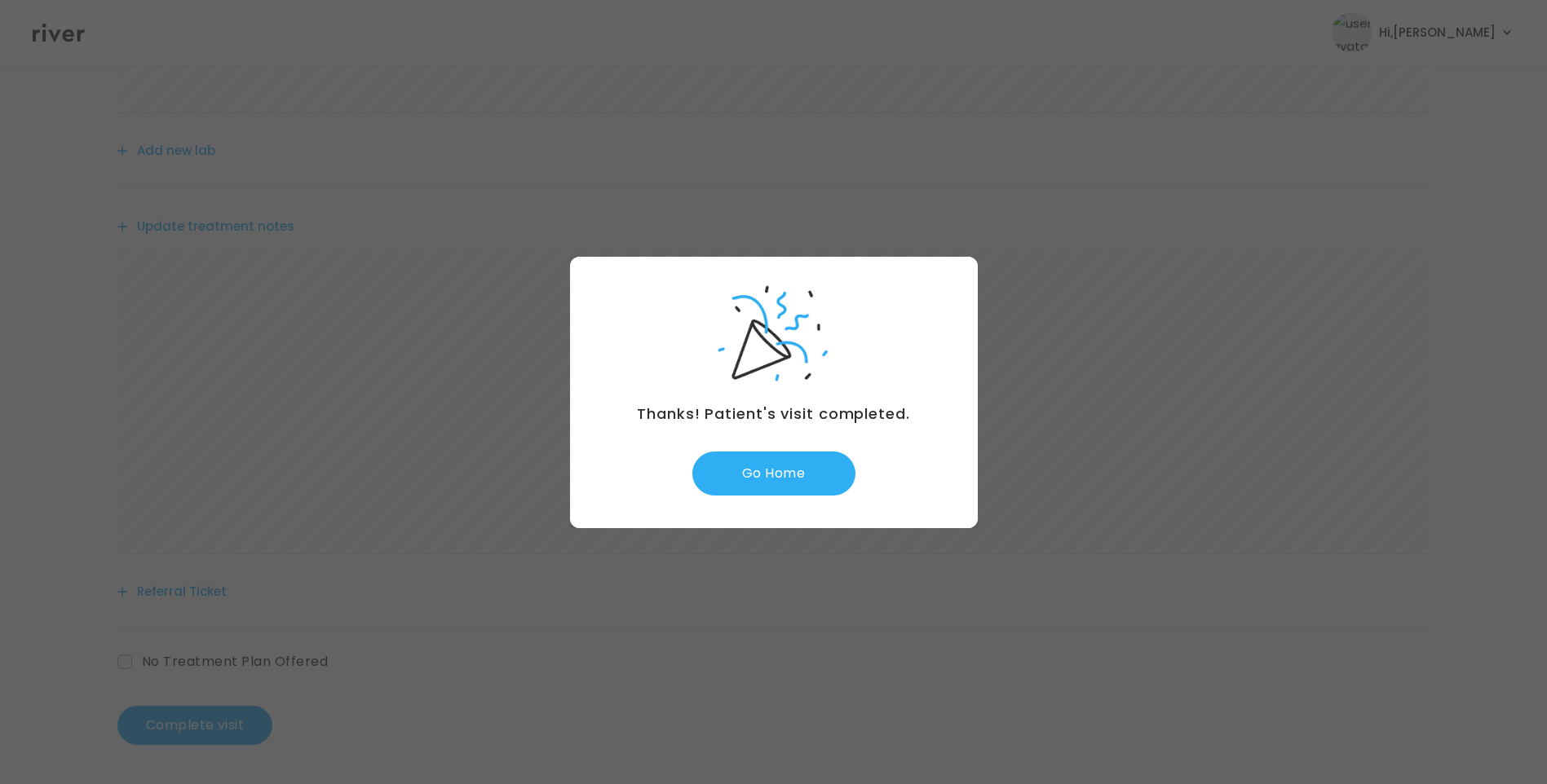
click at [771, 450] on div "Thanks! Patient's visit completed. Go Home" at bounding box center [774, 392] width 408 height 271
click at [773, 468] on button "Go Home" at bounding box center [774, 474] width 163 height 44
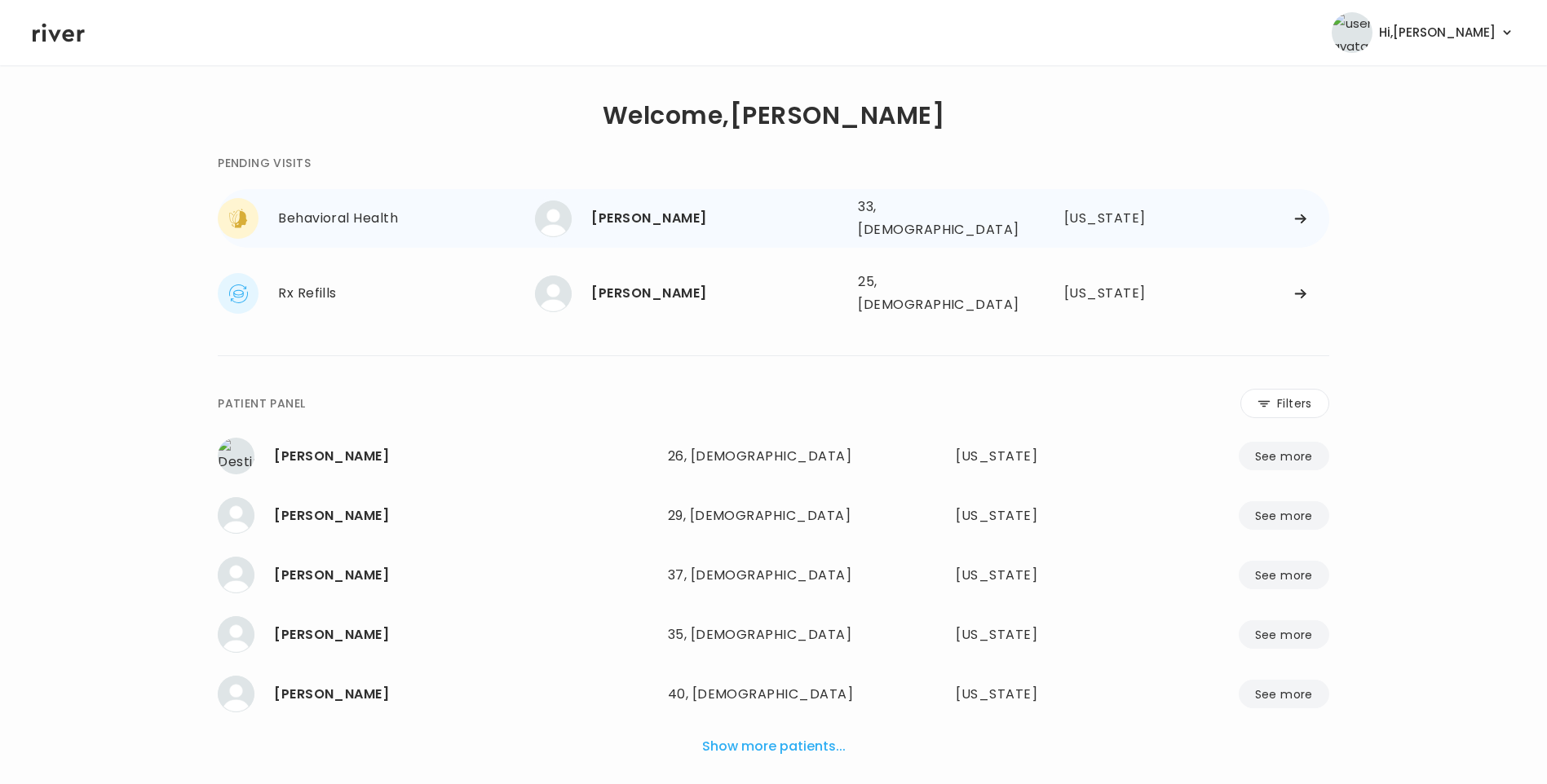
click at [675, 222] on div "[PERSON_NAME]" at bounding box center [718, 219] width 253 height 23
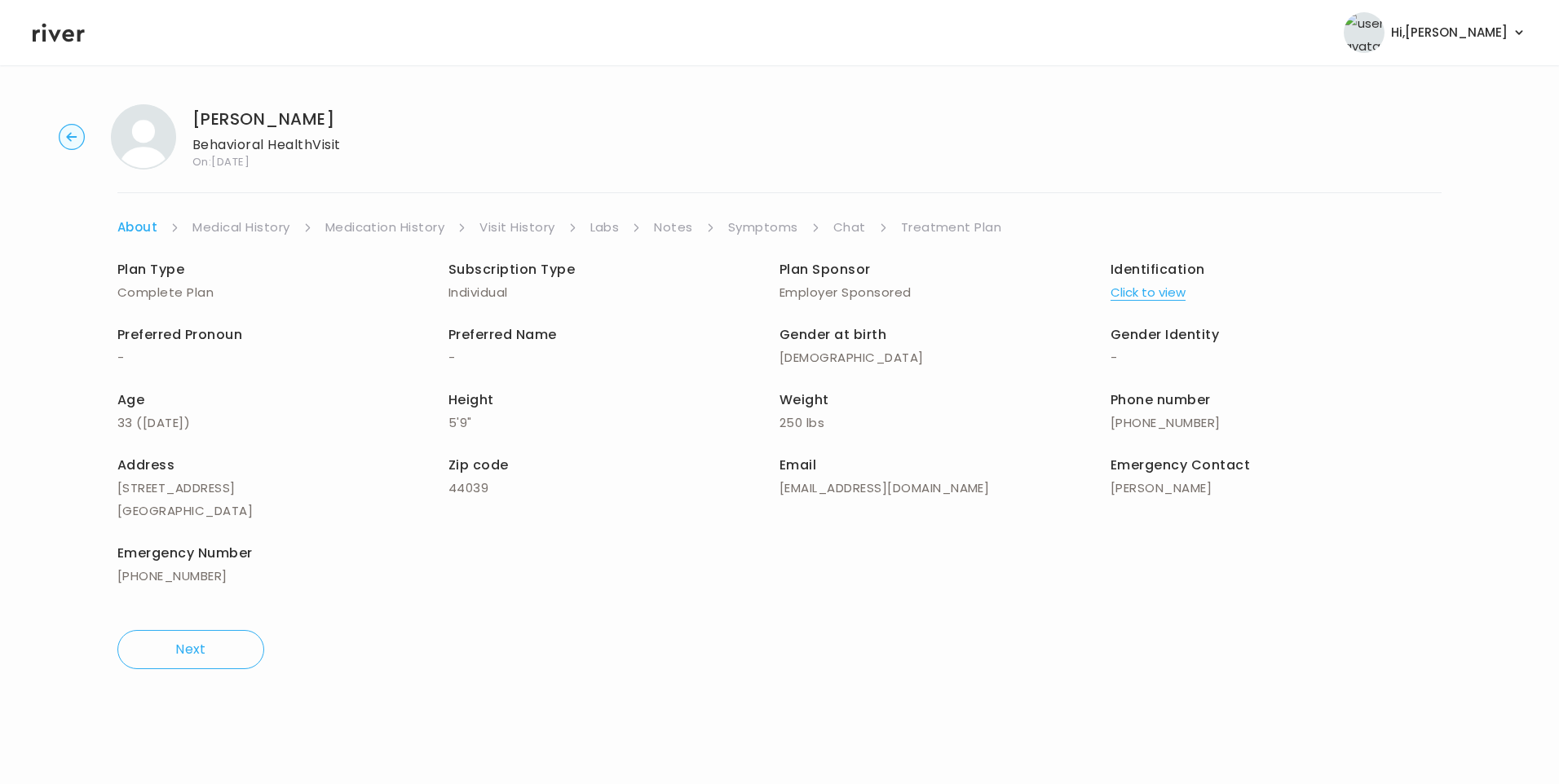
click at [840, 224] on link "Chat" at bounding box center [850, 227] width 33 height 23
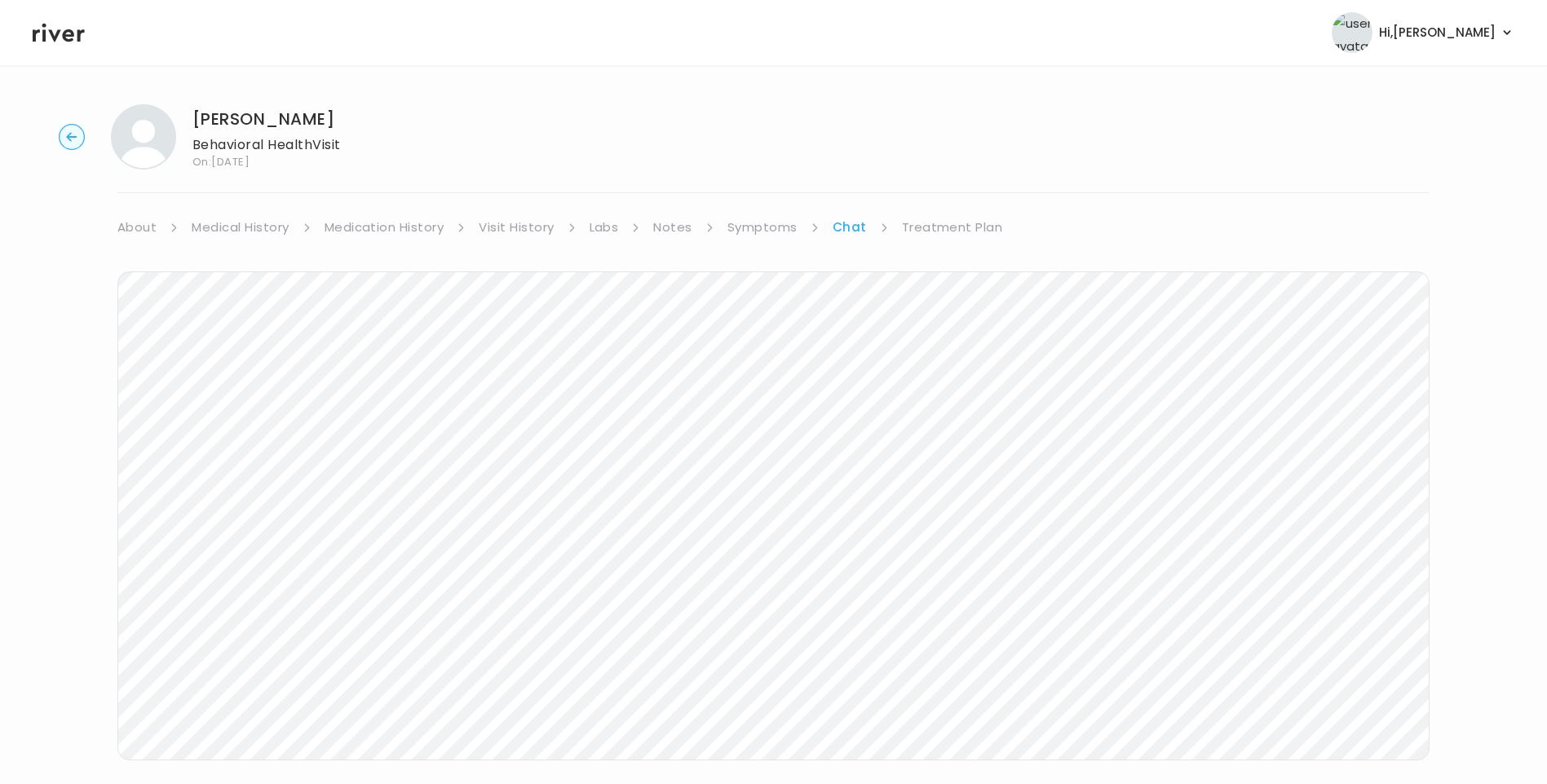
scroll to position [27, 0]
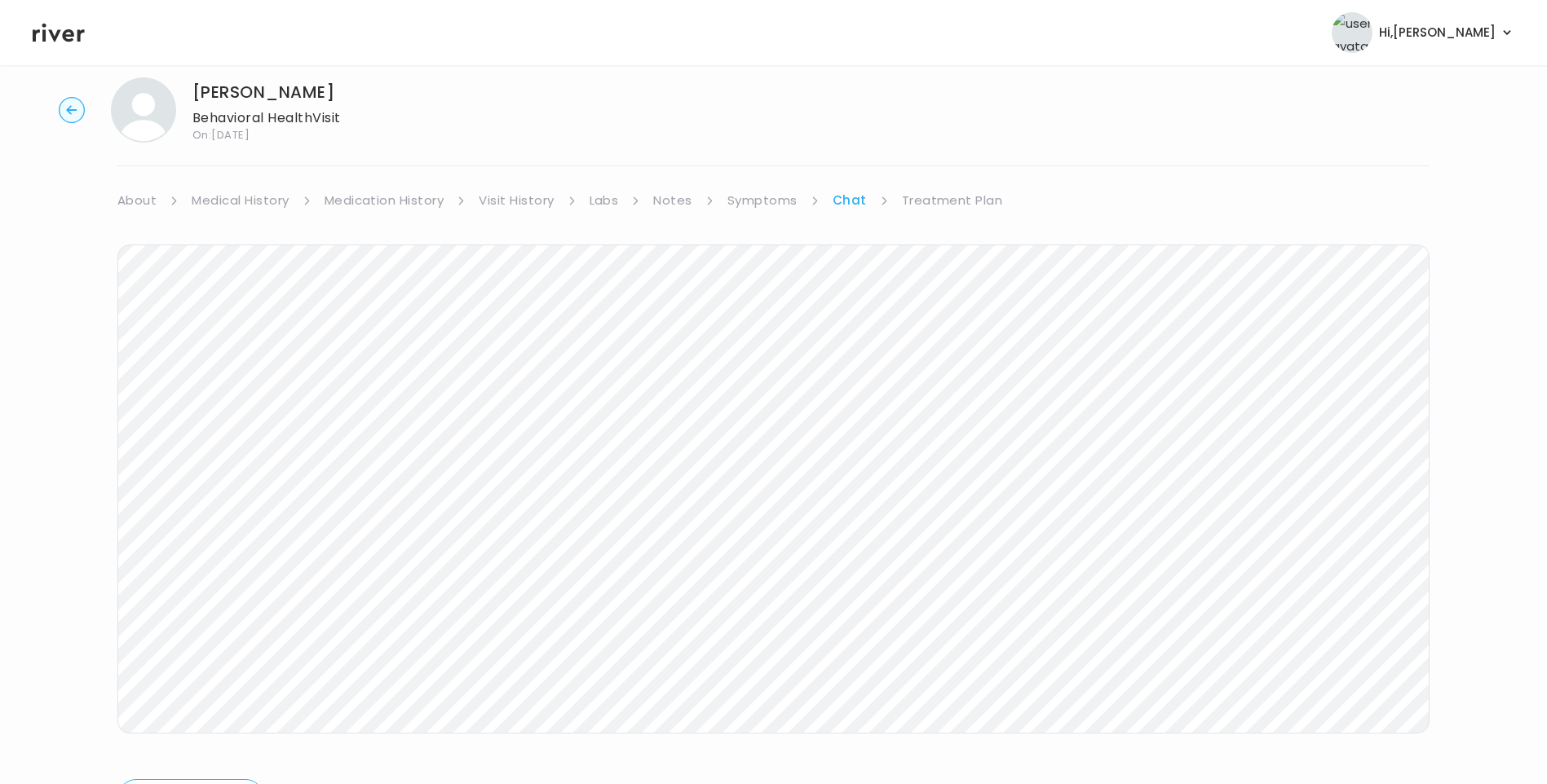
click at [44, 29] on icon at bounding box center [59, 32] width 52 height 24
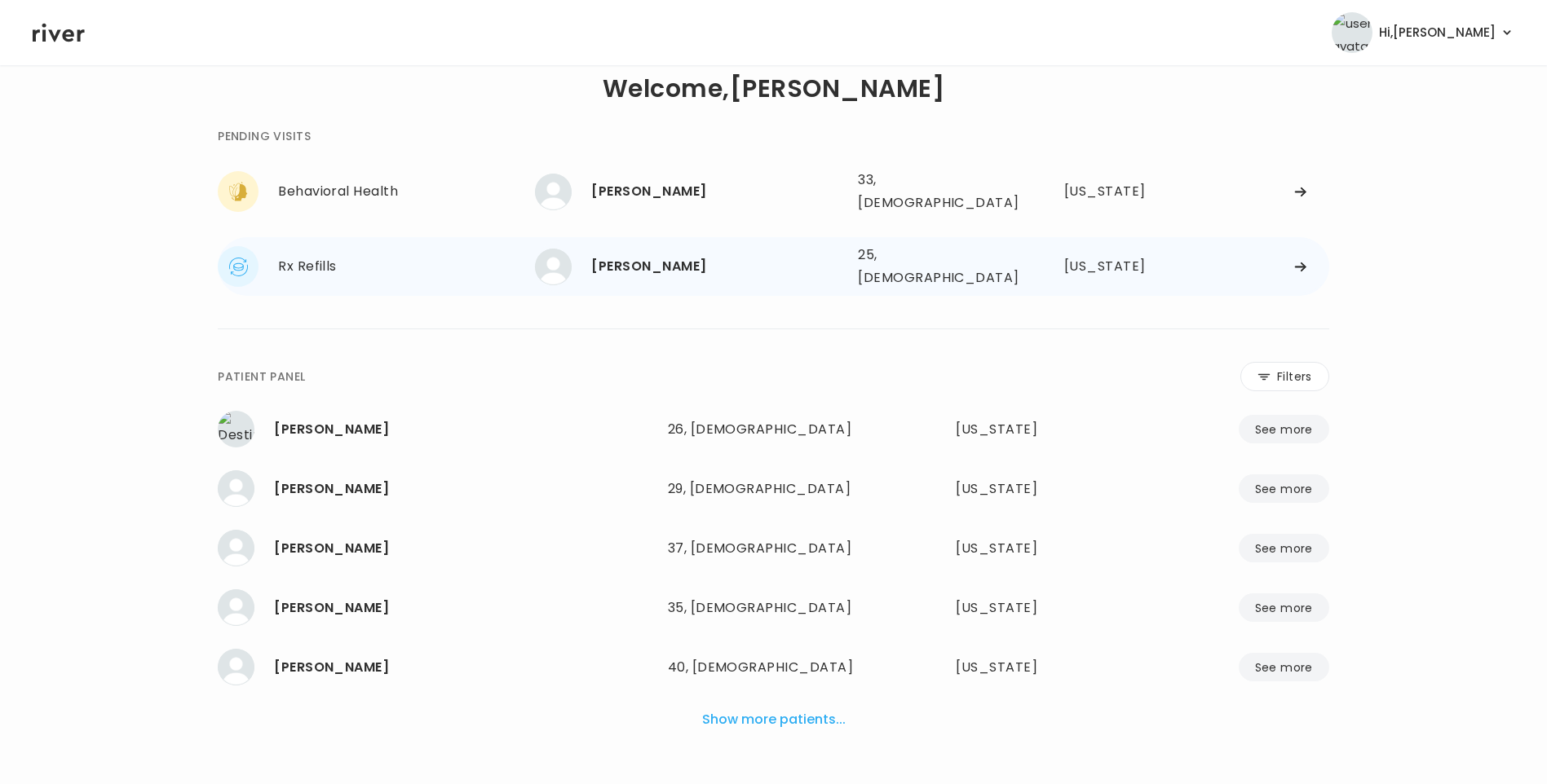
click at [620, 255] on div "JADE BRYANT" at bounding box center [718, 266] width 253 height 23
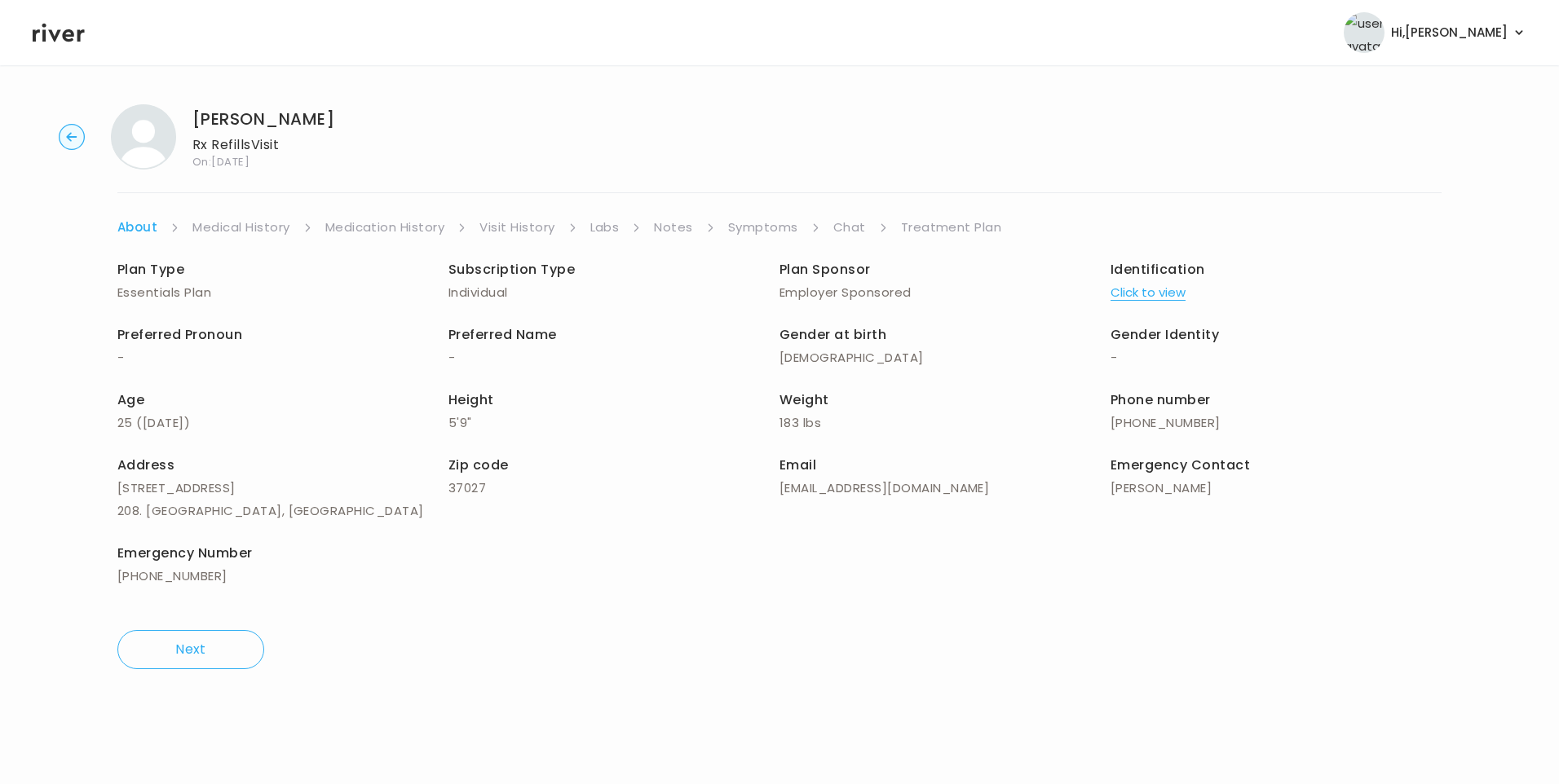
click at [522, 216] on link "Visit History" at bounding box center [517, 227] width 75 height 23
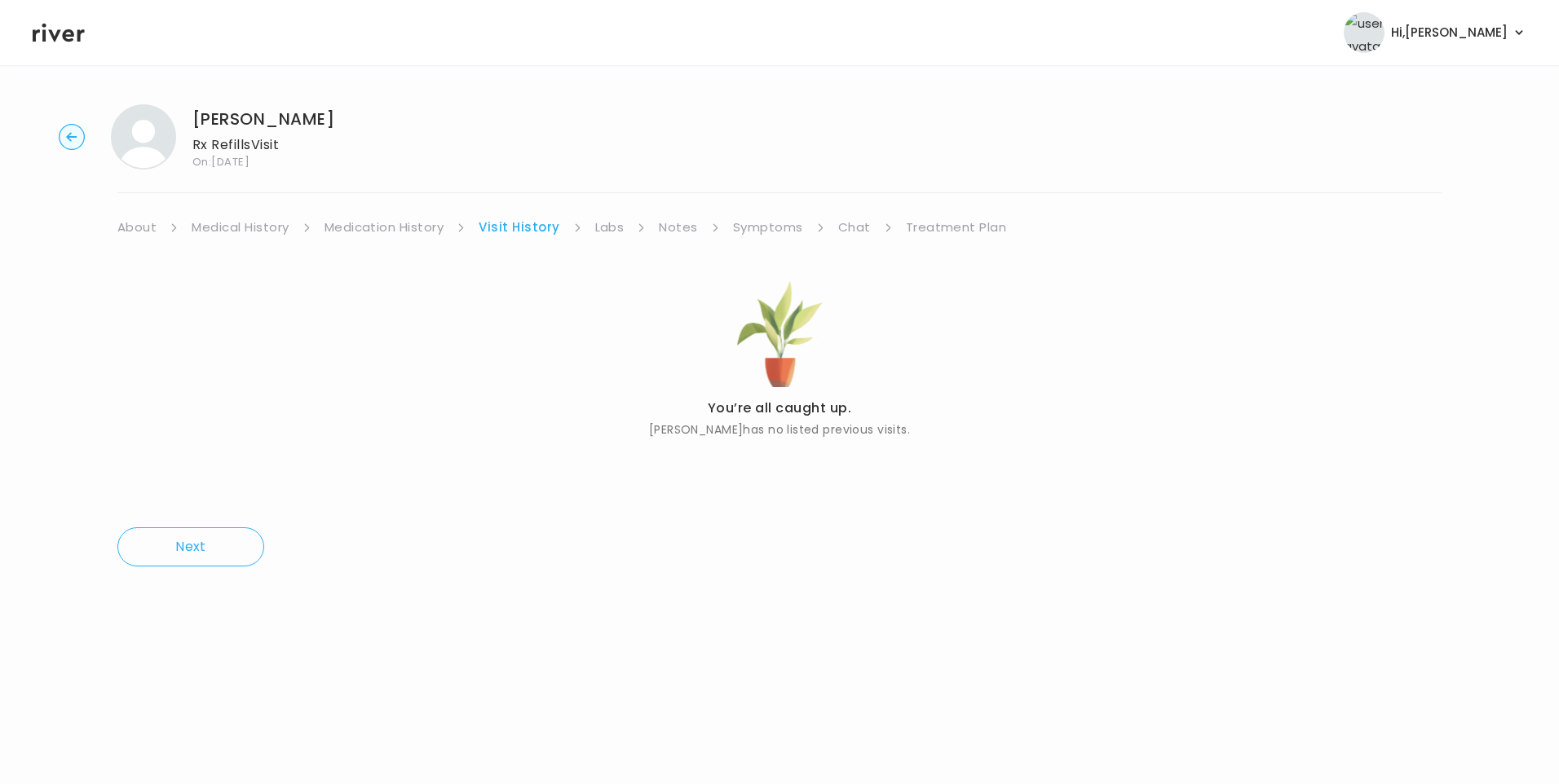
click at [125, 235] on link "About" at bounding box center [136, 227] width 39 height 23
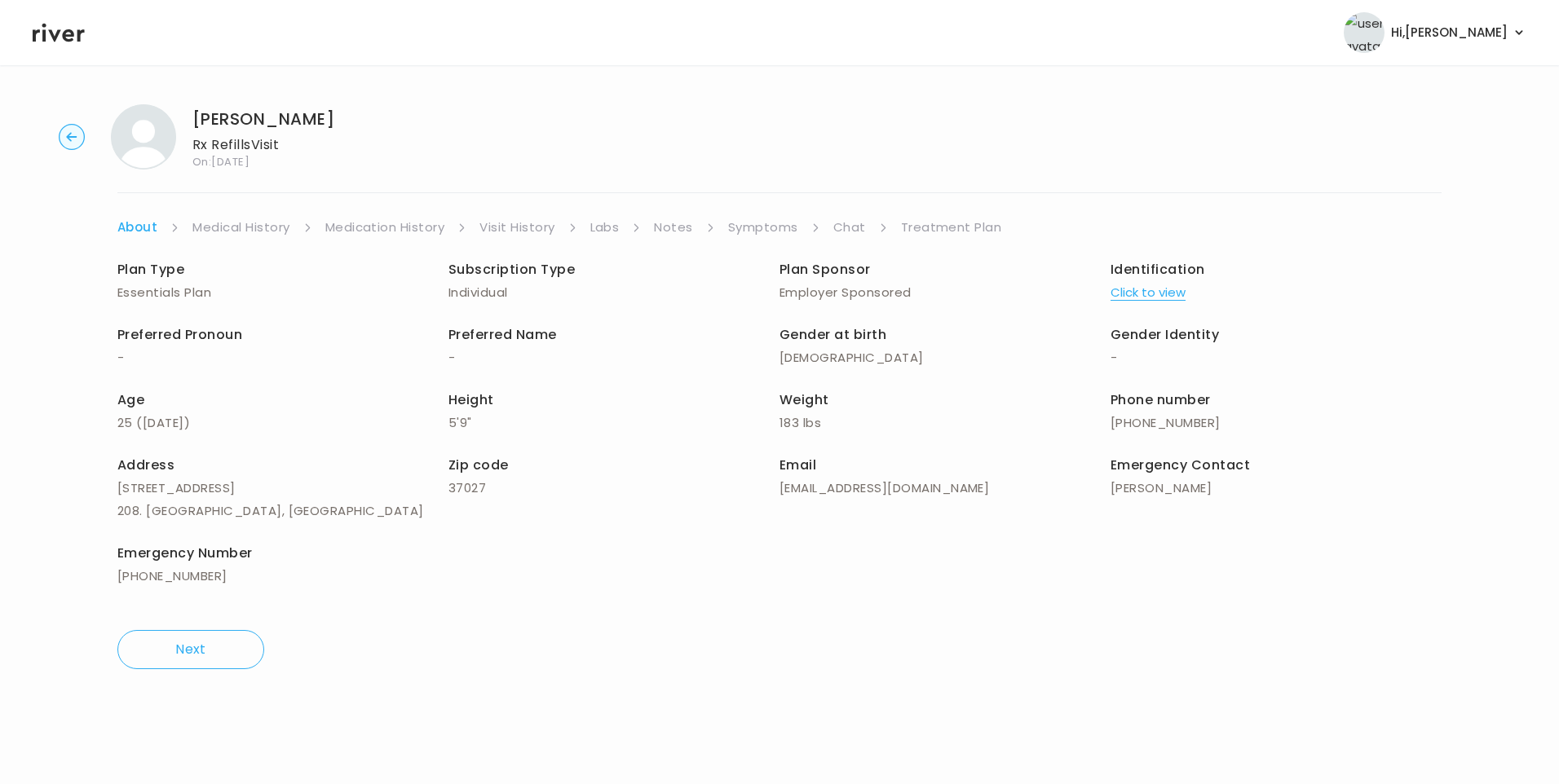
click at [1163, 292] on button "Click to view" at bounding box center [1148, 292] width 75 height 23
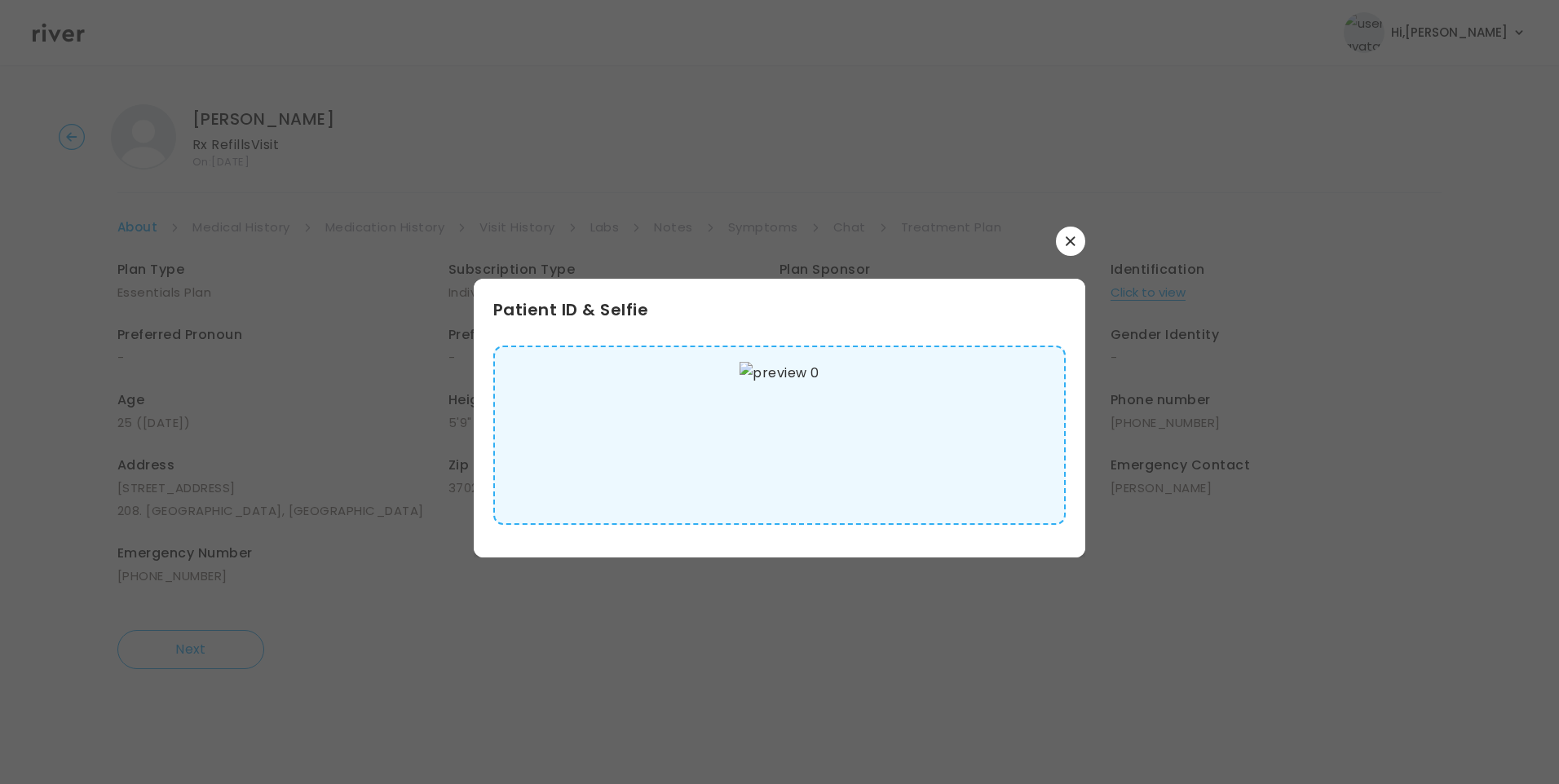
click at [794, 438] on img at bounding box center [779, 434] width 79 height 147
click at [1053, 238] on div at bounding box center [779, 241] width 612 height 29
drag, startPoint x: 1071, startPoint y: 239, endPoint x: 980, endPoint y: 259, distance: 93.2
click at [1070, 239] on icon "button" at bounding box center [1071, 241] width 10 height 10
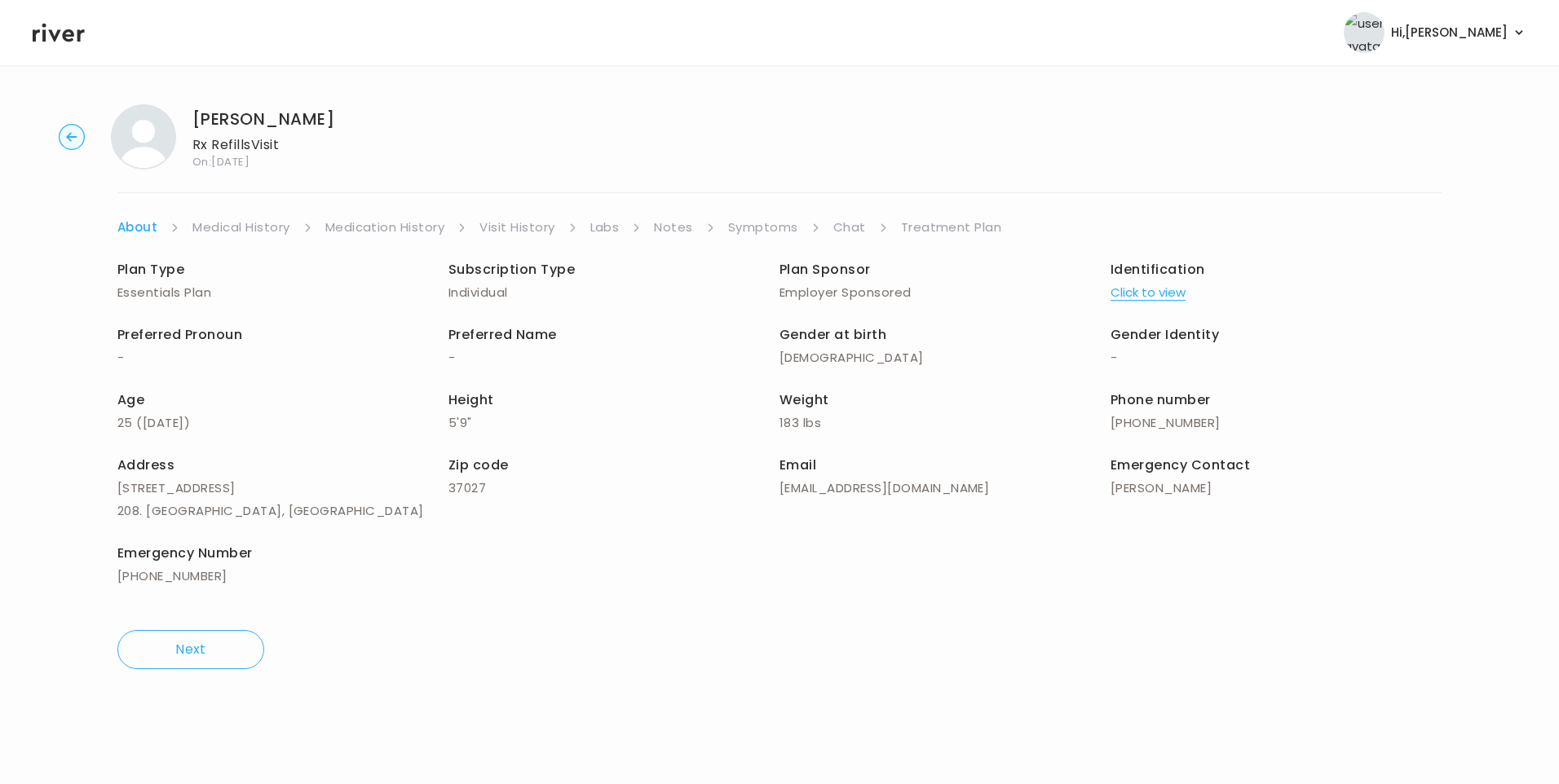
drag, startPoint x: 249, startPoint y: 230, endPoint x: 254, endPoint y: 238, distance: 9.4
click at [250, 230] on link "Medical History" at bounding box center [241, 227] width 97 height 23
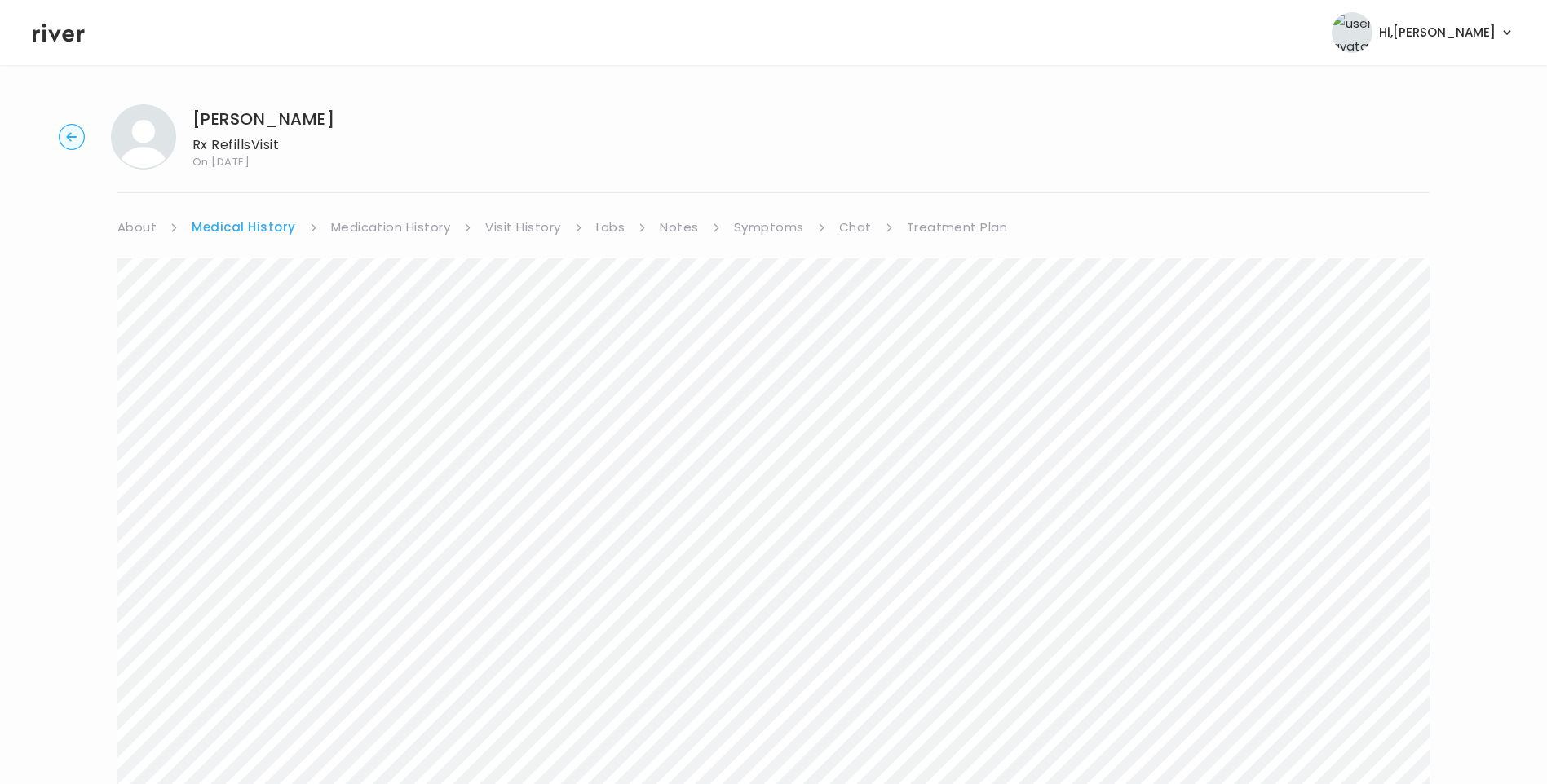
click at [774, 225] on link "Symptoms" at bounding box center [769, 227] width 70 height 23
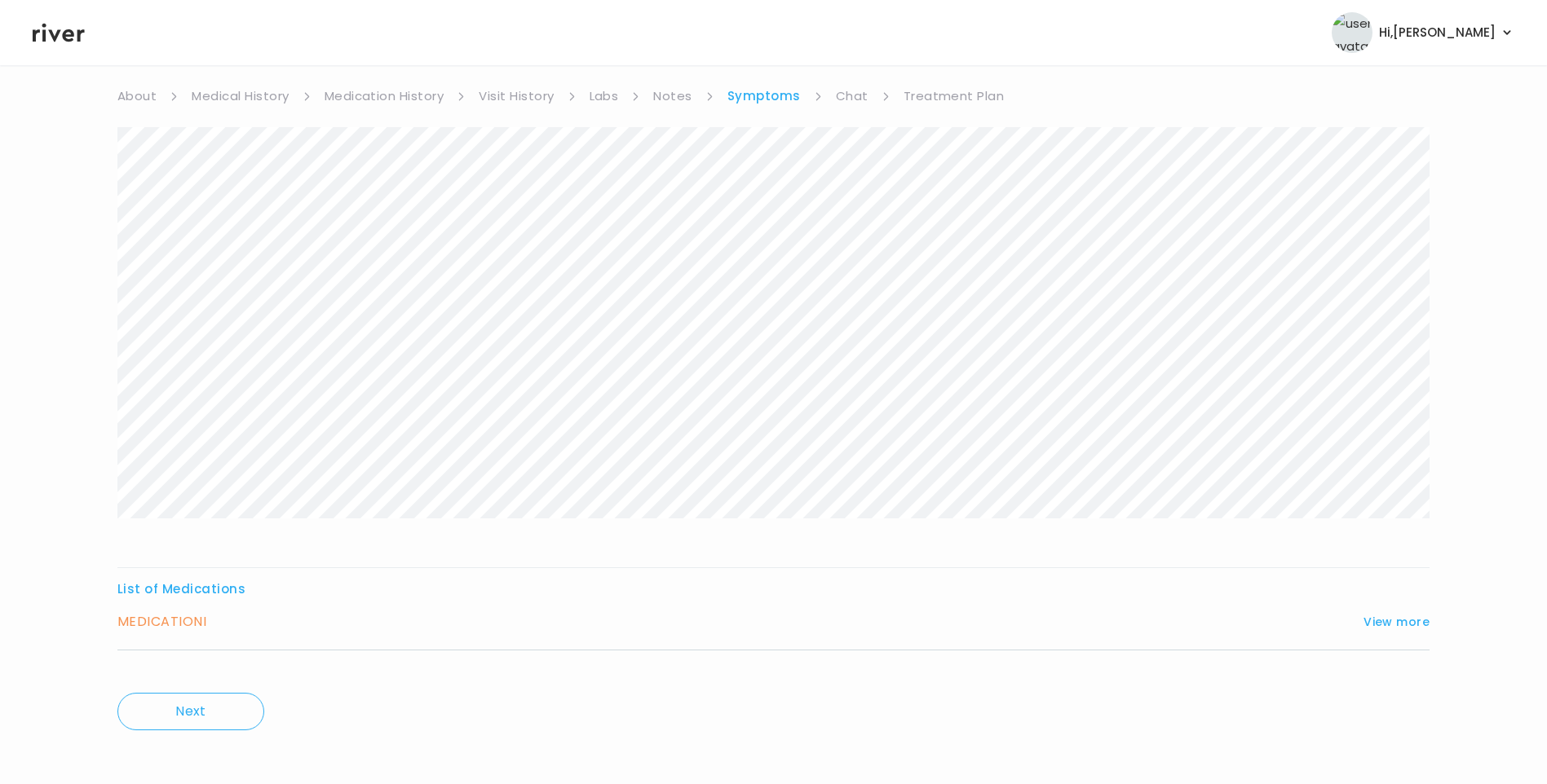
scroll to position [140, 0]
click at [1389, 617] on button "View more" at bounding box center [1397, 614] width 66 height 20
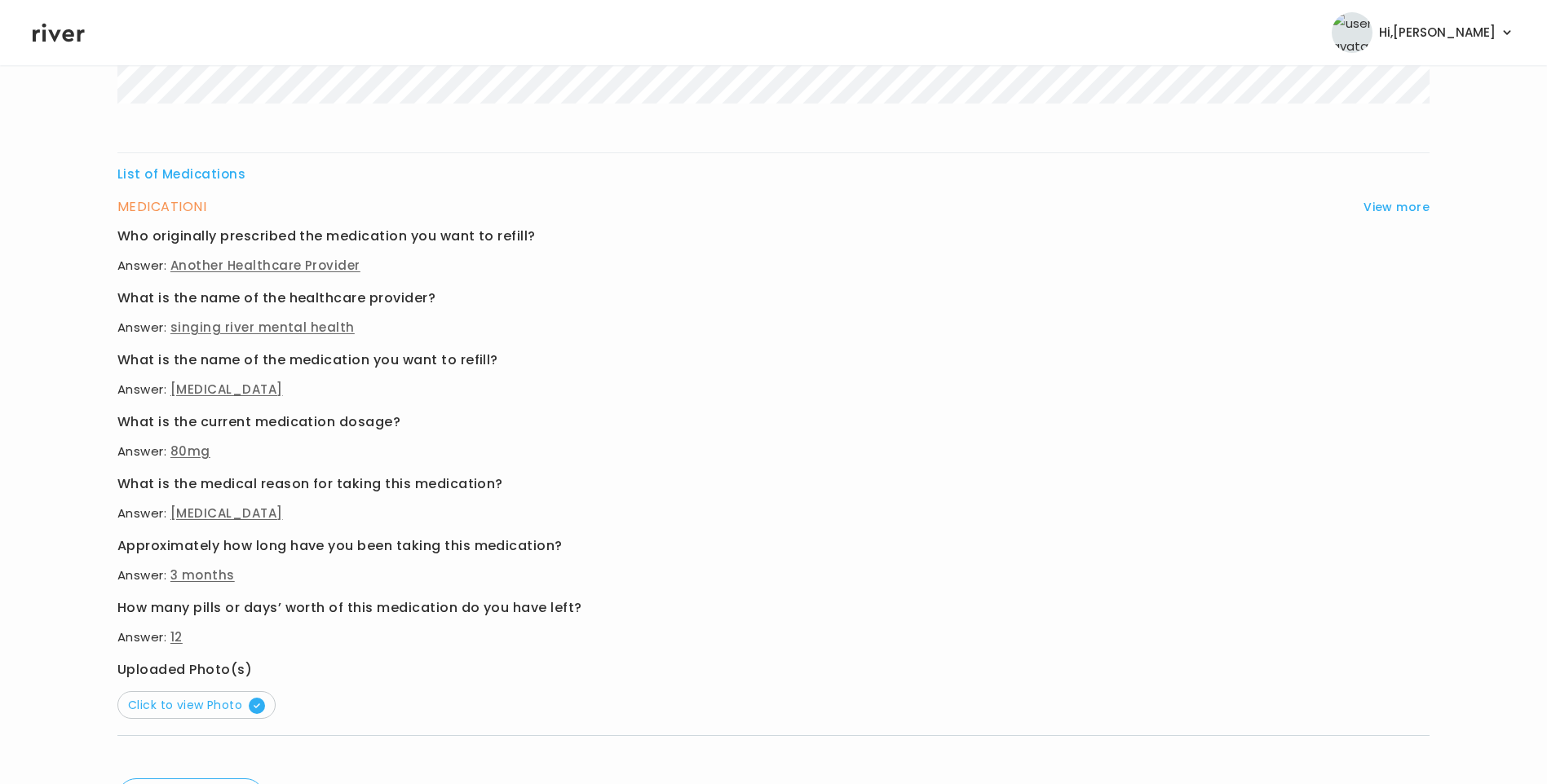
scroll to position [547, 0]
click at [231, 703] on span "Click to view Photo" at bounding box center [197, 704] width 137 height 16
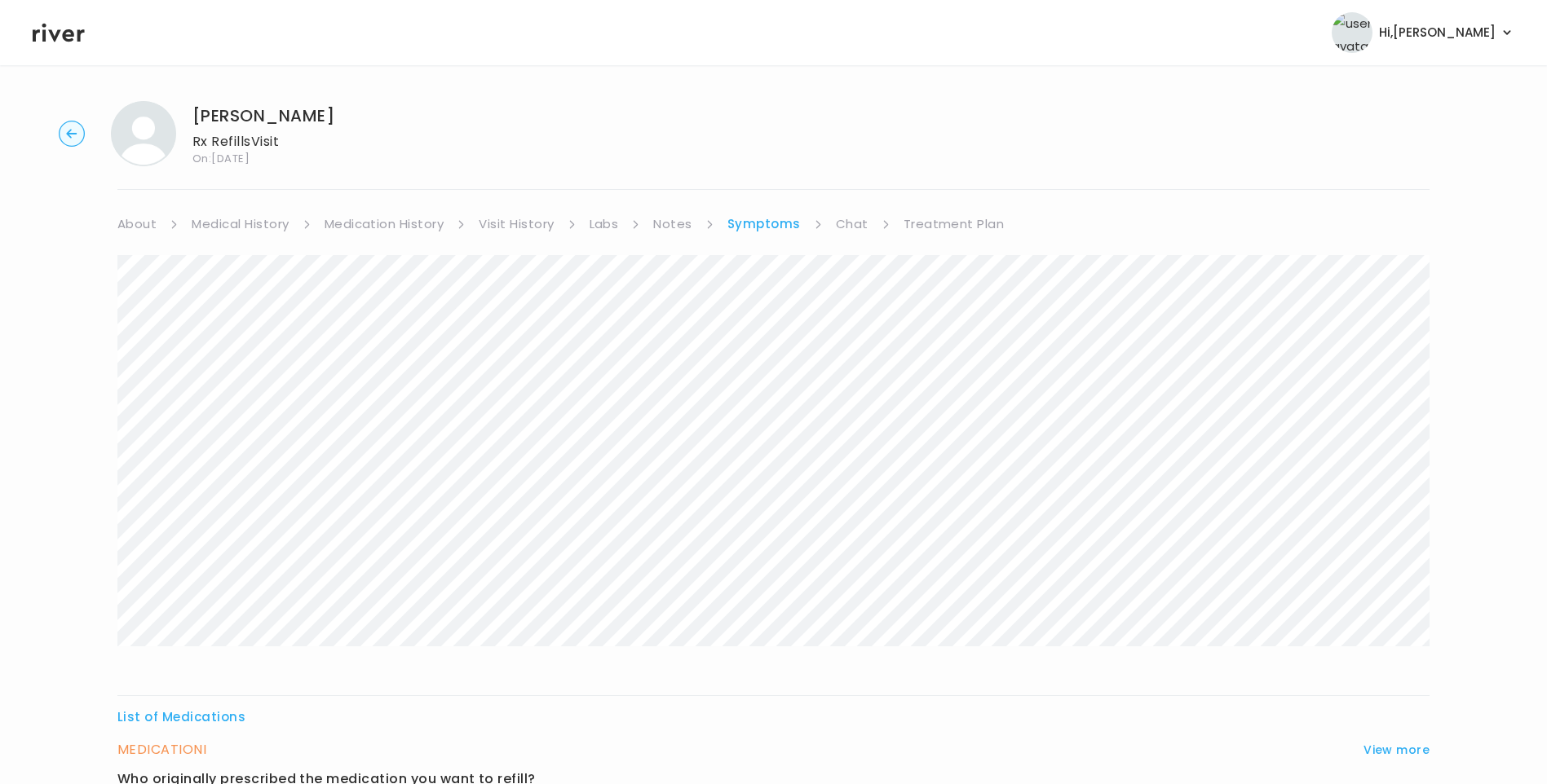
scroll to position [0, 0]
click at [947, 225] on link "Treatment Plan" at bounding box center [954, 227] width 102 height 23
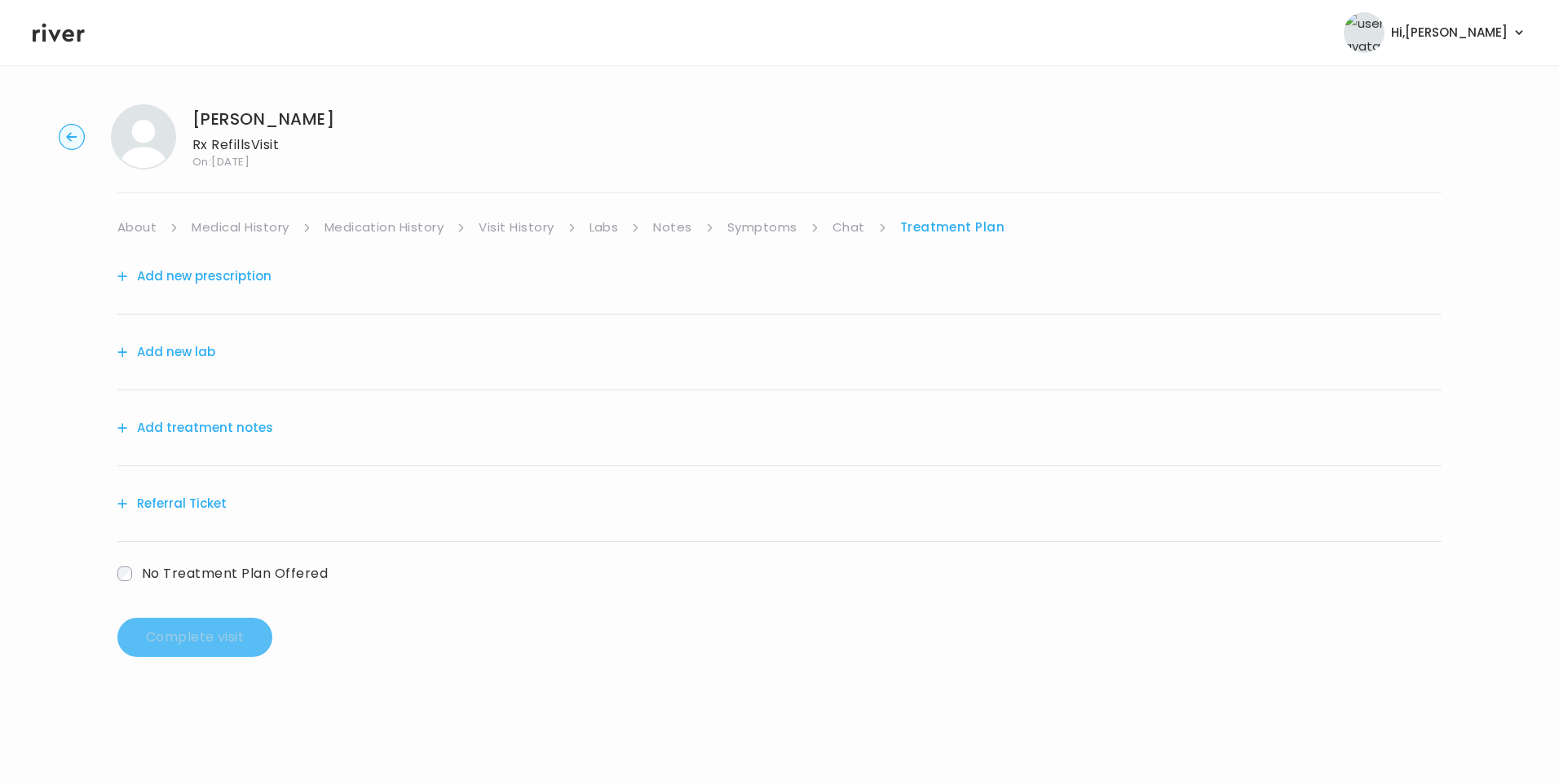
click at [253, 430] on button "Add treatment notes" at bounding box center [195, 428] width 156 height 23
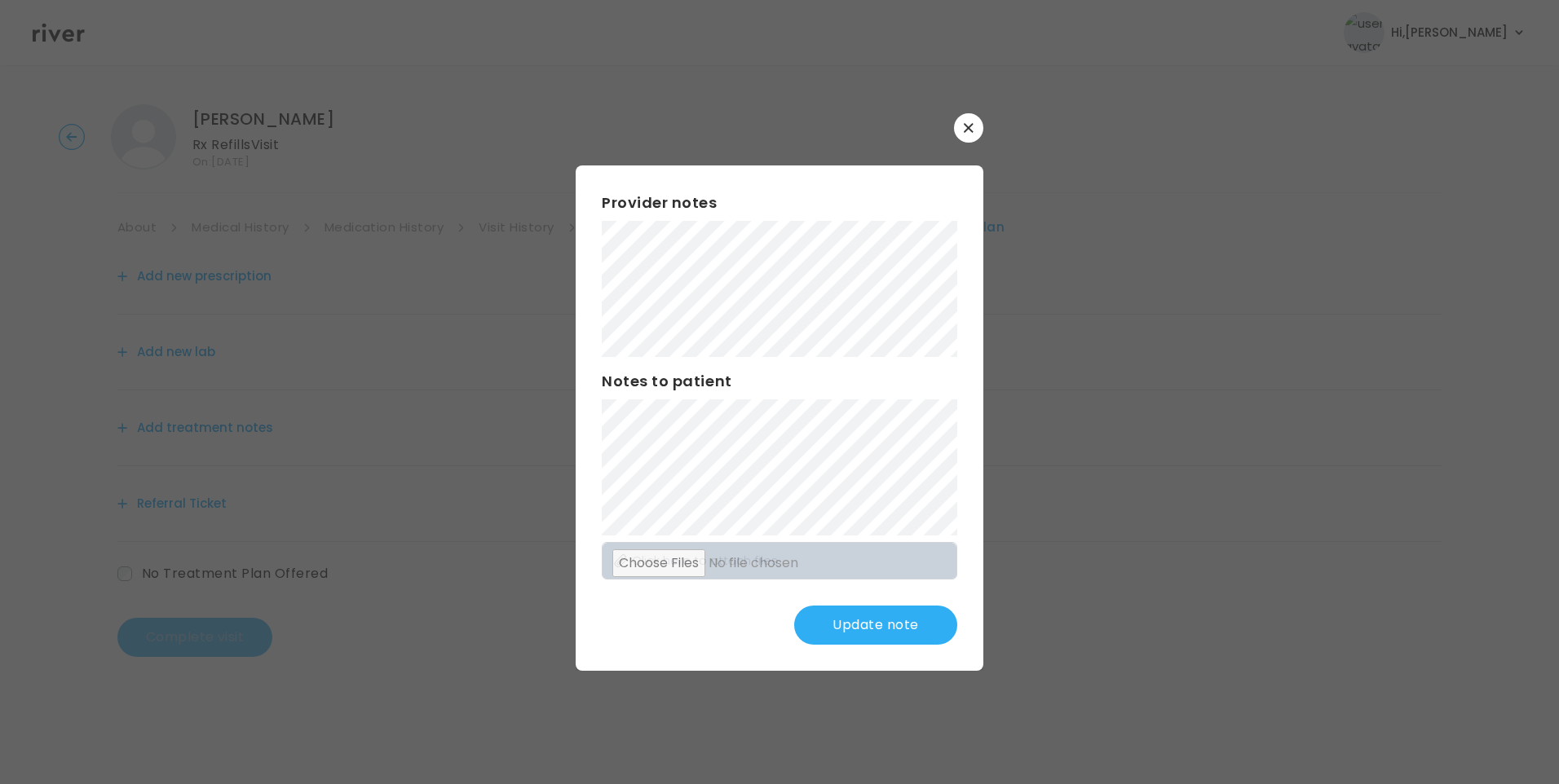
click at [890, 630] on button "Update note" at bounding box center [876, 624] width 163 height 39
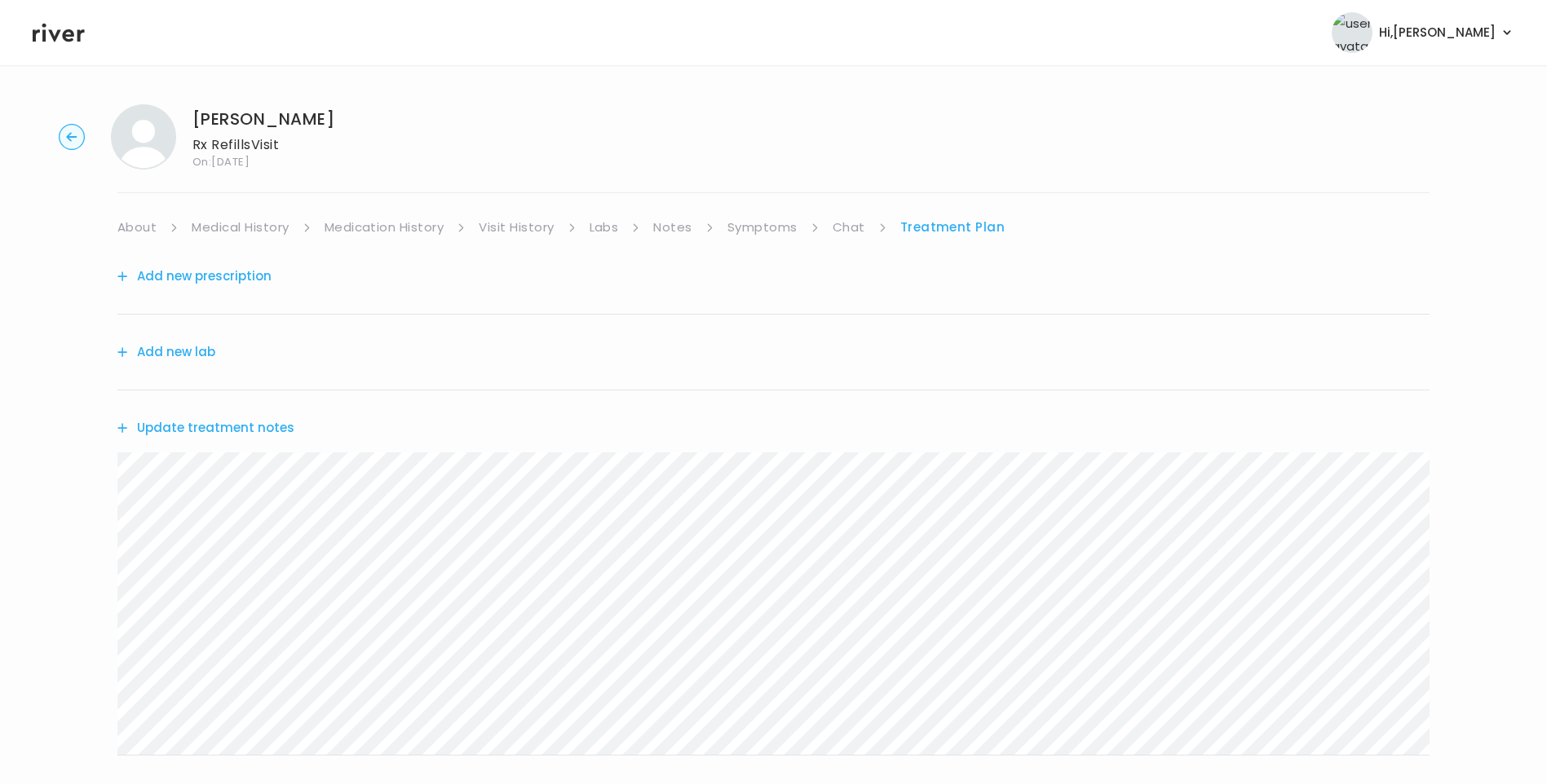
click at [252, 425] on button "Update treatment notes" at bounding box center [206, 428] width 177 height 23
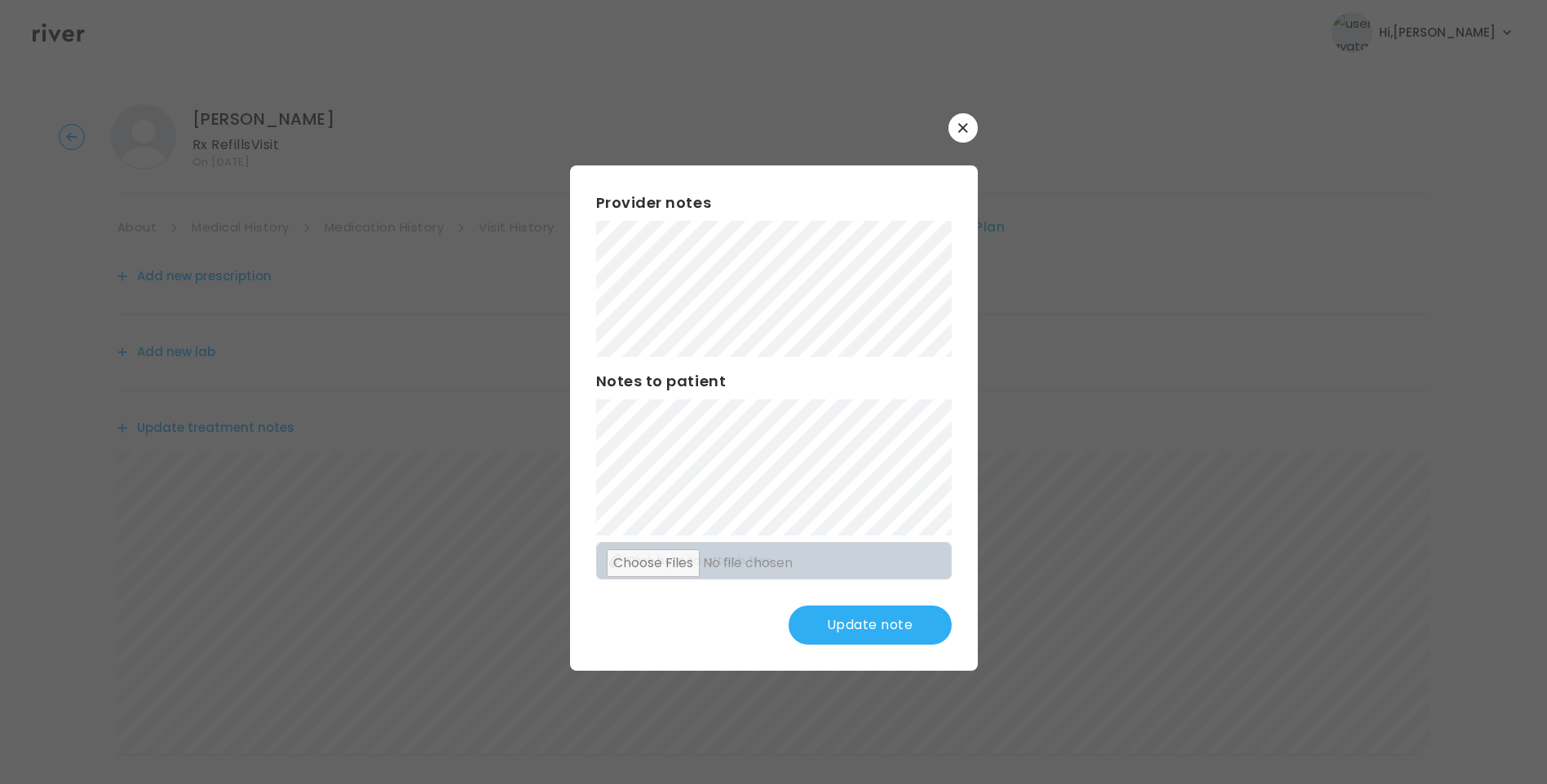
click at [902, 622] on button "Update note" at bounding box center [870, 624] width 163 height 39
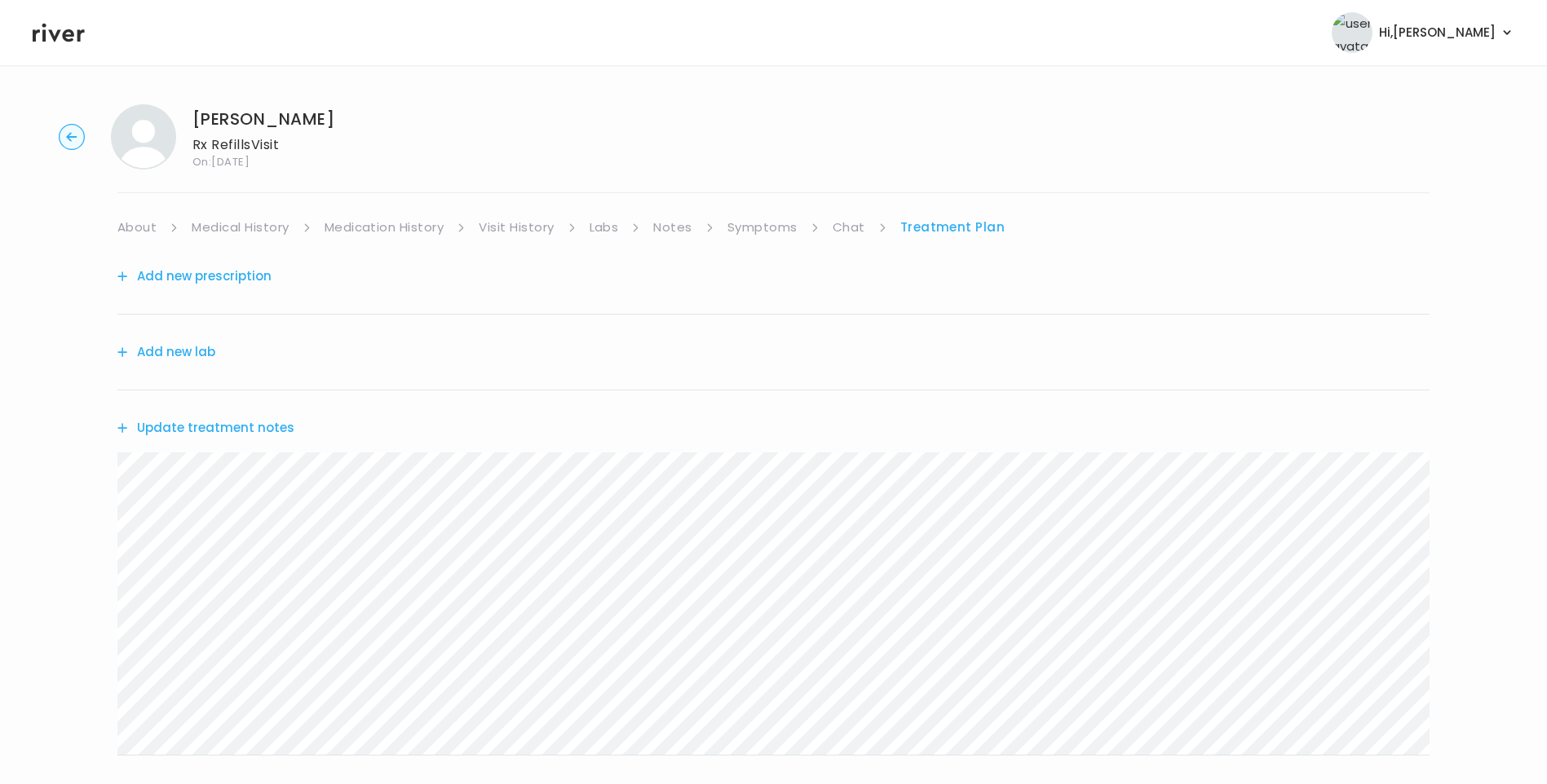
click at [155, 226] on link "About" at bounding box center [136, 227] width 39 height 23
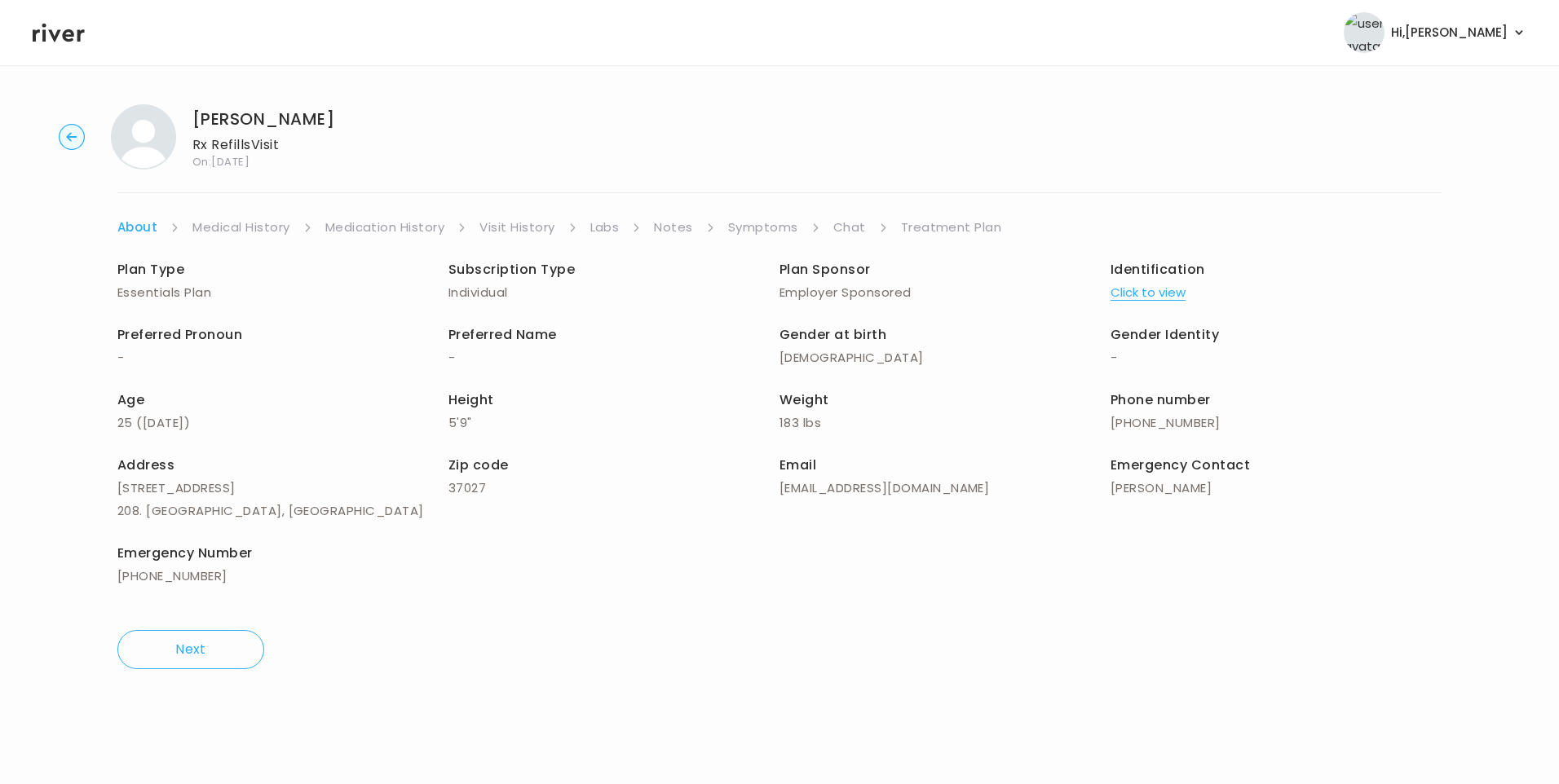
click at [901, 223] on link "Treatment Plan" at bounding box center [952, 227] width 102 height 23
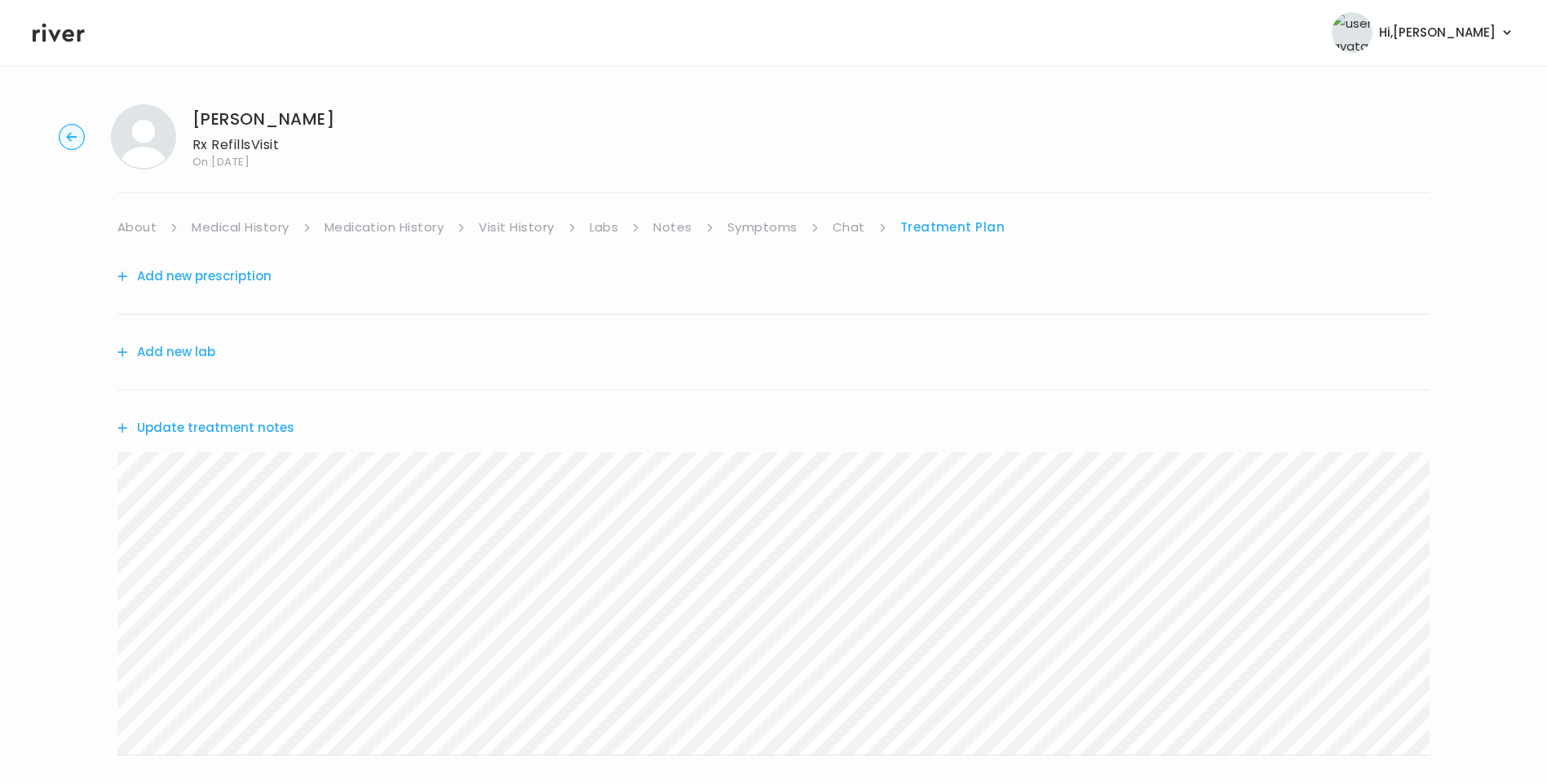
click at [205, 434] on button "Update treatment notes" at bounding box center [206, 428] width 177 height 23
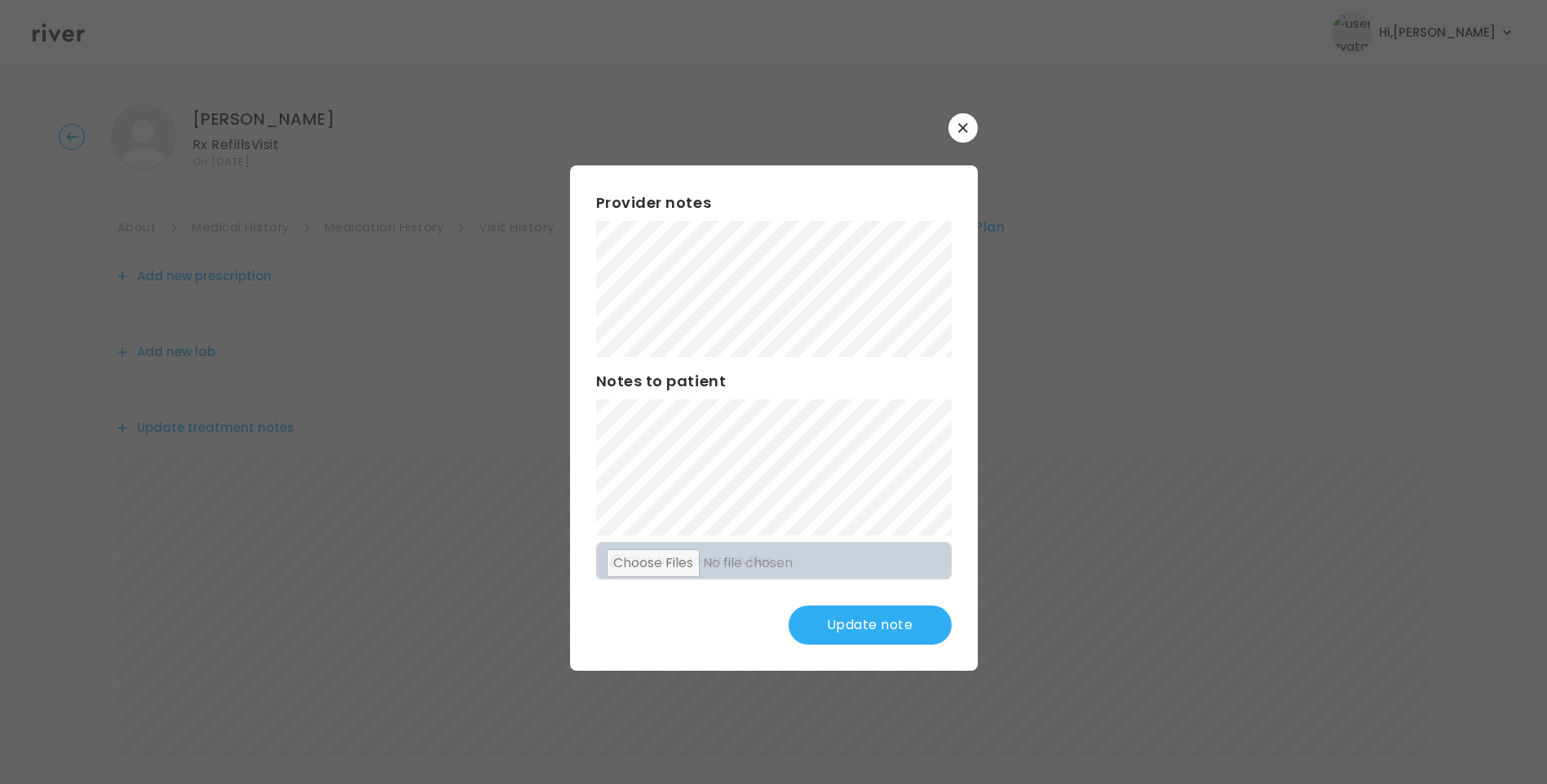
click at [865, 627] on button "Update note" at bounding box center [870, 624] width 163 height 39
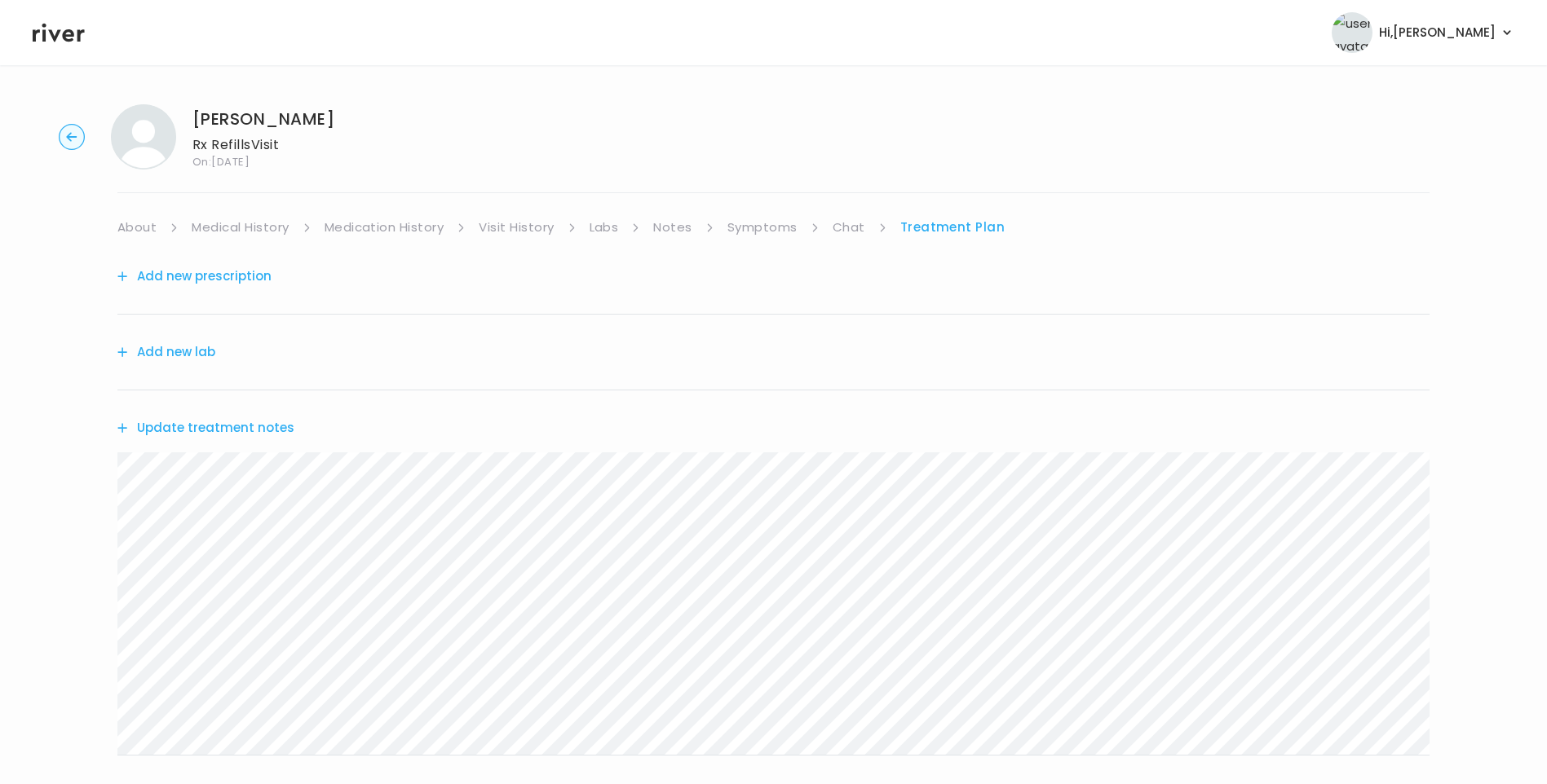
click at [261, 279] on button "Add new prescription" at bounding box center [194, 276] width 154 height 23
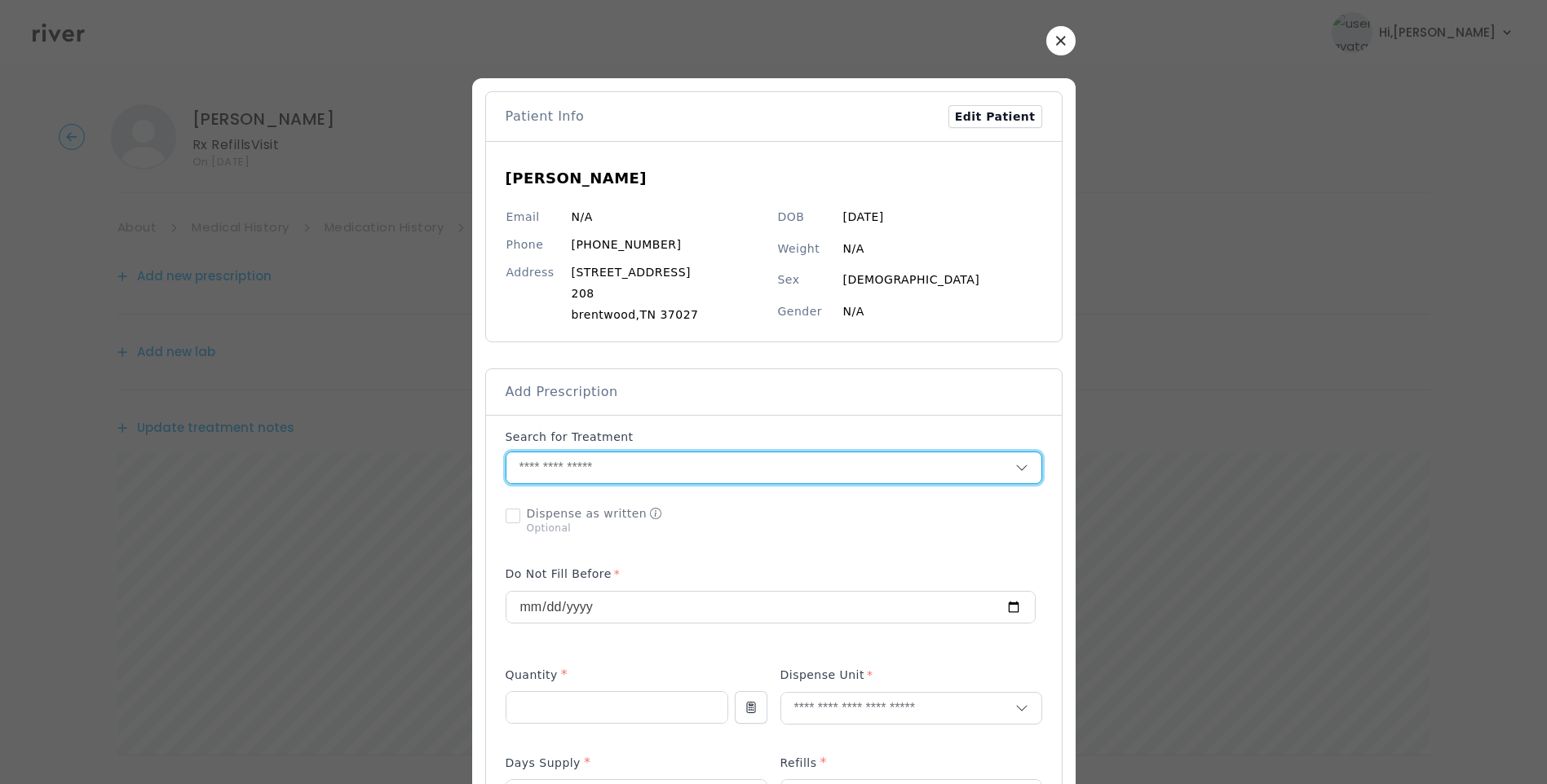
click at [580, 477] on input "text" at bounding box center [761, 468] width 509 height 31
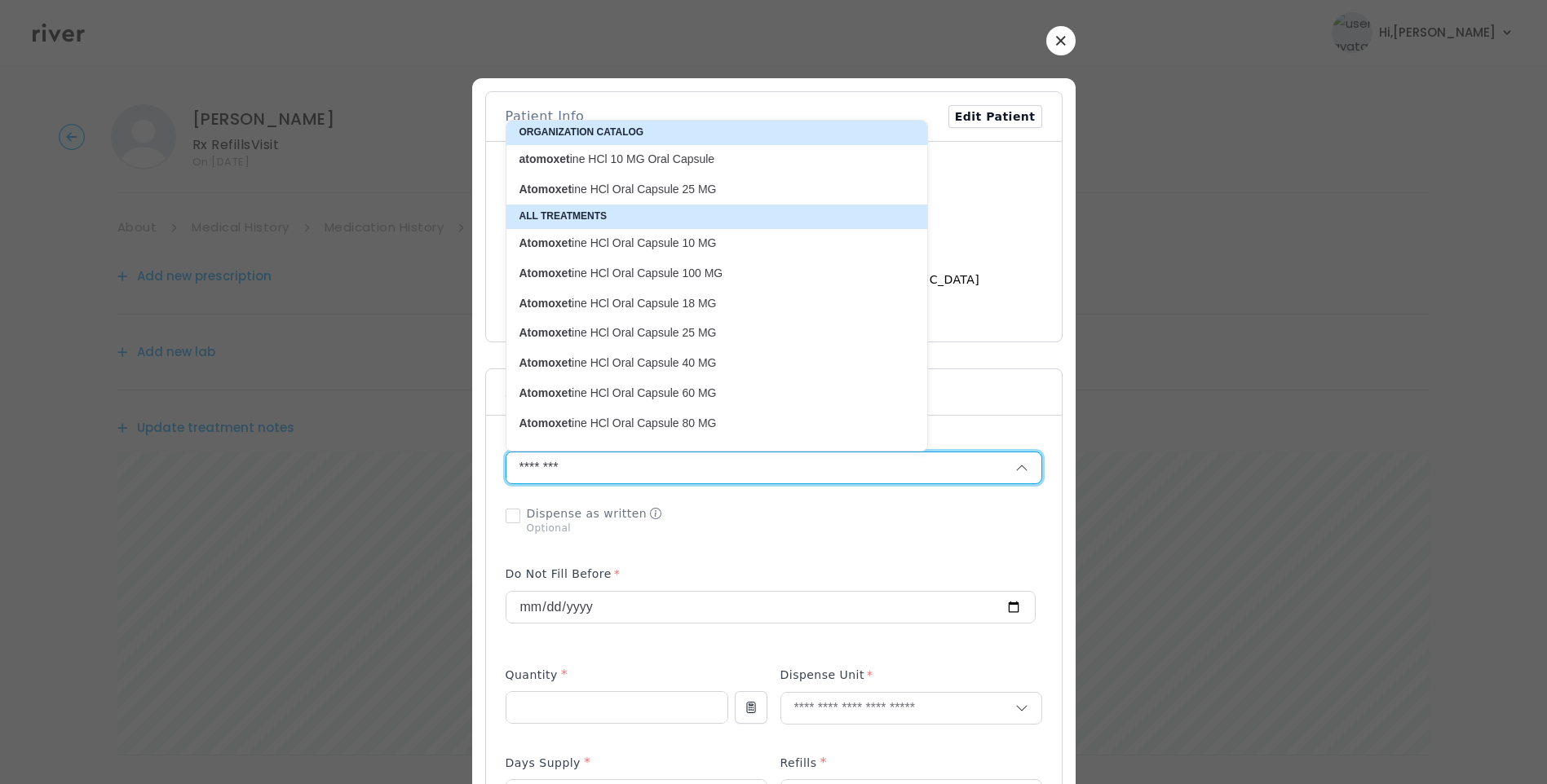
click at [686, 422] on p "Atomoxet ine HCl Oral Capsule 80 MG" at bounding box center [707, 423] width 375 height 16
type input "**********"
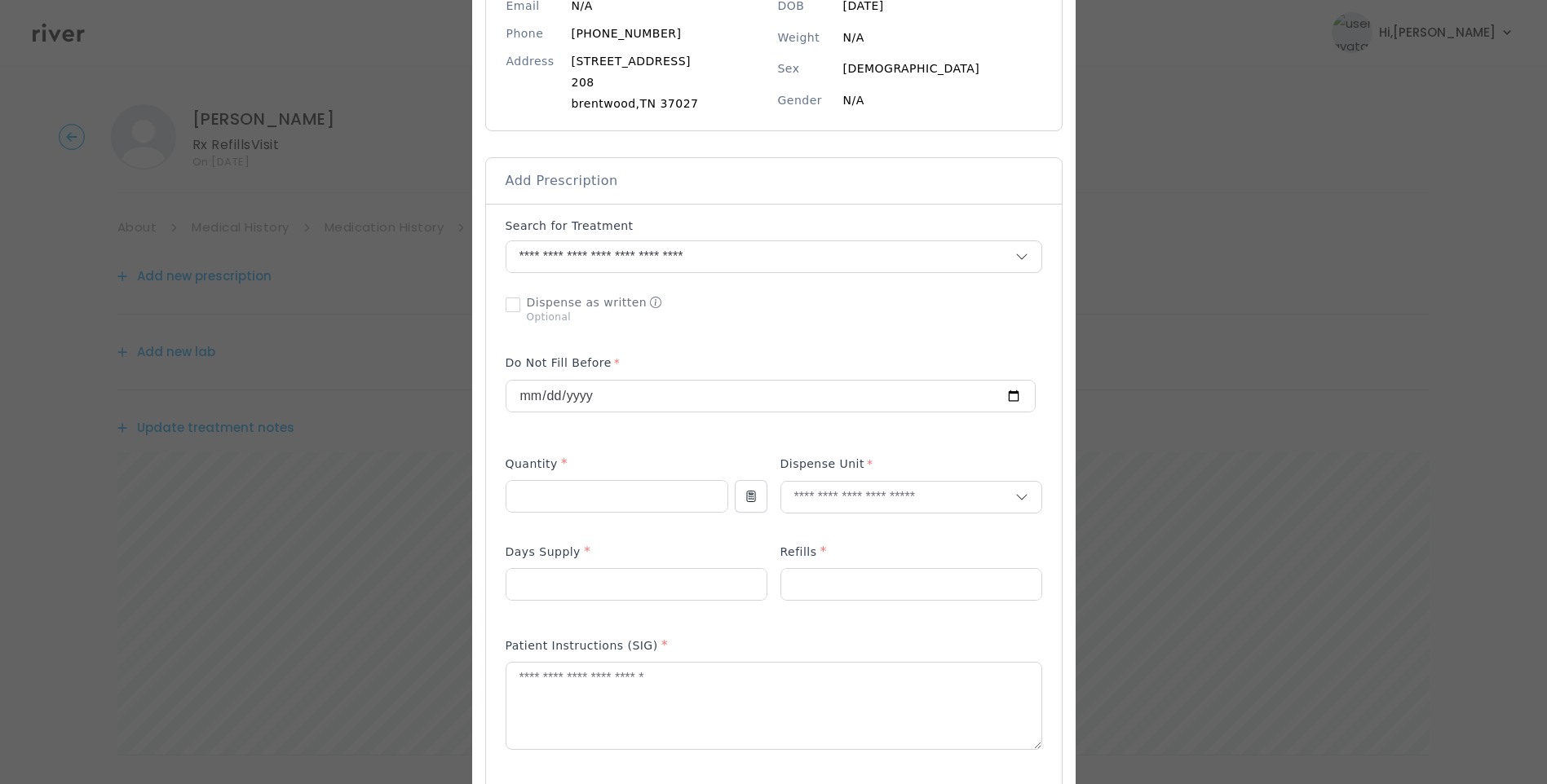
scroll to position [245, 0]
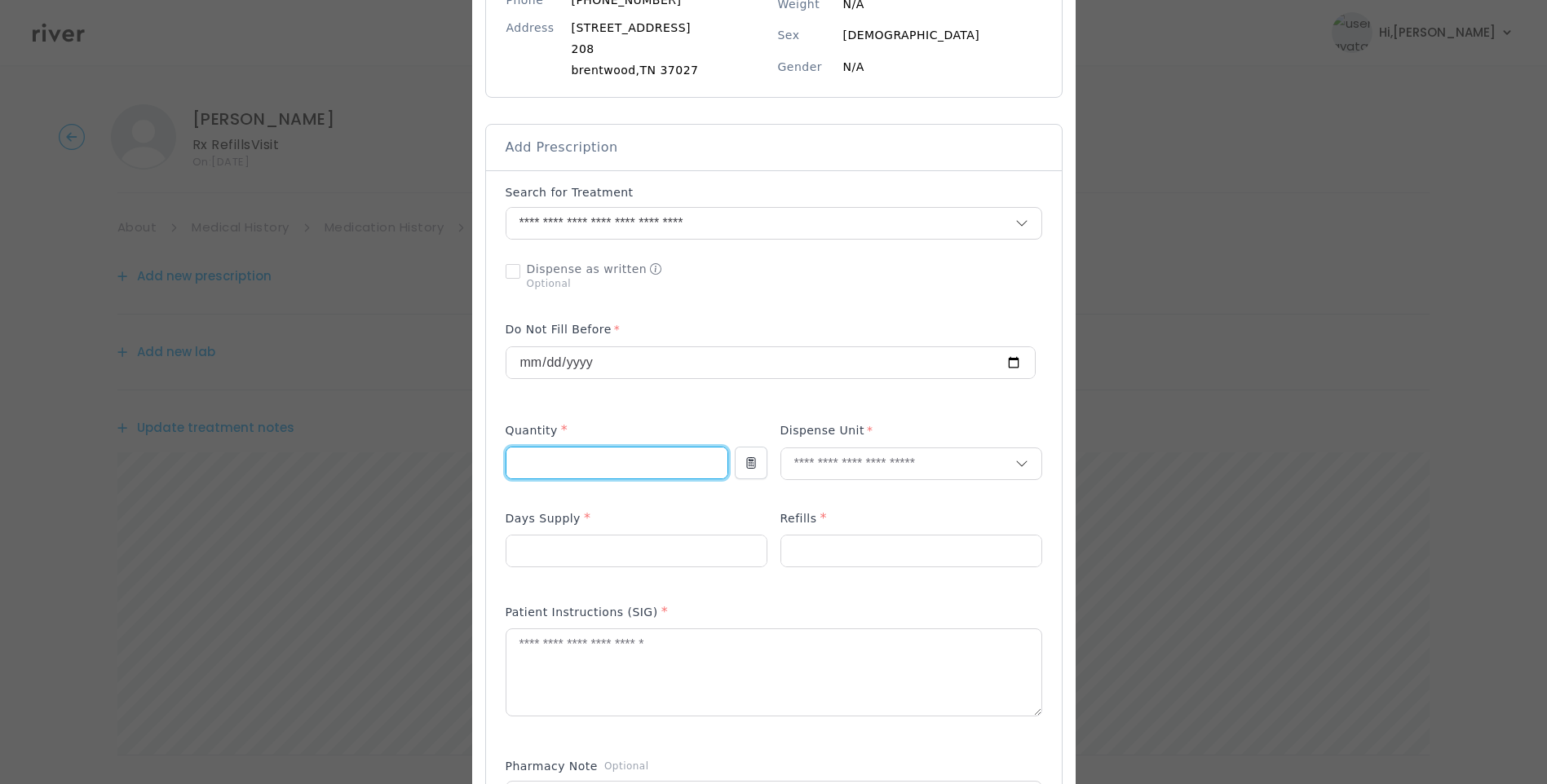
click at [545, 454] on input "number" at bounding box center [617, 463] width 221 height 31
type input "**"
click at [564, 544] on input "number" at bounding box center [637, 552] width 260 height 31
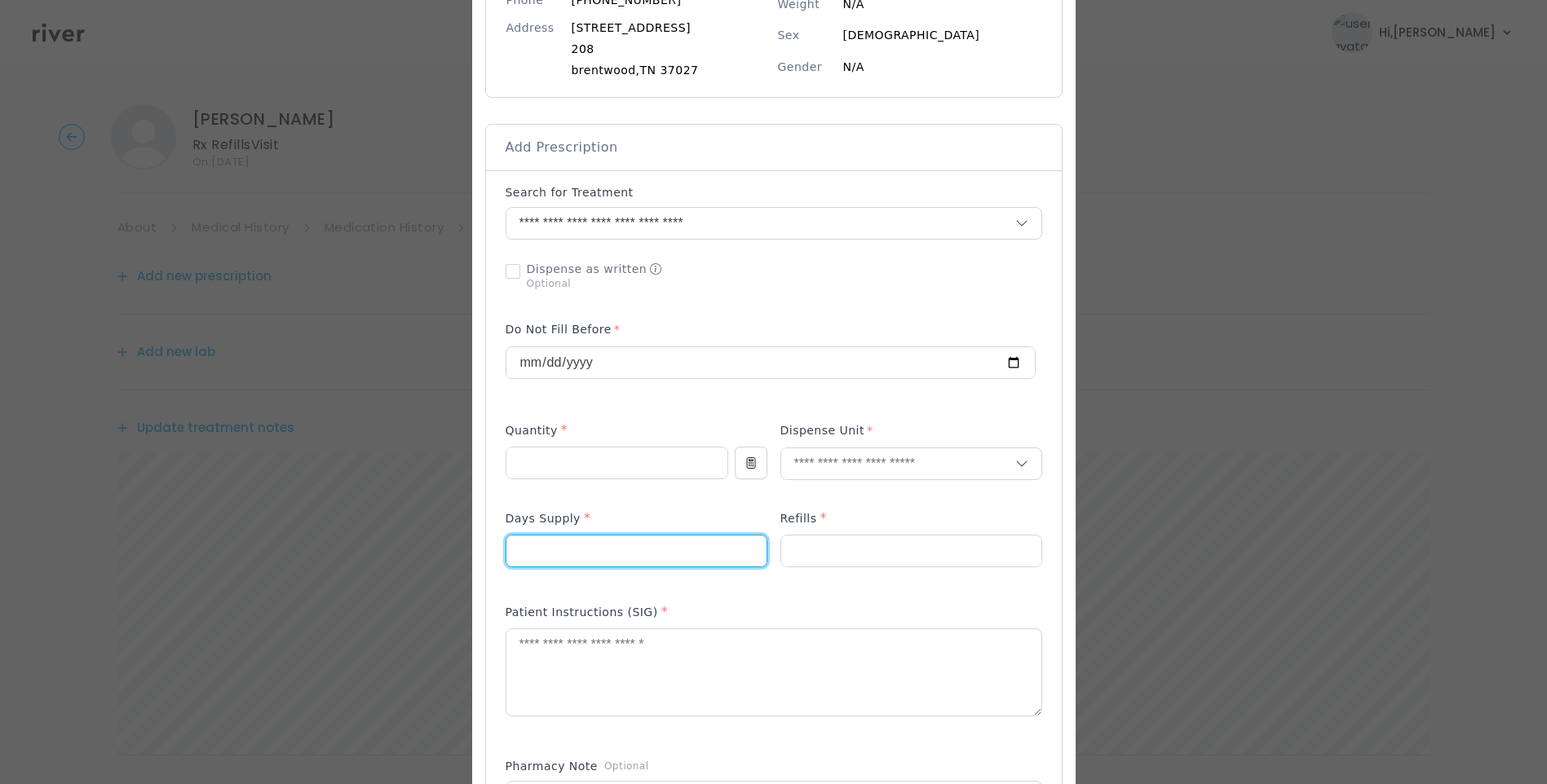
type input "**"
drag, startPoint x: 820, startPoint y: 526, endPoint x: 821, endPoint y: 545, distance: 19.0
click at [820, 534] on div "Refills *" at bounding box center [912, 522] width 262 height 26
click at [818, 544] on input "number" at bounding box center [911, 552] width 260 height 31
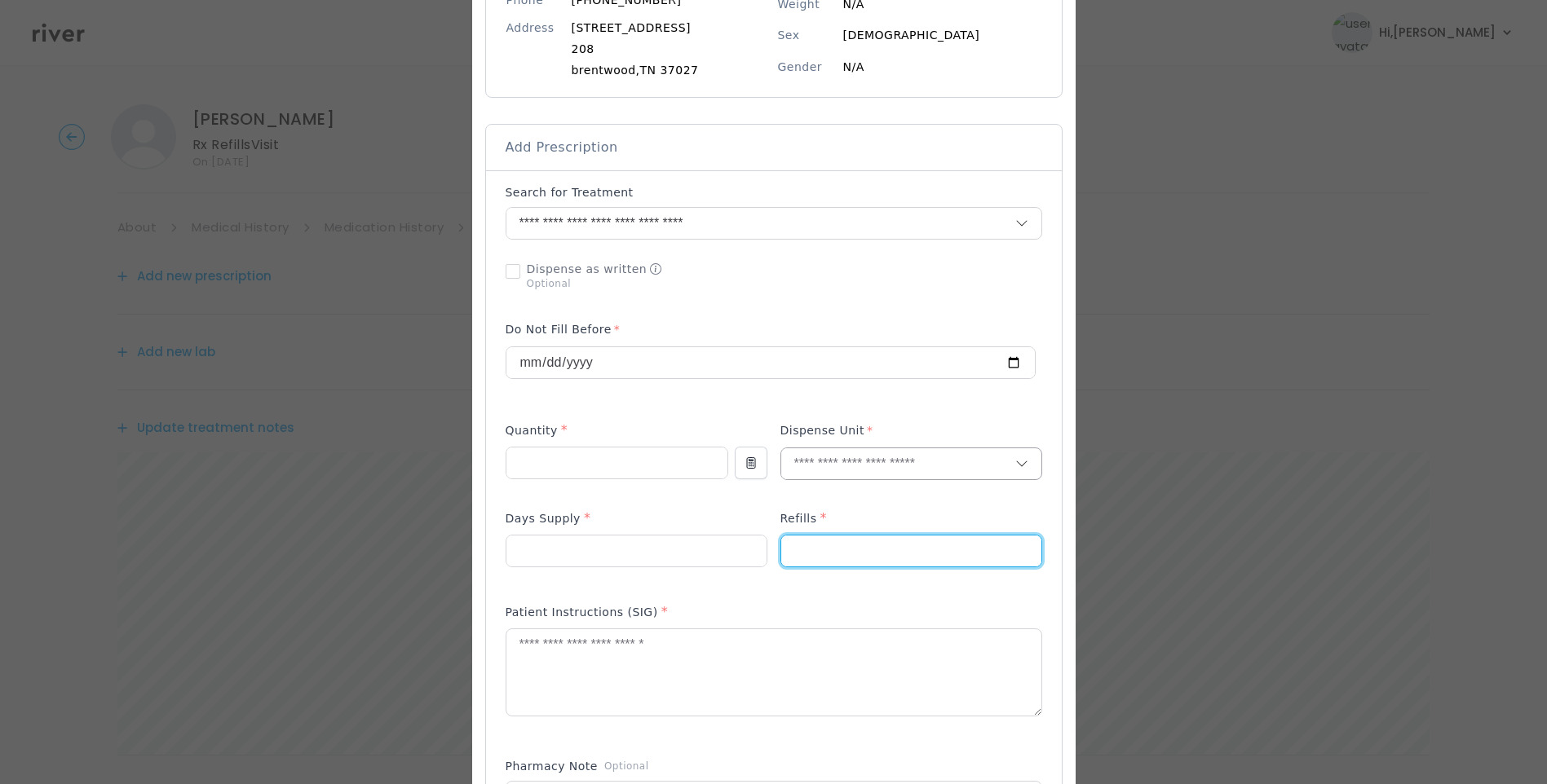
type input "*"
click at [796, 467] on input "text" at bounding box center [898, 464] width 234 height 31
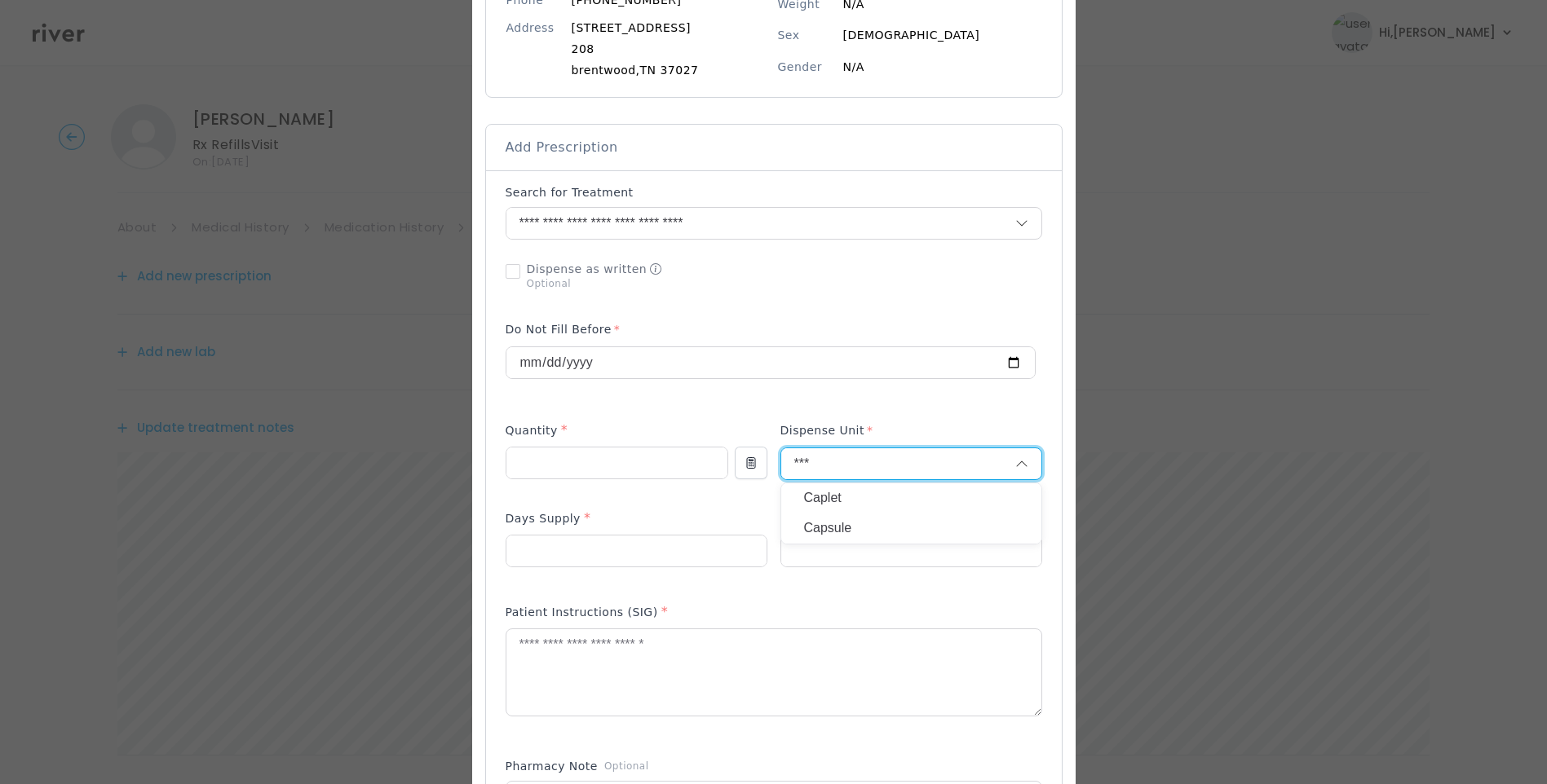
type input "***"
click at [864, 532] on p "Capsule" at bounding box center [911, 528] width 214 height 23
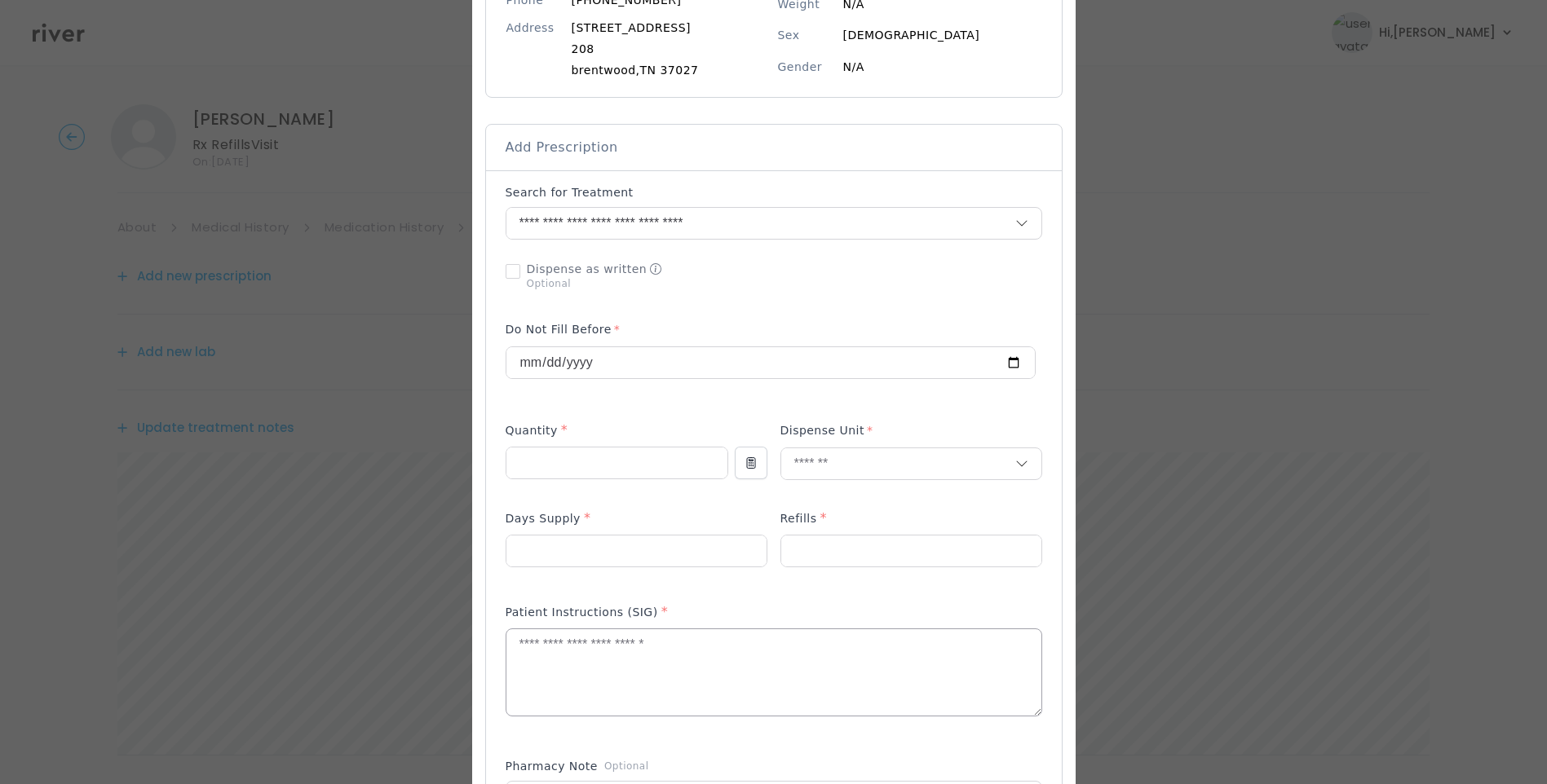
click at [731, 665] on textarea at bounding box center [774, 673] width 535 height 87
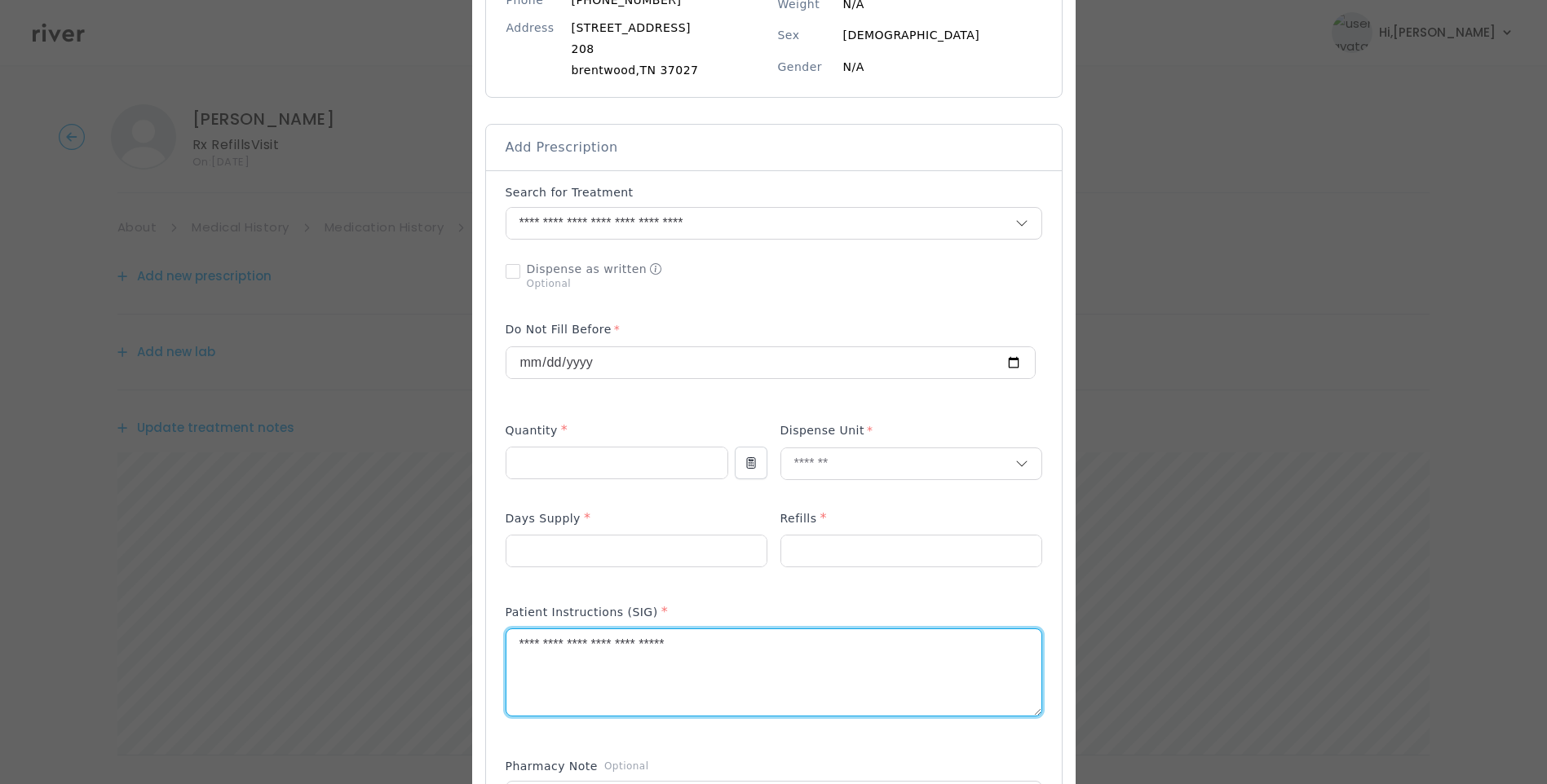
type textarea "**********"
click at [724, 644] on textarea "**********" at bounding box center [774, 673] width 535 height 87
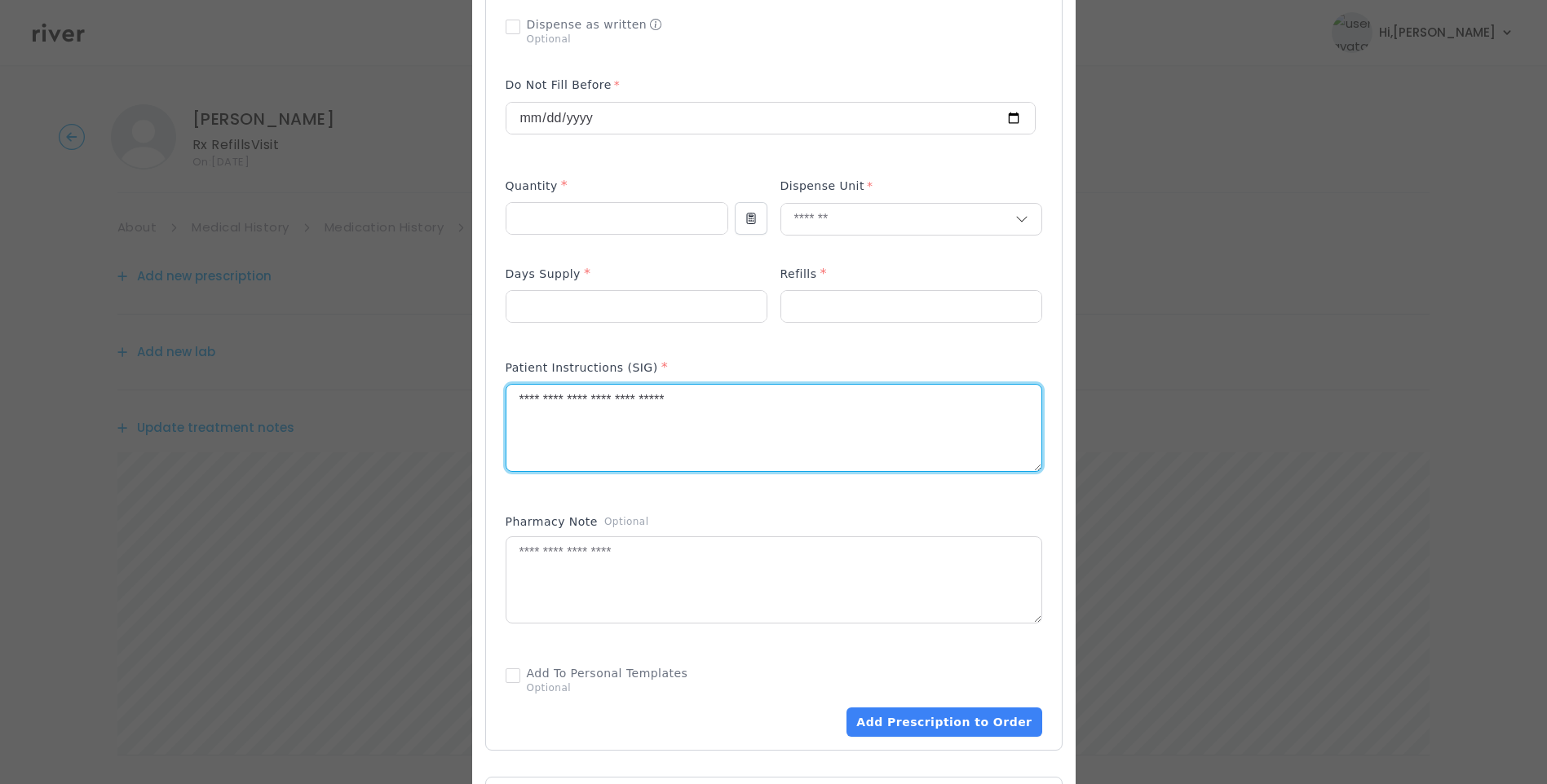
scroll to position [326, 0]
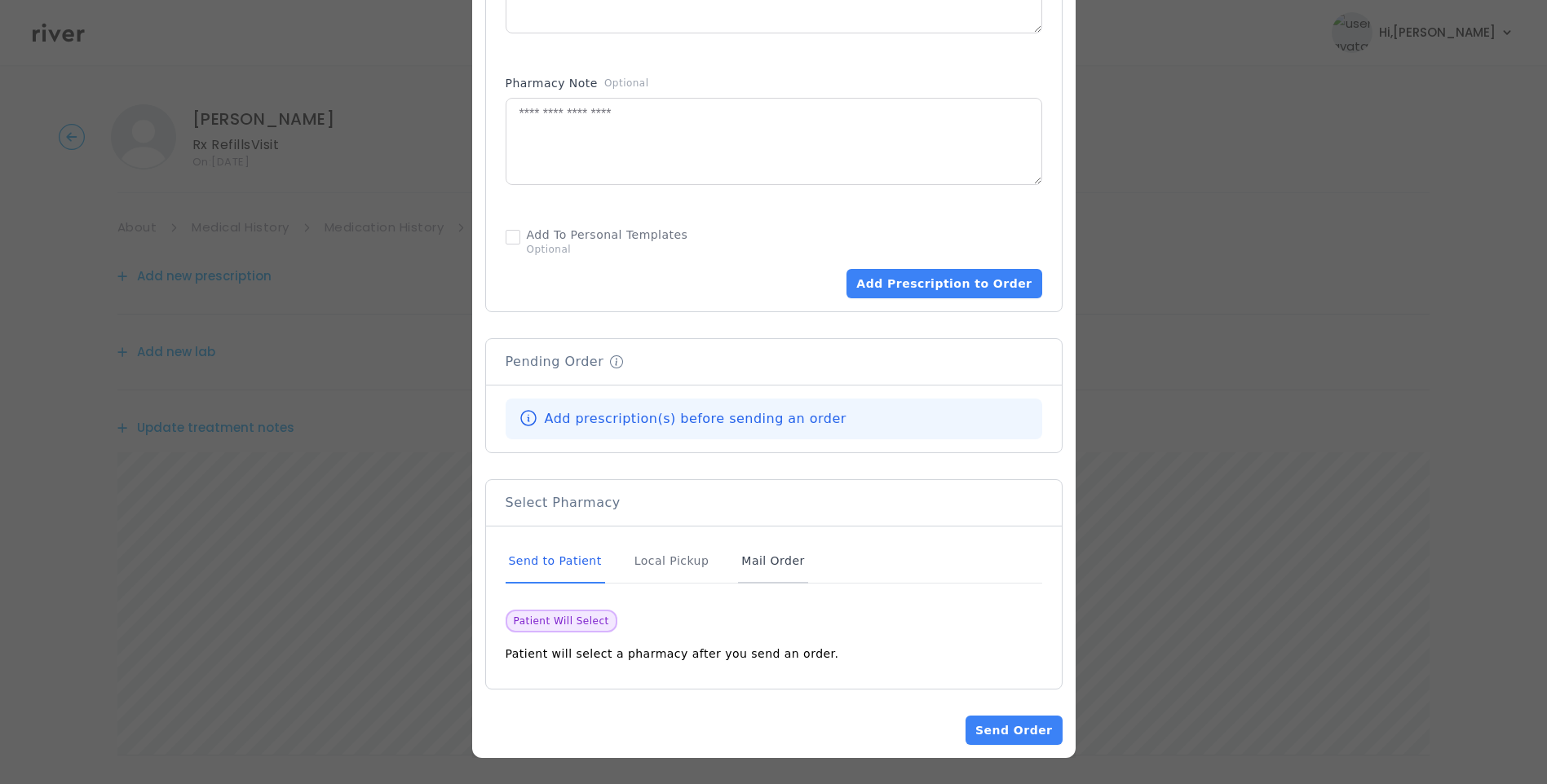
click at [754, 560] on div "Mail Order" at bounding box center [773, 561] width 69 height 44
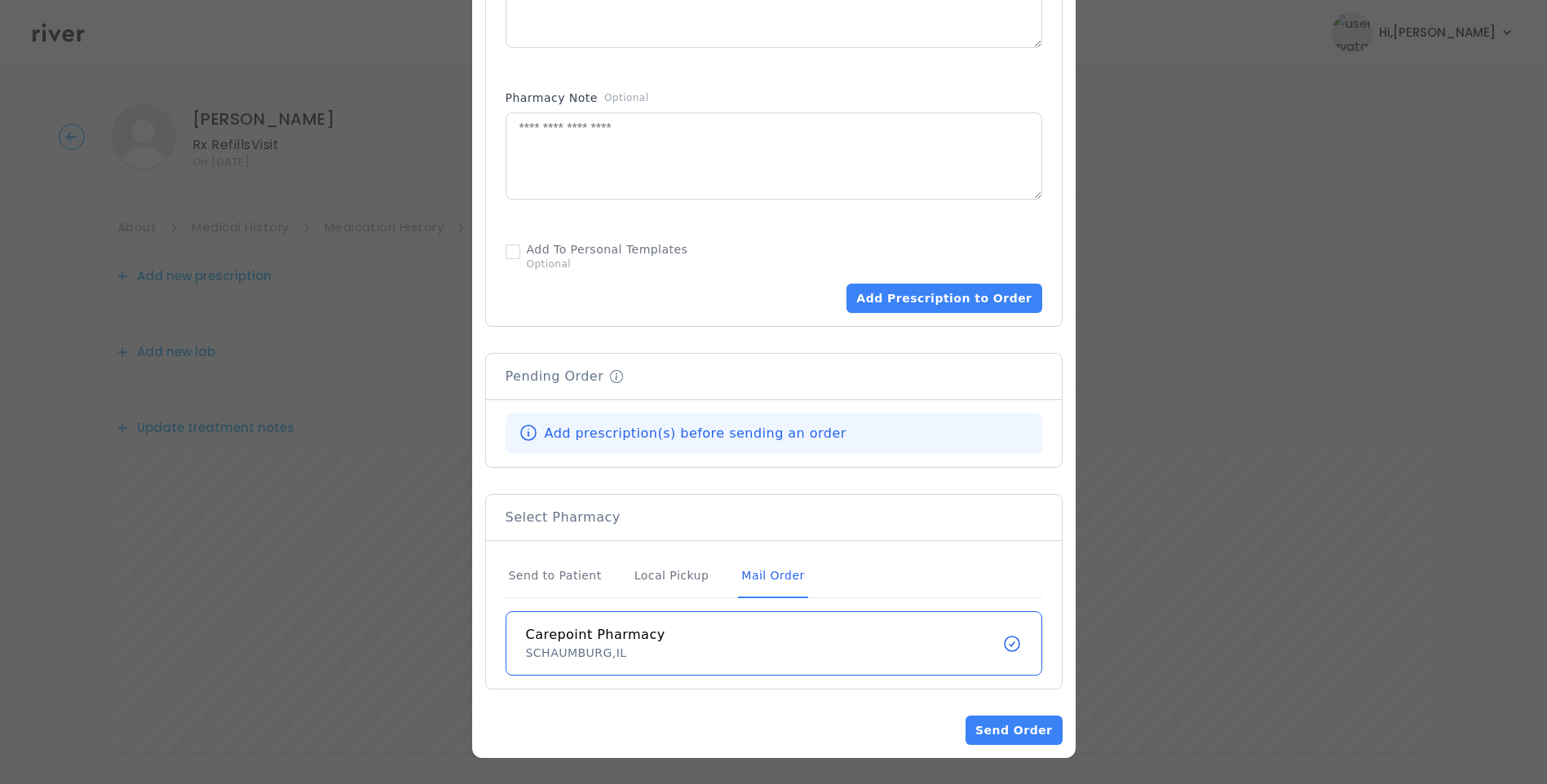
click at [757, 578] on div "Mail Order" at bounding box center [773, 576] width 69 height 44
click at [940, 291] on button "Add Prescription to Order" at bounding box center [944, 298] width 195 height 29
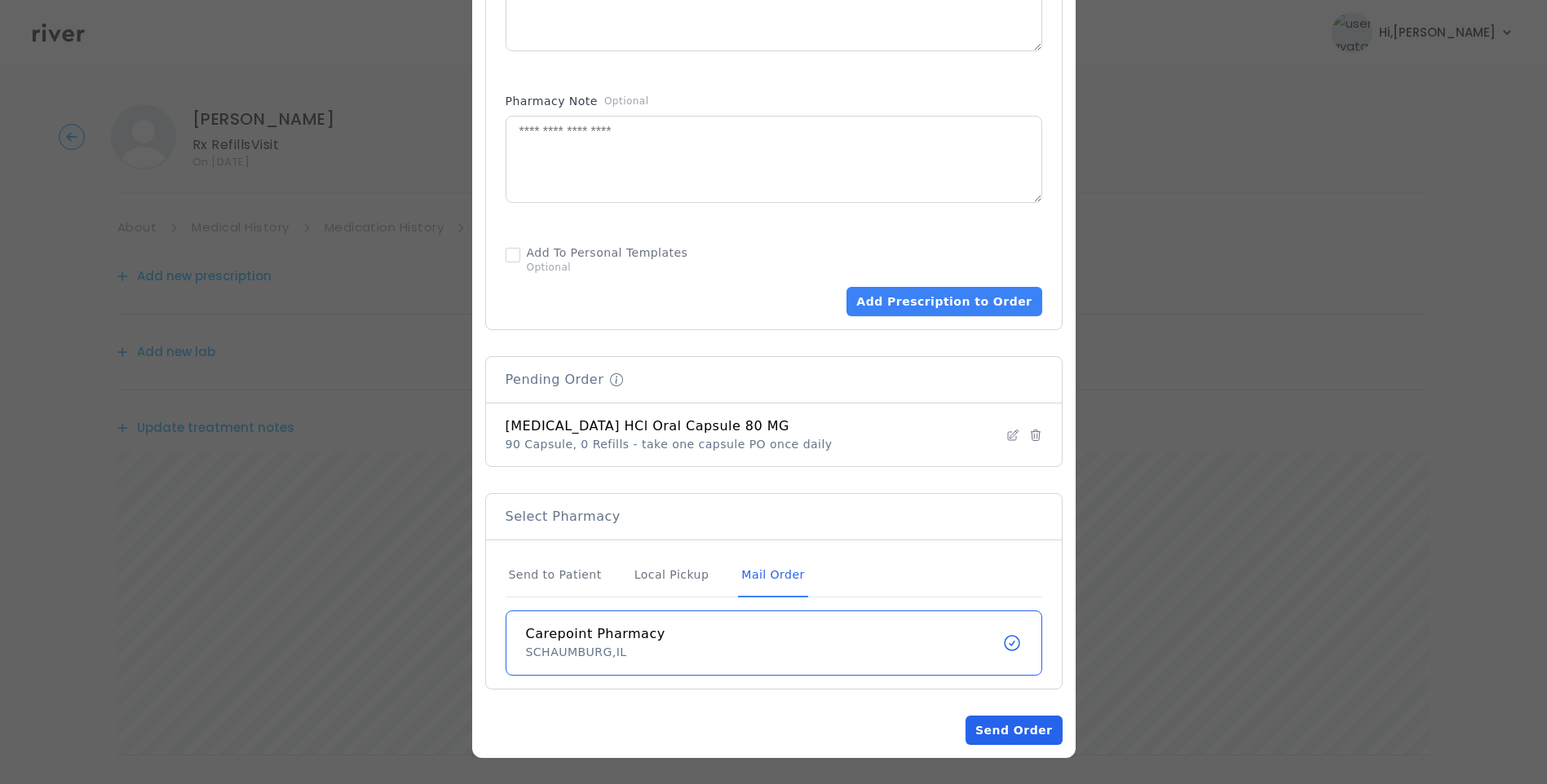
click at [1020, 728] on button "Send Order" at bounding box center [1013, 730] width 96 height 29
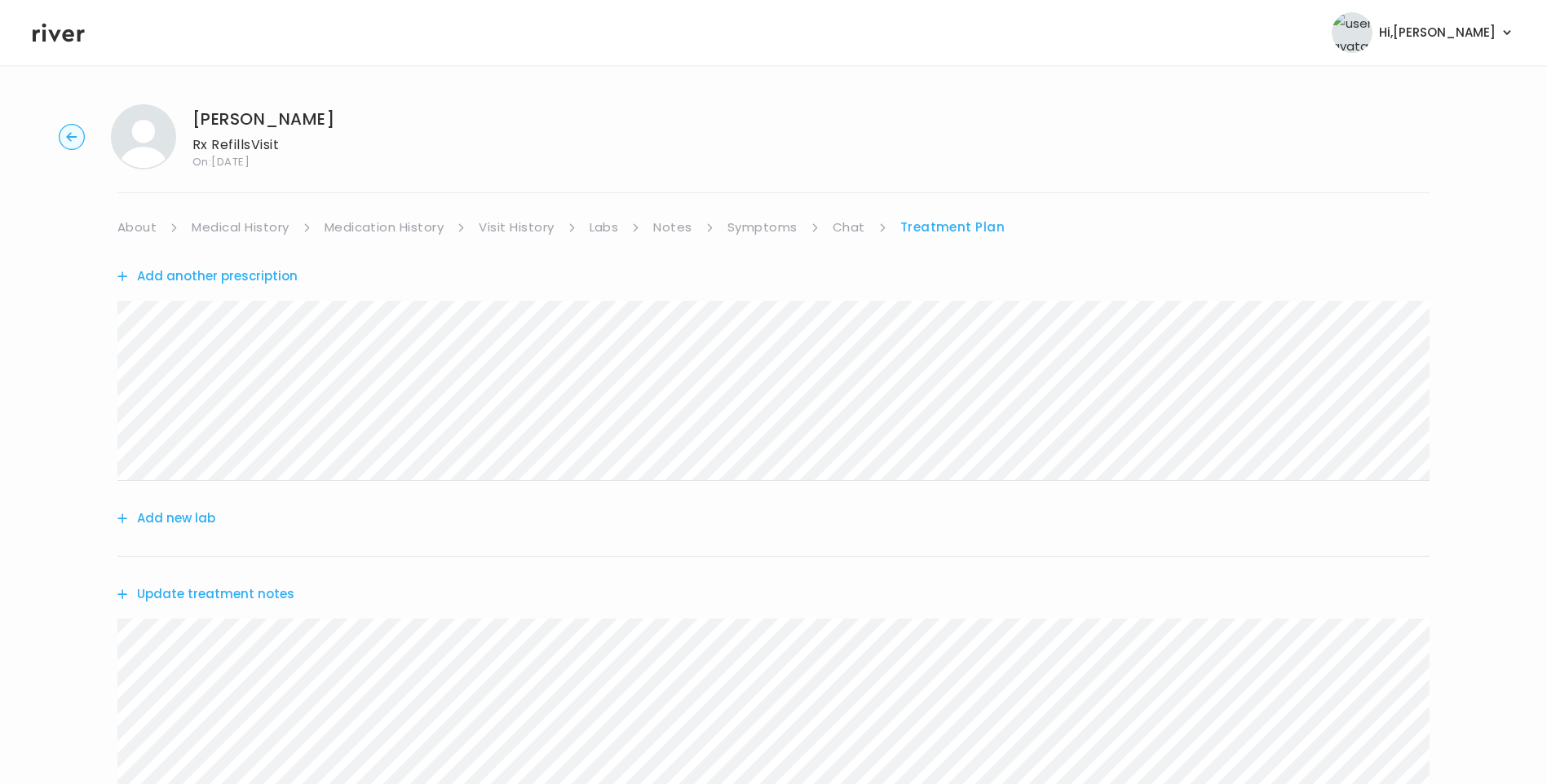
click at [672, 225] on link "Notes" at bounding box center [672, 227] width 38 height 23
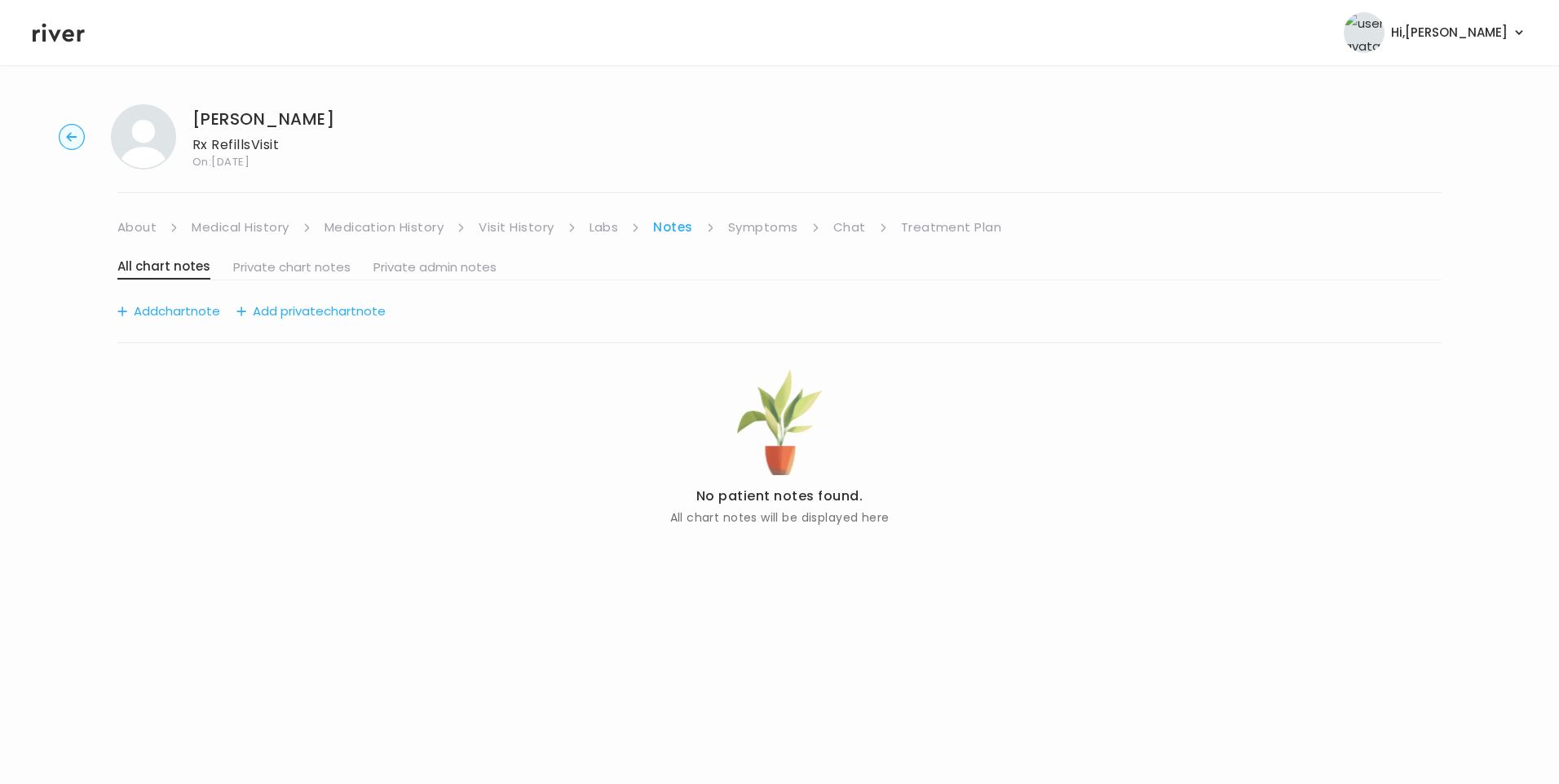
click at [774, 225] on link "Symptoms" at bounding box center [763, 227] width 70 height 23
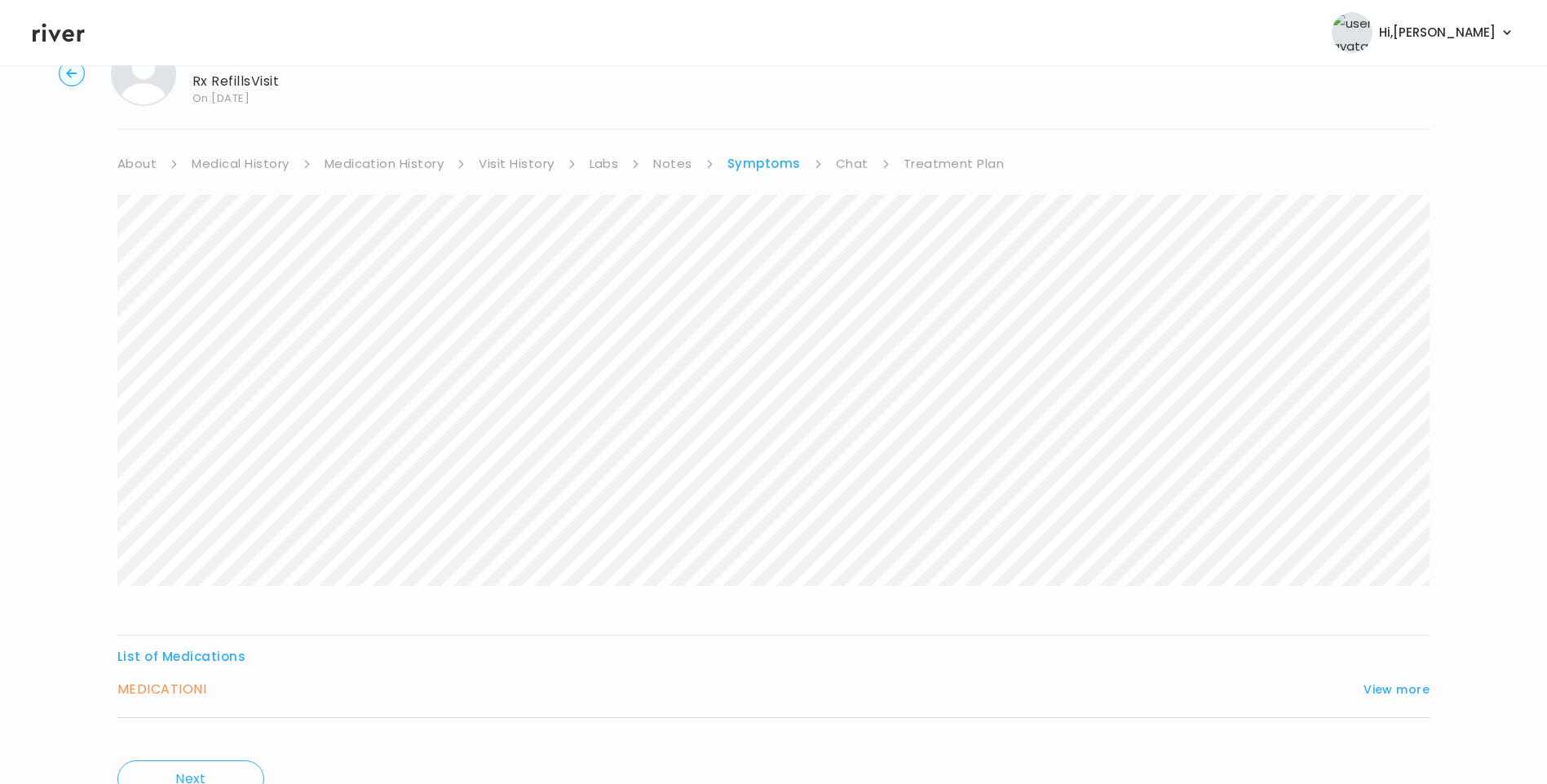
scroll to position [140, 0]
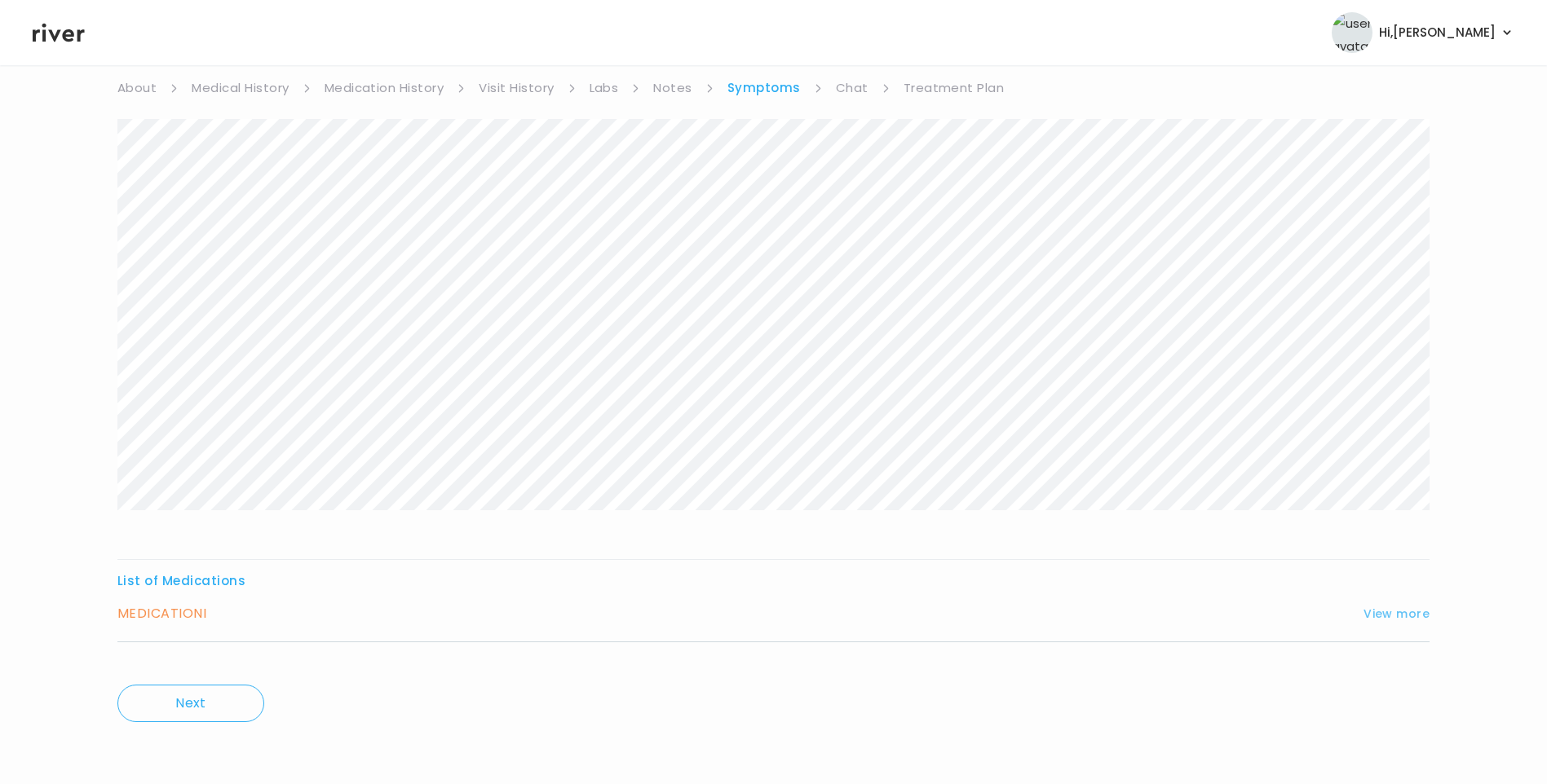
click at [1375, 611] on button "View more" at bounding box center [1397, 614] width 66 height 20
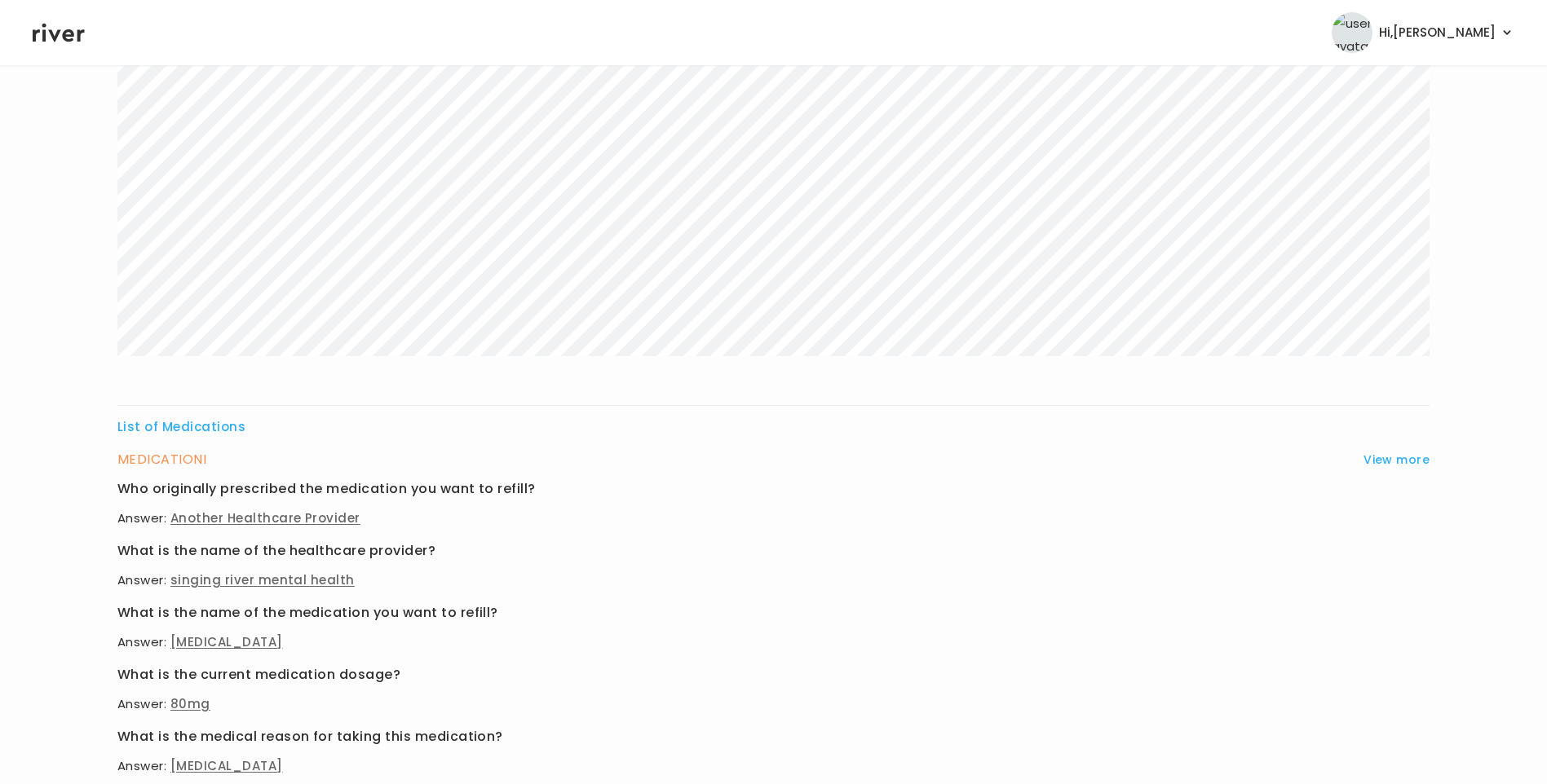
scroll to position [629, 0]
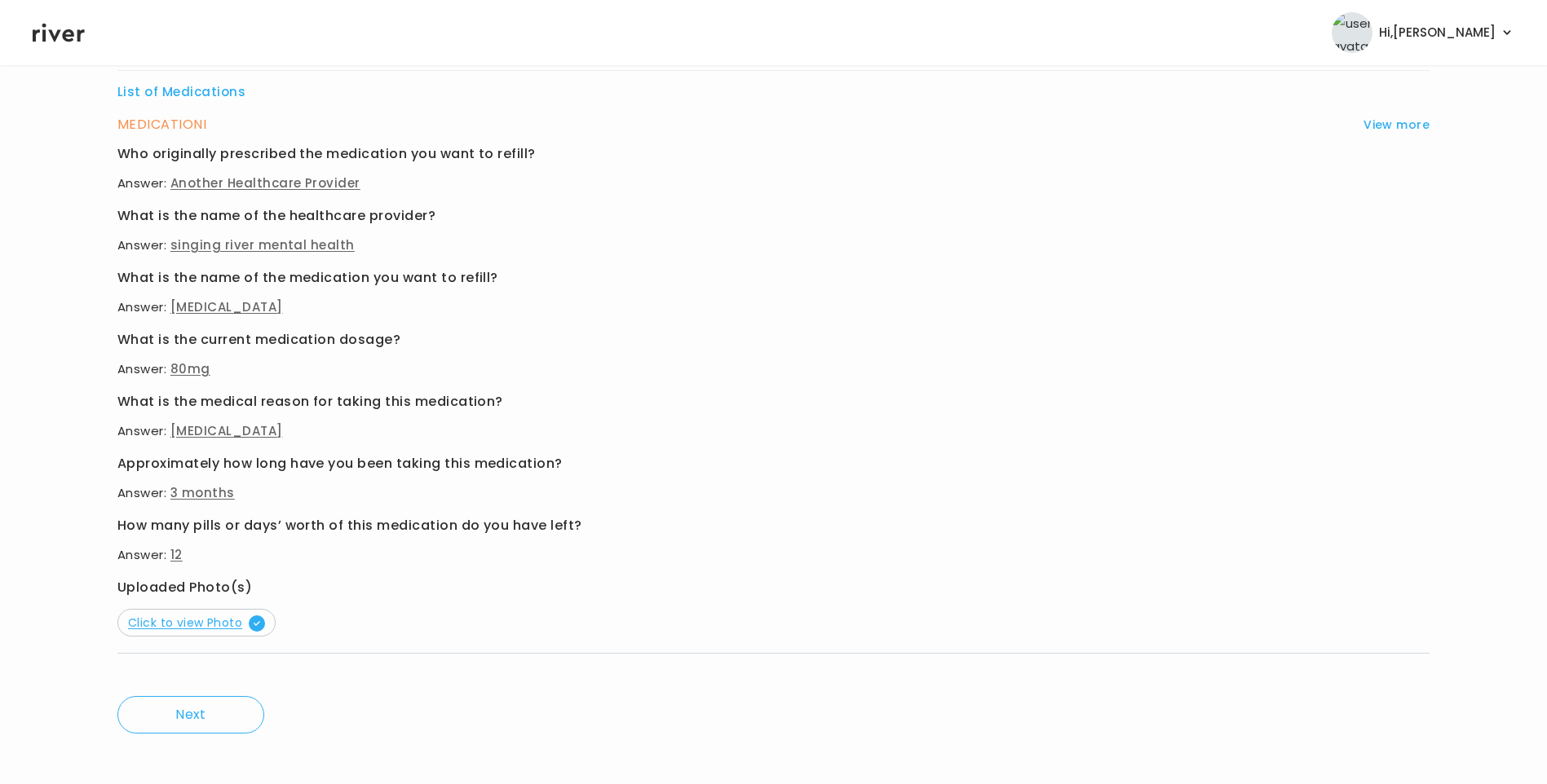
click at [189, 625] on span "Click to view Photo" at bounding box center [197, 623] width 137 height 16
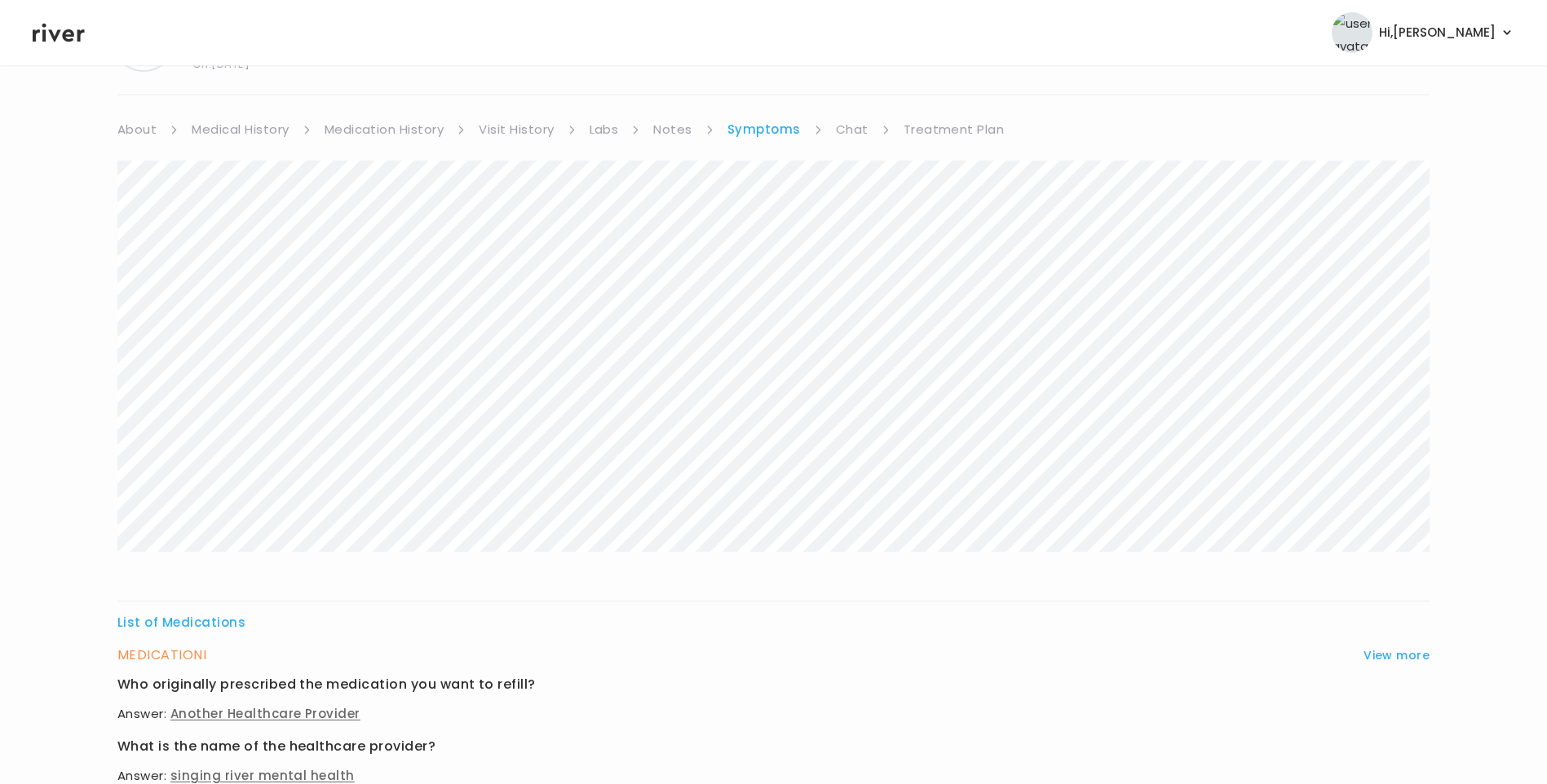
scroll to position [0, 0]
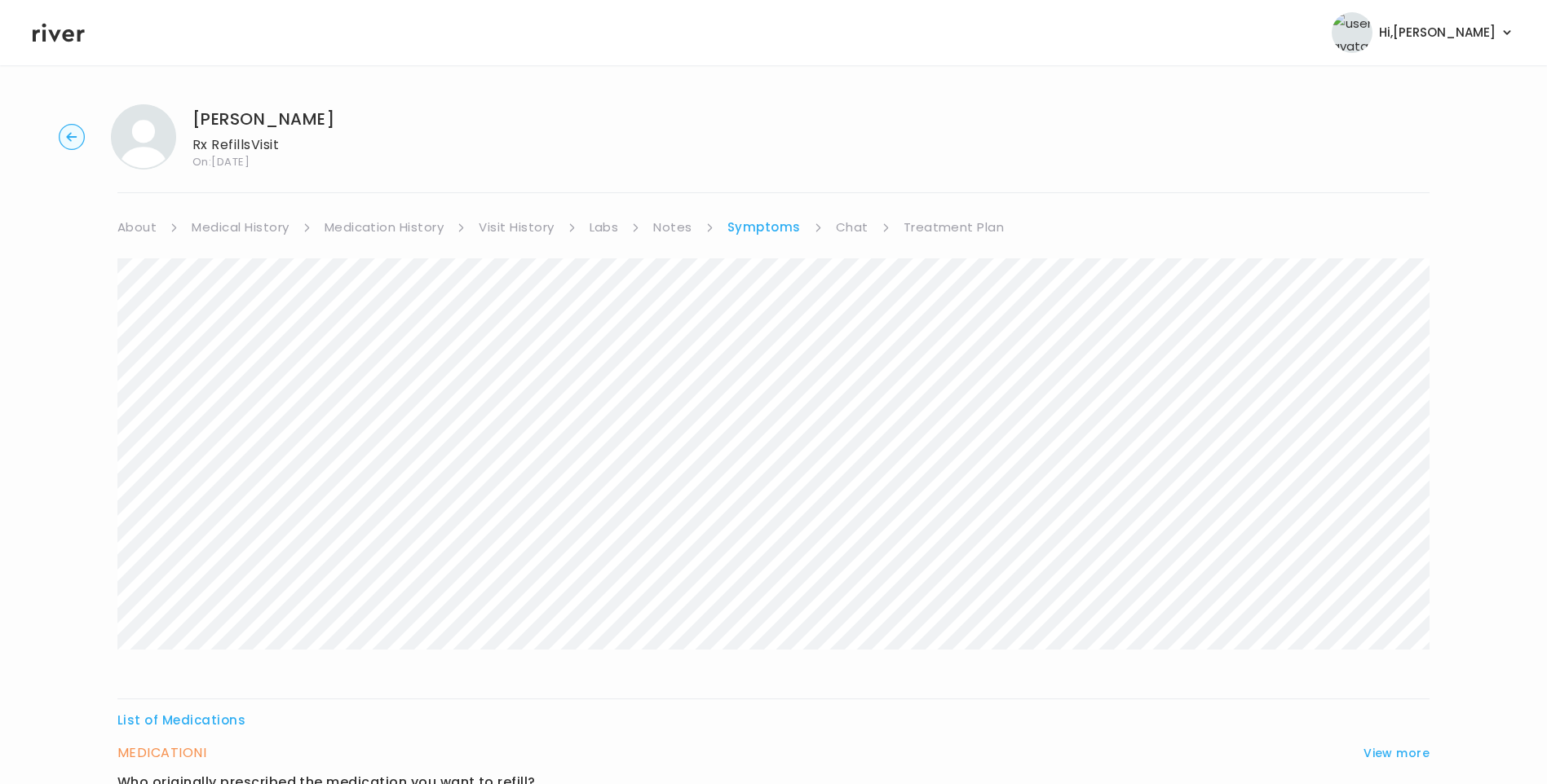
click at [928, 225] on link "Treatment Plan" at bounding box center [954, 227] width 102 height 23
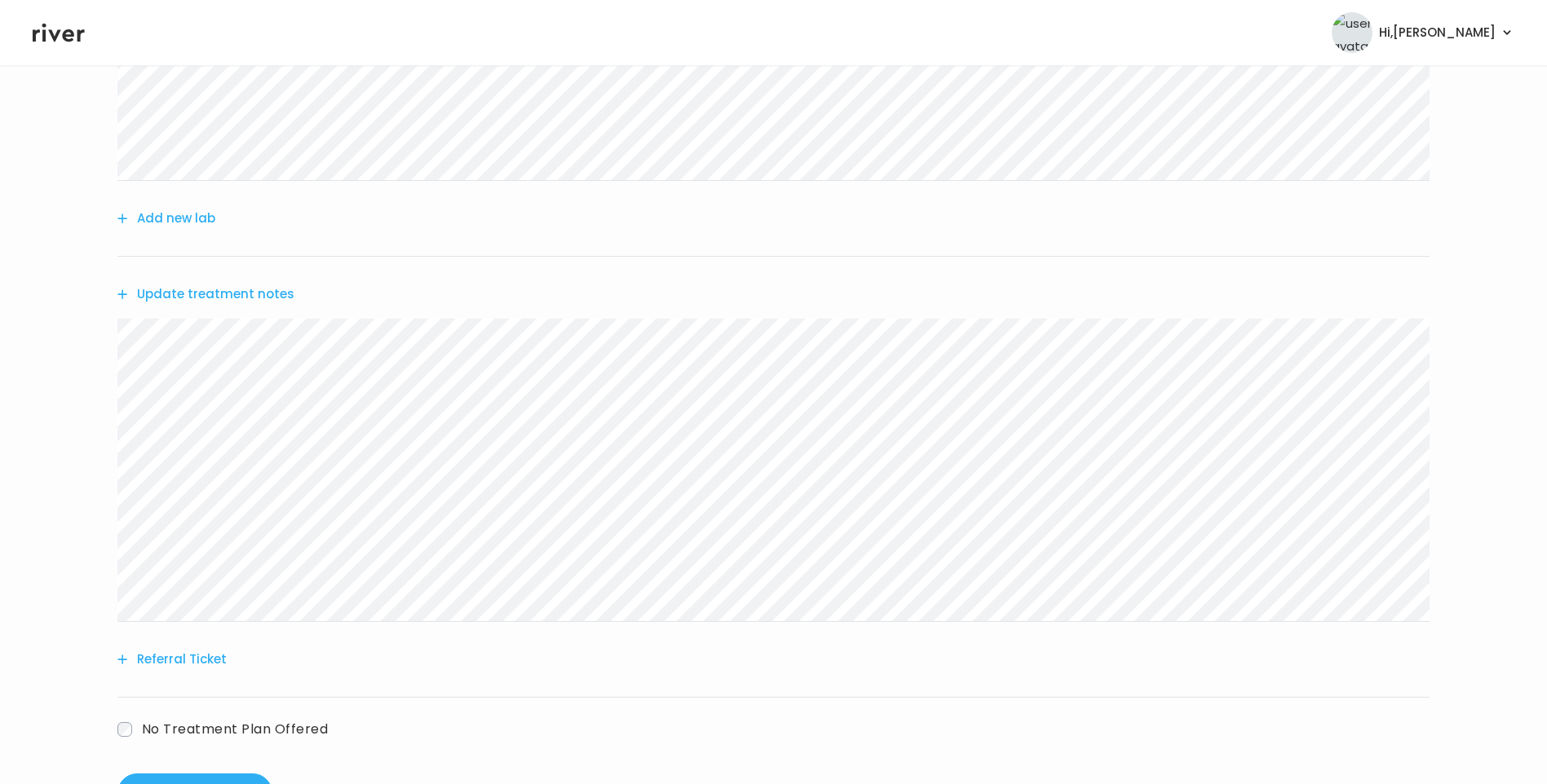
scroll to position [368, 0]
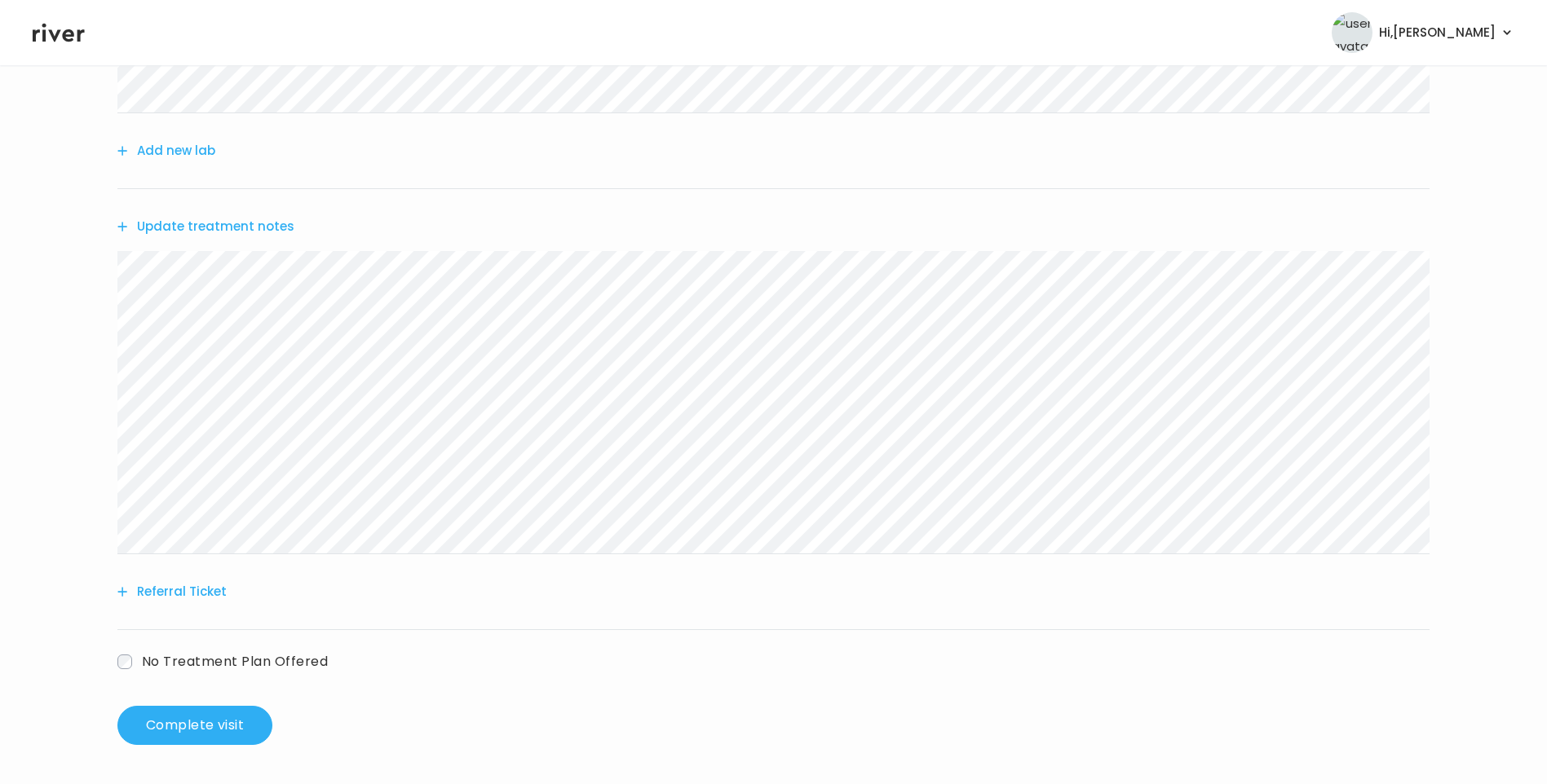
click at [258, 234] on button "Update treatment notes" at bounding box center [206, 226] width 177 height 23
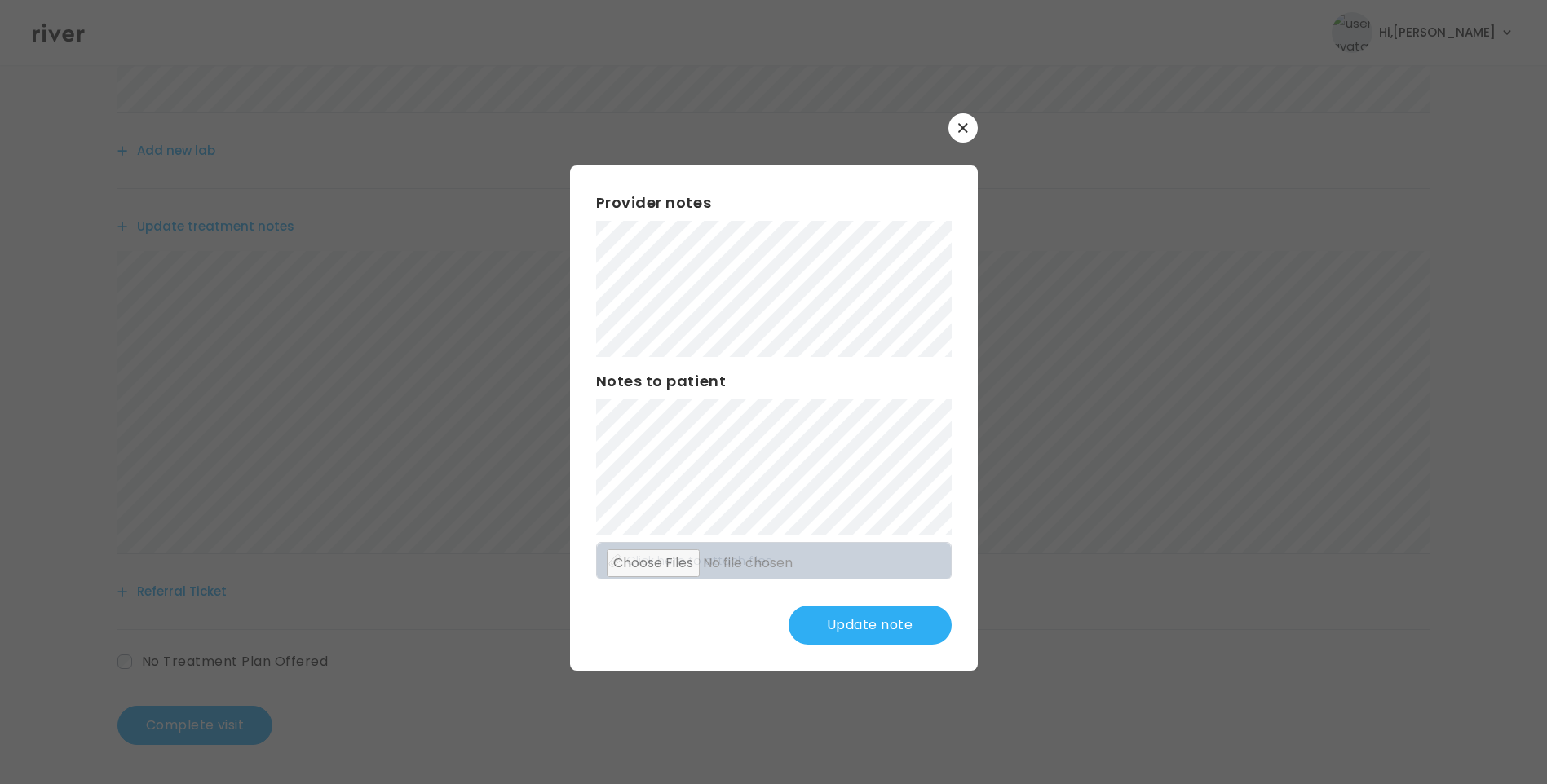
click at [913, 636] on button "Update note" at bounding box center [870, 624] width 163 height 39
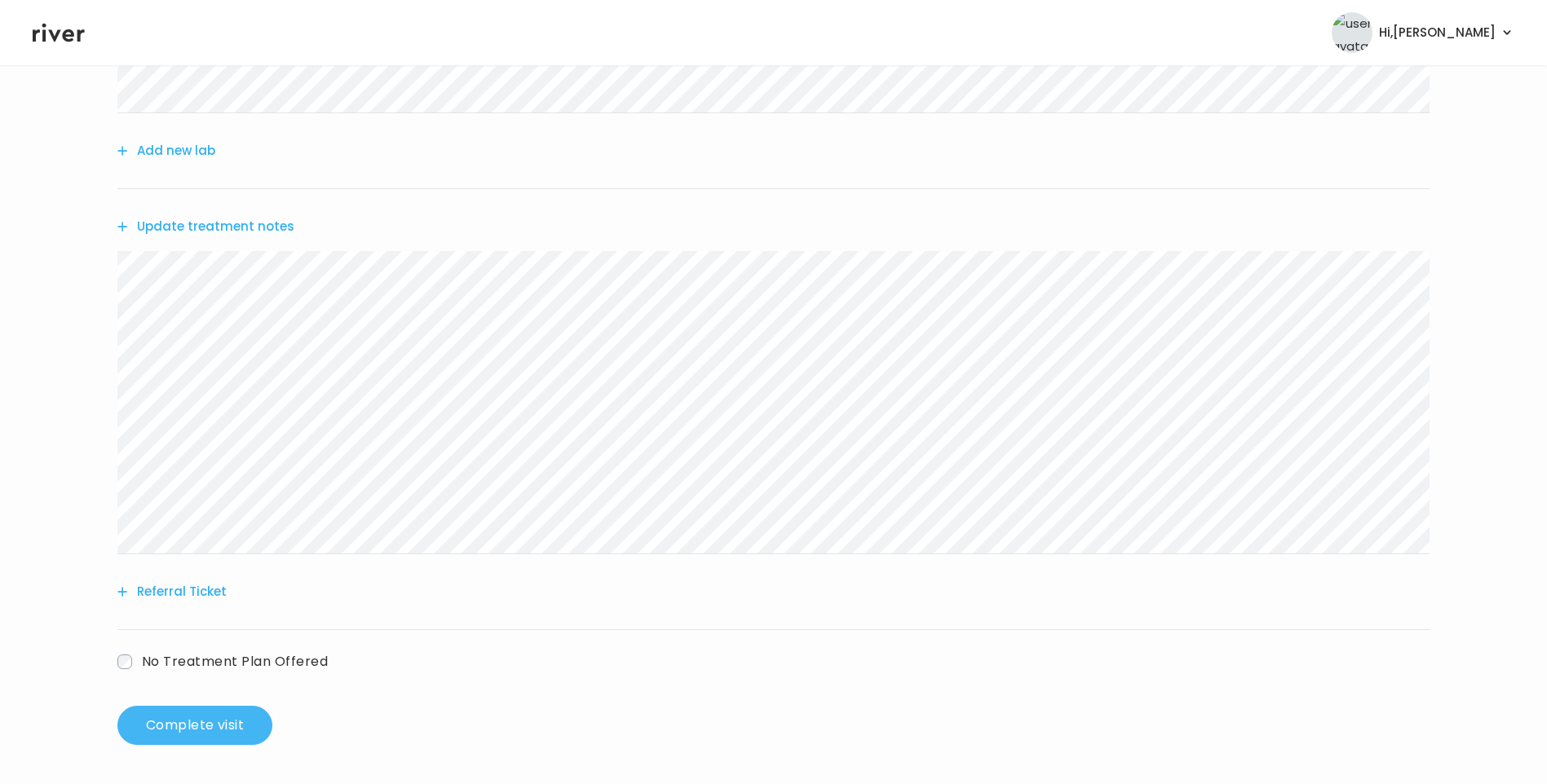
click at [243, 727] on button "Complete visit" at bounding box center [194, 725] width 155 height 39
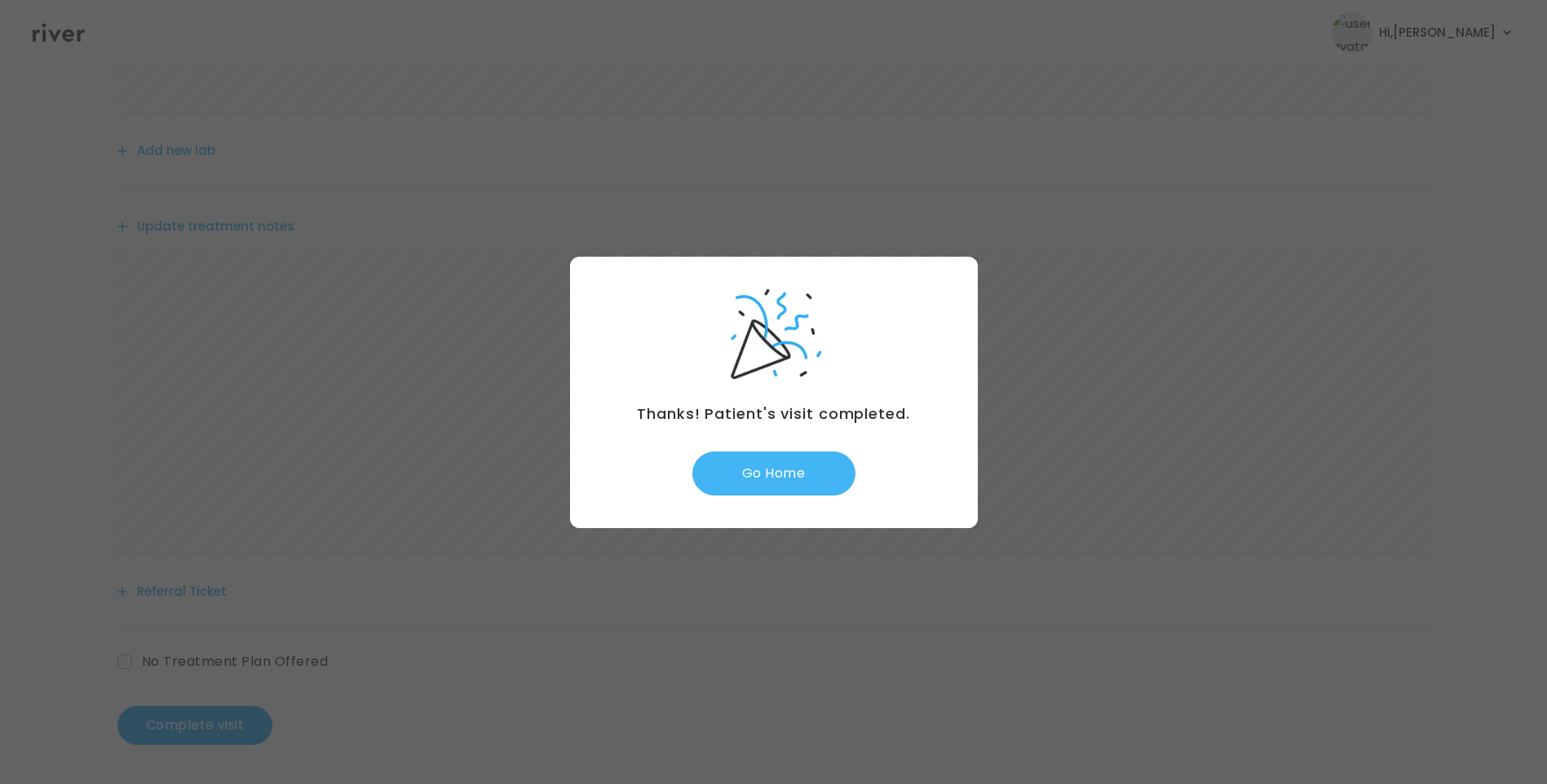
click at [804, 484] on button "Go Home" at bounding box center [774, 474] width 163 height 44
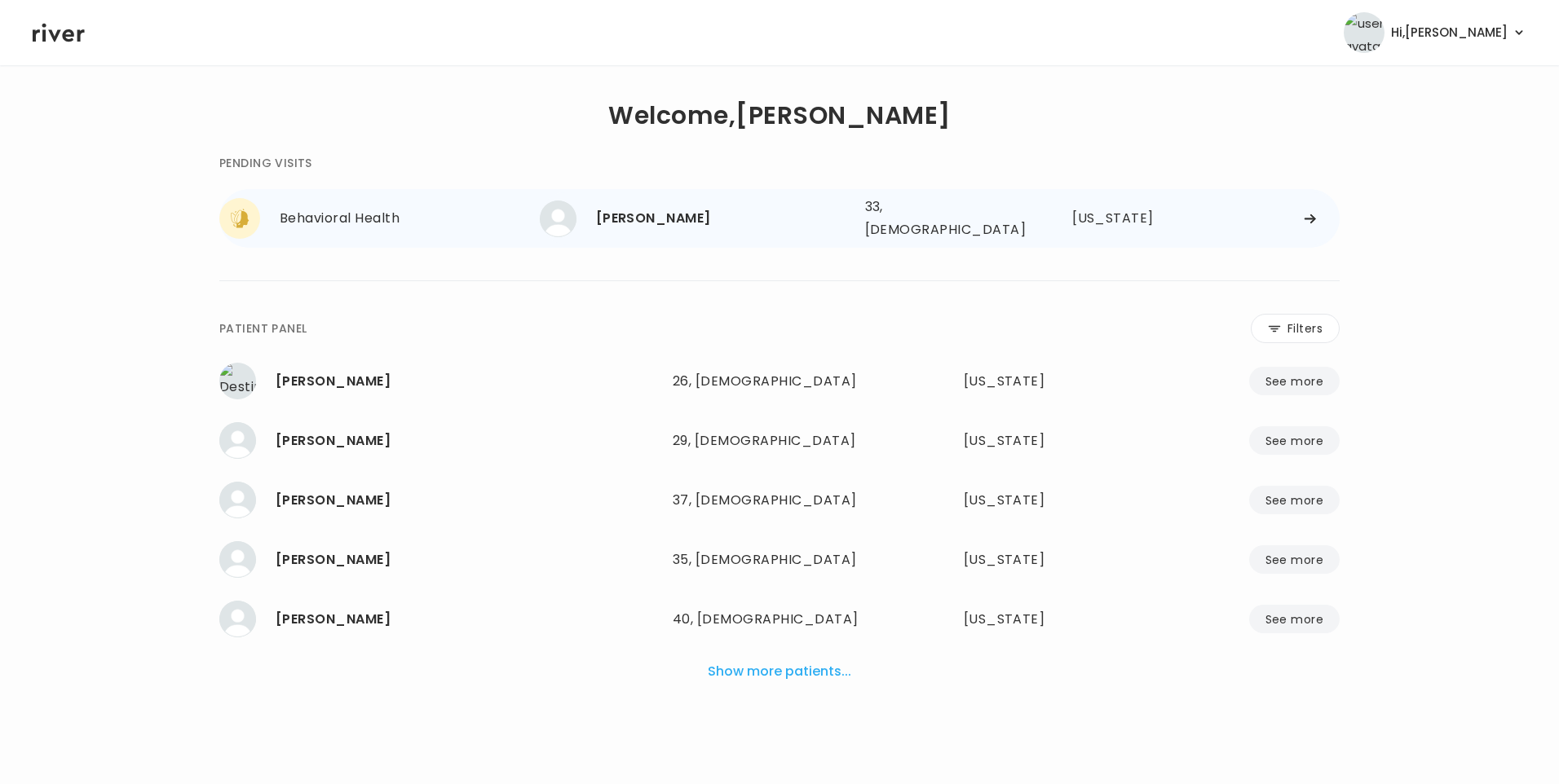
click at [712, 211] on div "[PERSON_NAME]" at bounding box center [724, 219] width 256 height 23
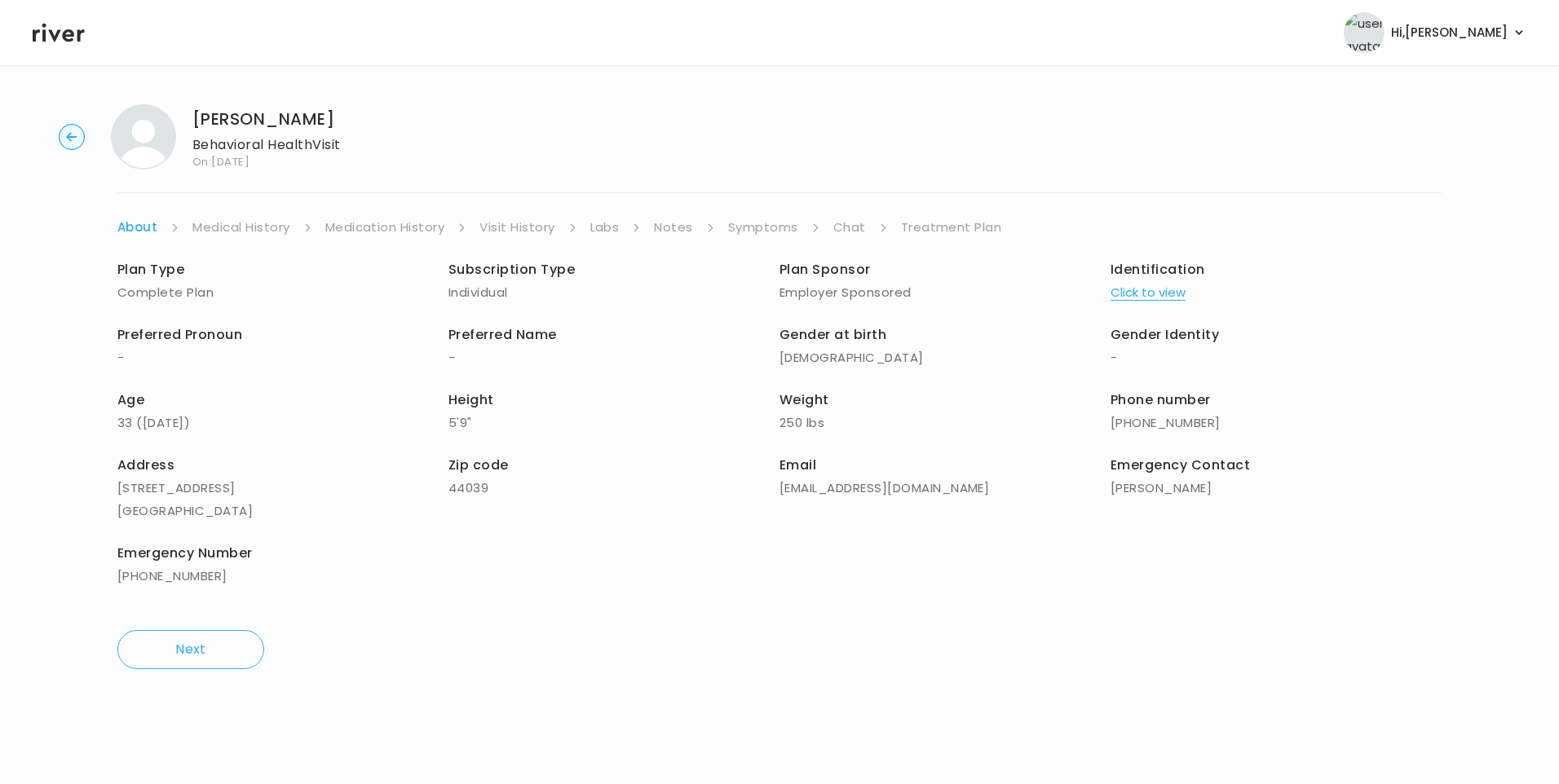
drag, startPoint x: 859, startPoint y: 221, endPoint x: 880, endPoint y: 228, distance: 22.1
click at [860, 221] on link "Chat" at bounding box center [850, 227] width 33 height 23
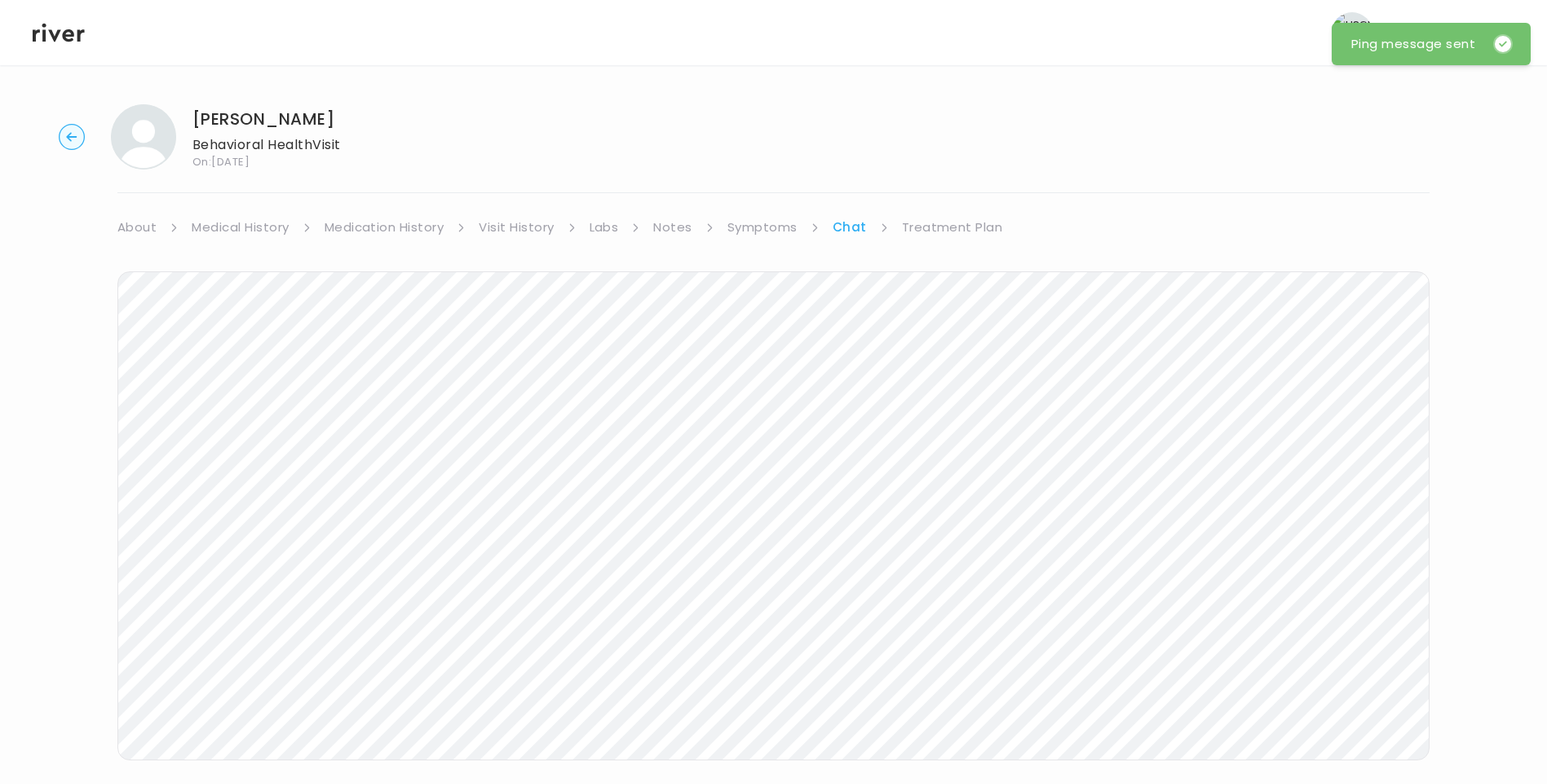
click at [69, 42] on icon at bounding box center [59, 32] width 52 height 24
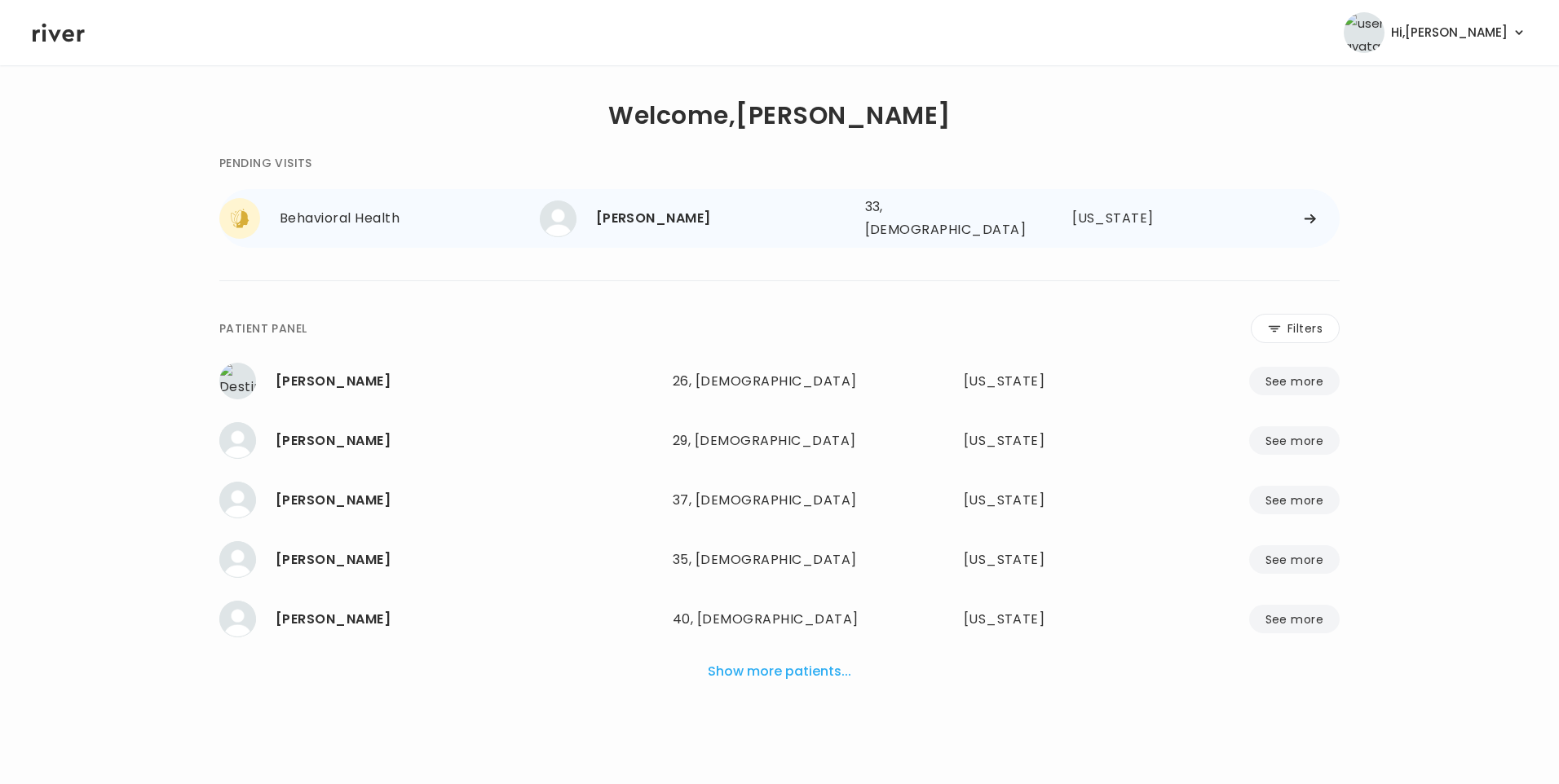
click at [663, 225] on div "[PERSON_NAME]" at bounding box center [724, 219] width 256 height 23
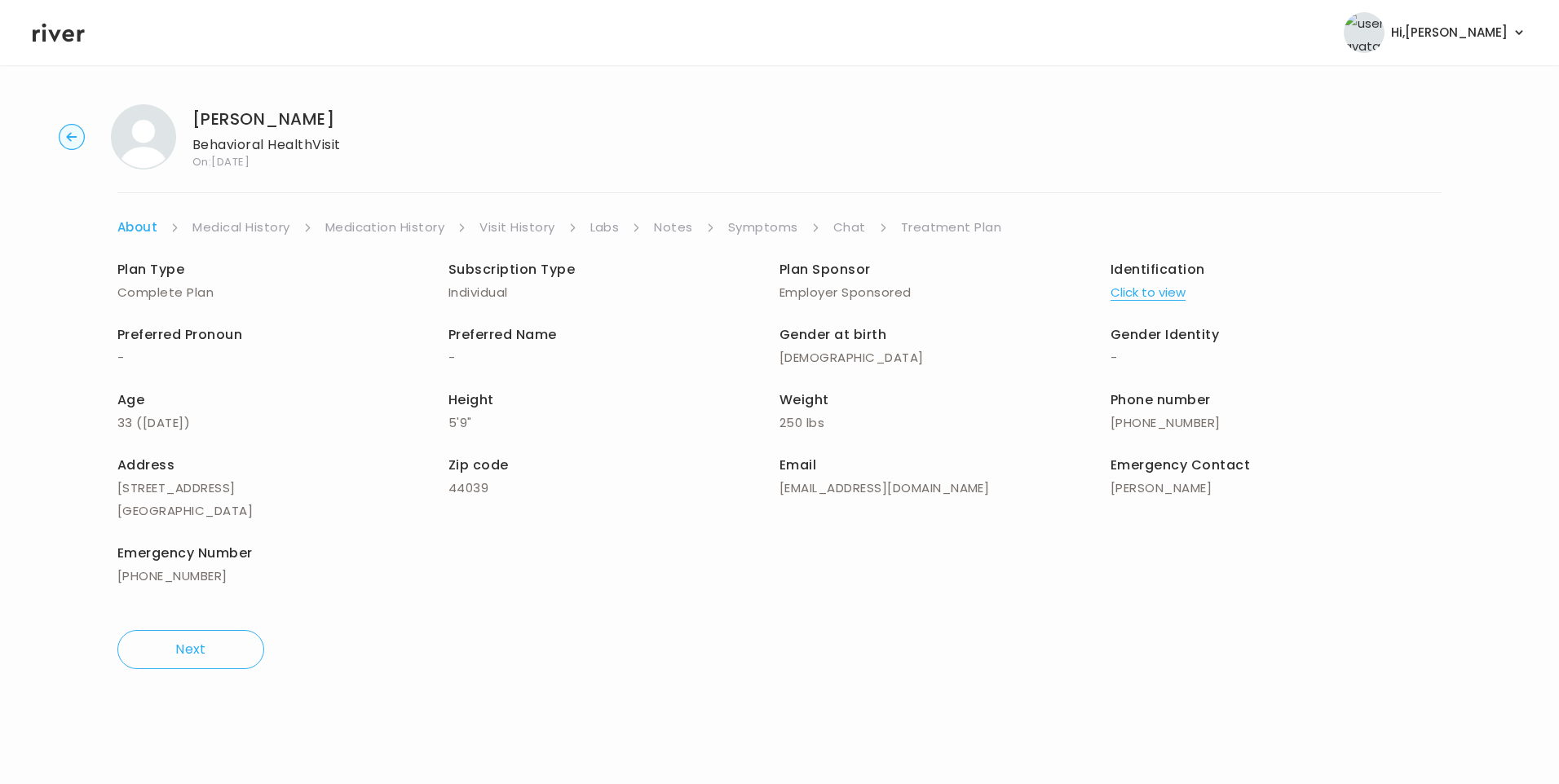
click at [848, 219] on link "Chat" at bounding box center [850, 227] width 33 height 23
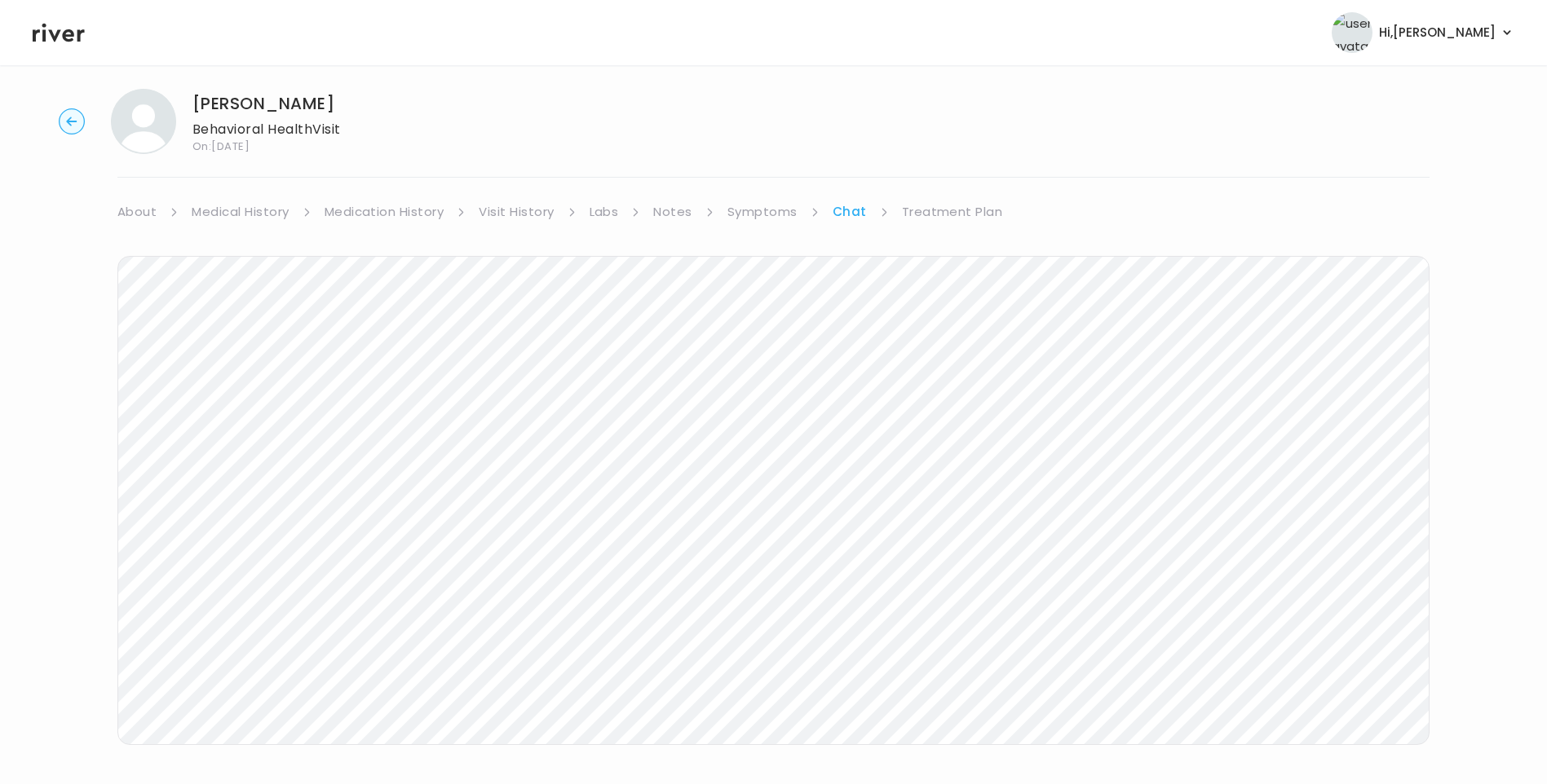
scroll to position [42, 0]
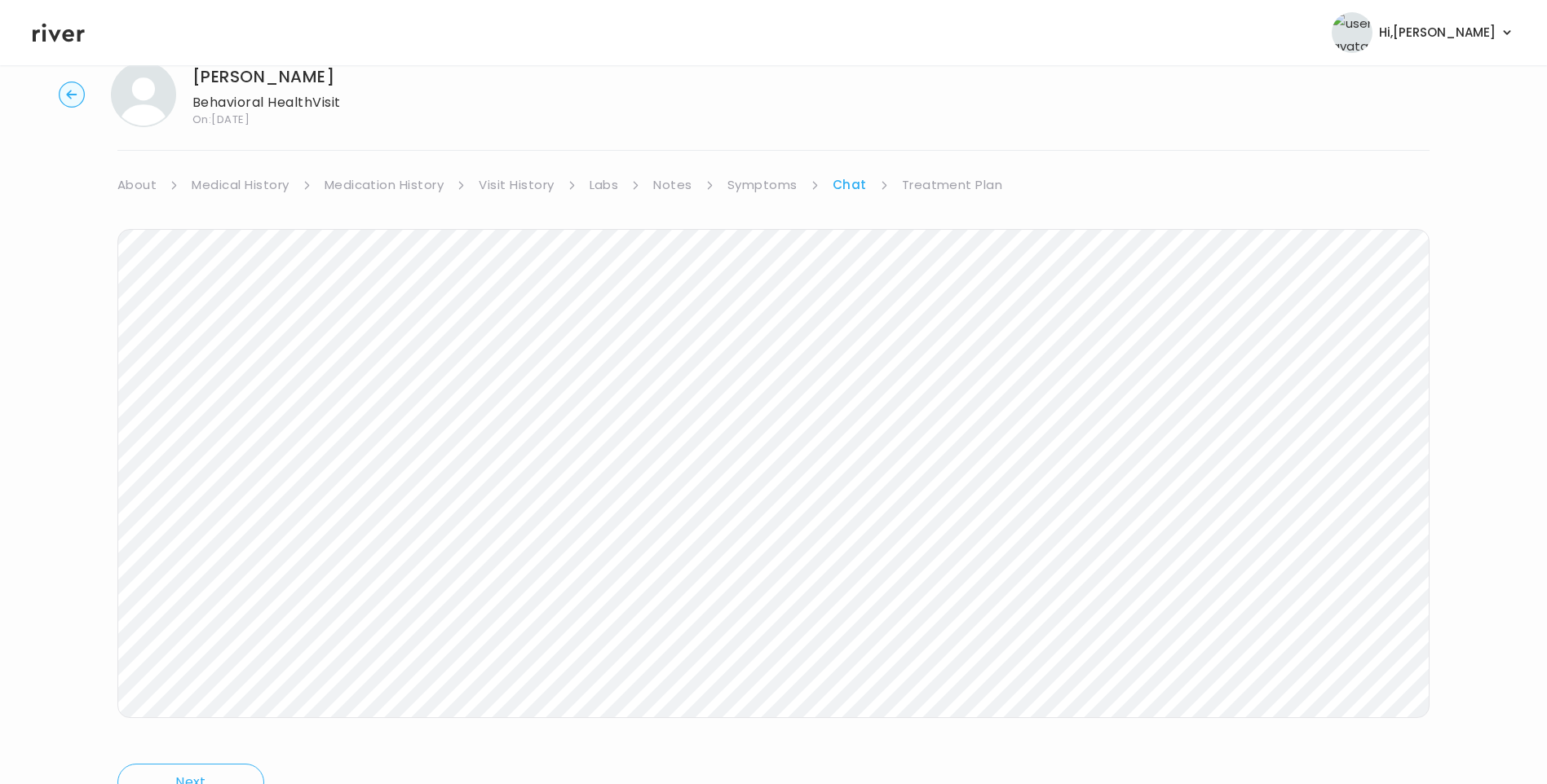
click at [62, 33] on icon at bounding box center [59, 32] width 52 height 24
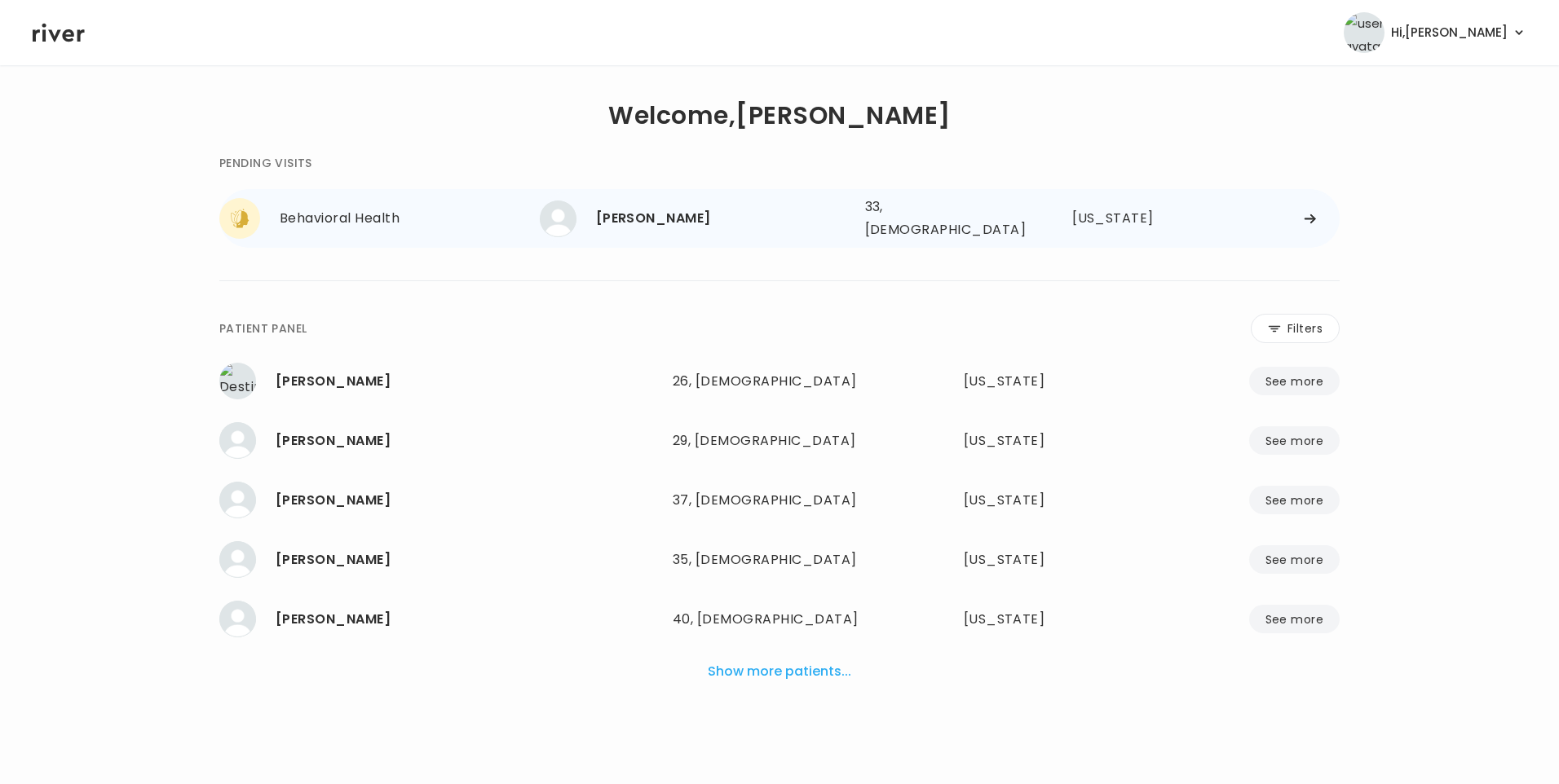
click at [656, 218] on div "[PERSON_NAME]" at bounding box center [724, 219] width 256 height 23
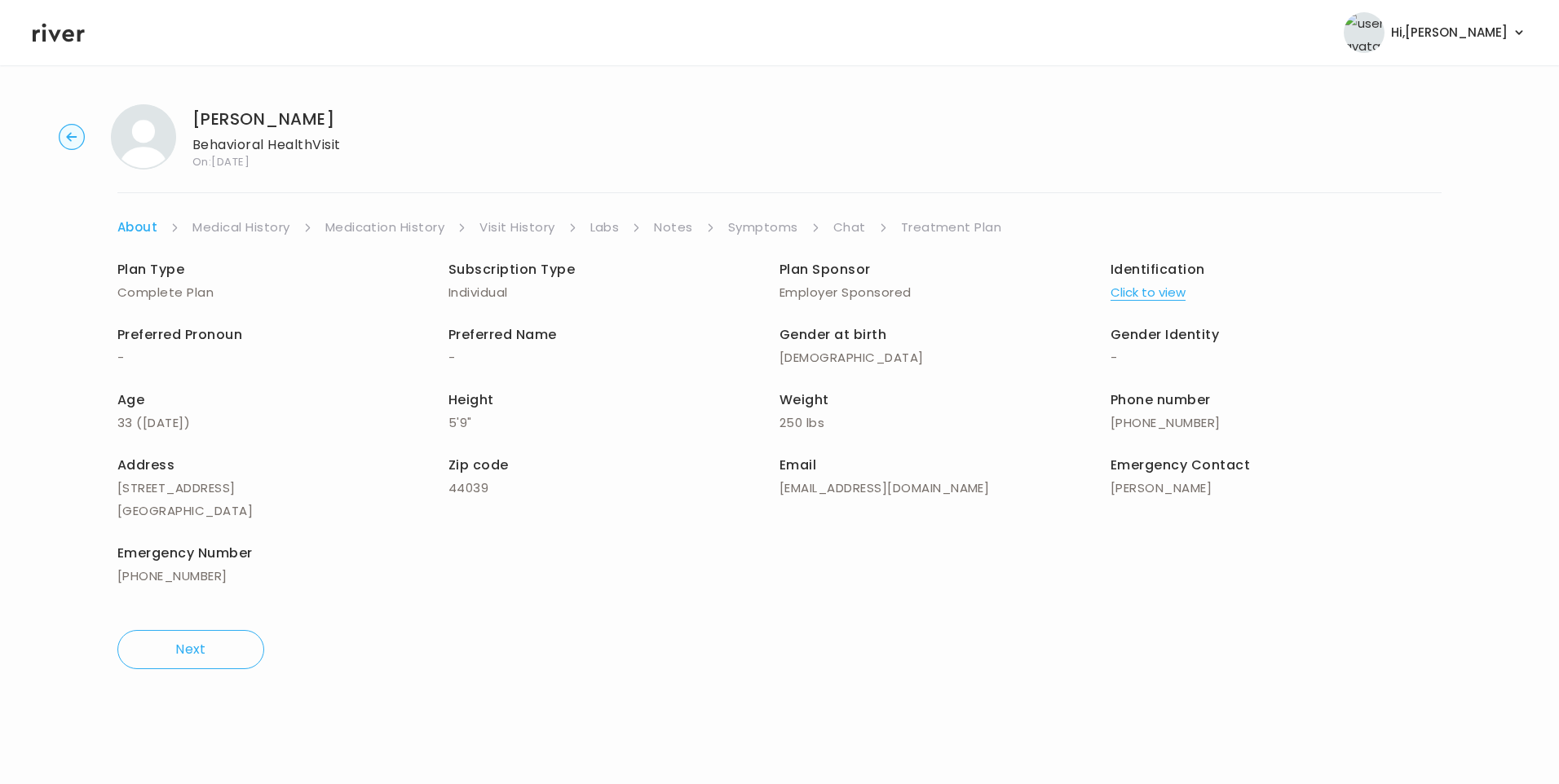
click at [848, 226] on link "Chat" at bounding box center [850, 227] width 33 height 23
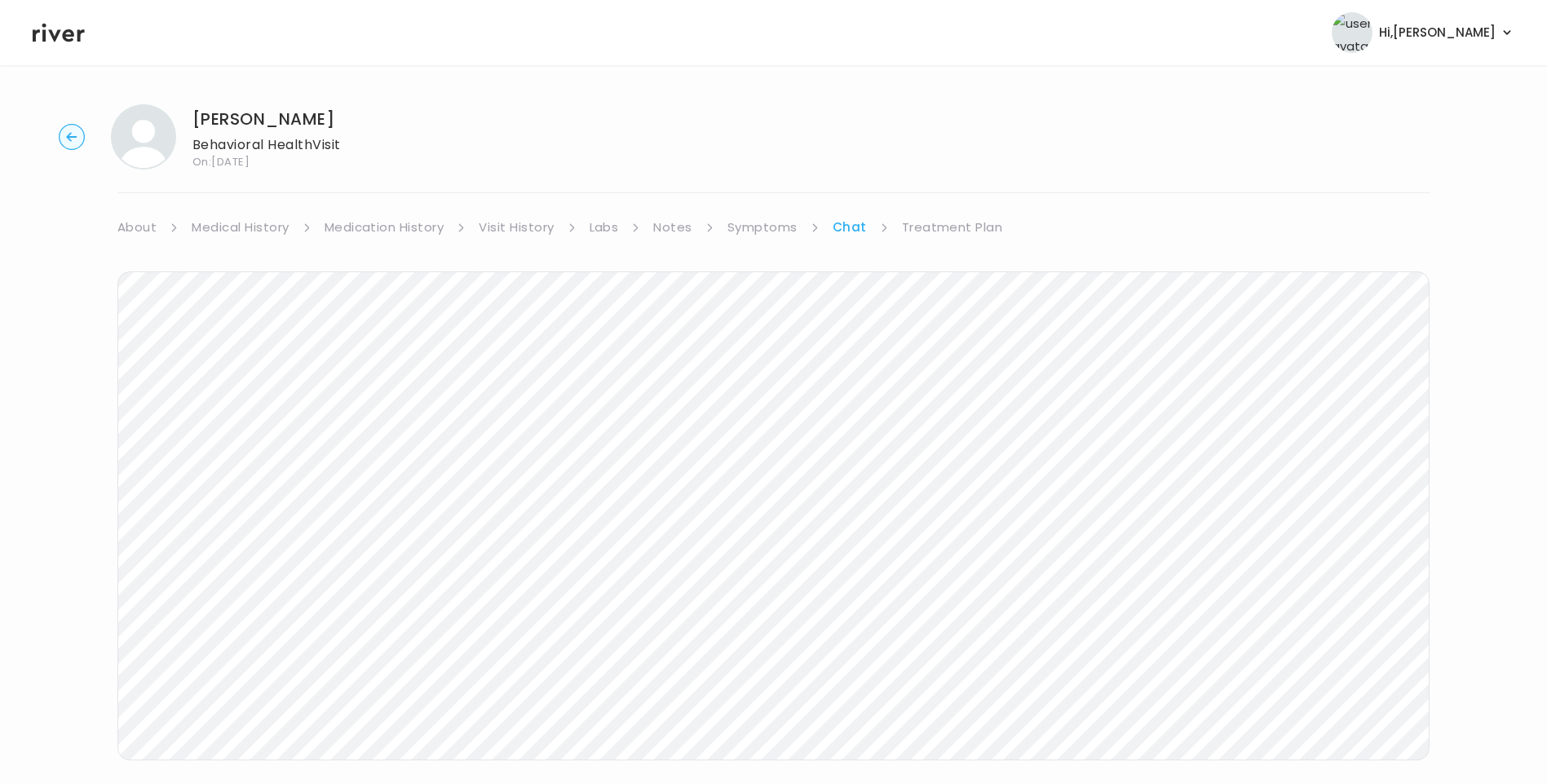
scroll to position [59, 0]
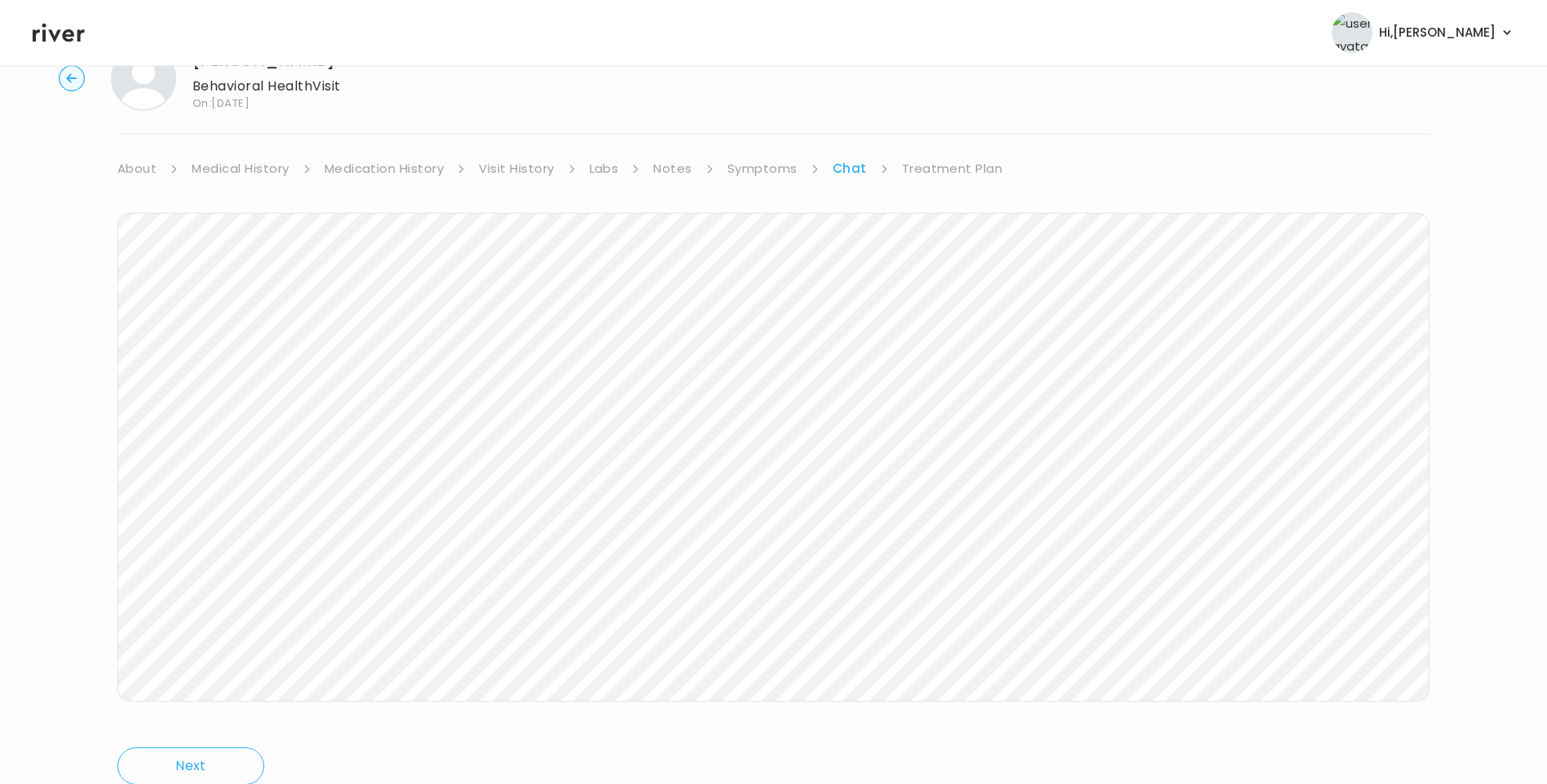
click at [74, 28] on icon at bounding box center [59, 32] width 52 height 24
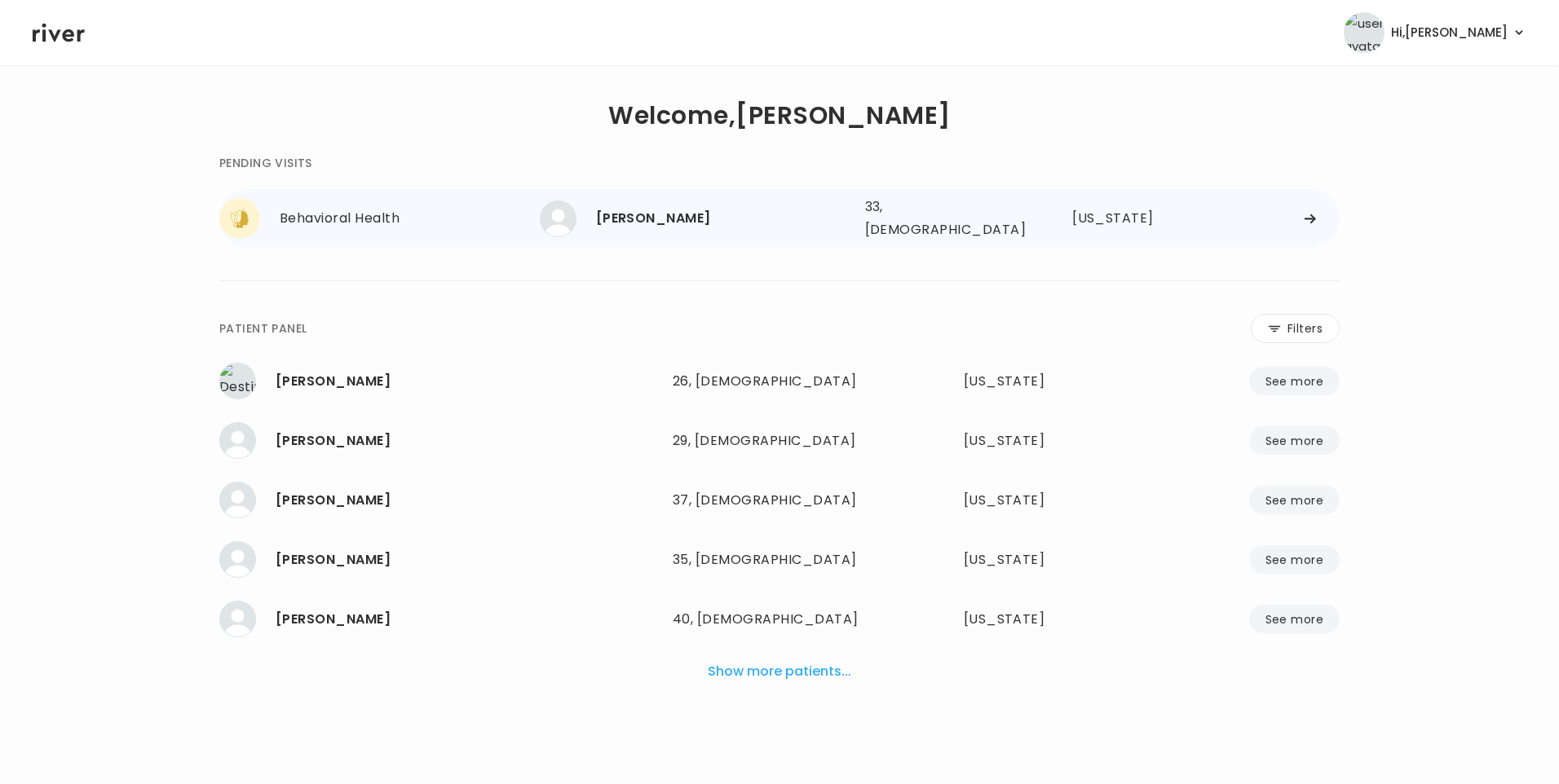
click at [723, 222] on div "[PERSON_NAME]" at bounding box center [724, 219] width 256 height 23
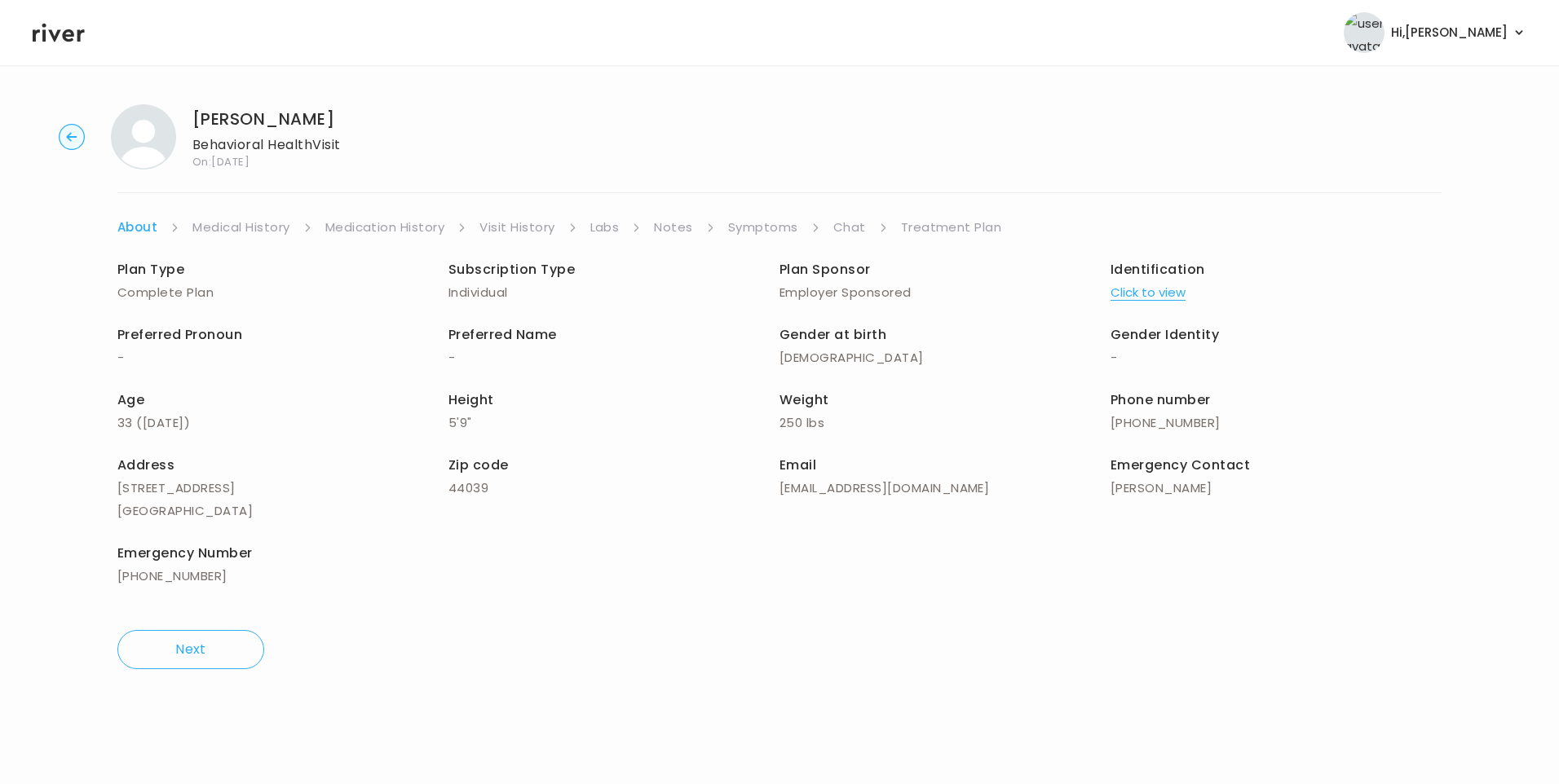
drag, startPoint x: 850, startPoint y: 223, endPoint x: 860, endPoint y: 226, distance: 10.4
click at [850, 224] on link "Chat" at bounding box center [850, 227] width 33 height 23
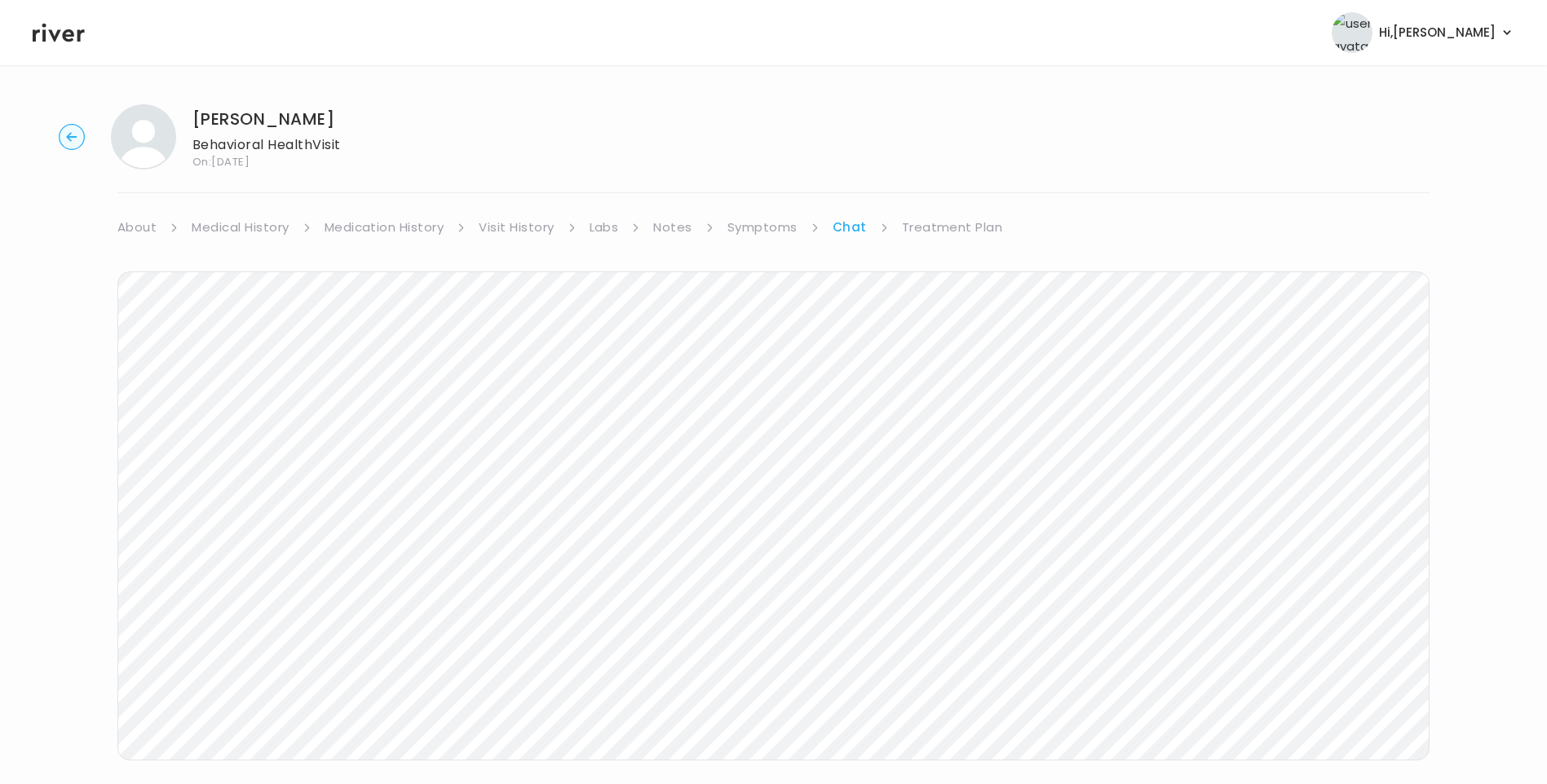
scroll to position [27, 0]
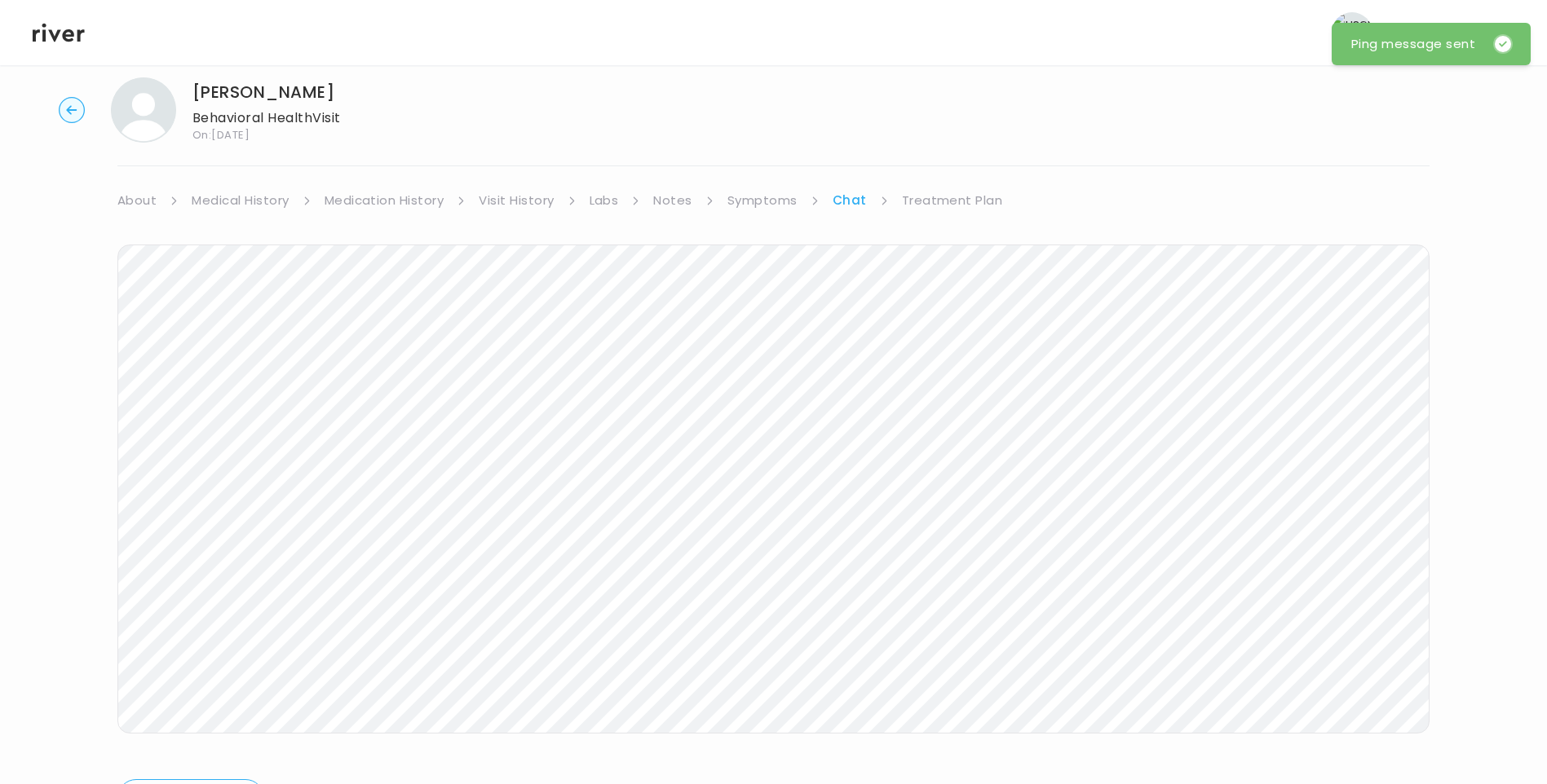
click at [68, 39] on icon at bounding box center [59, 33] width 52 height 19
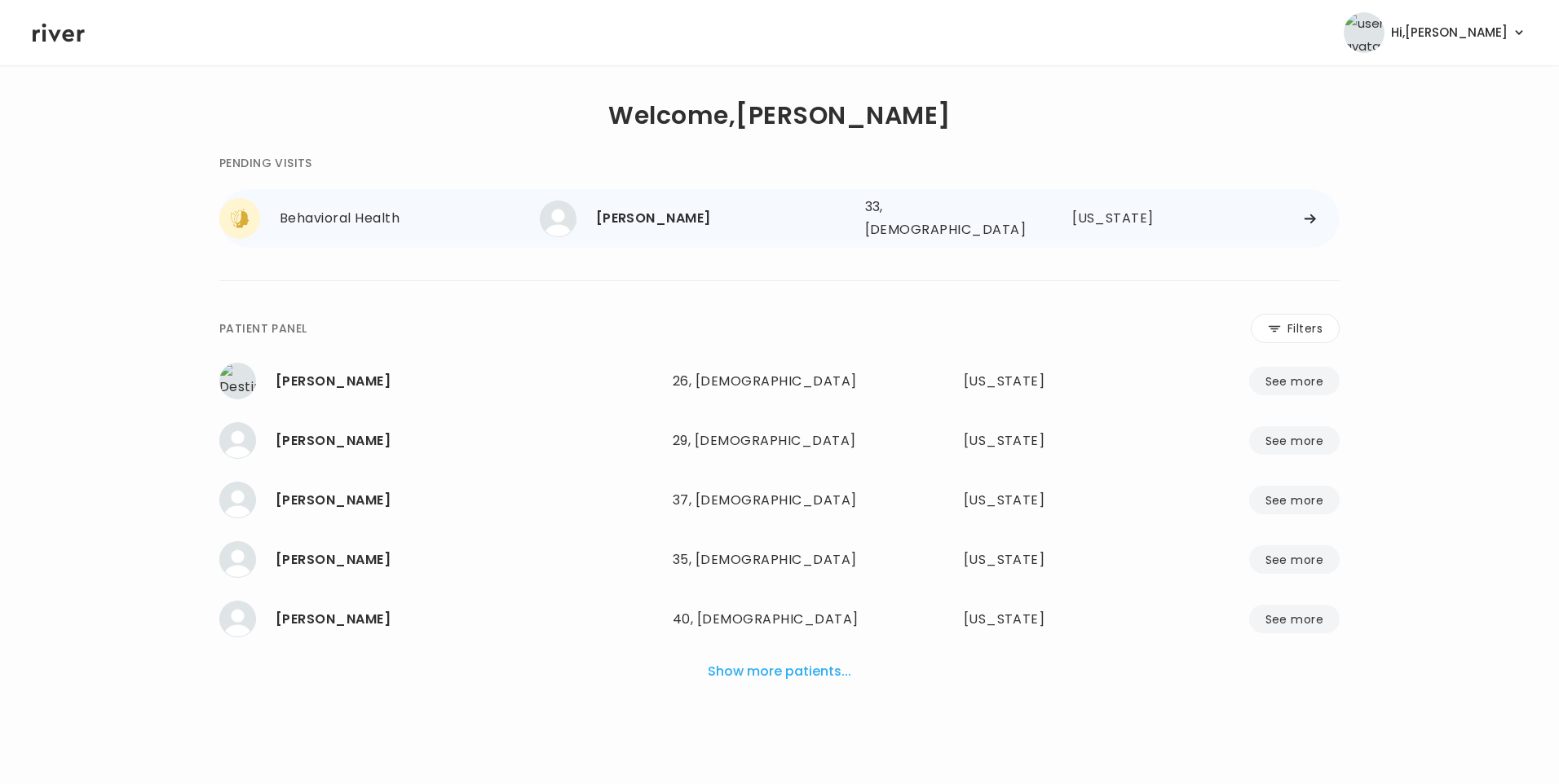
click at [628, 227] on div "Danielle Cabot 33, Female See more" at bounding box center [696, 219] width 312 height 36
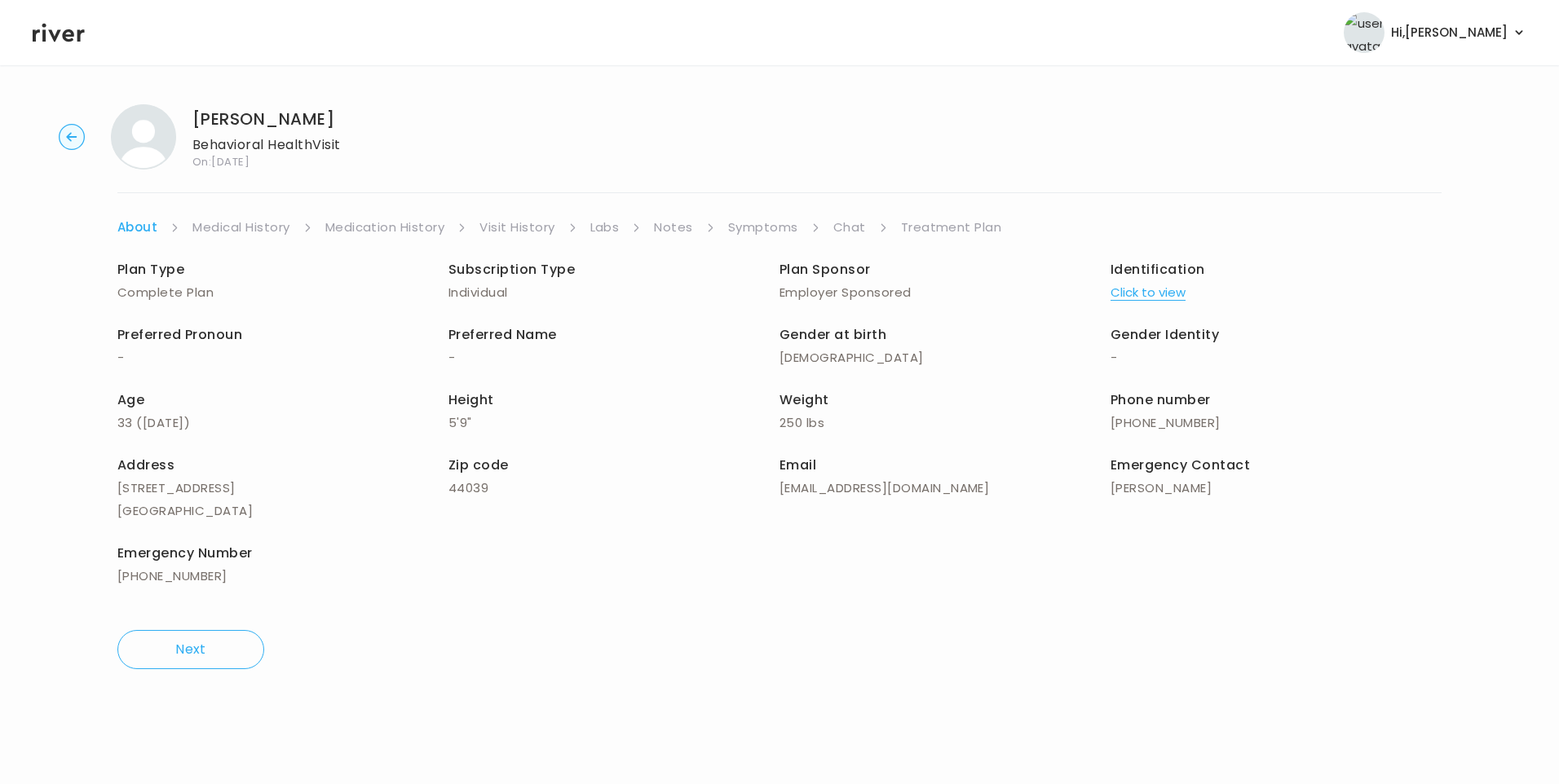
click at [506, 232] on link "Visit History" at bounding box center [517, 227] width 75 height 23
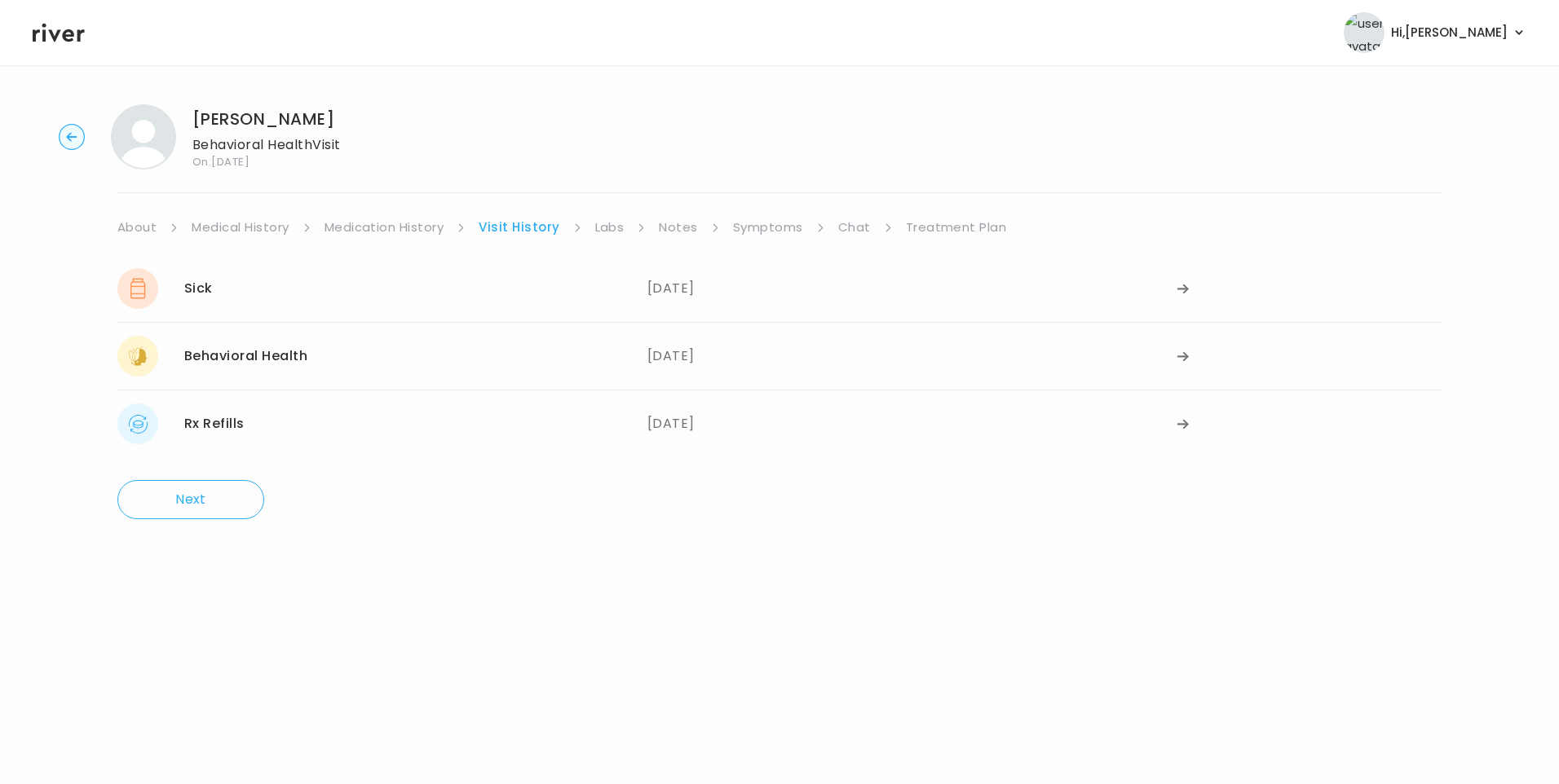
click at [879, 604] on main "Danielle Cabot Behavioral Health Visit On: 05 Sep 2025 About Medical History Me…" at bounding box center [779, 424] width 1559 height 719
click at [840, 232] on link "Chat" at bounding box center [855, 227] width 33 height 23
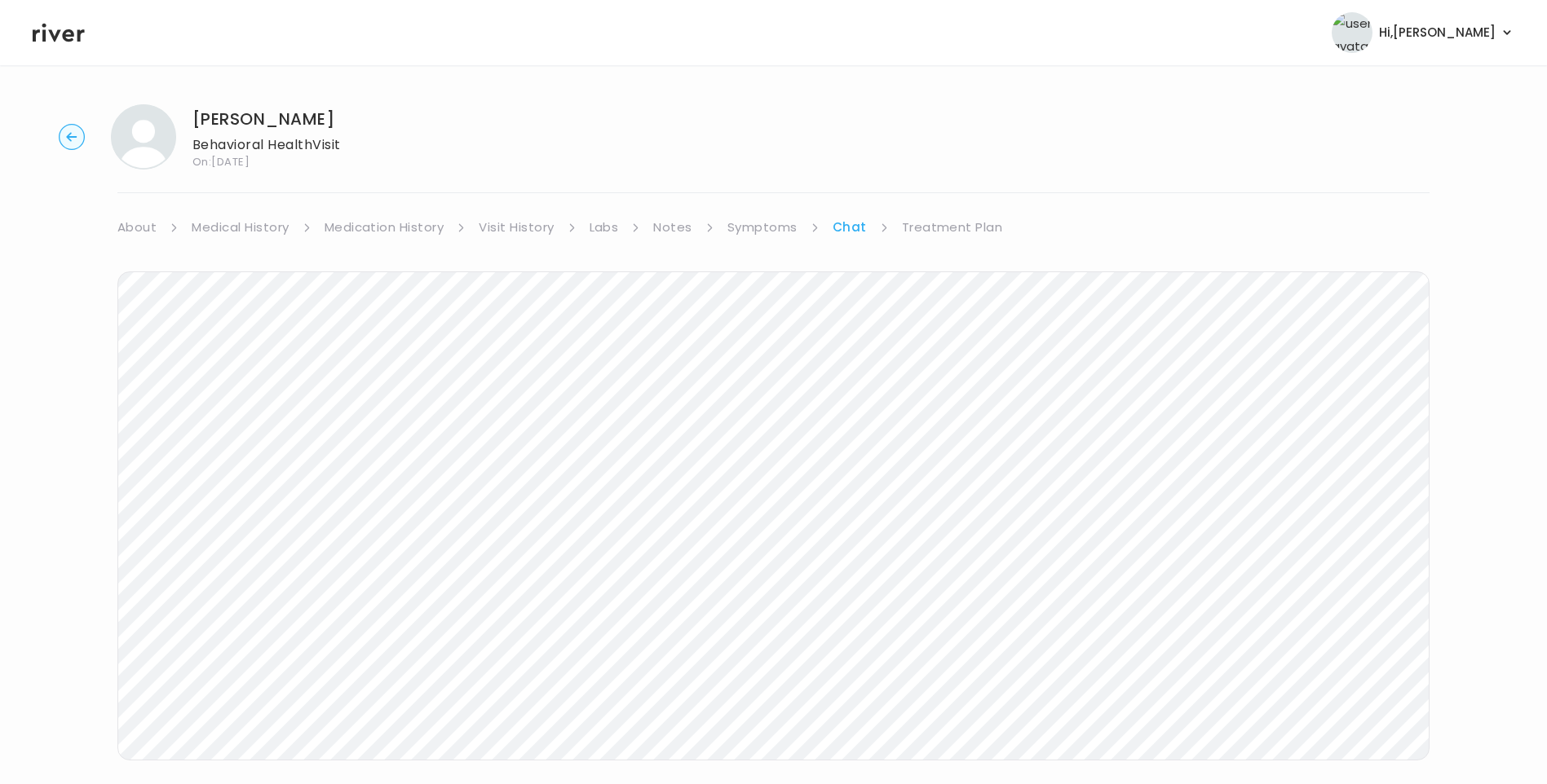
scroll to position [27, 0]
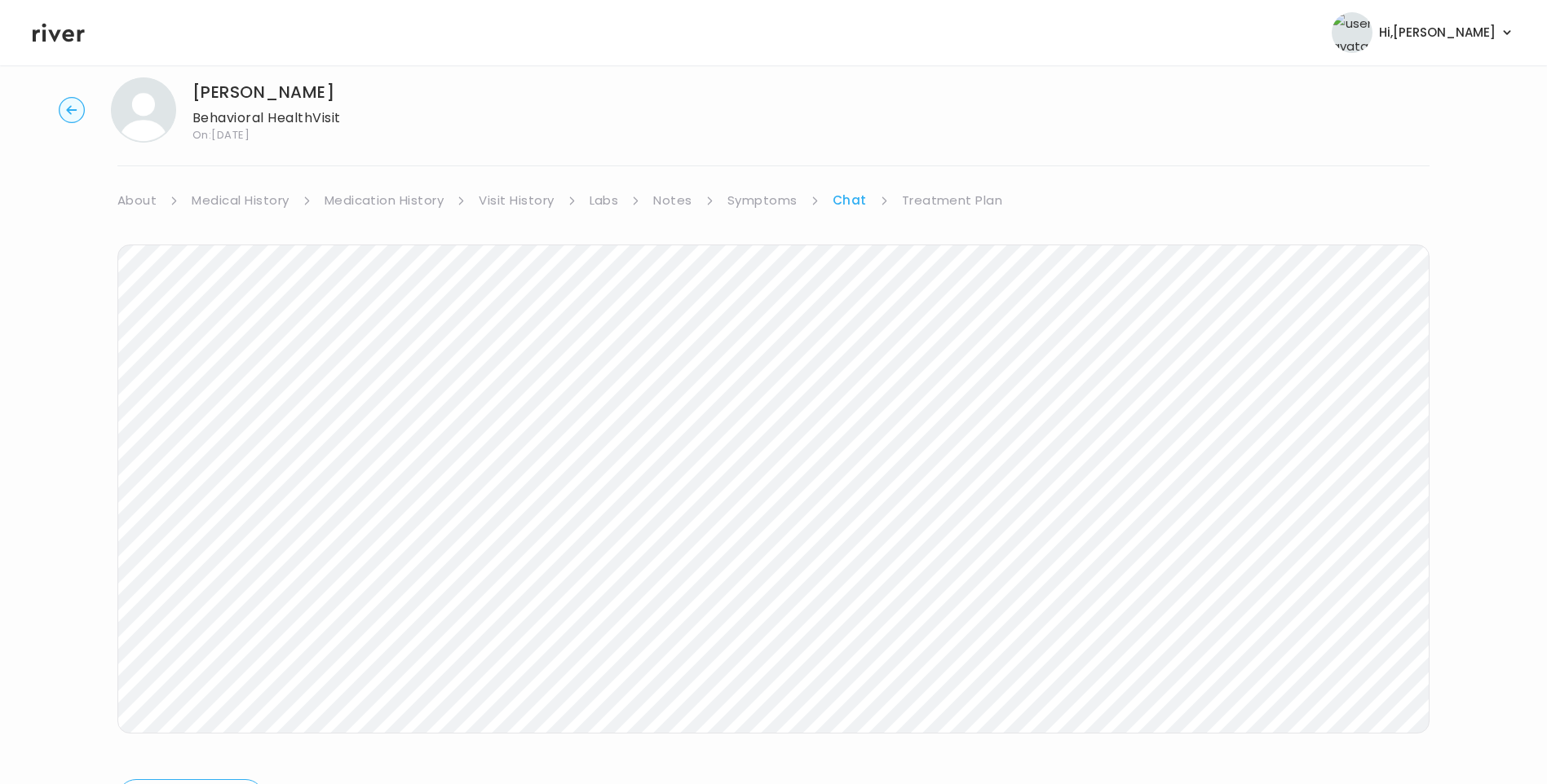
click at [59, 36] on icon at bounding box center [59, 32] width 52 height 24
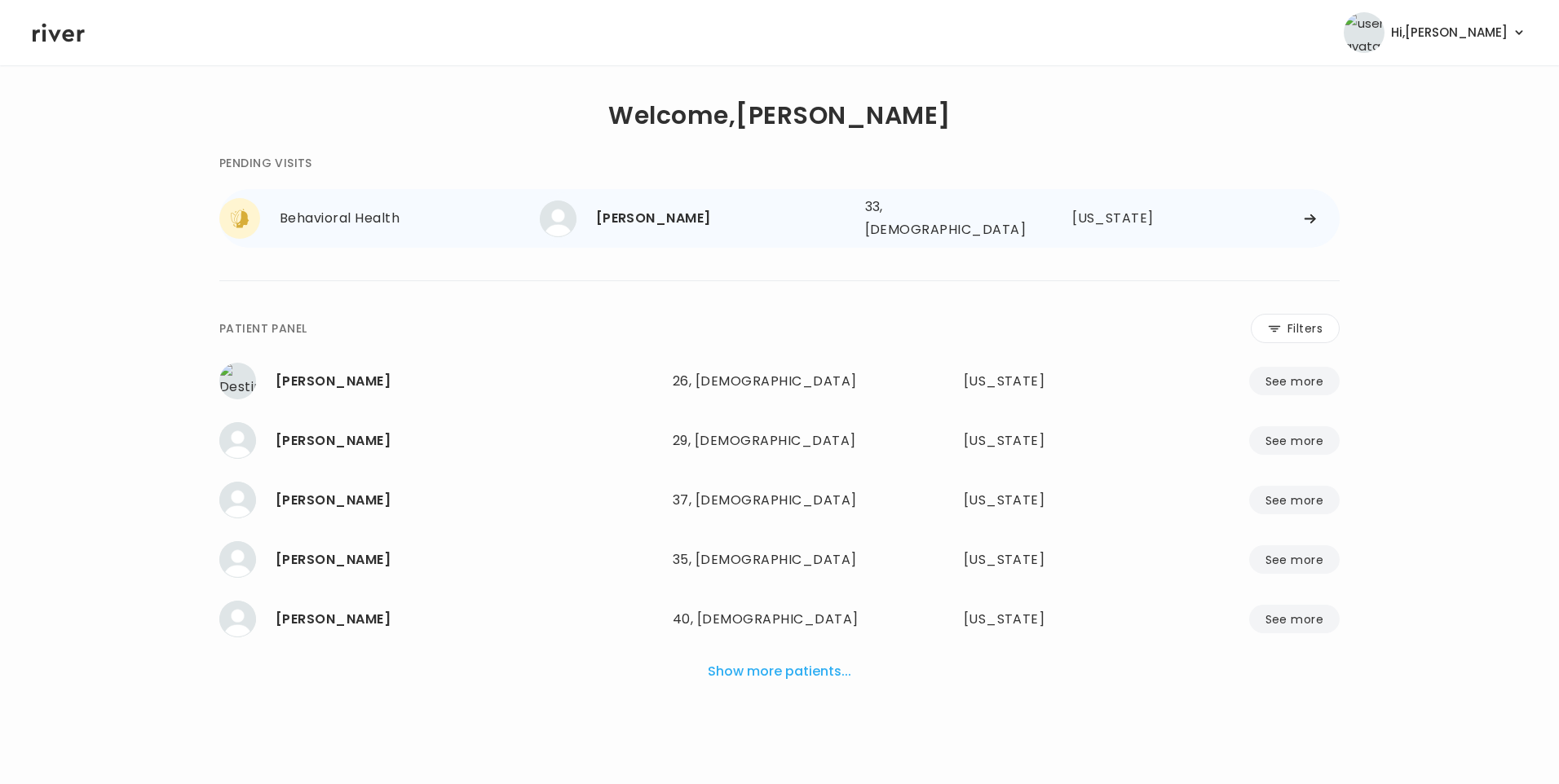
click at [667, 225] on div "[PERSON_NAME] 33, [DEMOGRAPHIC_DATA] See more" at bounding box center [696, 219] width 312 height 36
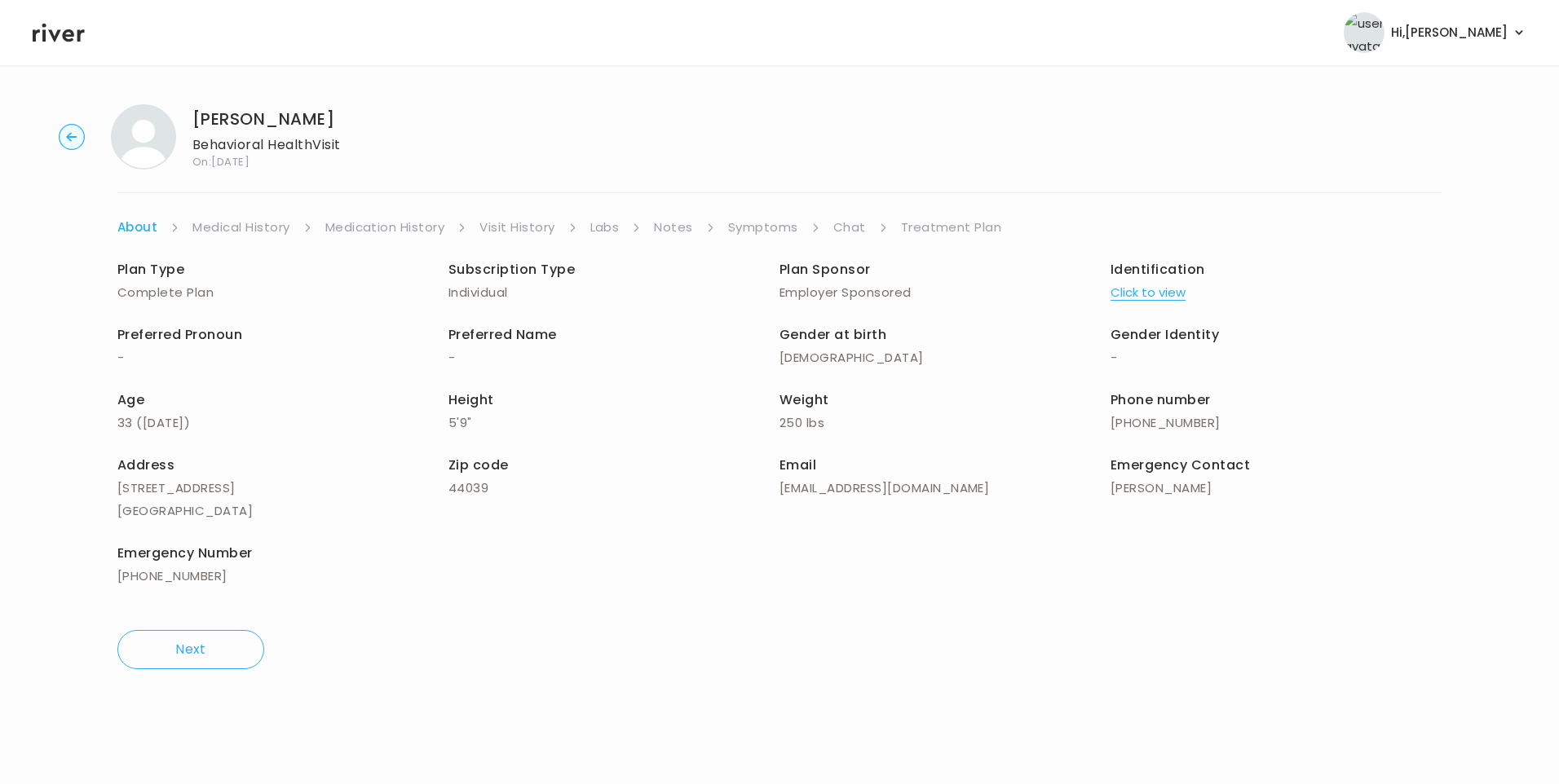
click at [848, 223] on link "Chat" at bounding box center [850, 227] width 33 height 23
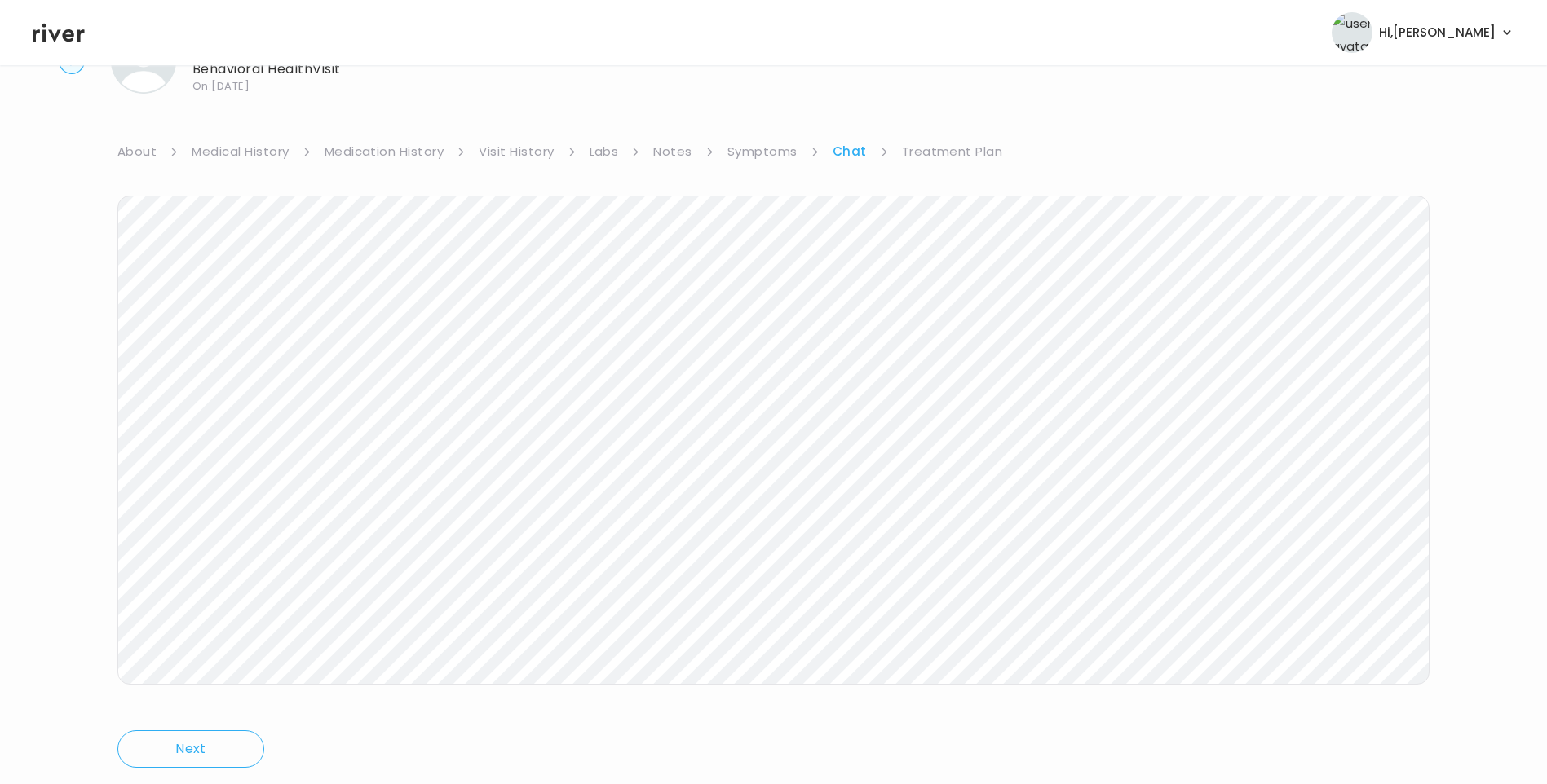
scroll to position [121, 0]
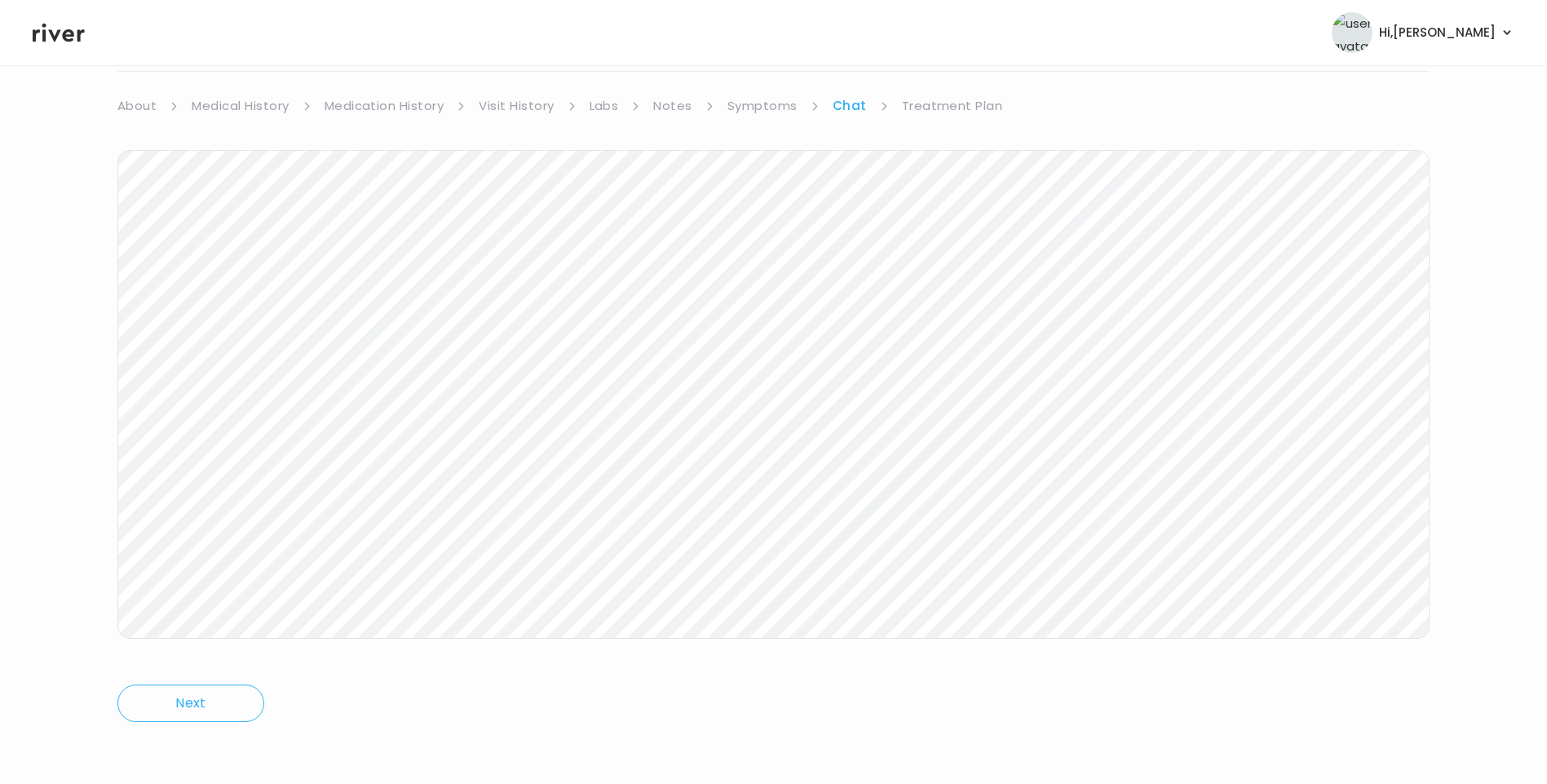
click at [538, 101] on link "Visit History" at bounding box center [516, 106] width 75 height 23
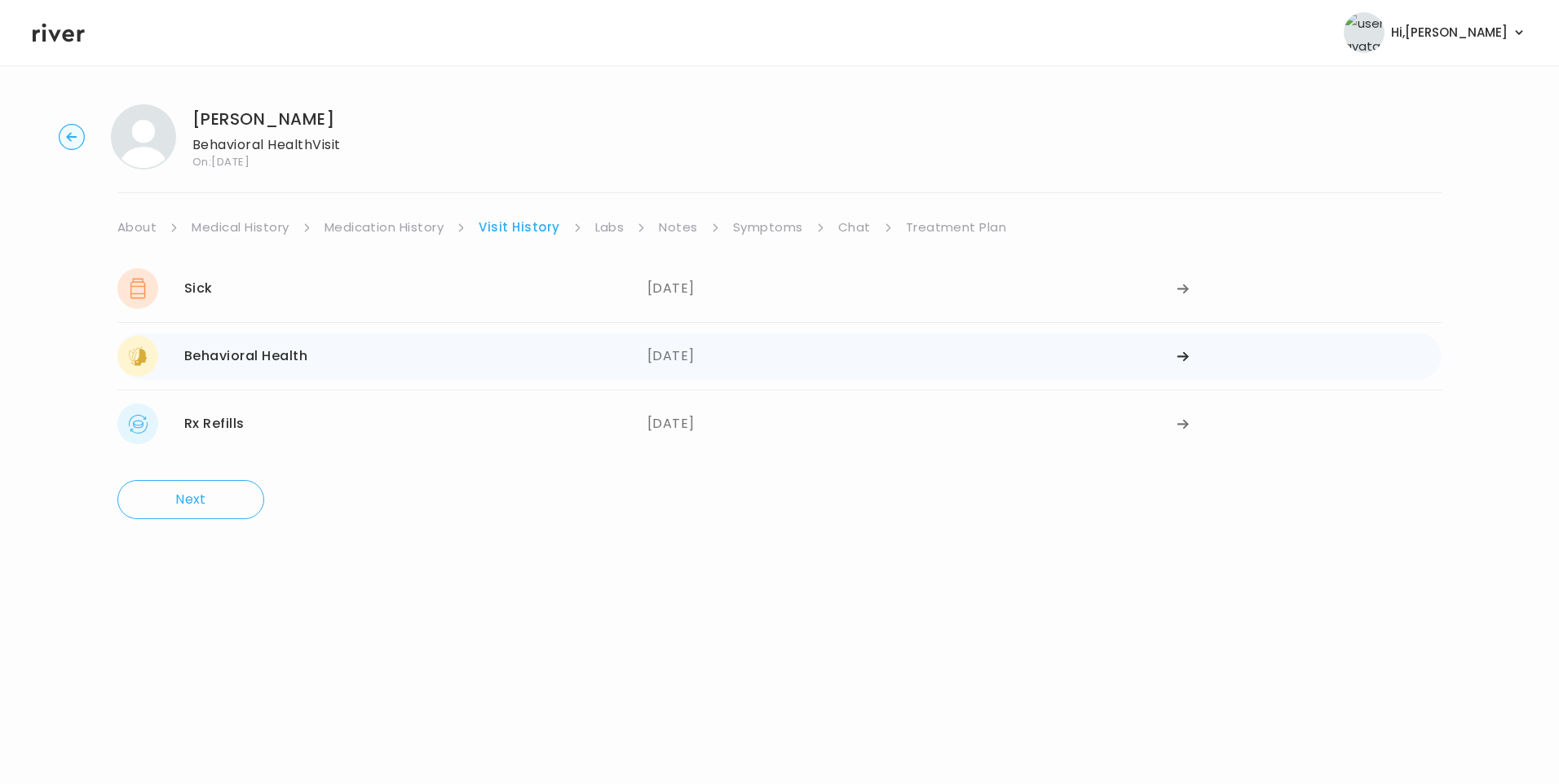
click at [396, 367] on div "Behavioral Health [DATE]" at bounding box center [382, 356] width 530 height 41
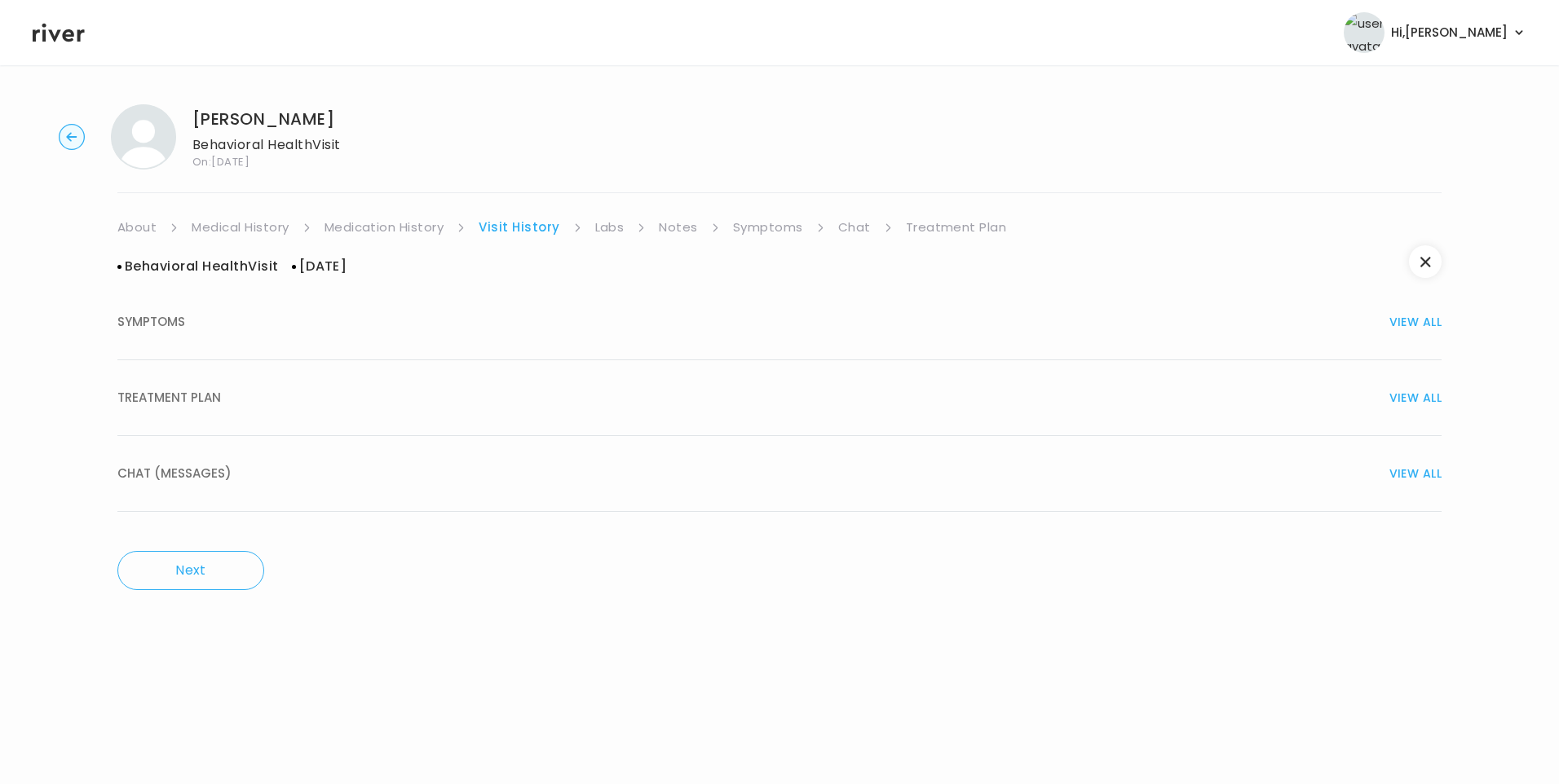
drag, startPoint x: 206, startPoint y: 395, endPoint x: 284, endPoint y: 426, distance: 83.9
click at [211, 397] on span "TREATMENT PLAN" at bounding box center [168, 398] width 103 height 23
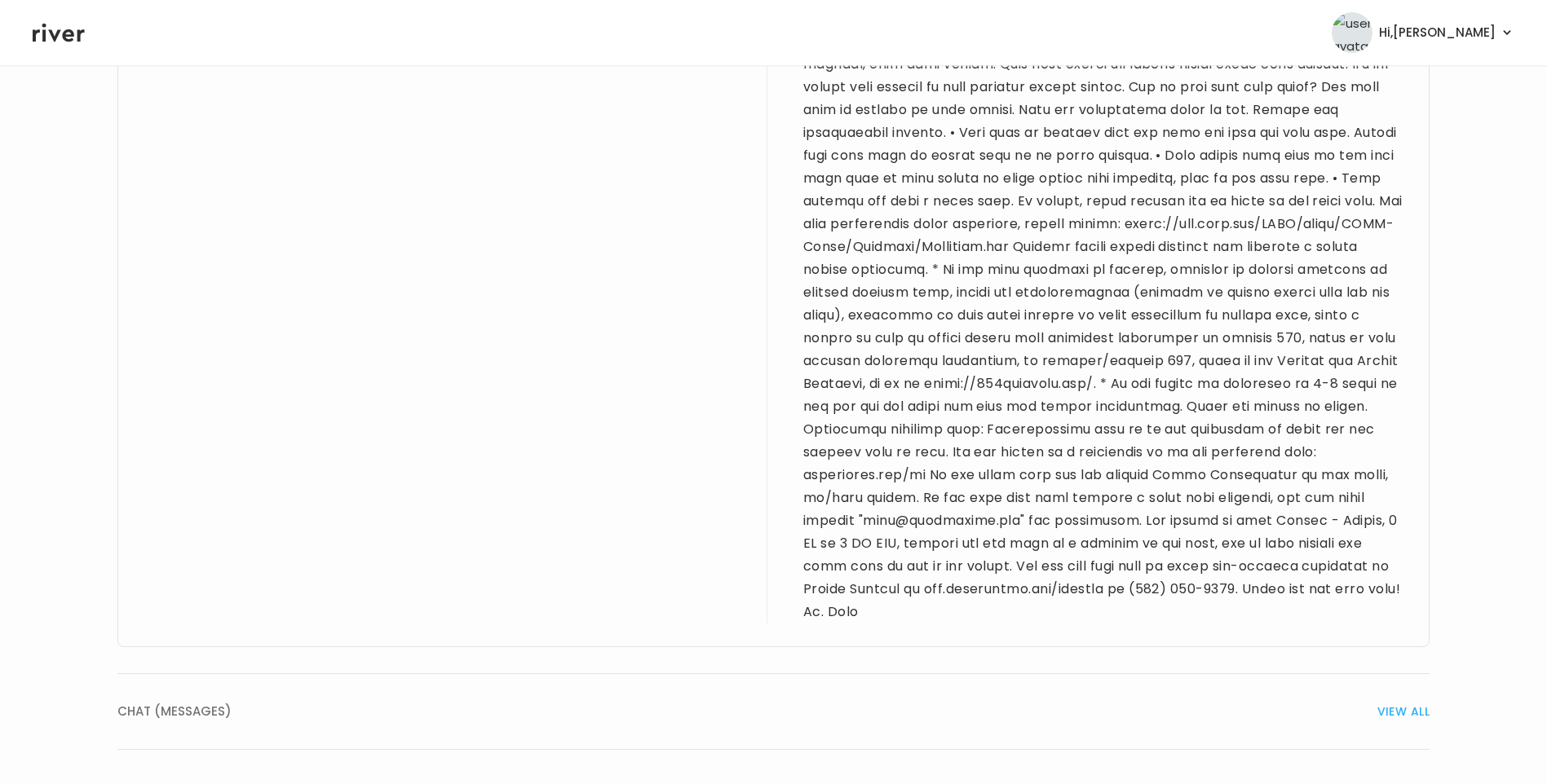
scroll to position [2040, 0]
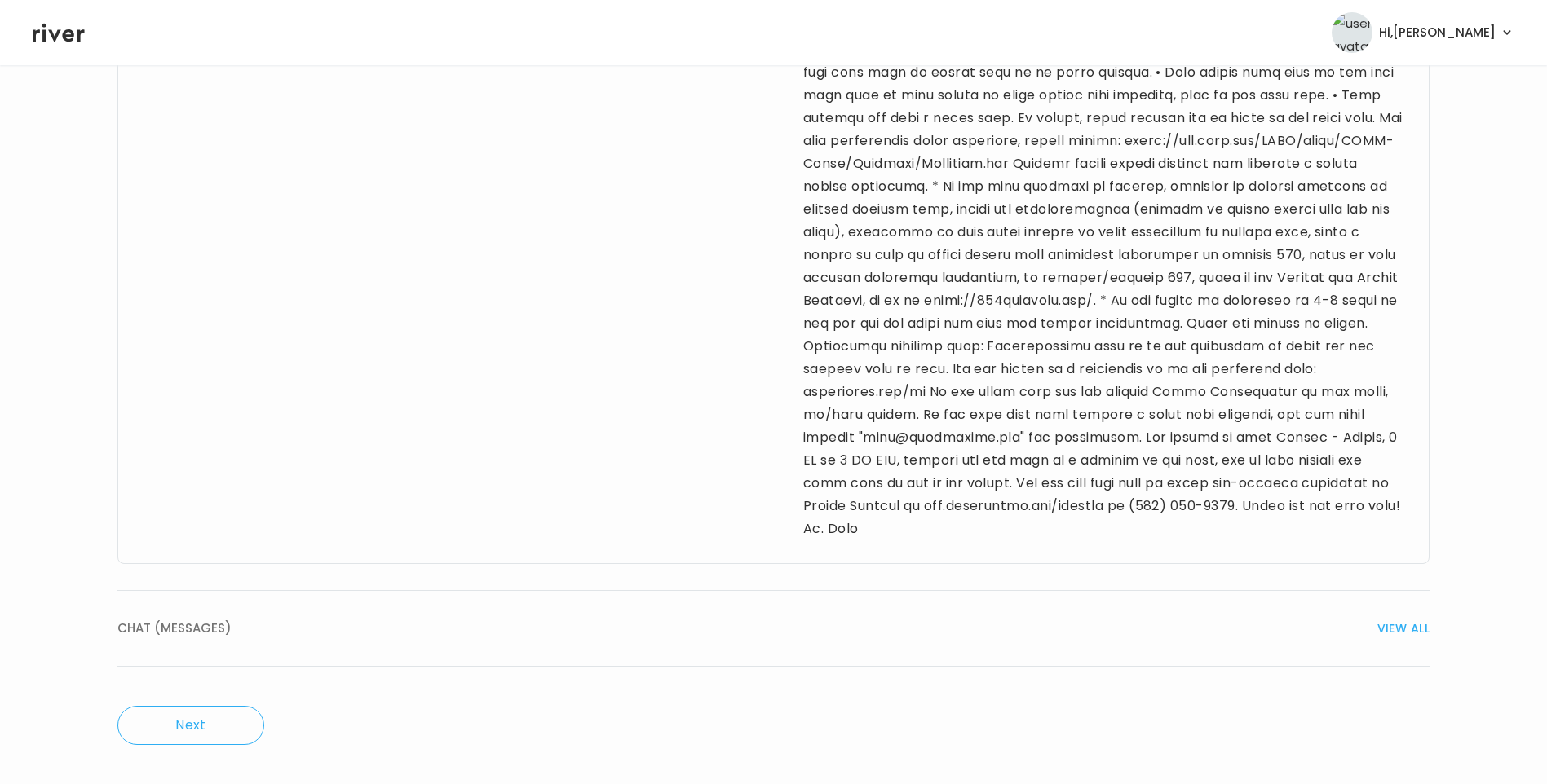
click at [231, 623] on div "CHAT (MESSAGES) VIEW ALL" at bounding box center [773, 629] width 1312 height 23
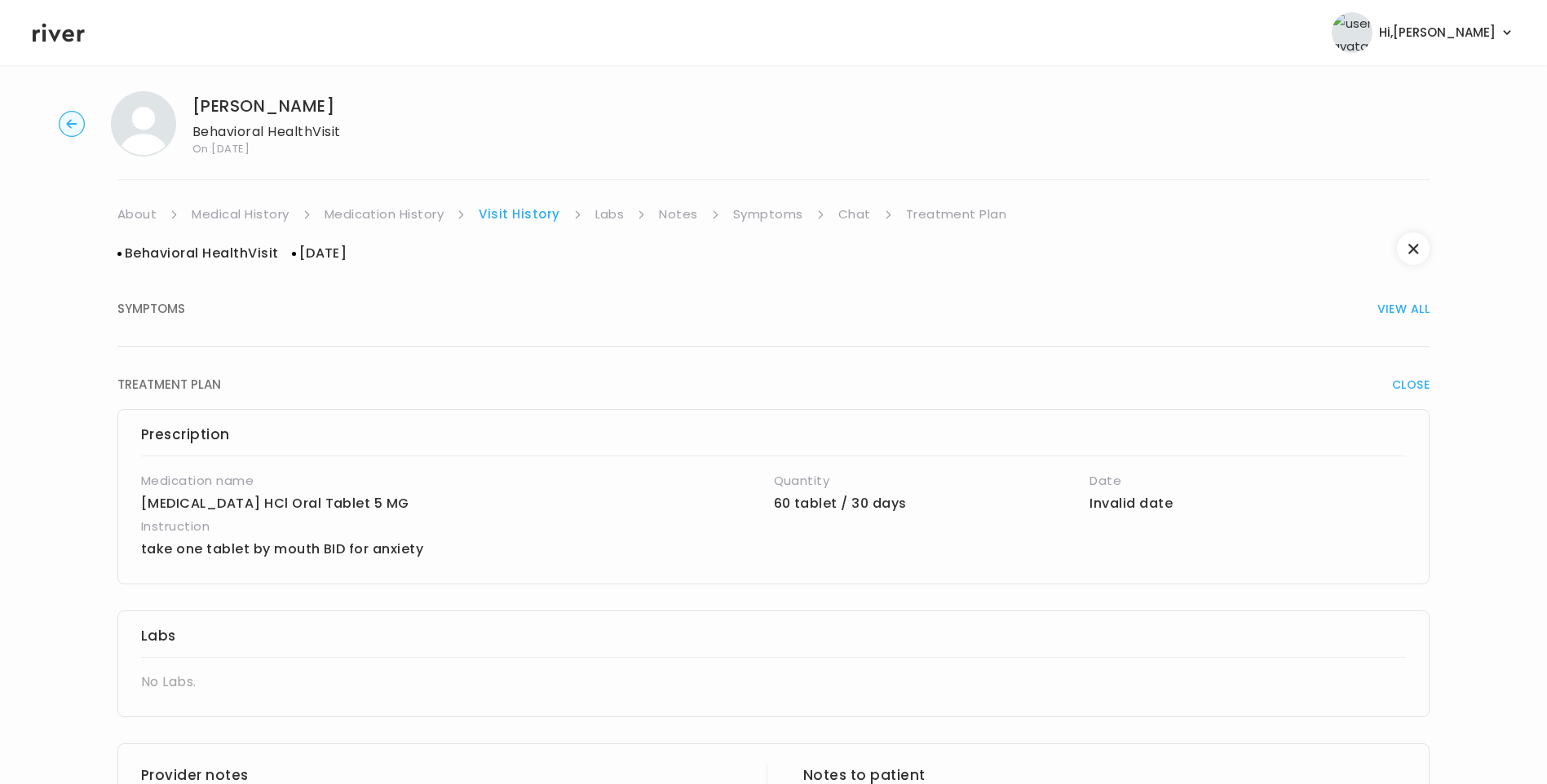
scroll to position [0, 0]
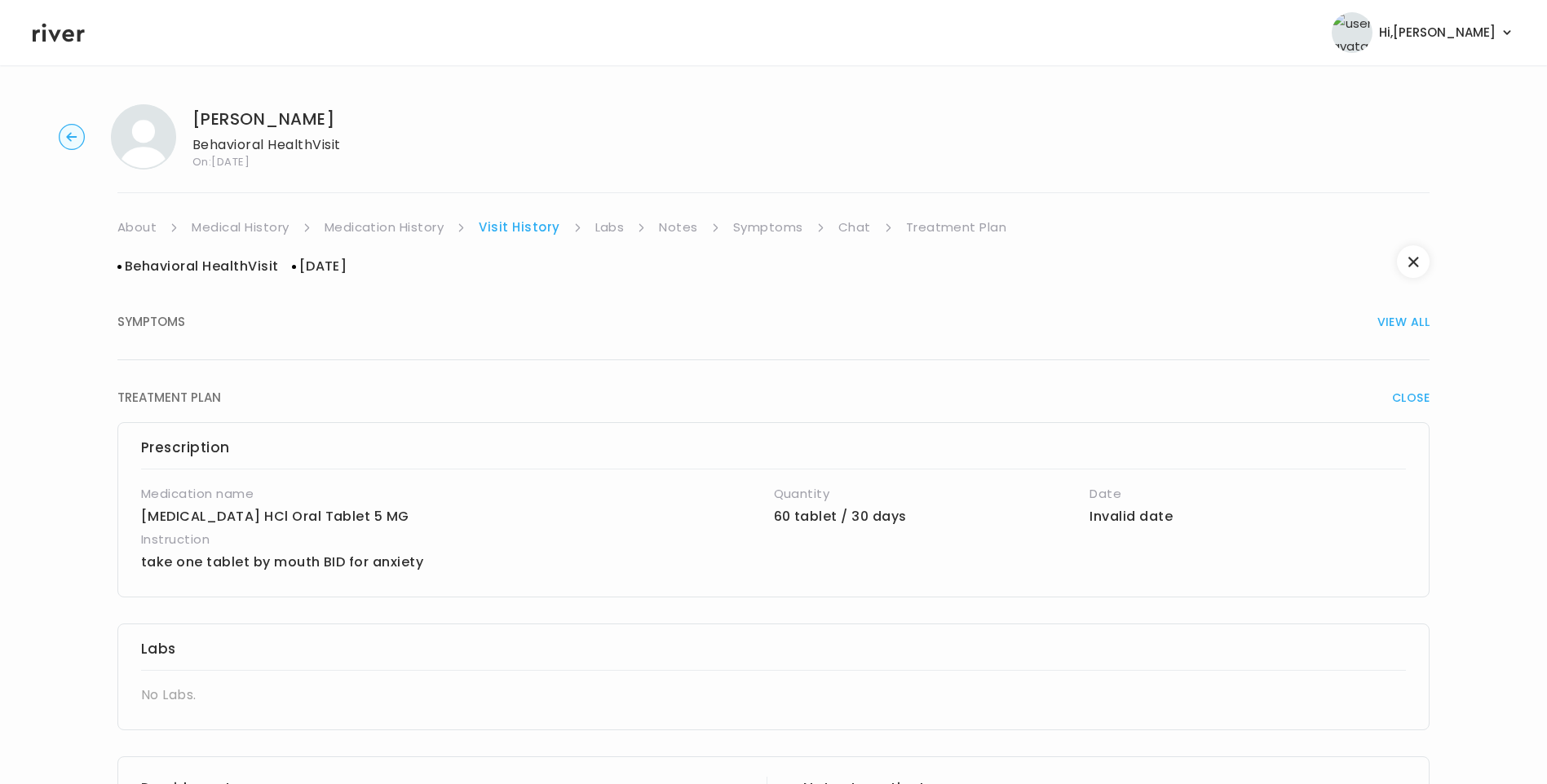
click at [854, 231] on link "Chat" at bounding box center [855, 227] width 33 height 23
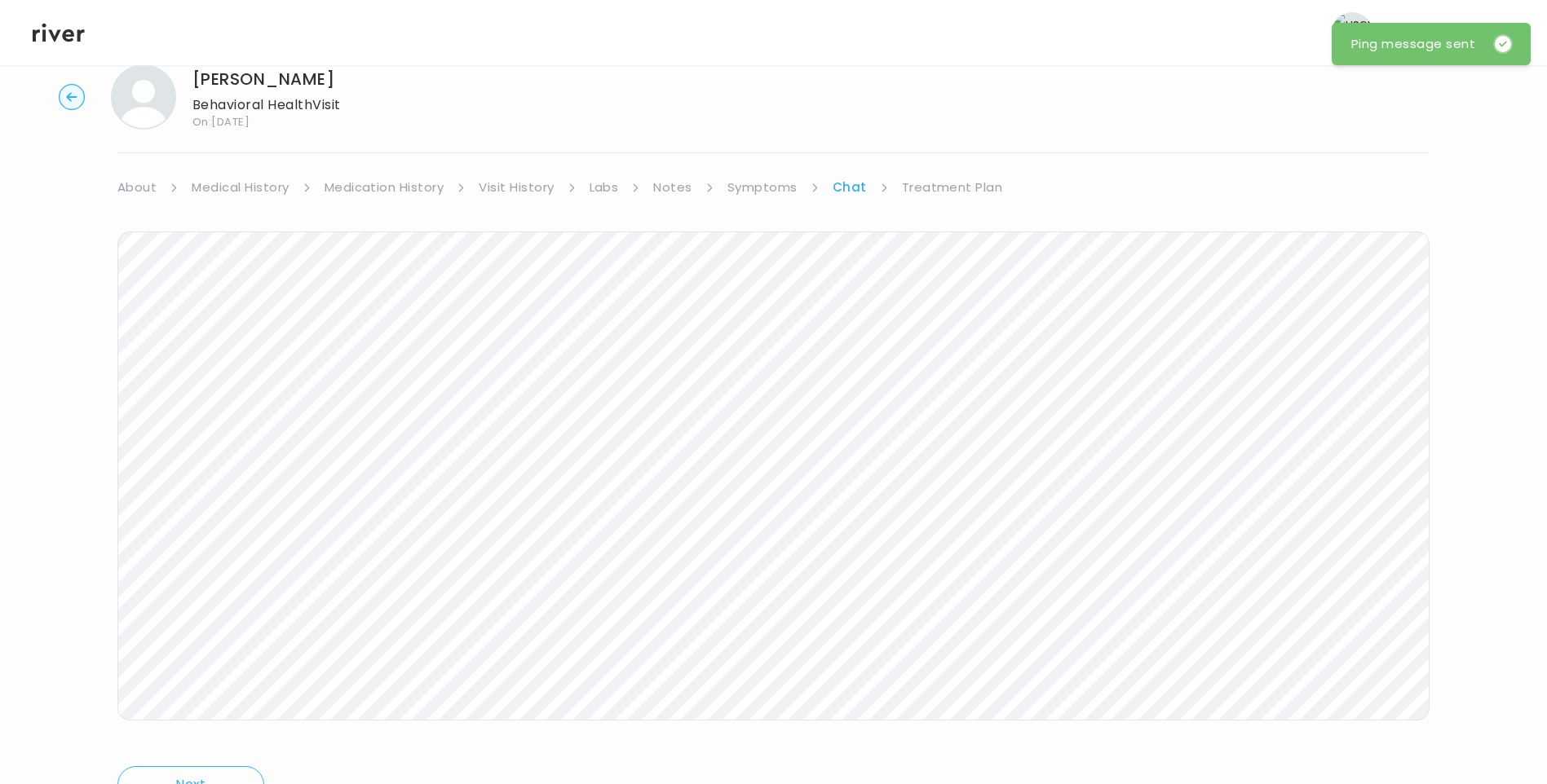
scroll to position [121, 0]
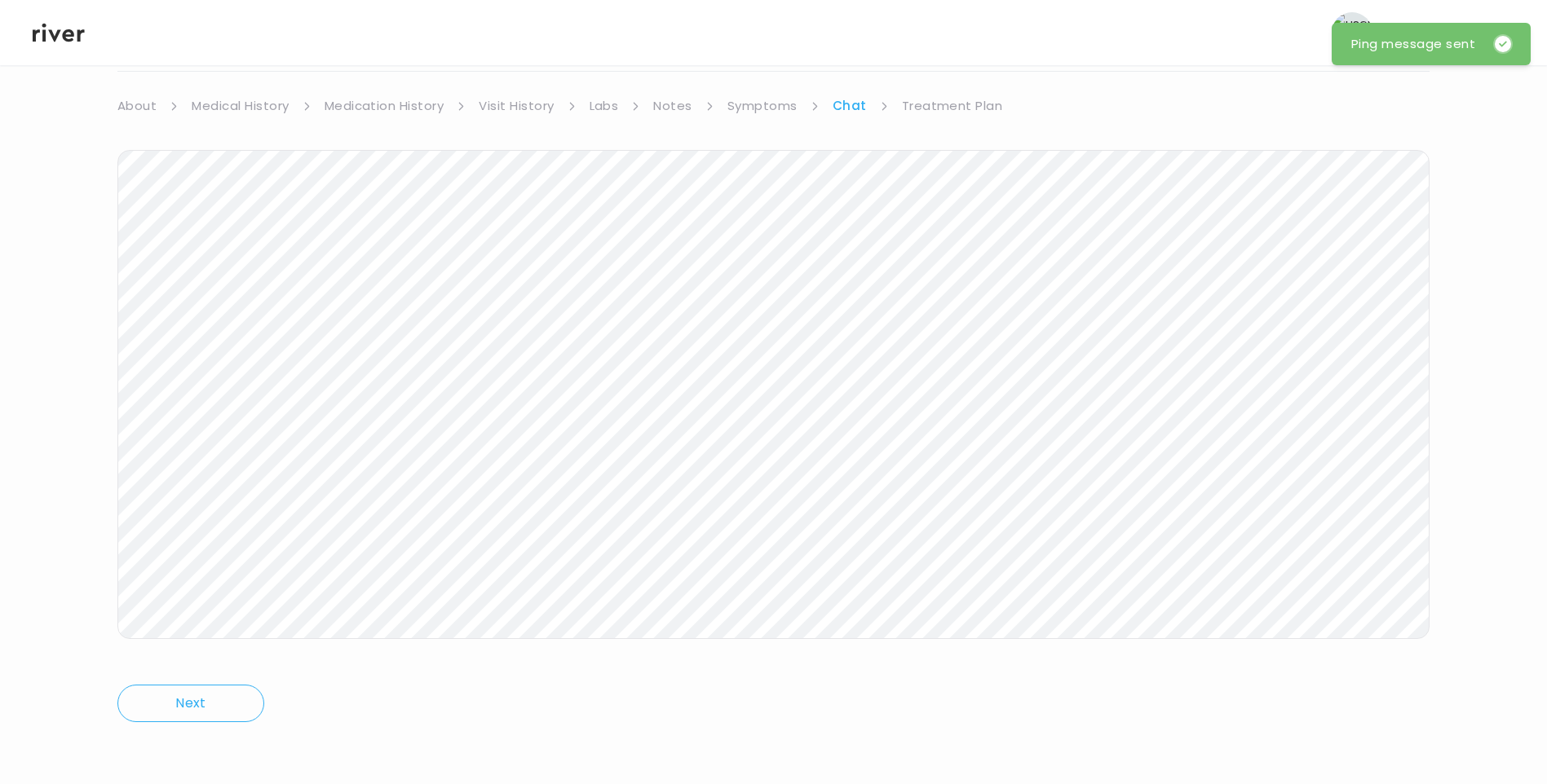
click at [57, 35] on icon at bounding box center [59, 33] width 52 height 19
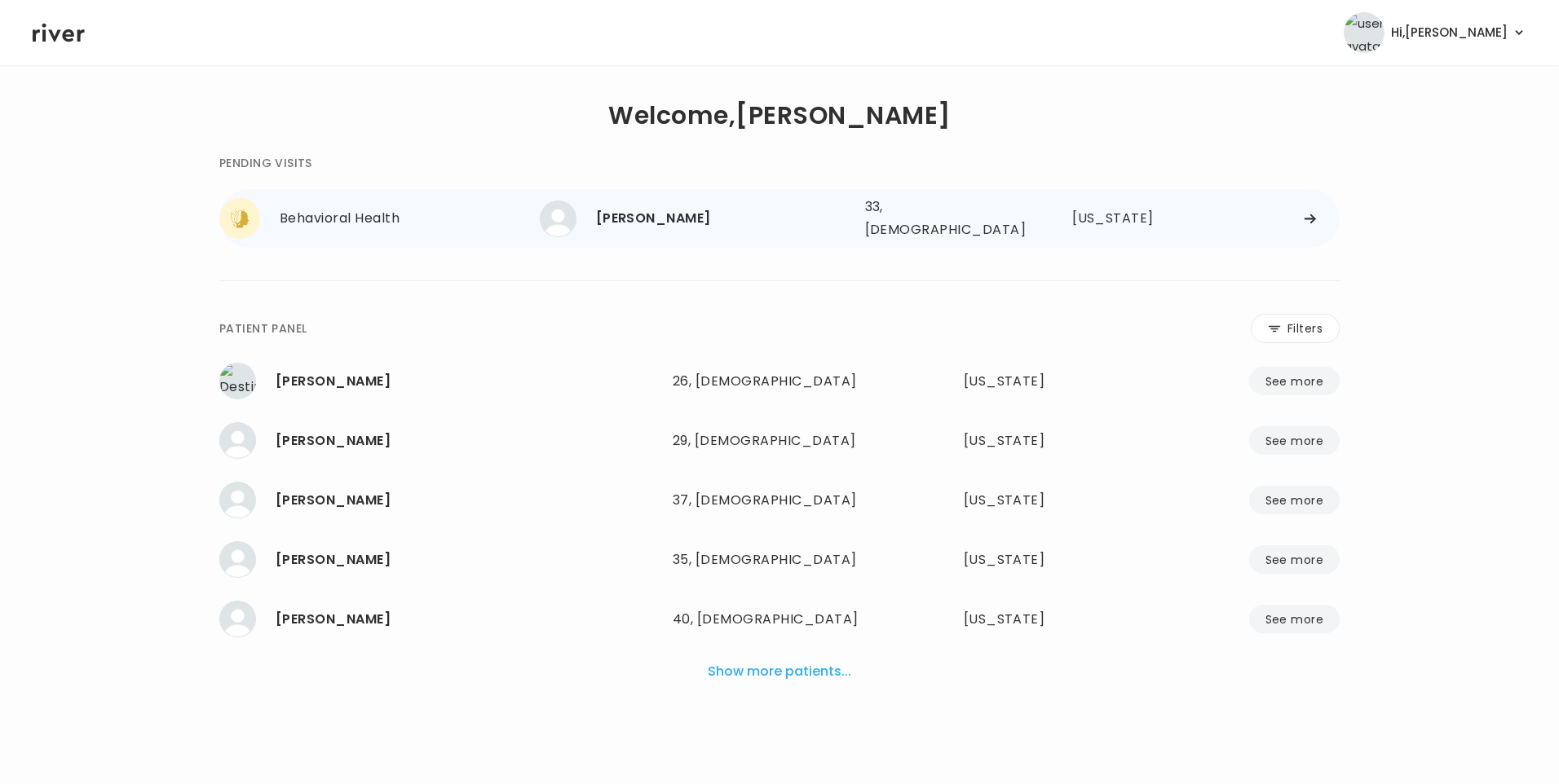
click at [678, 223] on div "[PERSON_NAME]" at bounding box center [724, 219] width 256 height 23
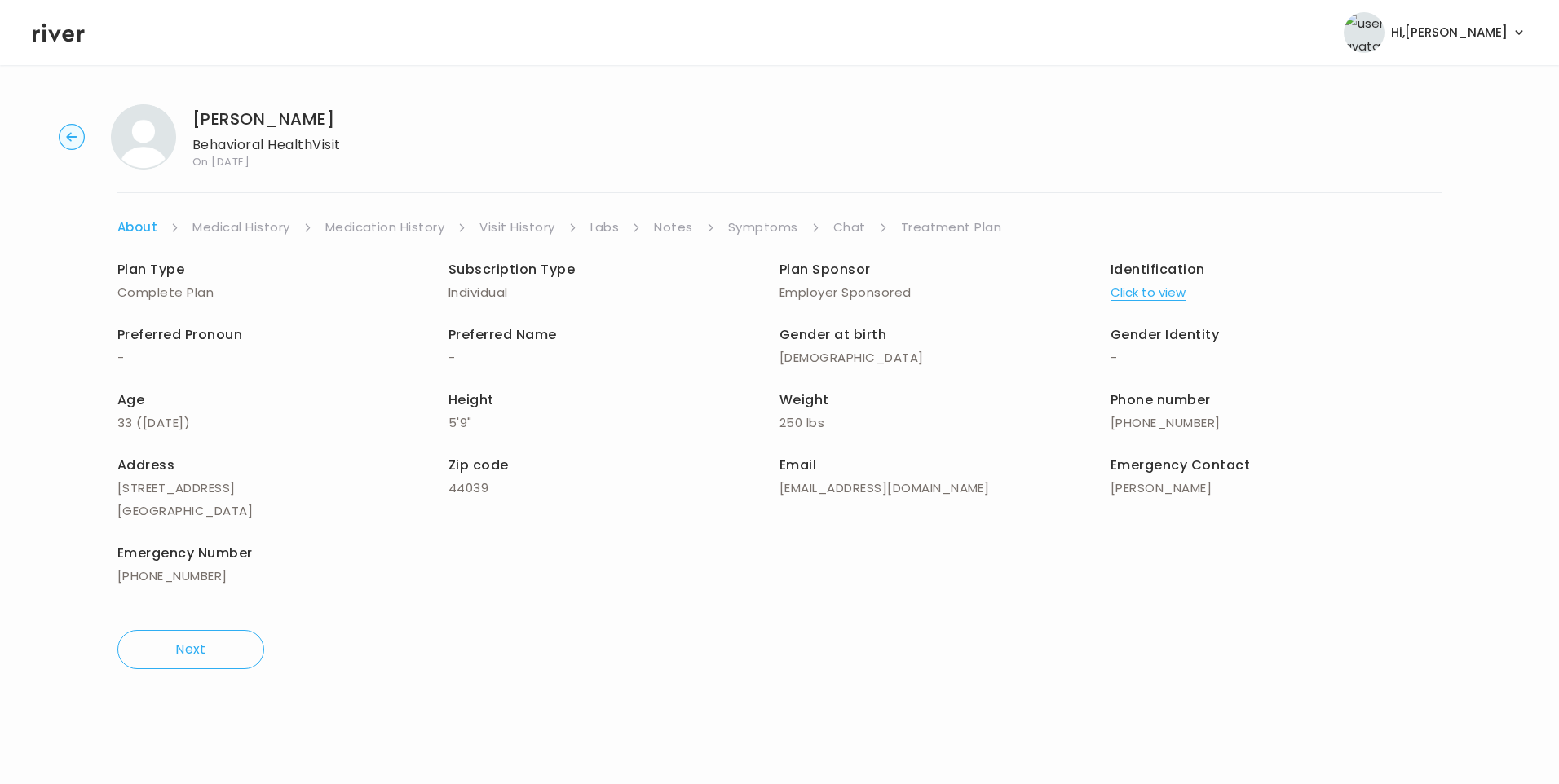
click at [843, 233] on link "Chat" at bounding box center [850, 227] width 33 height 23
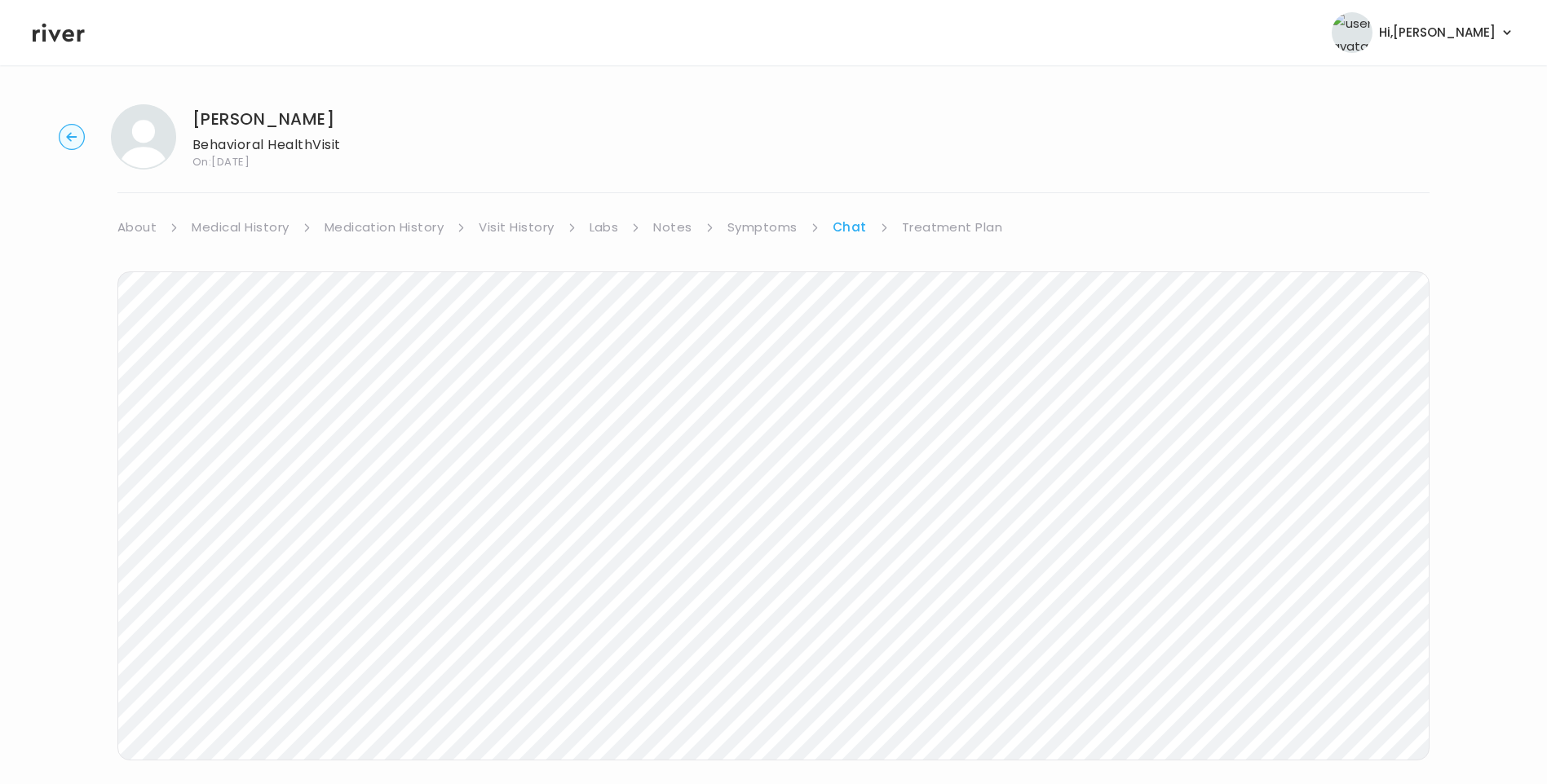
scroll to position [27, 0]
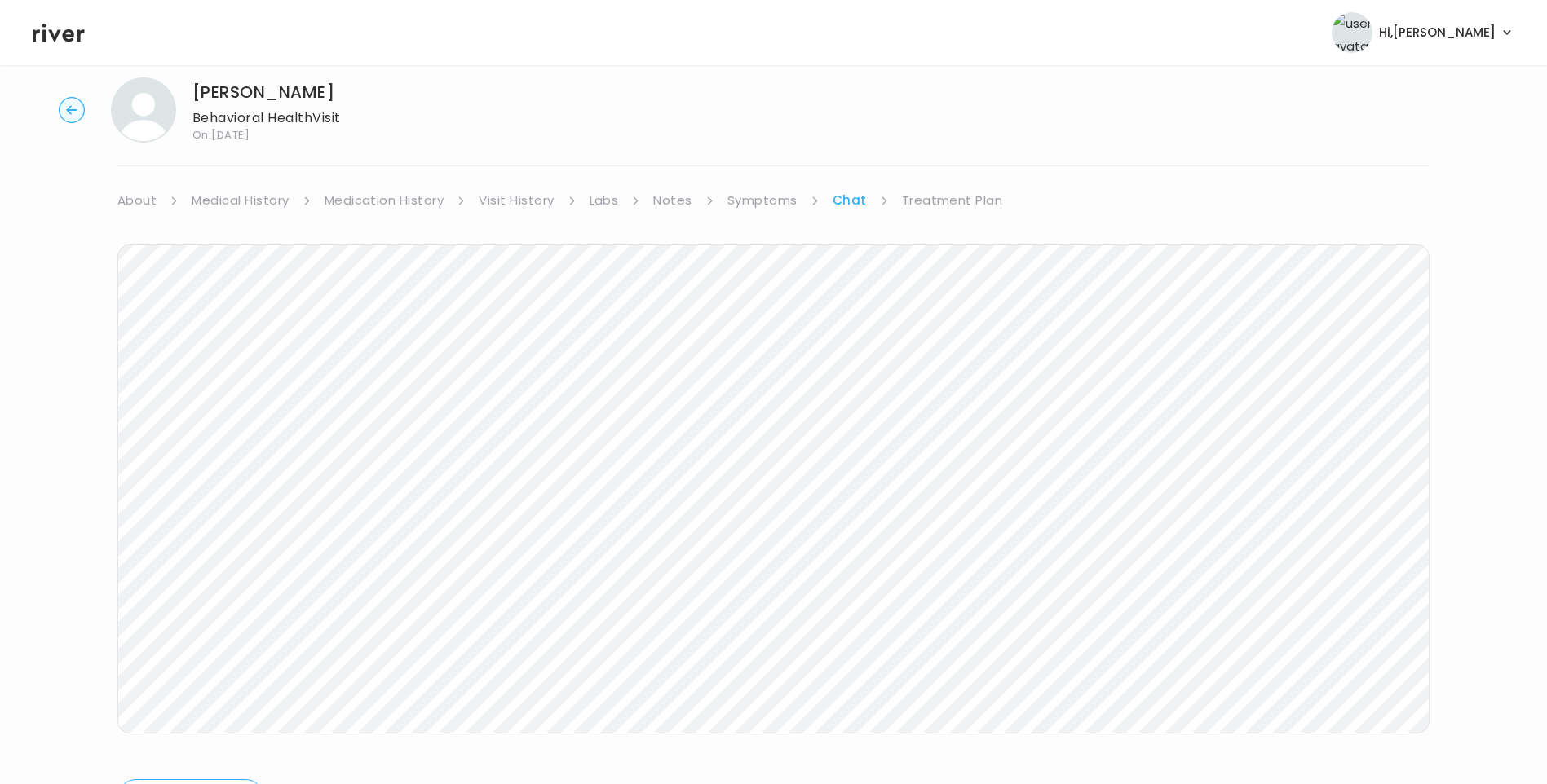
click at [68, 30] on icon at bounding box center [59, 33] width 52 height 19
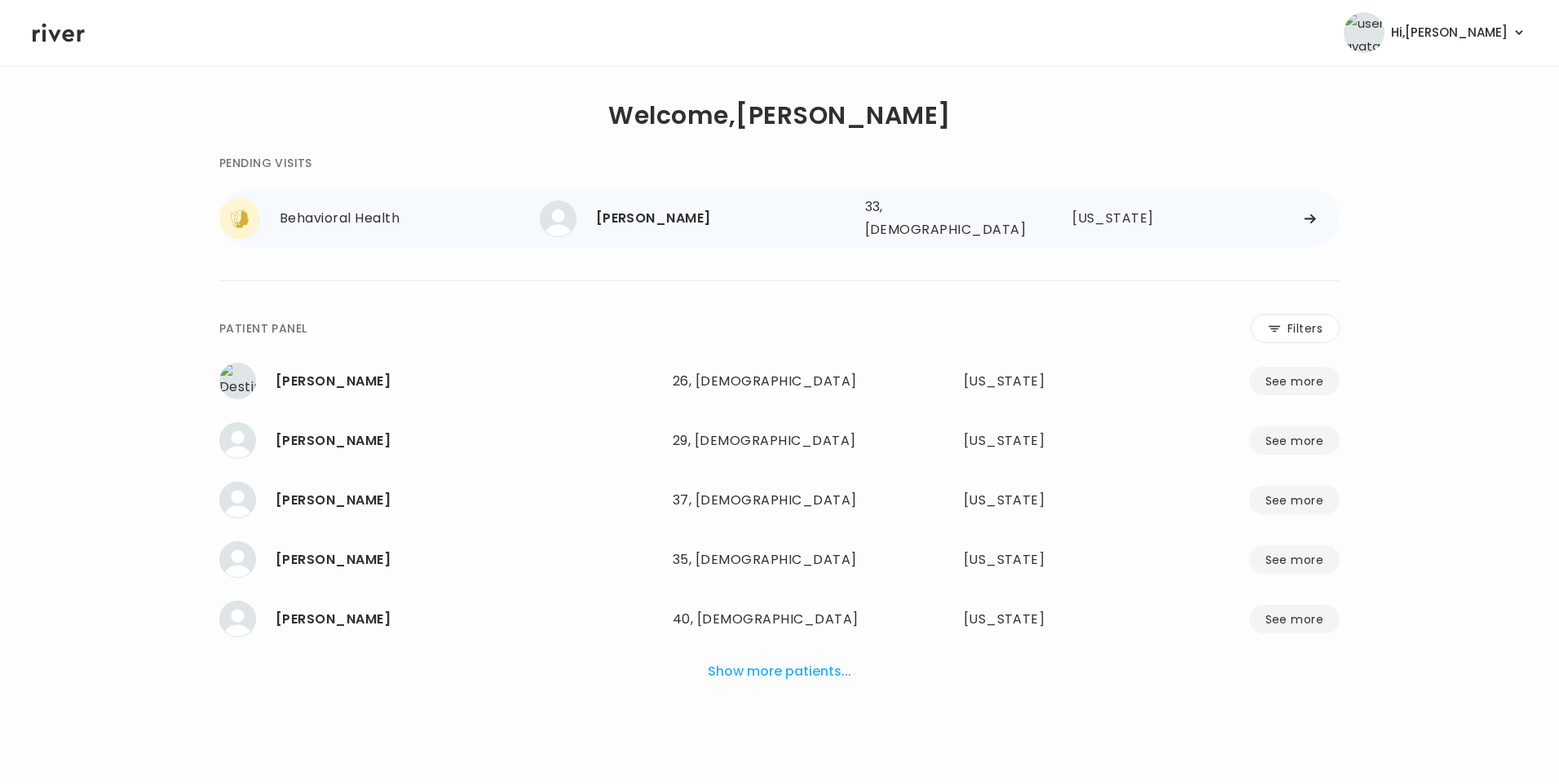
click at [697, 222] on div "Danielle Cabot" at bounding box center [724, 219] width 256 height 23
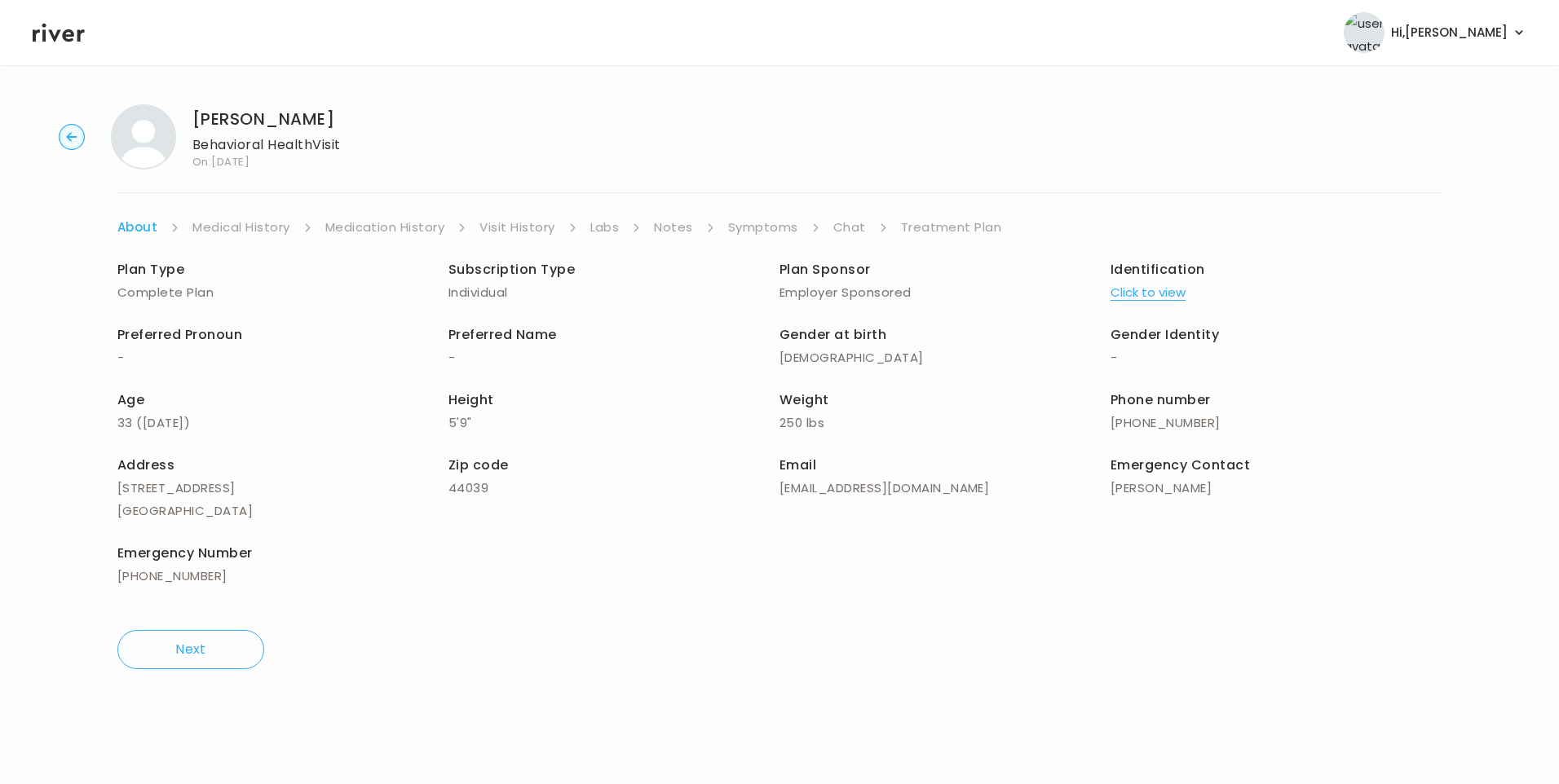
click at [858, 229] on link "Chat" at bounding box center [850, 227] width 33 height 23
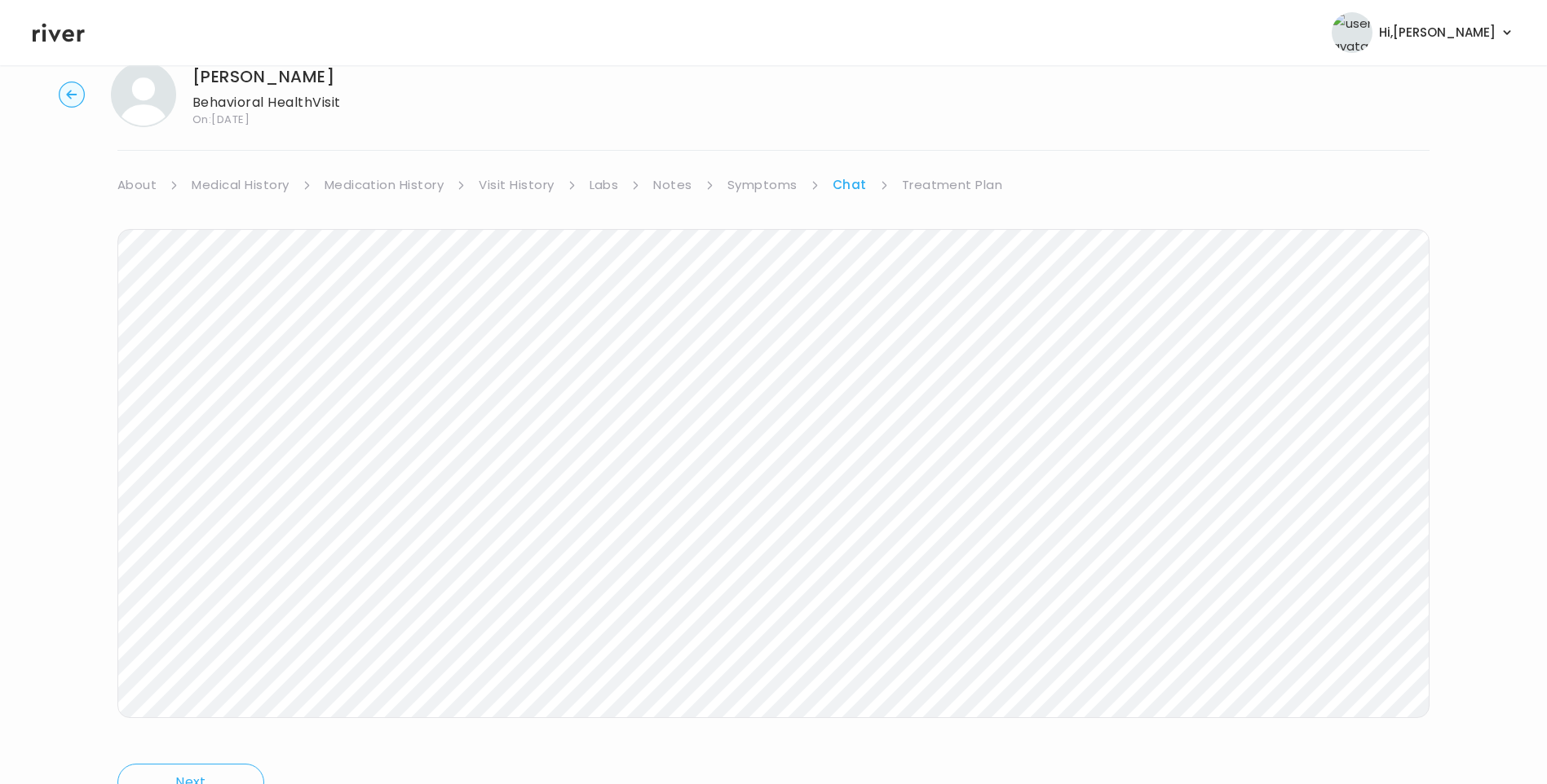
scroll to position [121, 0]
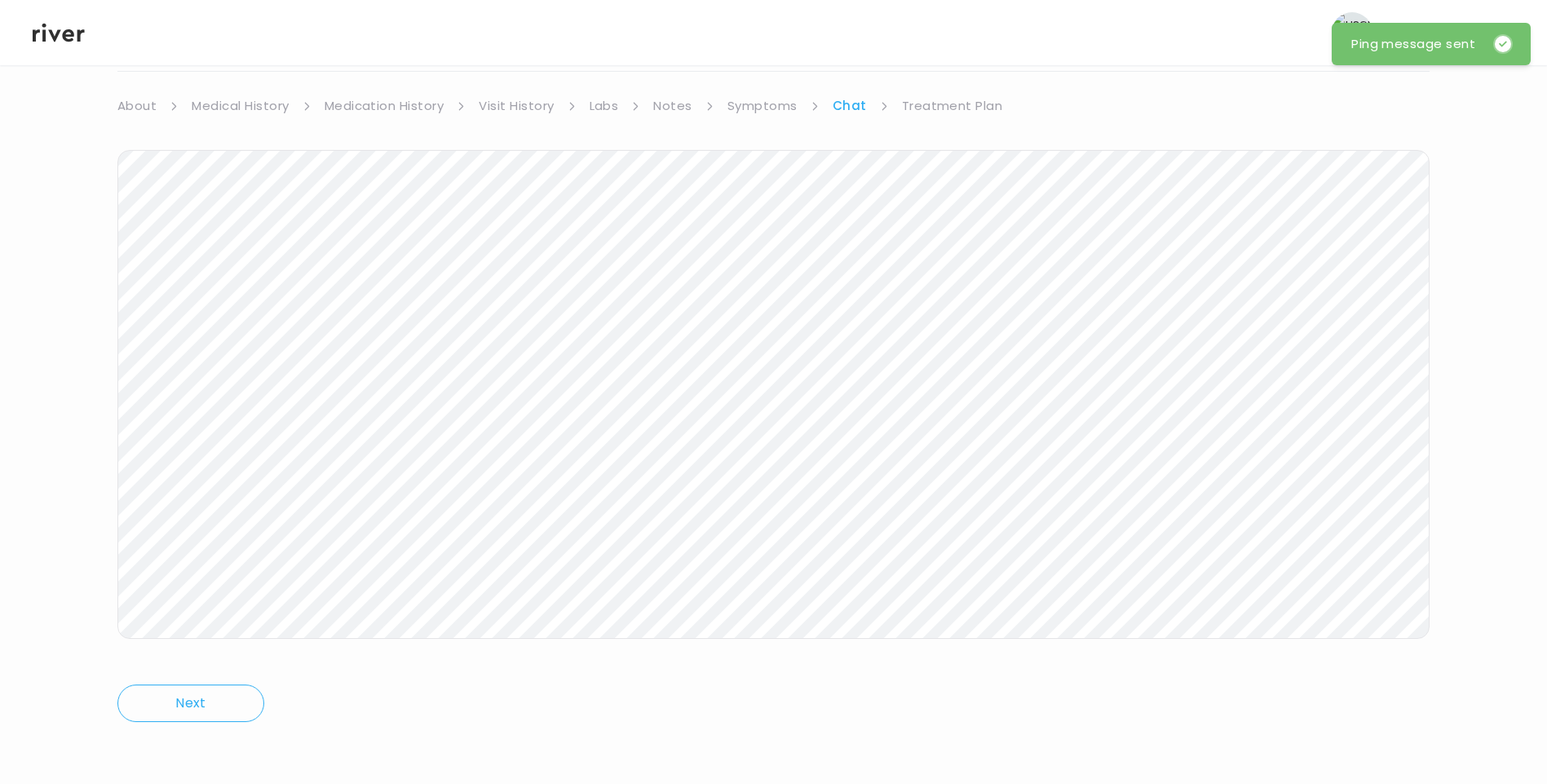
click at [61, 42] on icon at bounding box center [59, 32] width 52 height 24
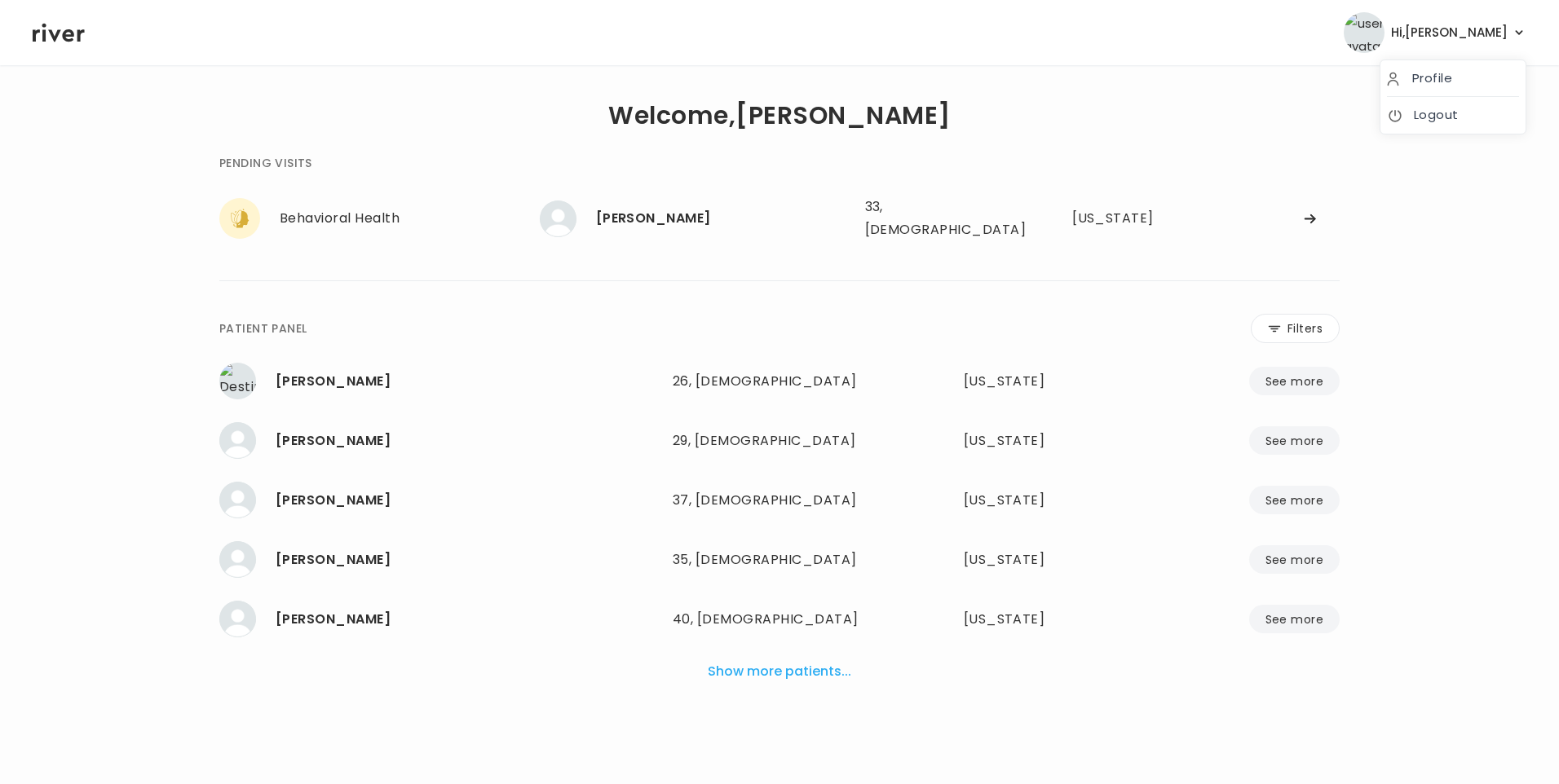
click at [1493, 34] on span "Hi, Lisa" at bounding box center [1450, 32] width 116 height 23
click at [1444, 120] on link "Logout" at bounding box center [1453, 114] width 132 height 23
